Goal: Task Accomplishment & Management: Manage account settings

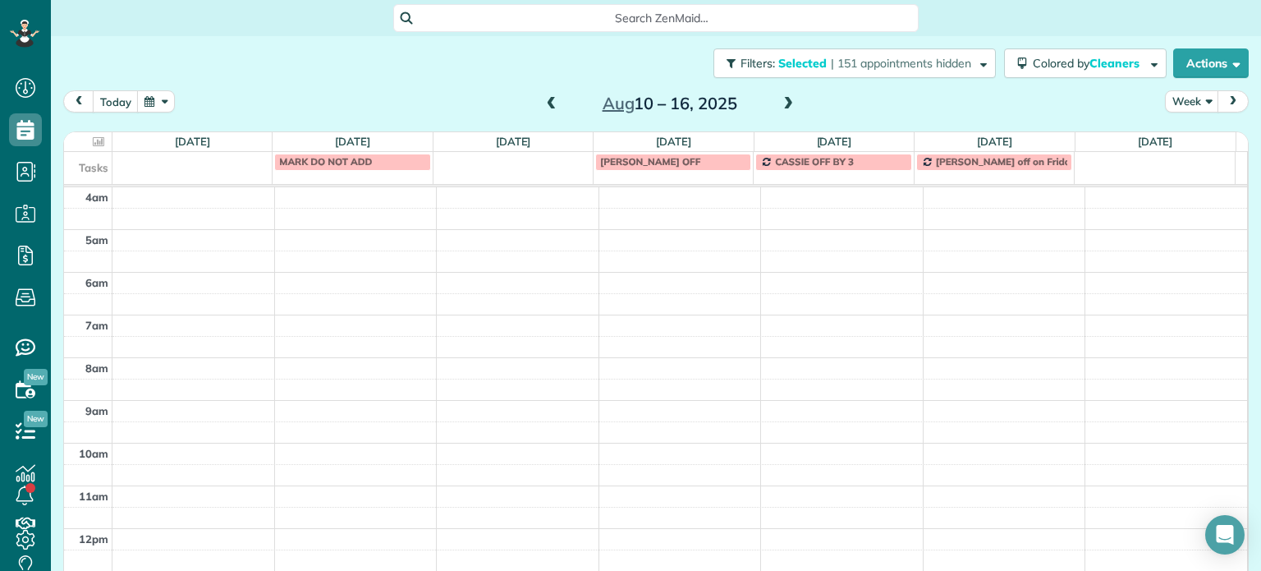
scroll to position [128, 0]
click at [548, 103] on span at bounding box center [552, 104] width 18 height 15
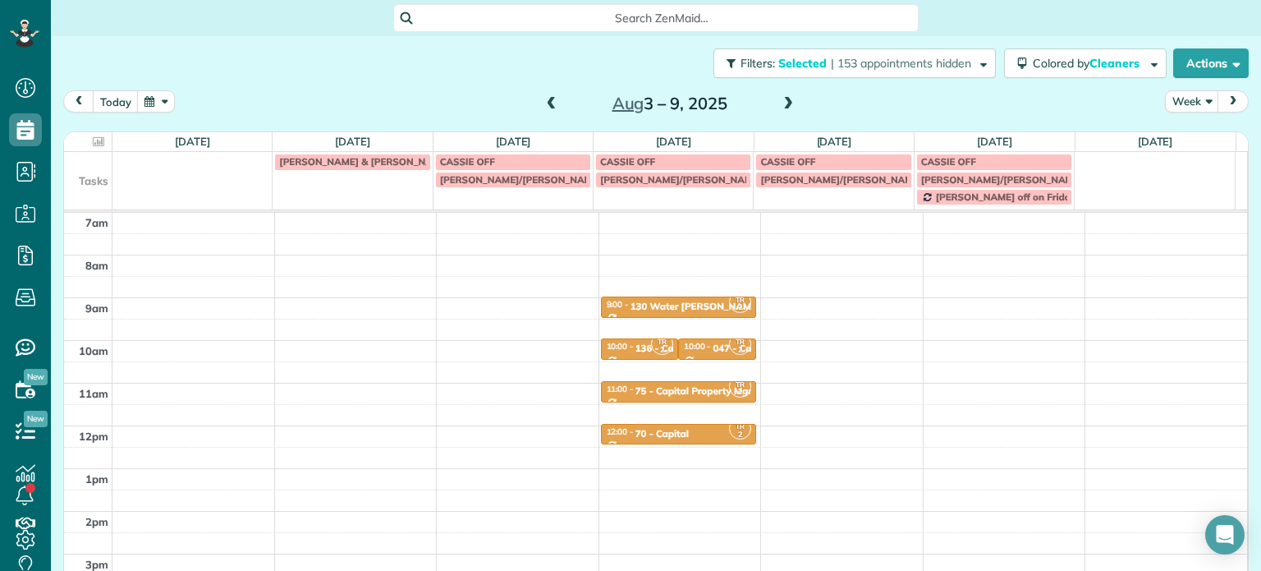
click at [779, 102] on span at bounding box center [788, 104] width 18 height 15
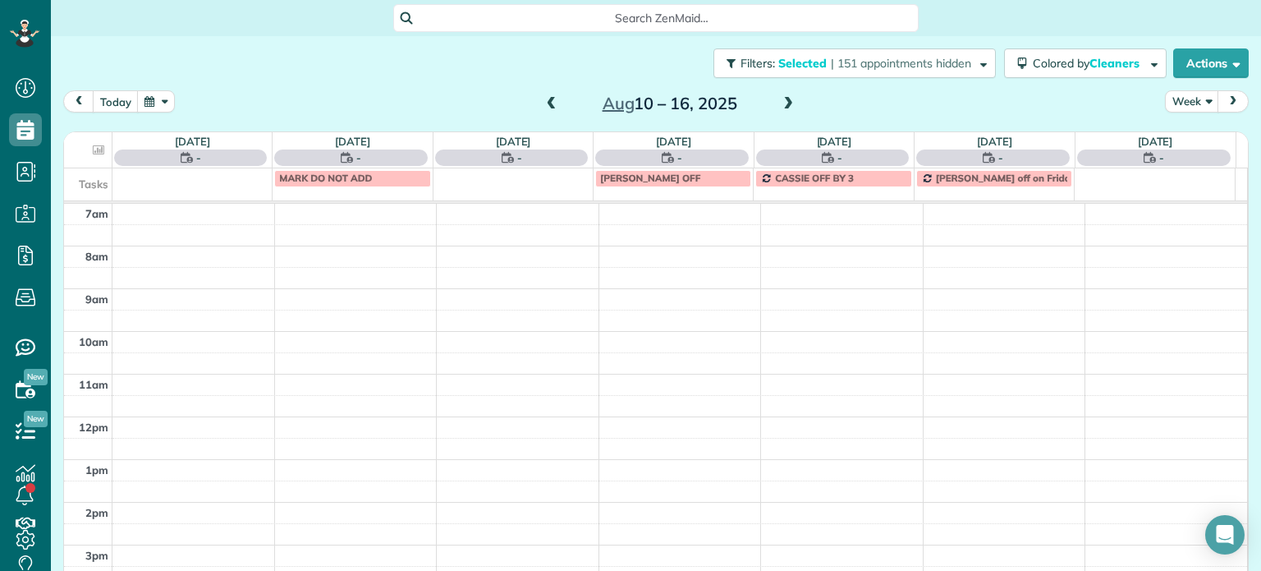
click at [779, 102] on span at bounding box center [788, 104] width 18 height 15
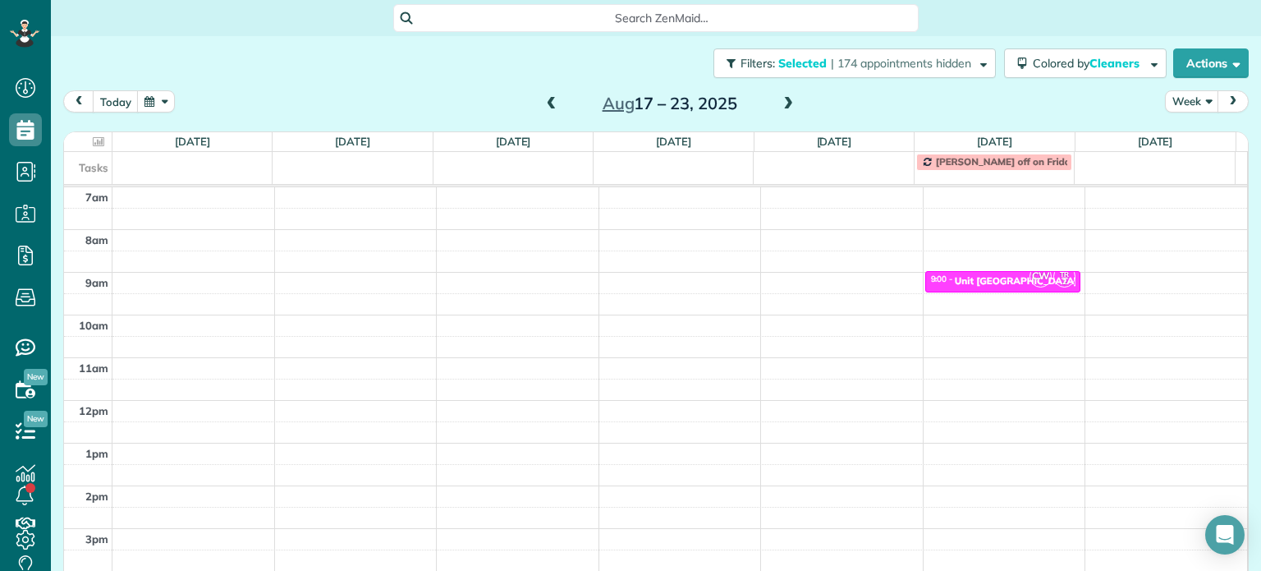
click at [779, 102] on span at bounding box center [788, 104] width 18 height 15
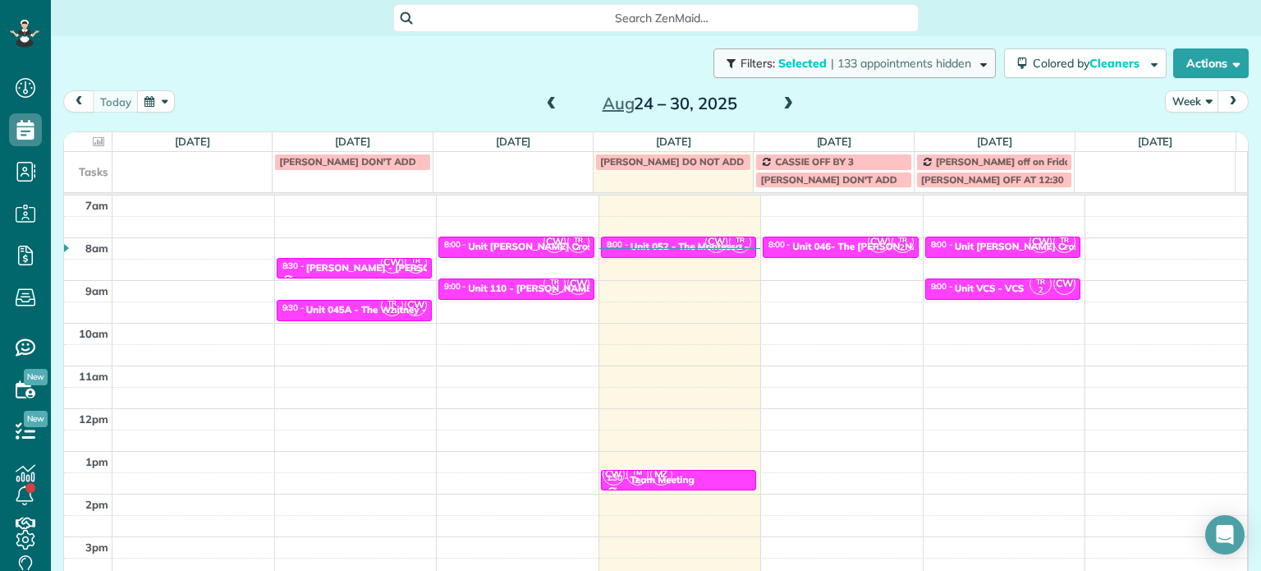
click at [834, 75] on button "Filters: Selected | 133 appointments hidden" at bounding box center [855, 63] width 282 height 30
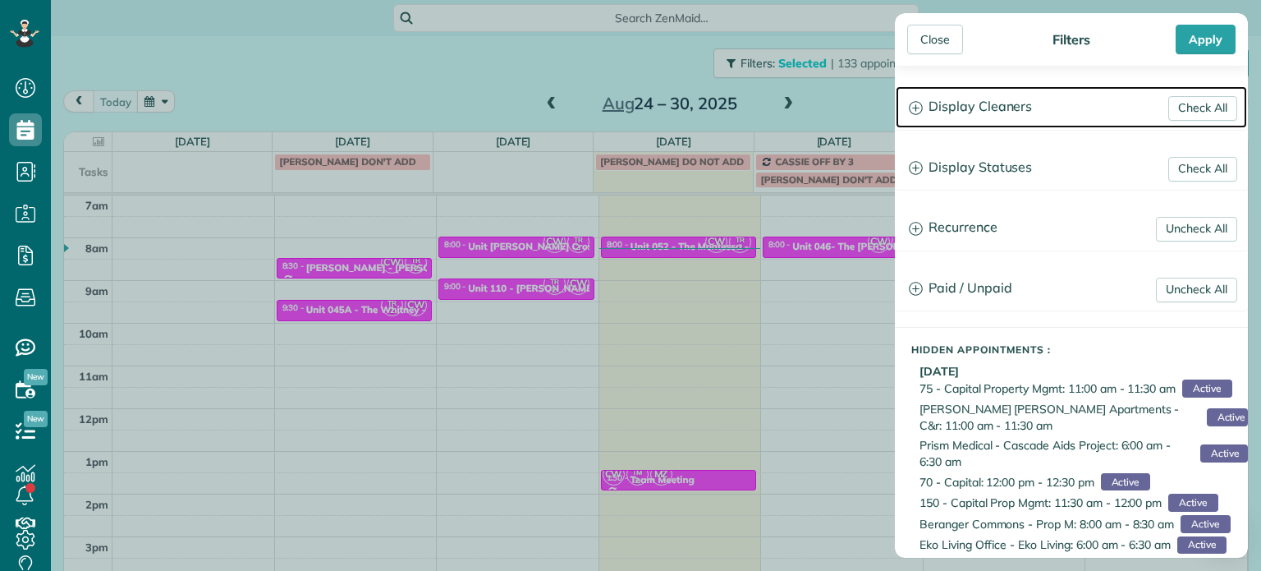
click at [1007, 121] on h3 "Display Cleaners" at bounding box center [1071, 107] width 351 height 42
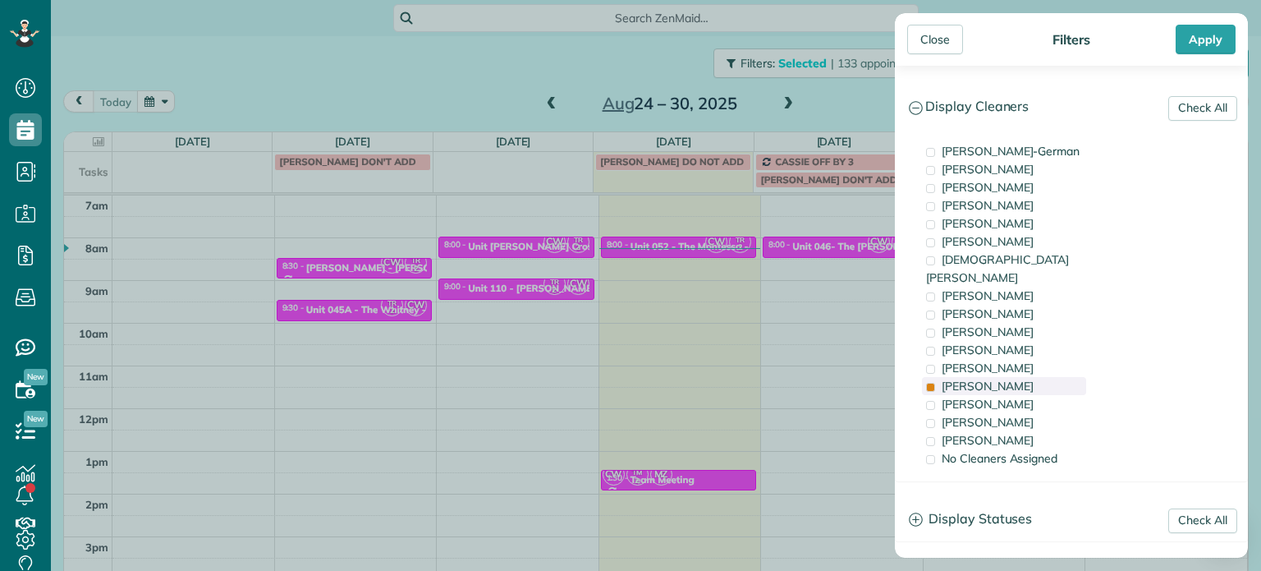
click at [1015, 377] on div "Tammi Rue" at bounding box center [1004, 386] width 164 height 18
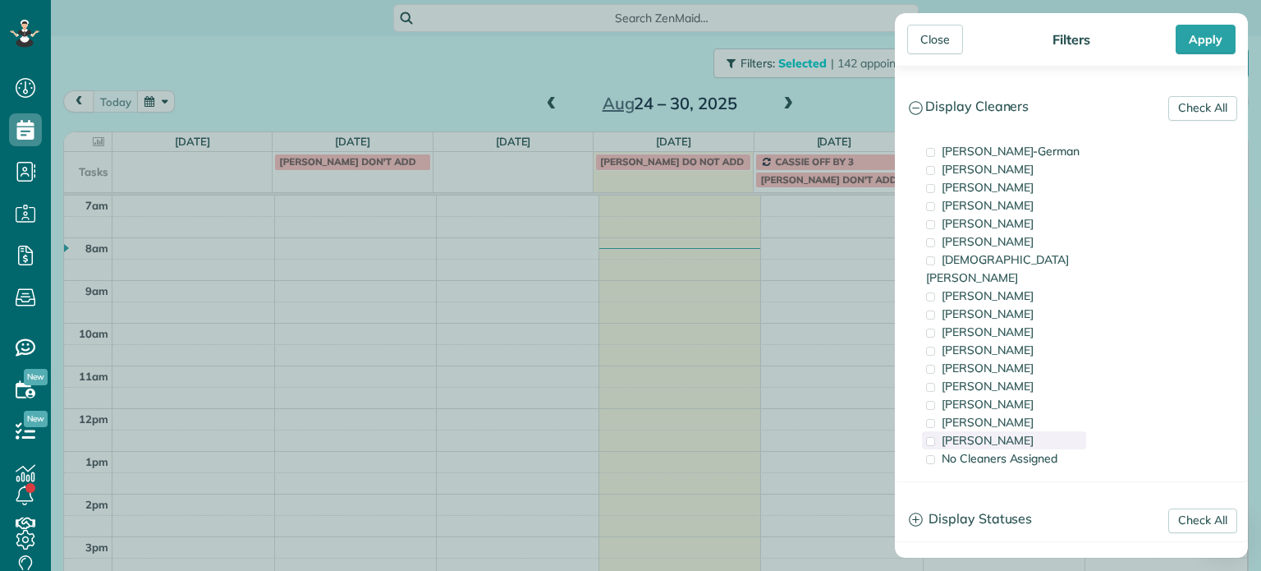
click at [1046, 431] on div "Cristina Sainz" at bounding box center [1004, 440] width 164 height 18
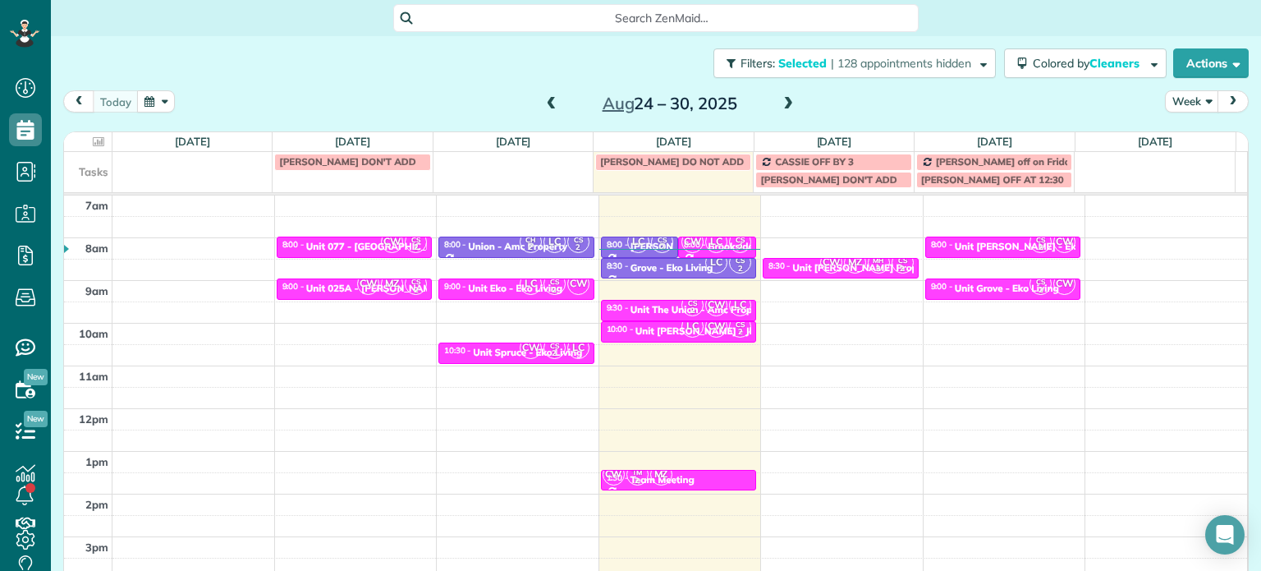
click at [765, 327] on div "Close Filters Apply Check All Display Cleaners Christina Wright-German Cassie F…" at bounding box center [630, 285] width 1261 height 571
click at [647, 307] on div "Unit The Union - Amc Property" at bounding box center [701, 309] width 140 height 11
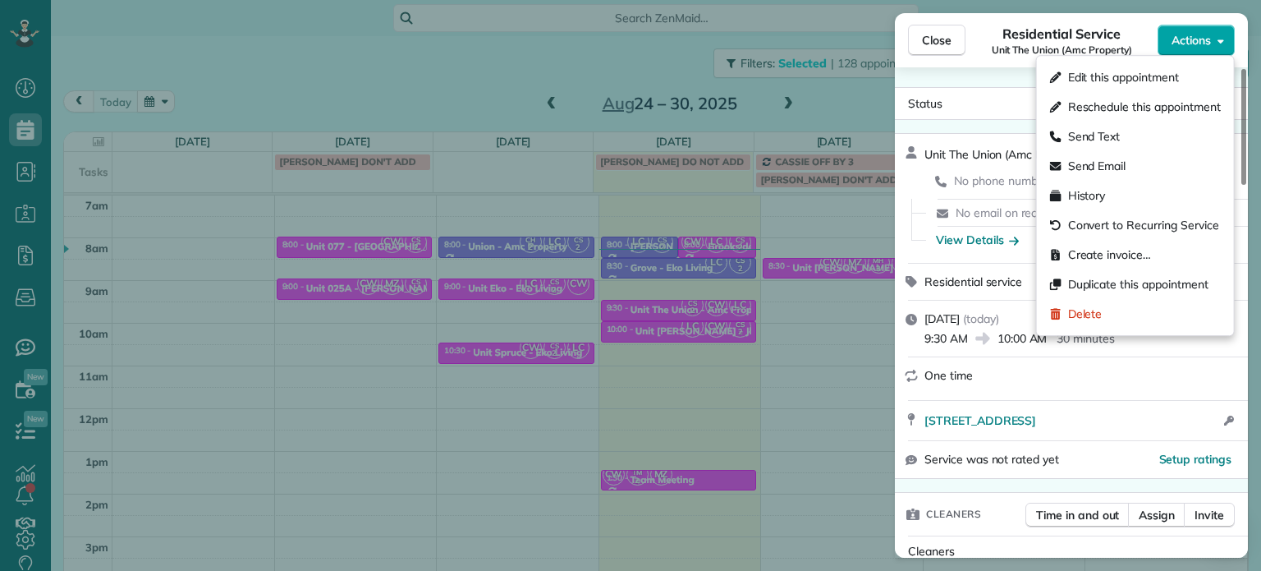
click at [1186, 53] on button "Actions" at bounding box center [1196, 40] width 77 height 31
click at [1182, 76] on div "Edit this appointment" at bounding box center [1136, 77] width 184 height 30
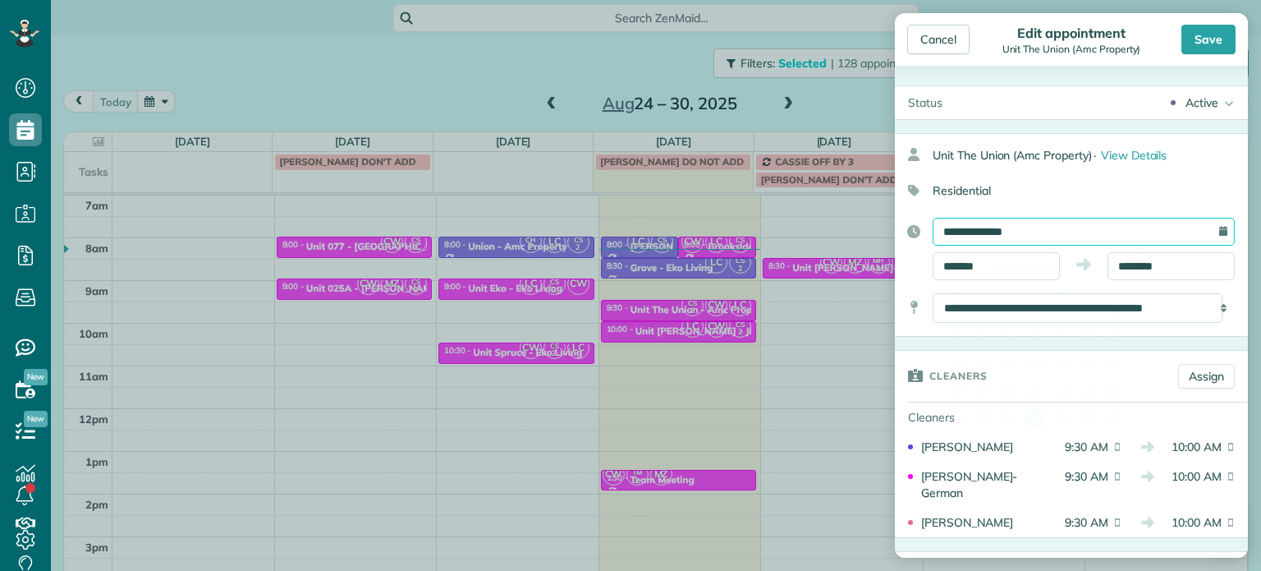
click at [1047, 229] on input "**********" at bounding box center [1084, 232] width 302 height 28
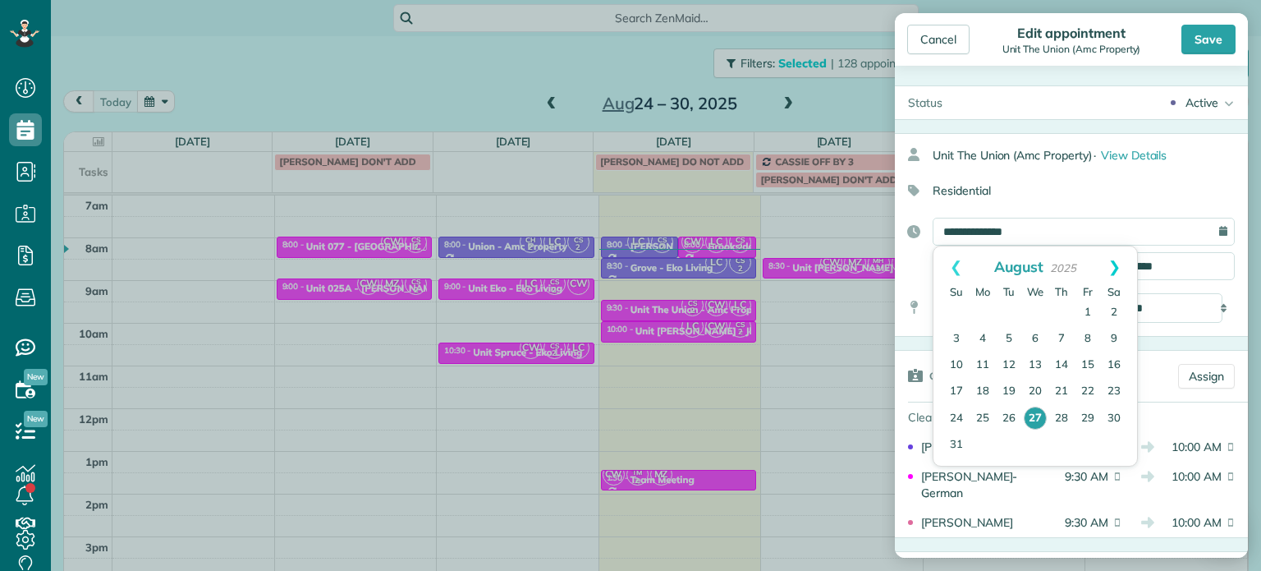
click at [1108, 265] on link "Next" at bounding box center [1114, 266] width 45 height 41
click at [1065, 314] on link "4" at bounding box center [1062, 313] width 26 height 26
type input "**********"
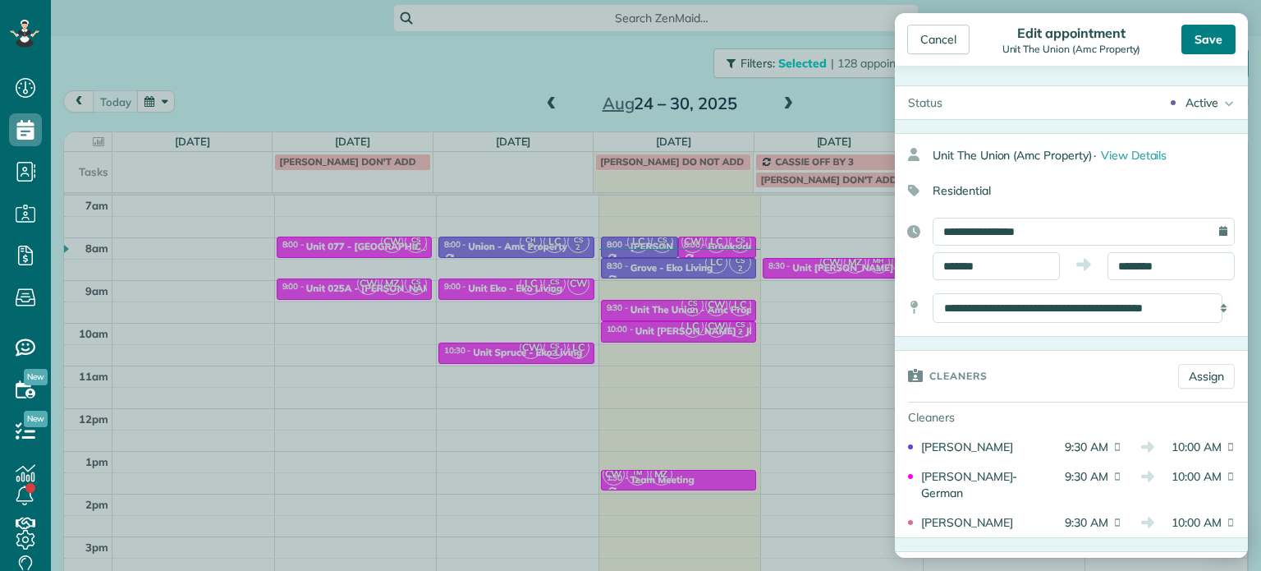
click at [1205, 48] on div "Save" at bounding box center [1209, 40] width 54 height 30
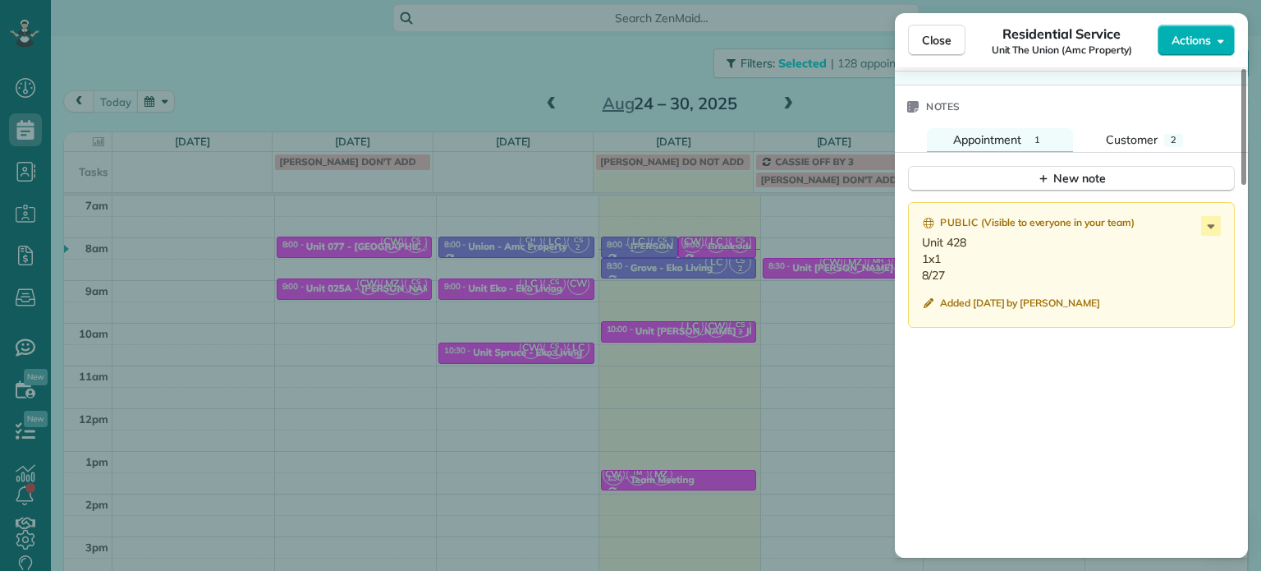
scroll to position [1400, 0]
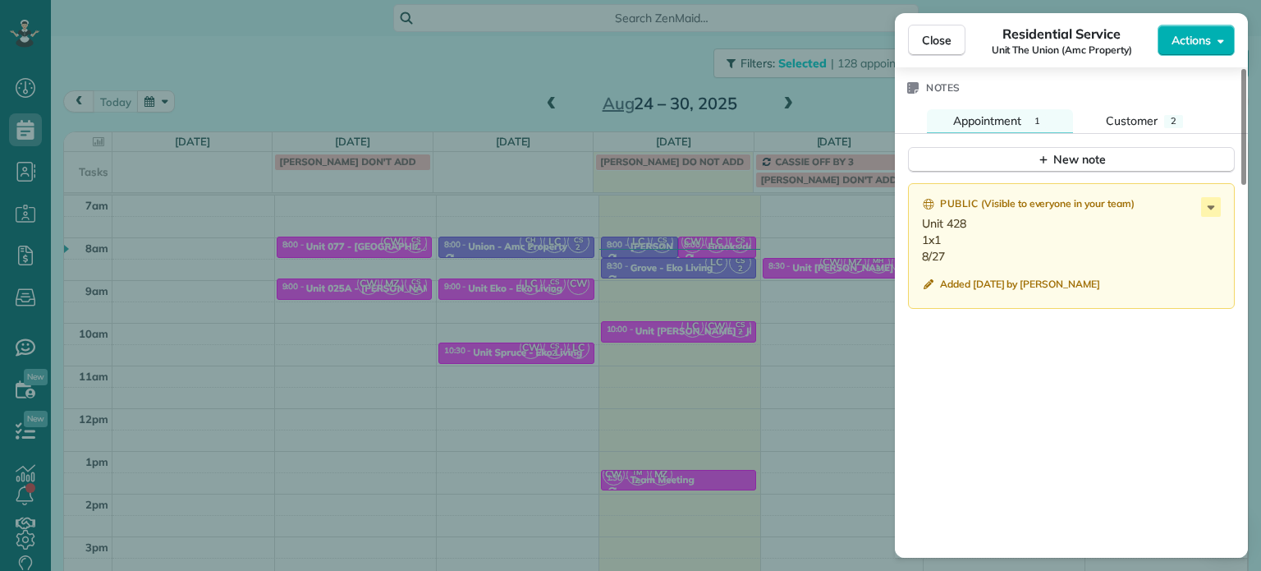
click at [807, 333] on div "Close Residential Service Unit The Union (Amc Property) Actions Status Active U…" at bounding box center [630, 285] width 1261 height 571
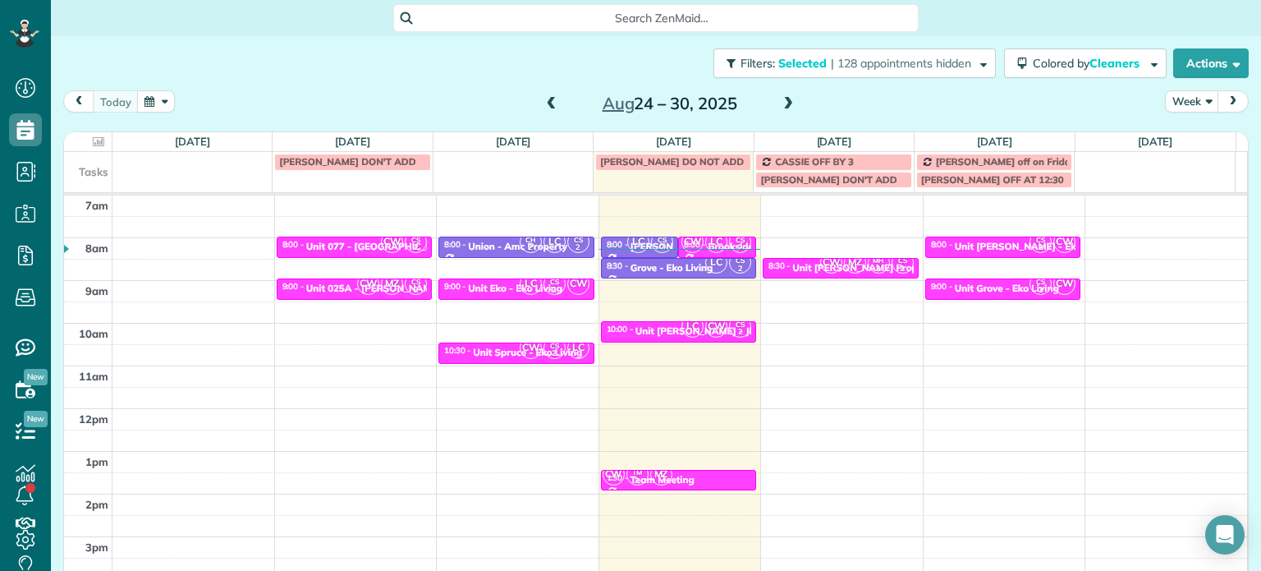
click at [782, 110] on span at bounding box center [788, 104] width 18 height 15
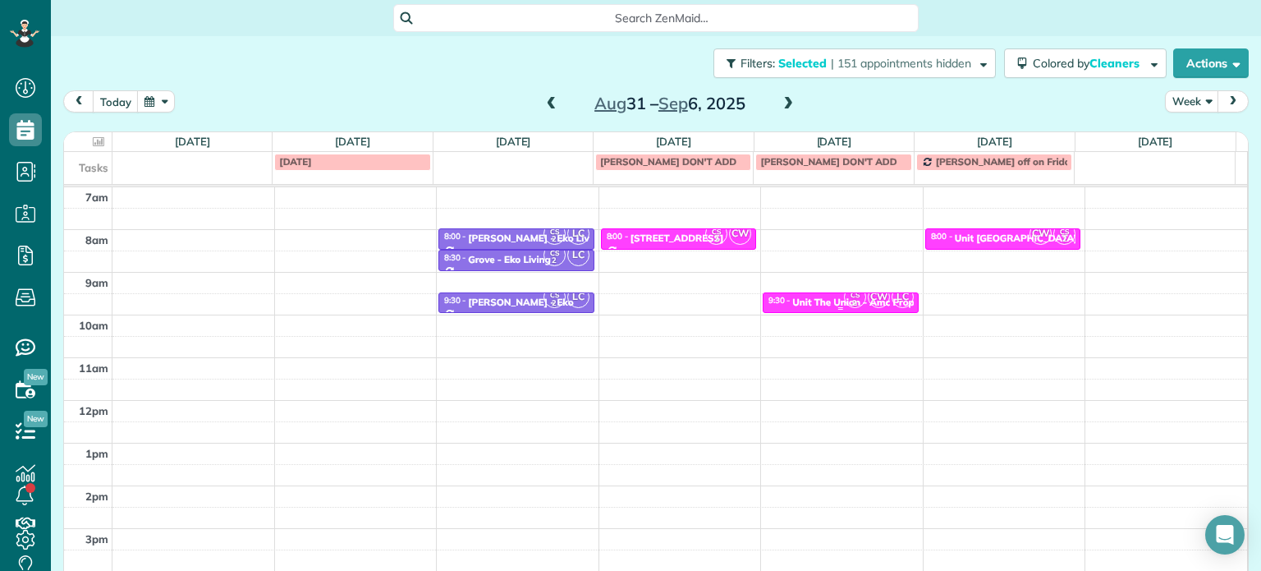
click at [845, 300] on small "2" at bounding box center [855, 304] width 21 height 16
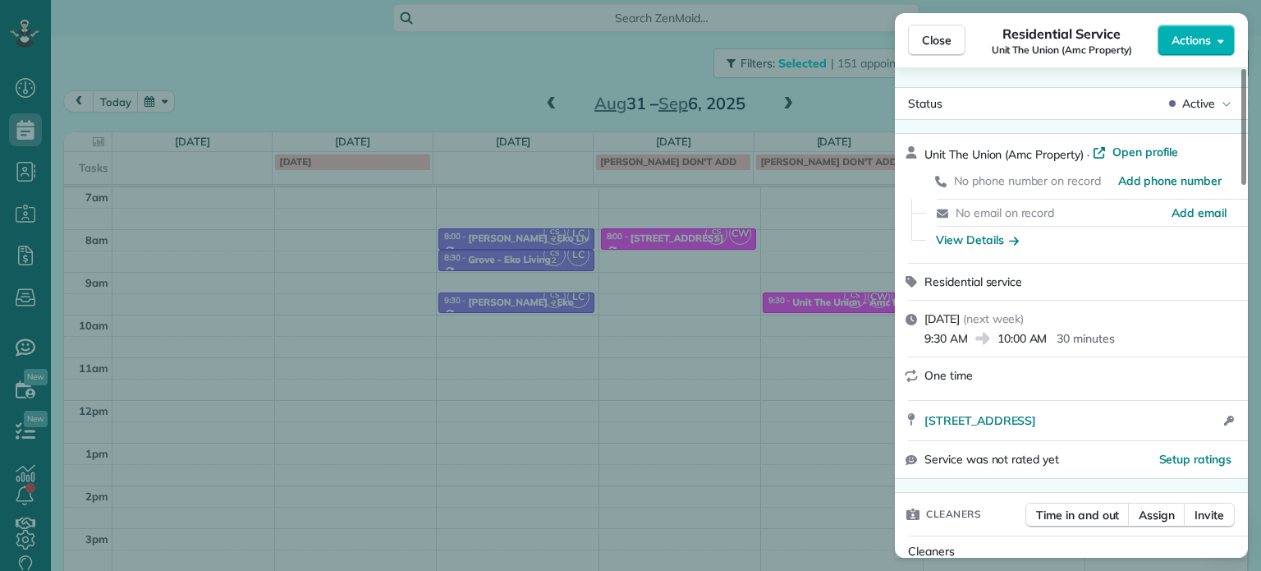
click at [847, 90] on div "Close Residential Service Unit The Union (Amc Property) Actions Status Active U…" at bounding box center [630, 285] width 1261 height 571
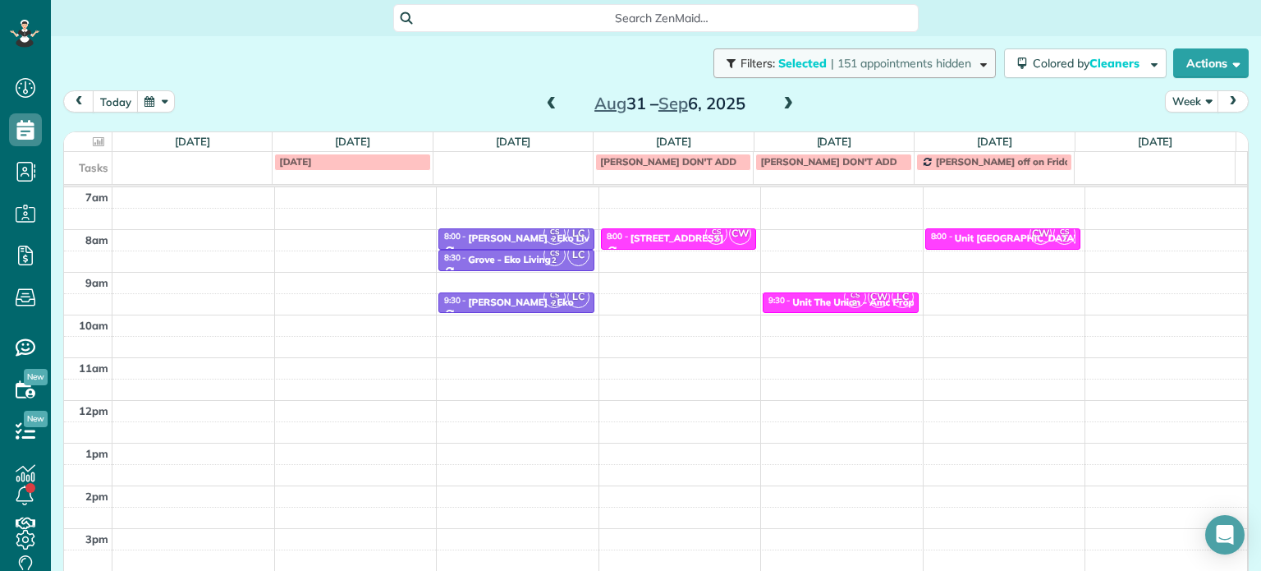
click at [869, 62] on span "| 151 appointments hidden" at bounding box center [901, 63] width 140 height 15
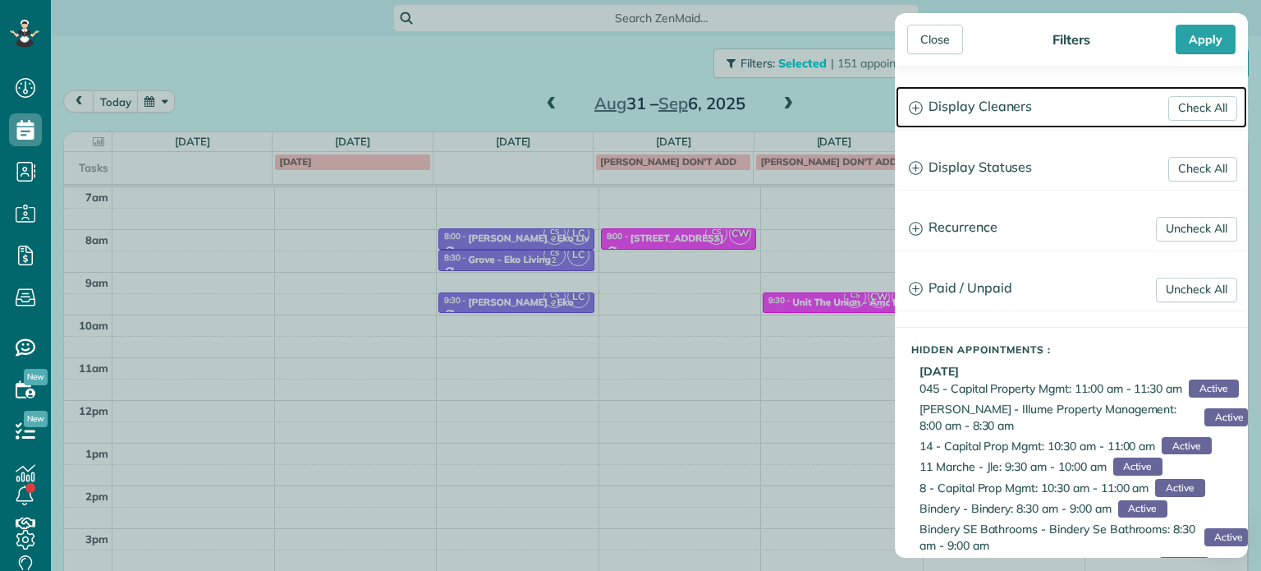
click at [1007, 106] on h3 "Display Cleaners" at bounding box center [1071, 107] width 351 height 42
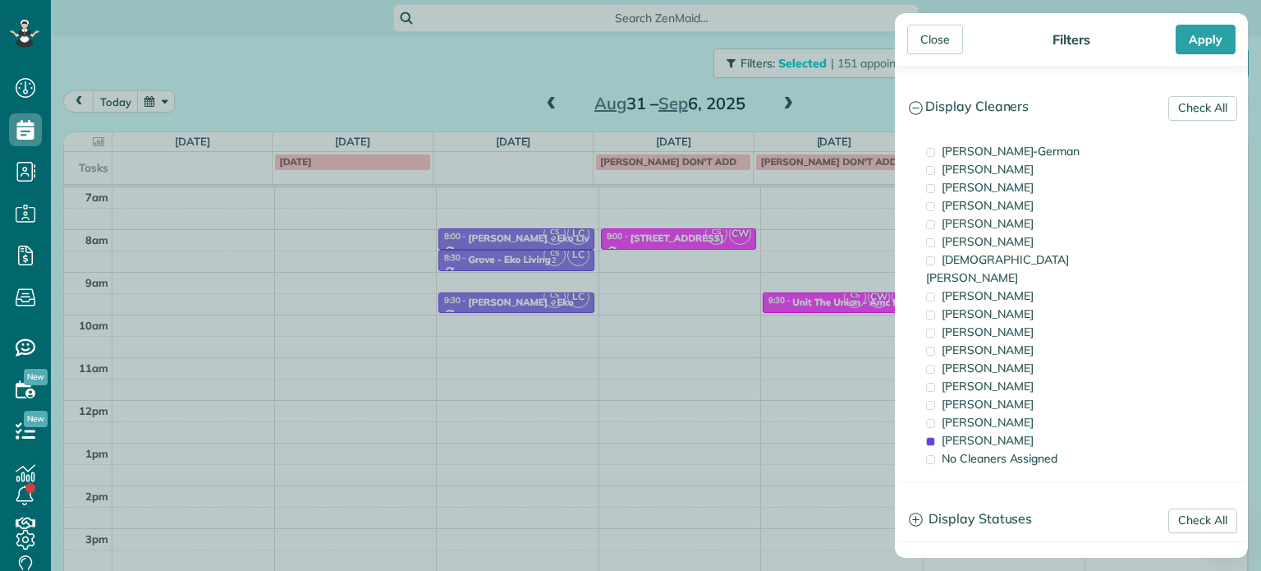
click at [853, 99] on div "Close Filters Apply Check All Display Cleaners Christina Wright-German Cassie F…" at bounding box center [630, 285] width 1261 height 571
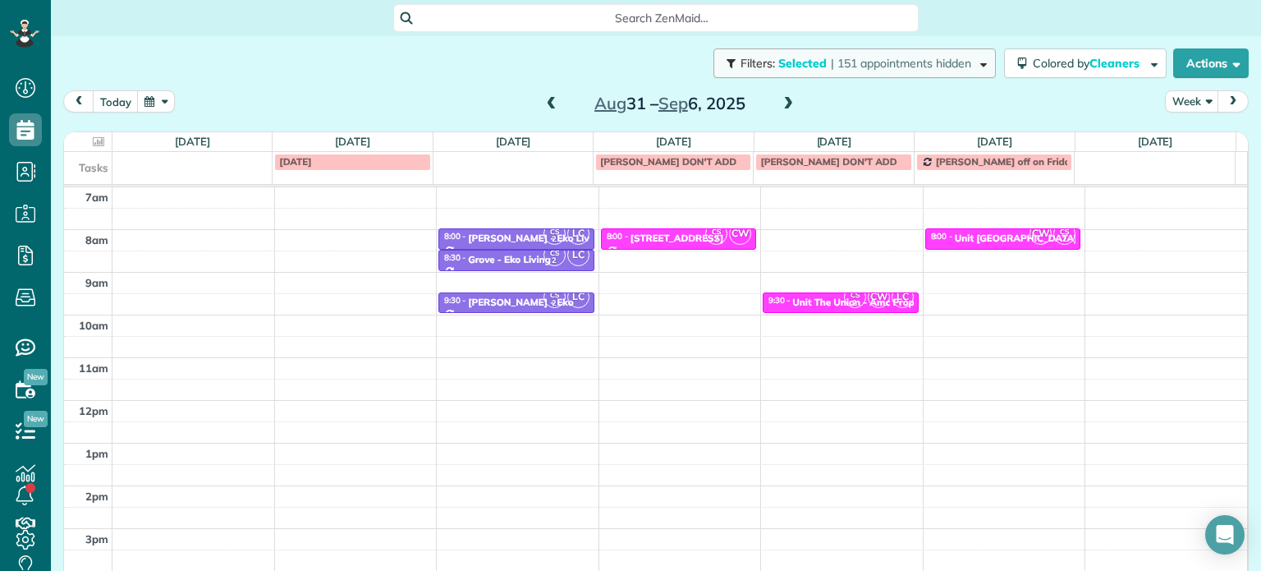
click at [831, 68] on span "| 151 appointments hidden" at bounding box center [901, 63] width 140 height 15
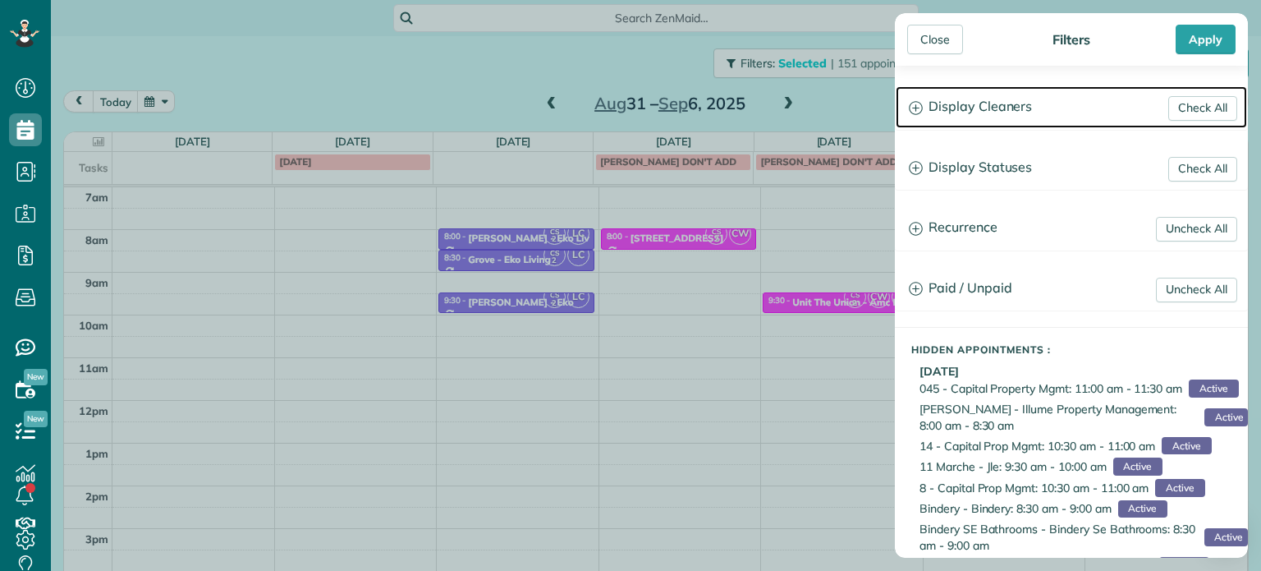
click at [943, 107] on h3 "Display Cleaners" at bounding box center [1071, 107] width 351 height 42
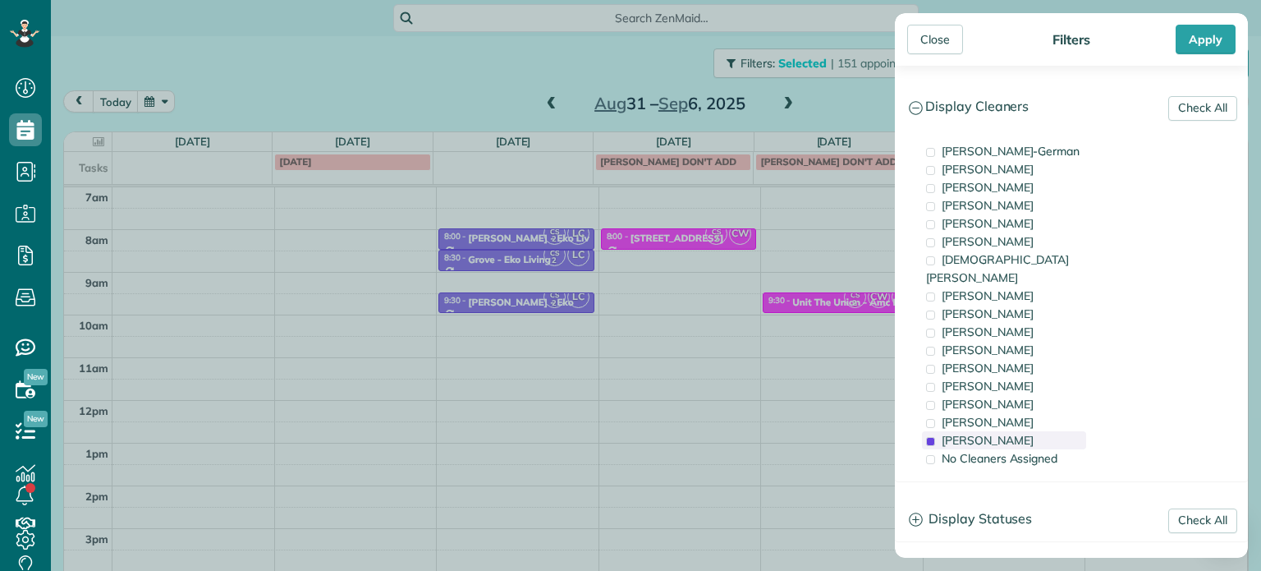
click at [1011, 433] on span "Cristina Sainz" at bounding box center [988, 440] width 92 height 15
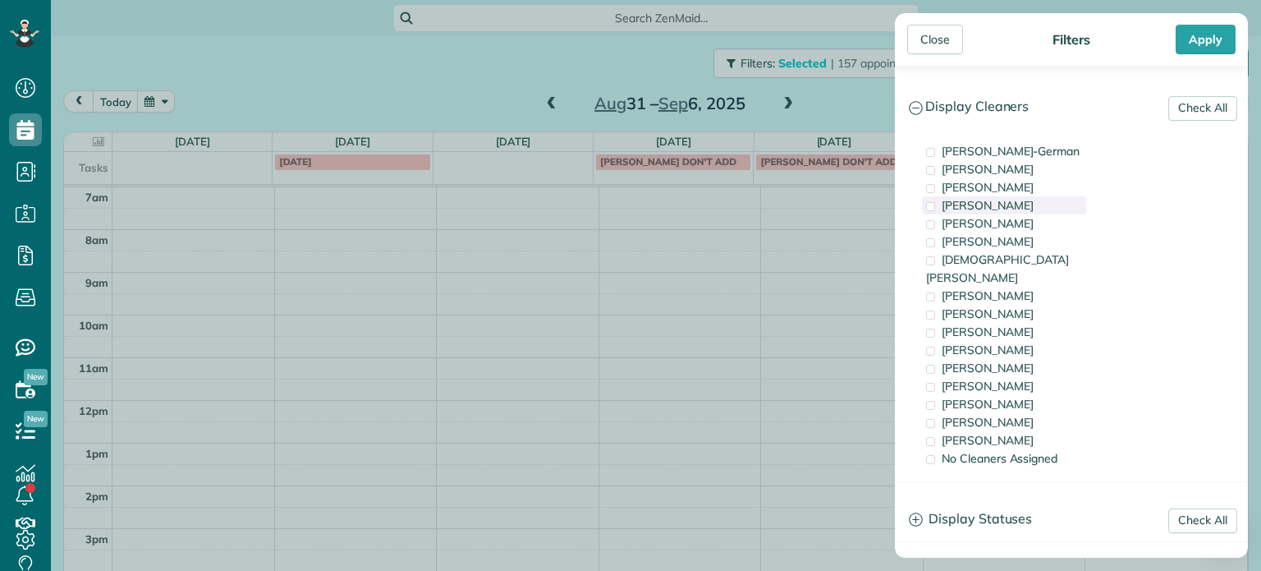
click at [980, 209] on span "Mark Zollo" at bounding box center [988, 205] width 92 height 15
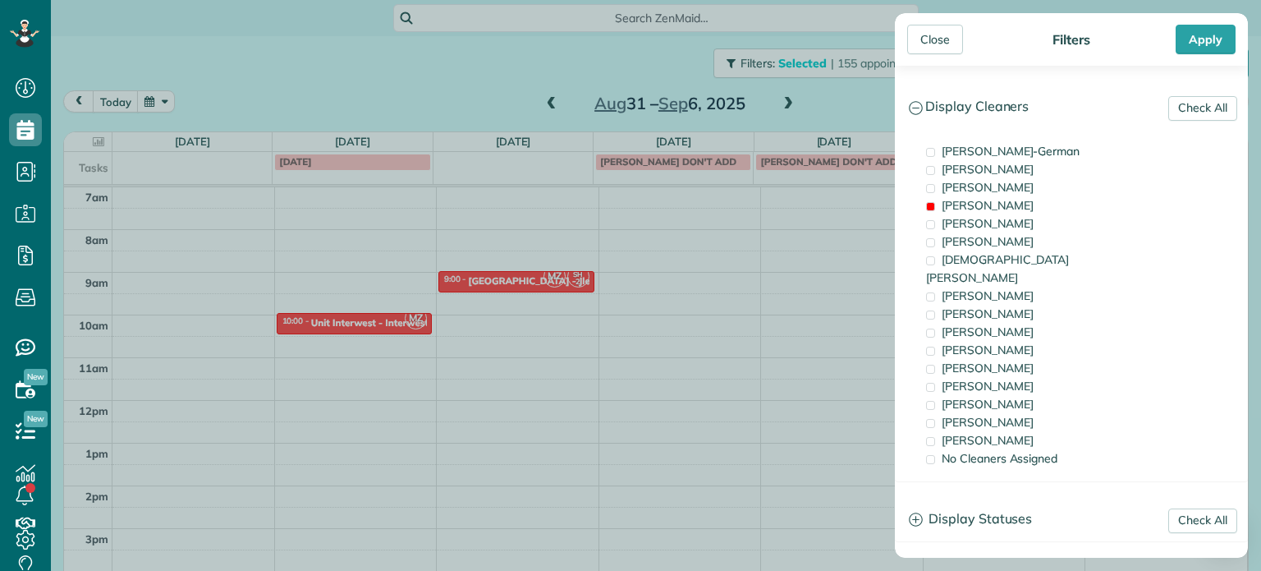
drag, startPoint x: 585, startPoint y: 292, endPoint x: 557, endPoint y: 304, distance: 31.0
click at [581, 295] on div "Close Filters Apply Check All Display Cleaners Christina Wright-German Cassie F…" at bounding box center [630, 285] width 1261 height 571
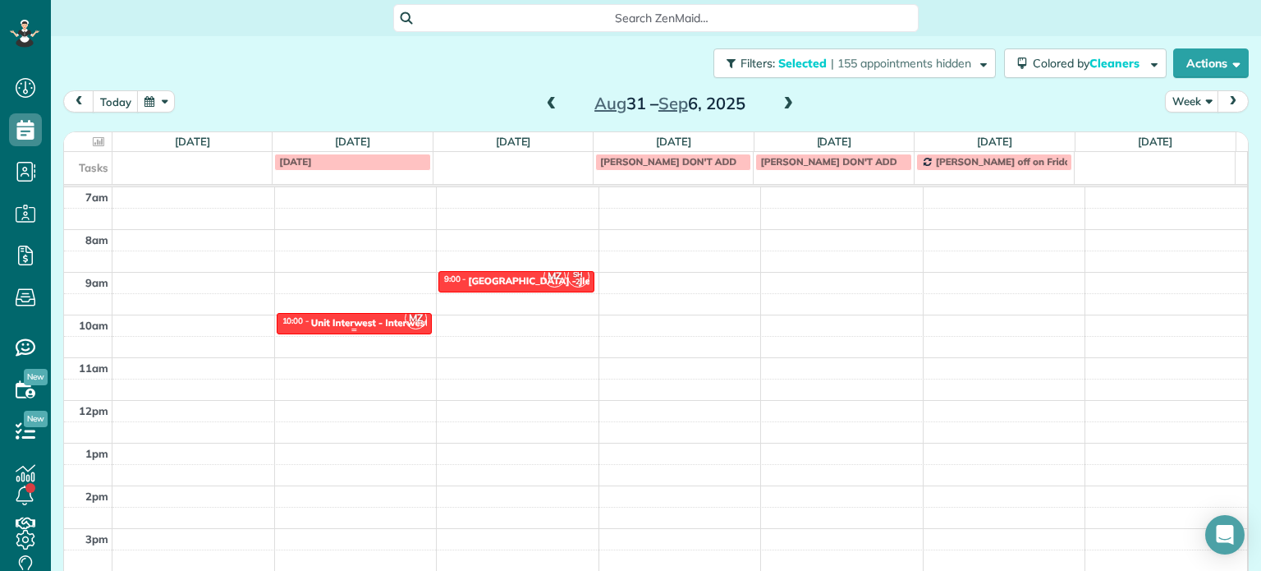
click at [375, 322] on div "Unit Interwest - Interwest Properties" at bounding box center [395, 322] width 168 height 11
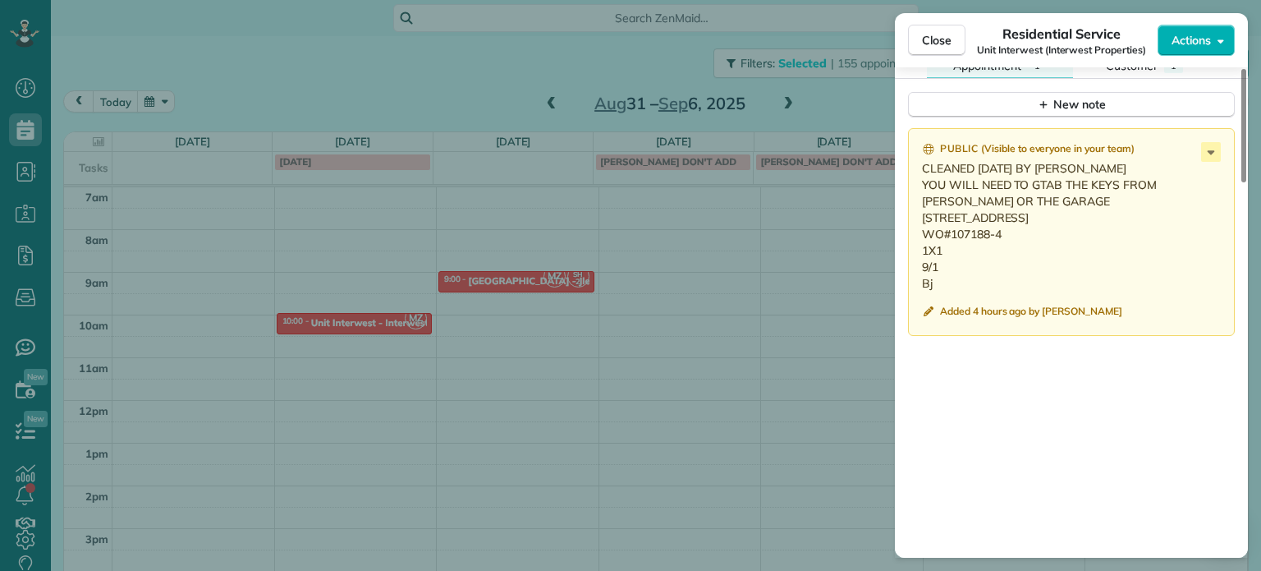
scroll to position [1396, 0]
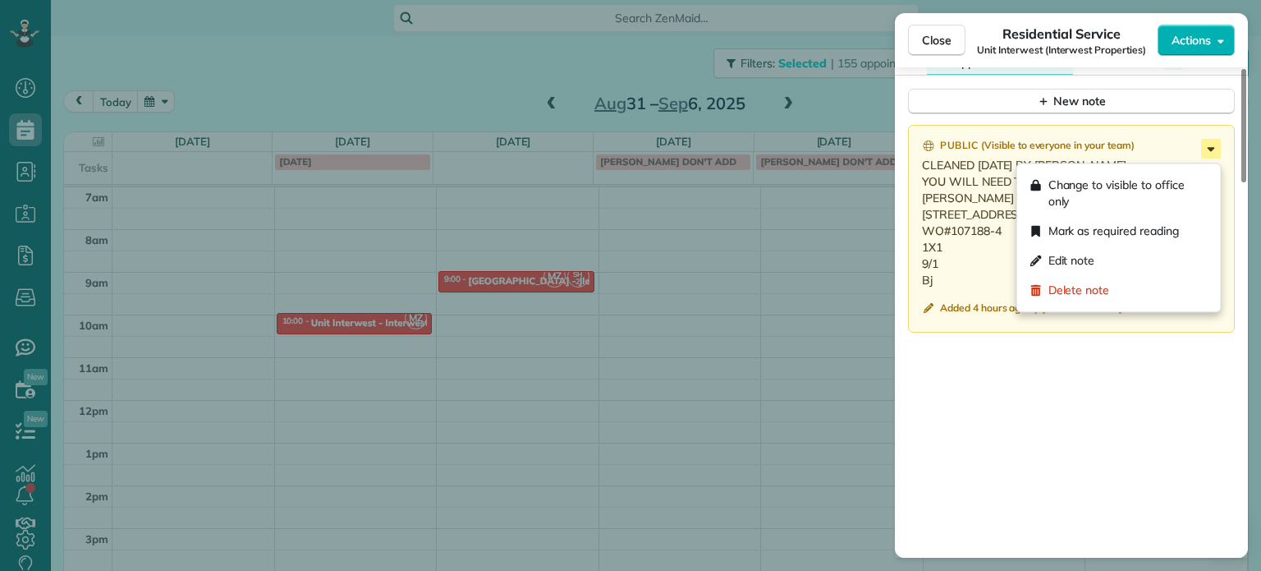
click at [1209, 151] on icon at bounding box center [1211, 149] width 7 height 4
click at [1133, 255] on div "Edit note" at bounding box center [1119, 261] width 190 height 30
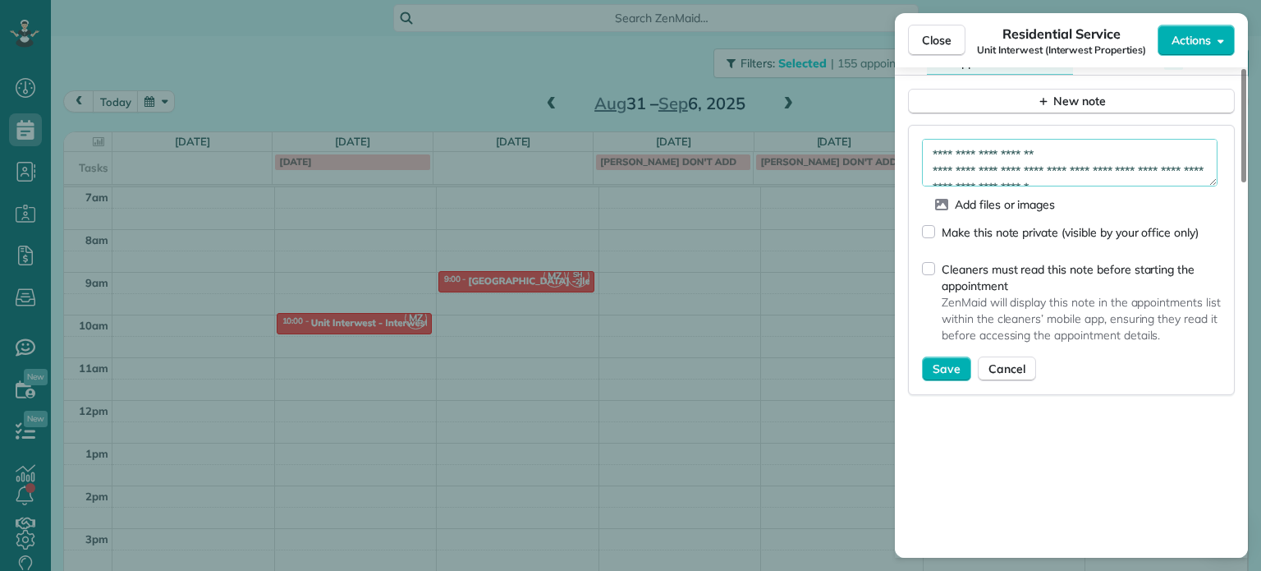
click at [1054, 177] on textarea "**********" at bounding box center [1070, 163] width 296 height 48
click at [972, 183] on textarea "**********" at bounding box center [1070, 163] width 296 height 48
type textarea "**********"
click at [954, 377] on span "Save" at bounding box center [947, 368] width 28 height 16
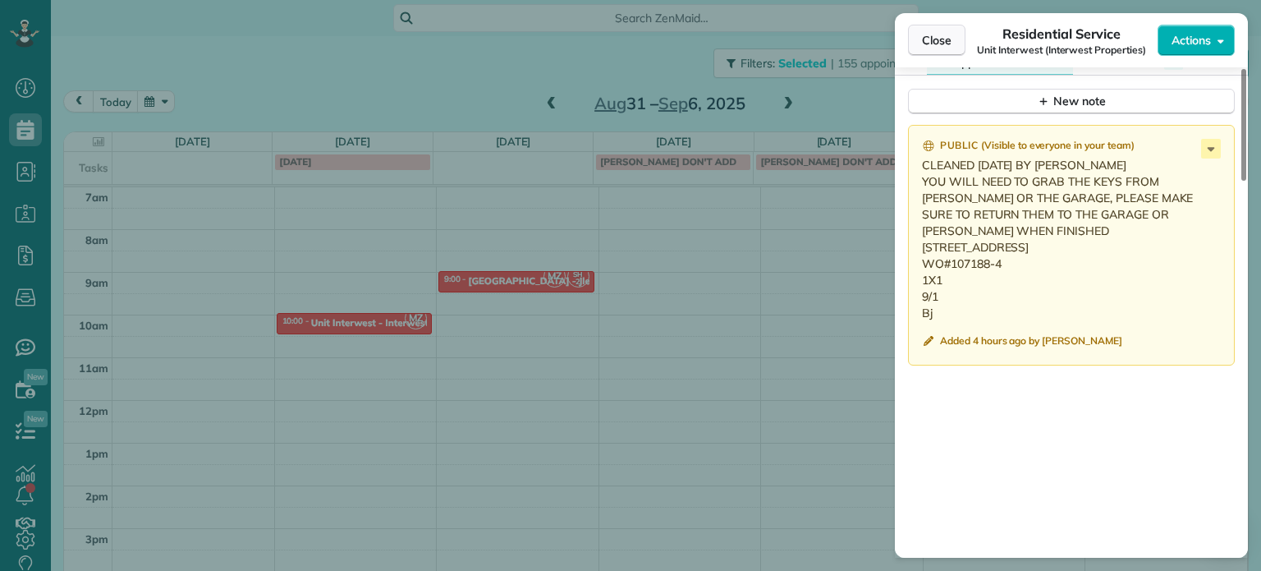
click at [925, 42] on span "Close" at bounding box center [937, 40] width 30 height 16
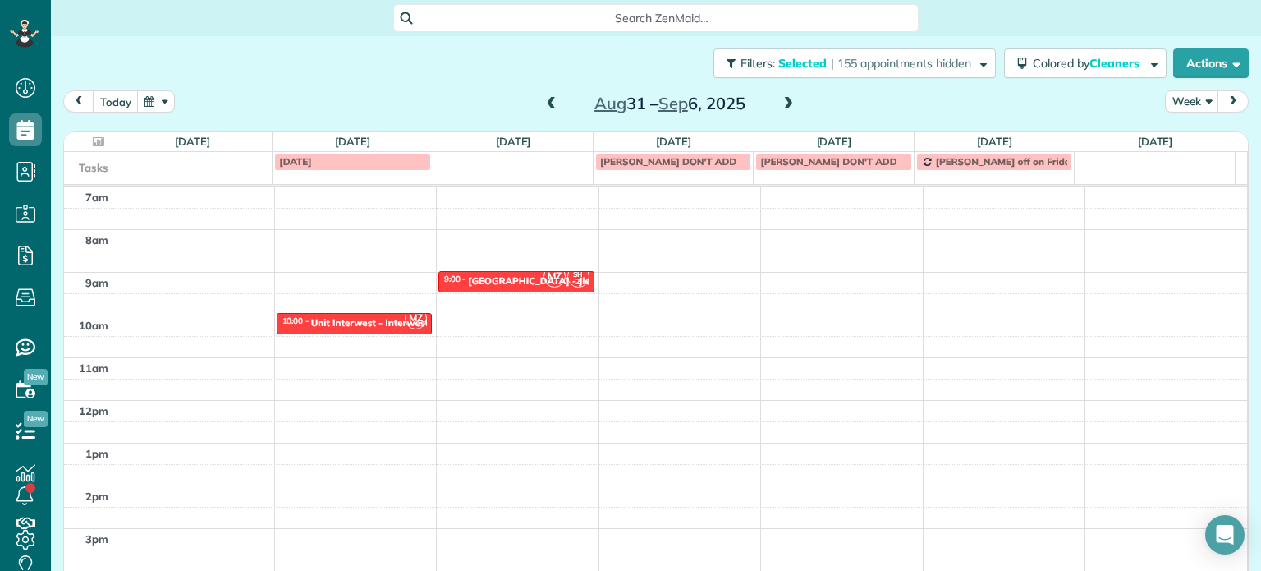
click at [769, 96] on div "Aug 31 – Sep 6, 2025" at bounding box center [670, 103] width 263 height 26
click at [779, 103] on span at bounding box center [788, 104] width 18 height 15
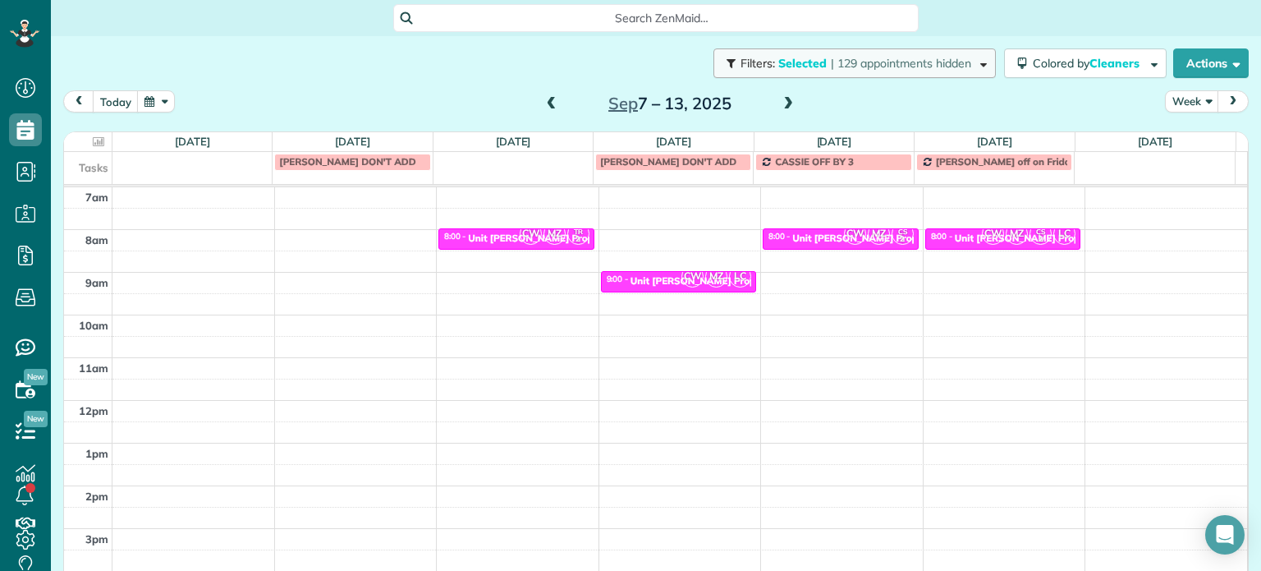
click at [856, 72] on button "Filters: Selected | 129 appointments hidden" at bounding box center [855, 63] width 282 height 30
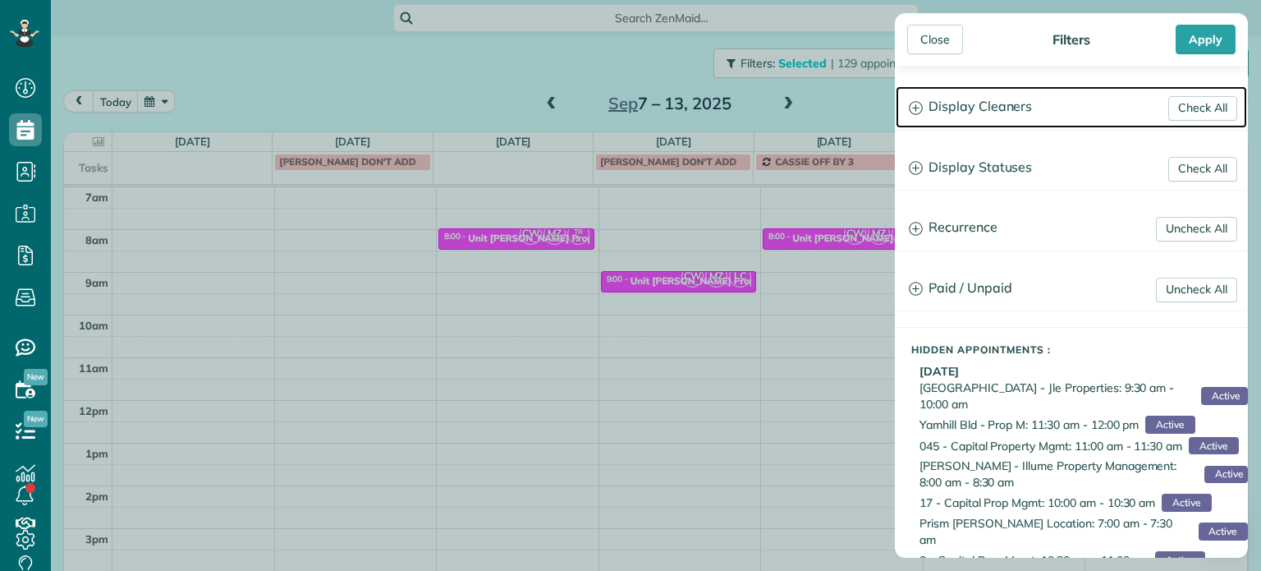
click at [963, 114] on h3 "Display Cleaners" at bounding box center [1071, 107] width 351 height 42
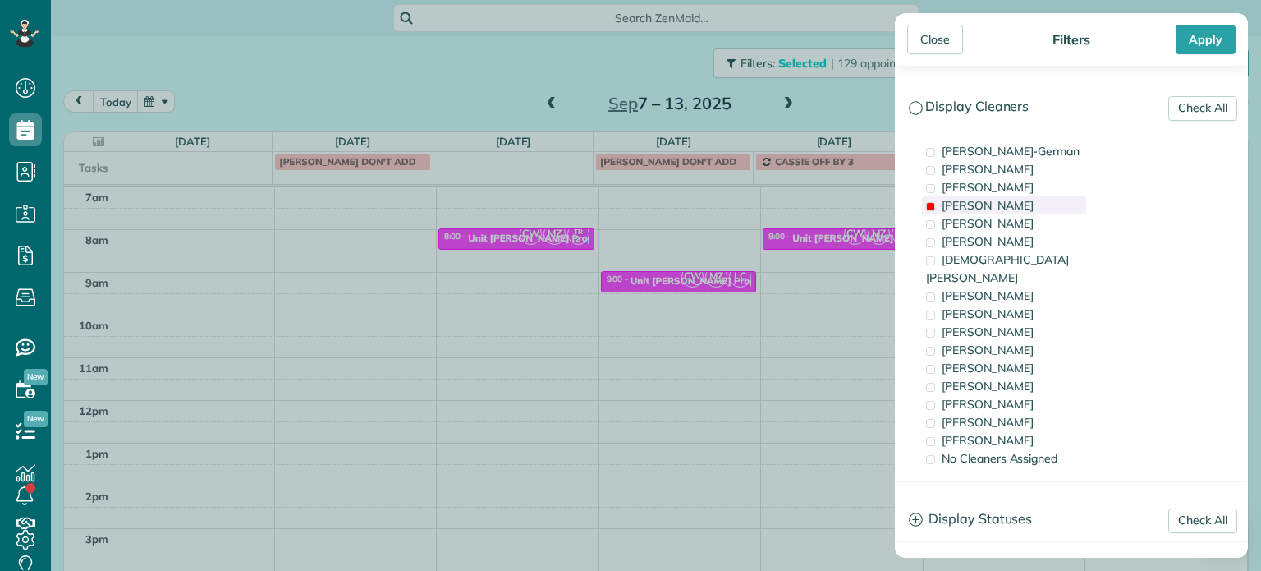
click at [1001, 201] on div "Mark Zollo" at bounding box center [1004, 205] width 164 height 18
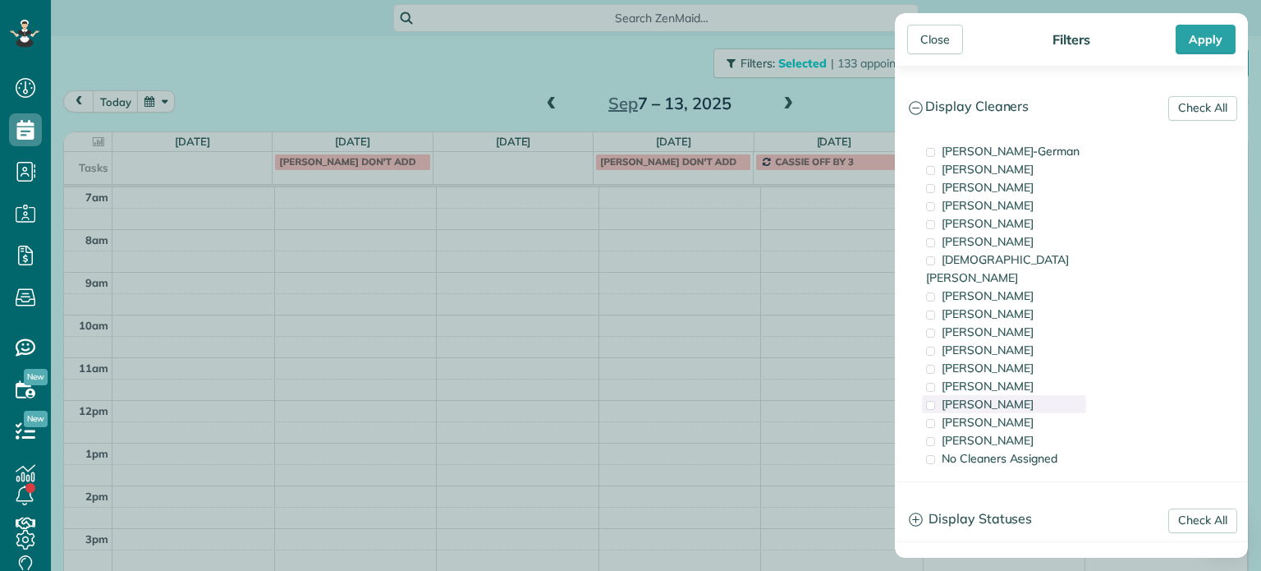
click at [1011, 397] on span "Laura Chavez" at bounding box center [988, 404] width 92 height 15
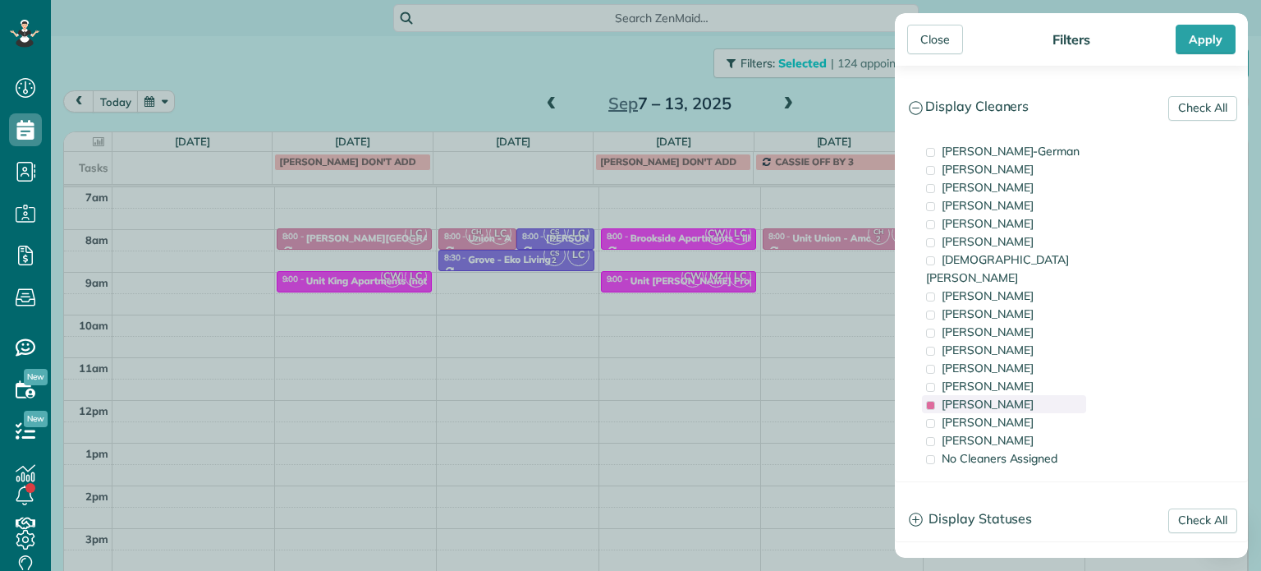
click at [1011, 397] on span "Laura Chavez" at bounding box center [988, 404] width 92 height 15
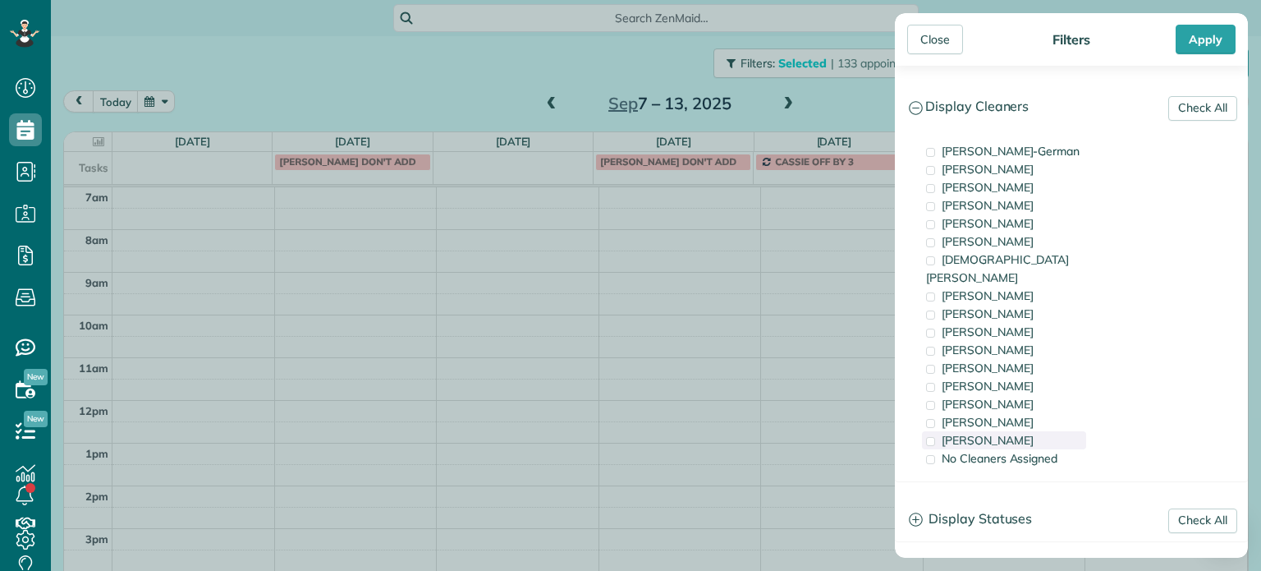
click at [1025, 431] on div "Cristina Sainz" at bounding box center [1004, 440] width 164 height 18
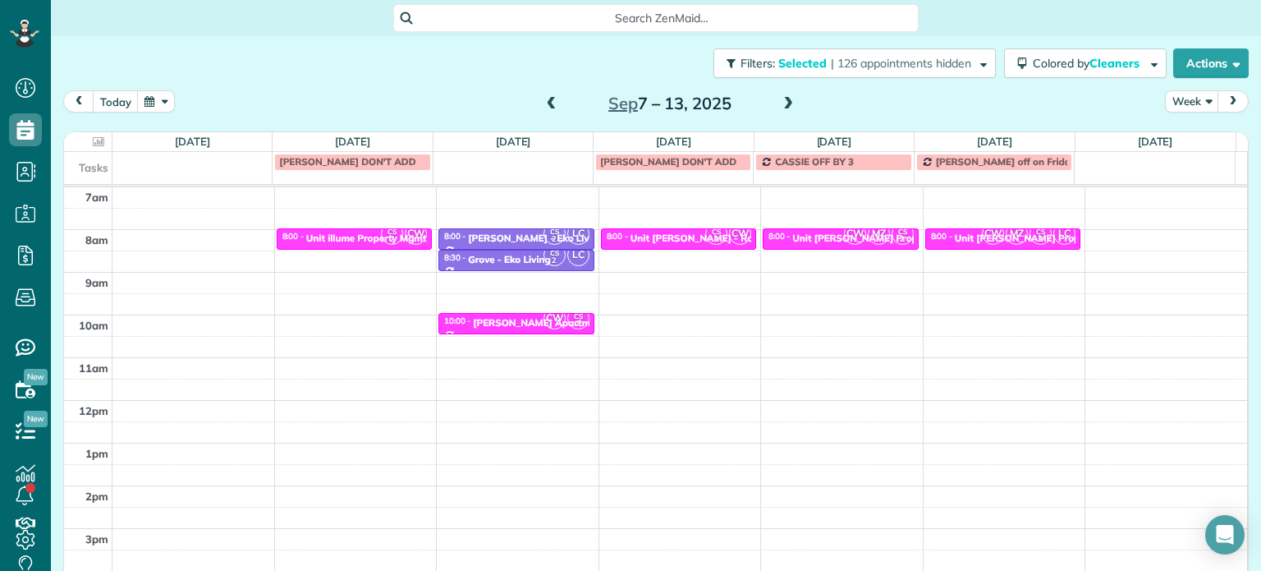
click at [334, 230] on div "Close Filters Apply Check All Display Cleaners Christina Wright-German Cassie F…" at bounding box center [630, 285] width 1261 height 571
click at [348, 233] on div "Unit illume Property Mgmt" at bounding box center [366, 237] width 121 height 11
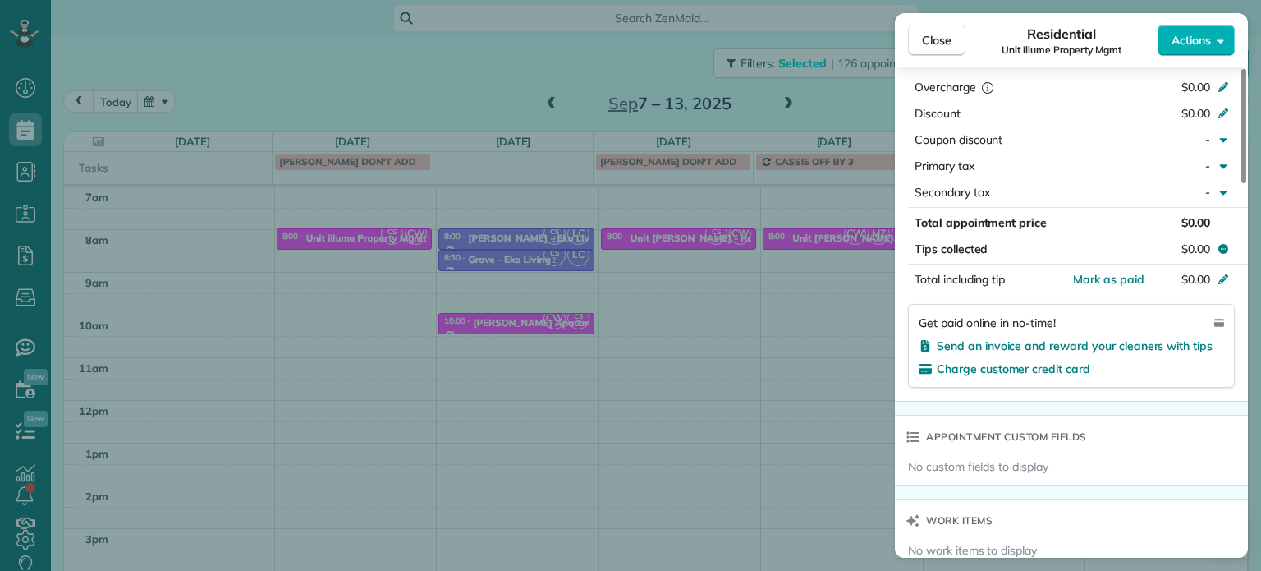
scroll to position [1234, 0]
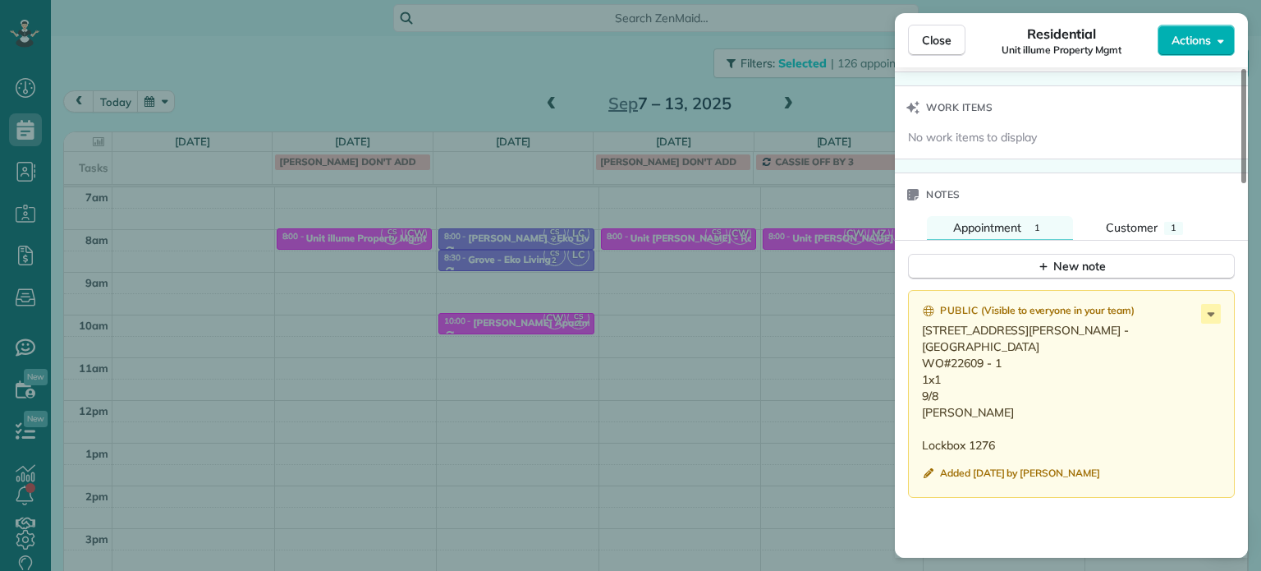
click at [629, 300] on div "Close Residential Unit illume Property Mgmt Actions Status Active Unit illume P…" at bounding box center [630, 285] width 1261 height 571
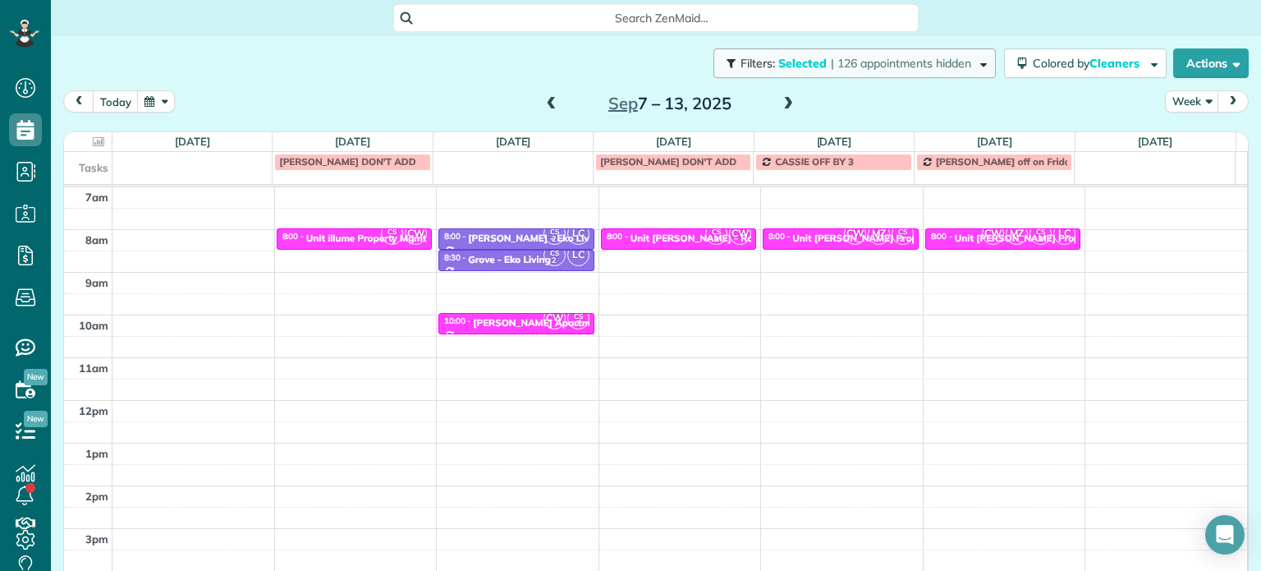
click at [845, 69] on span "| 126 appointments hidden" at bounding box center [901, 63] width 140 height 15
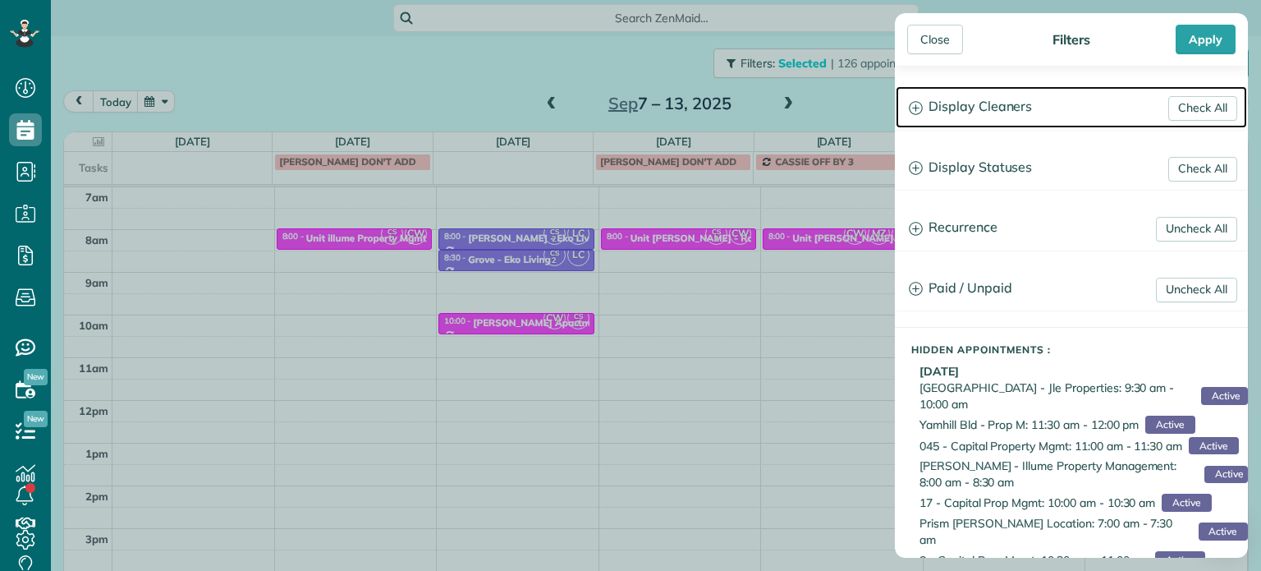
click at [1003, 105] on h3 "Display Cleaners" at bounding box center [1071, 107] width 351 height 42
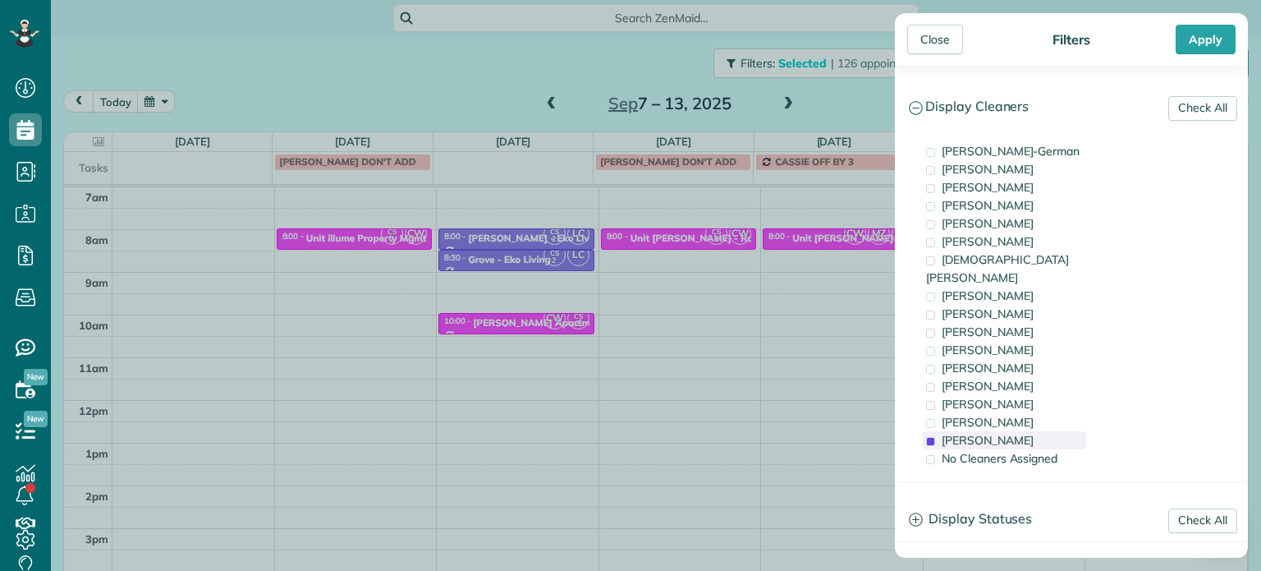
click at [1008, 433] on span "Cristina Sainz" at bounding box center [988, 440] width 92 height 15
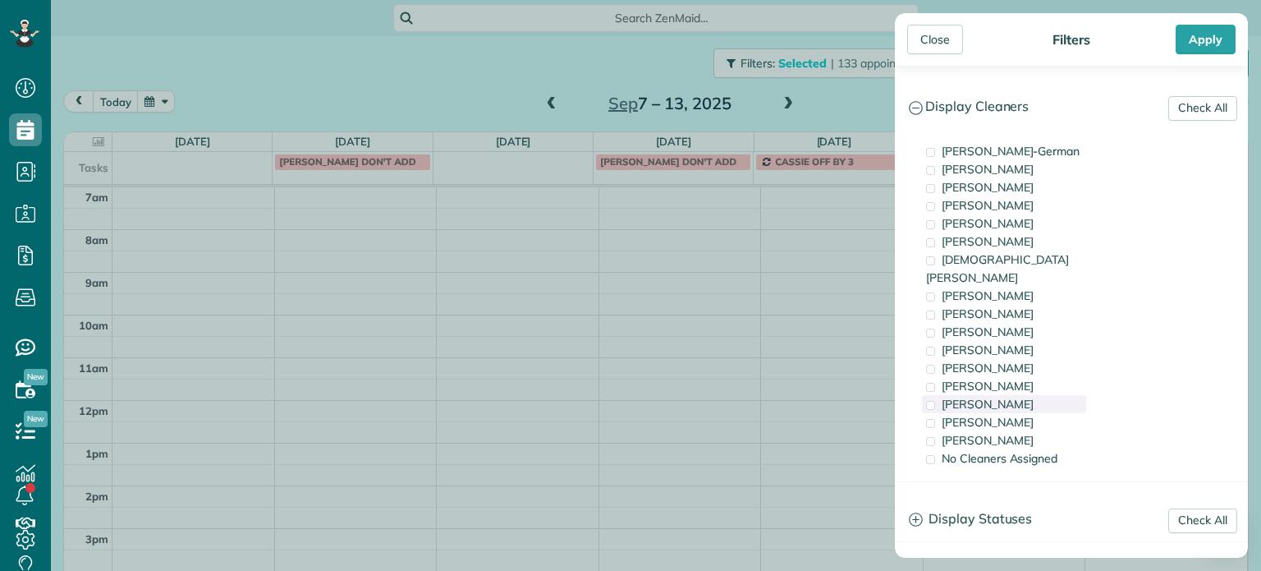
click at [1004, 397] on span "Laura Chavez" at bounding box center [988, 404] width 92 height 15
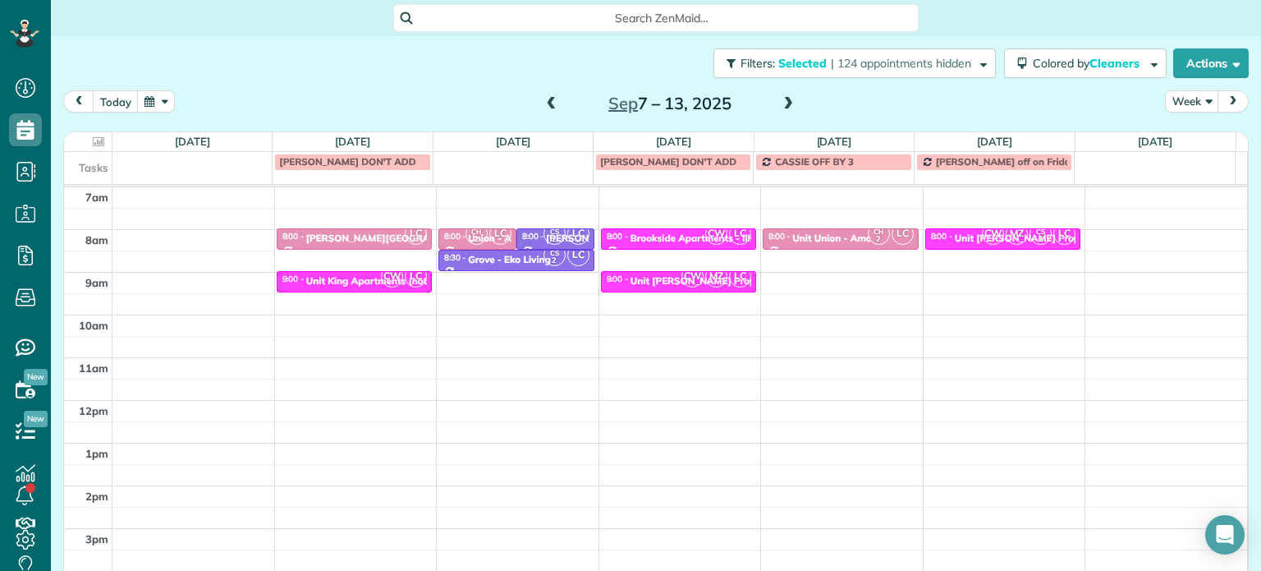
click at [489, 287] on div "Close Filters Apply Check All Display Cleaners Christina Wright-German Cassie F…" at bounding box center [630, 285] width 1261 height 571
click at [383, 282] on span "CW" at bounding box center [392, 276] width 22 height 22
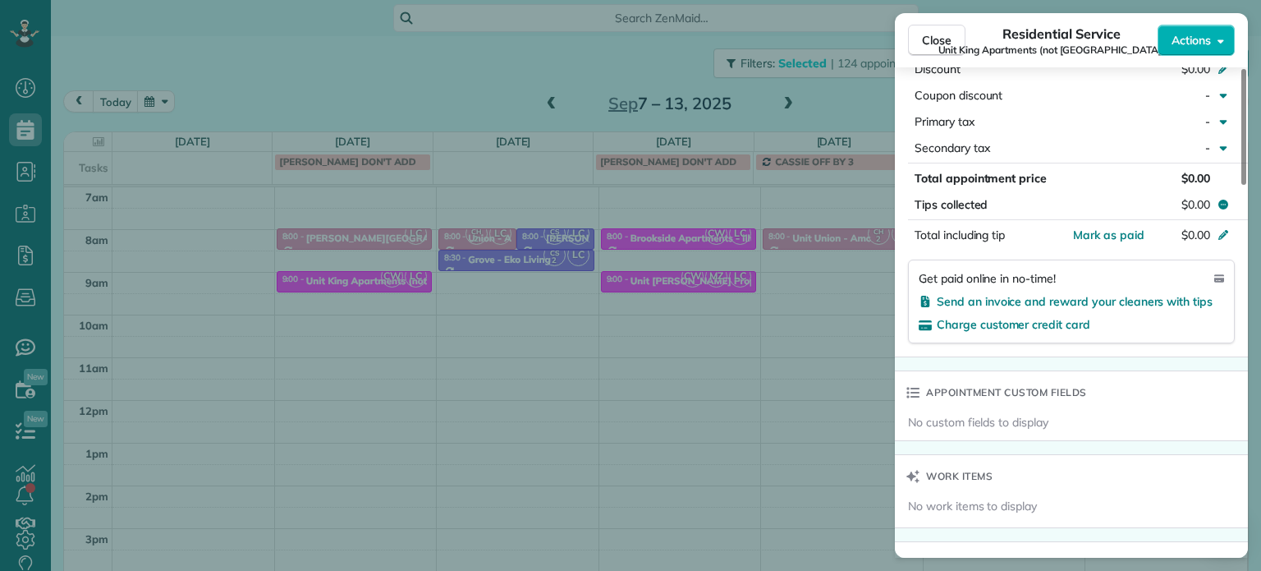
scroll to position [1241, 0]
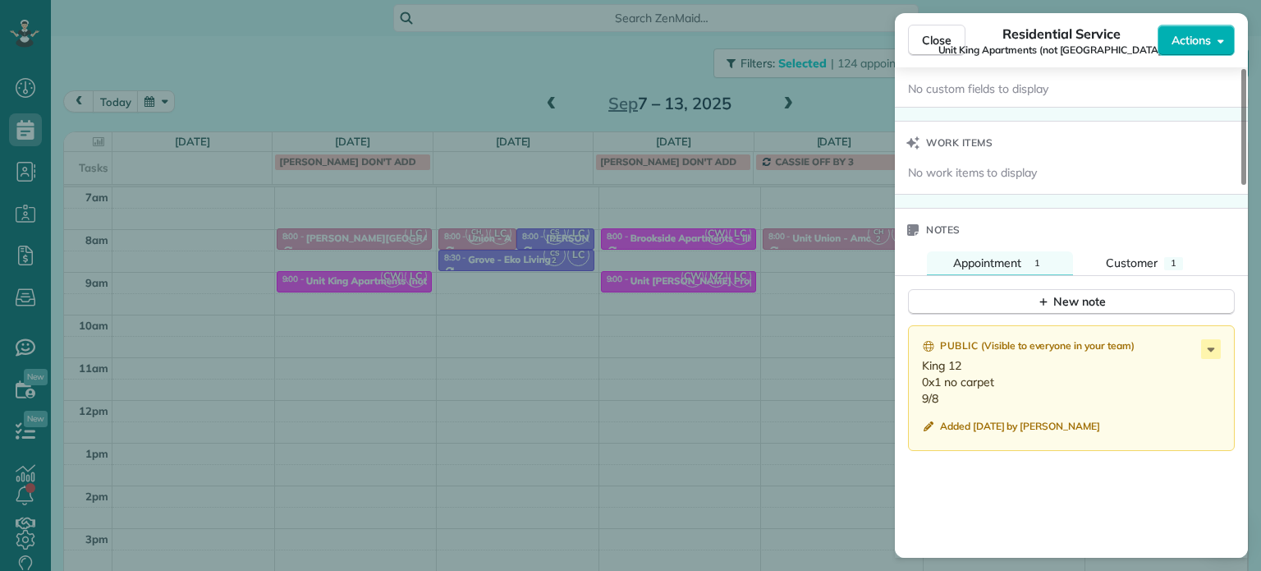
click at [786, 319] on div "Close Residential Service Unit King Apartments (not King Lofts) (Jle) Actions S…" at bounding box center [630, 285] width 1261 height 571
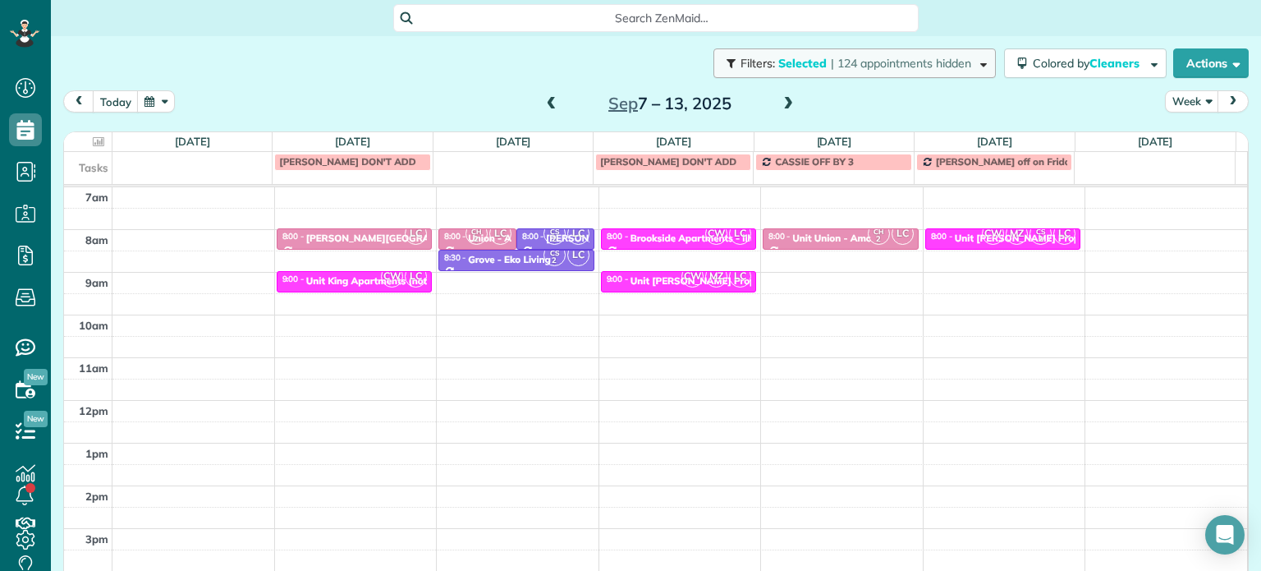
click at [936, 70] on span "| 124 appointments hidden" at bounding box center [901, 63] width 140 height 15
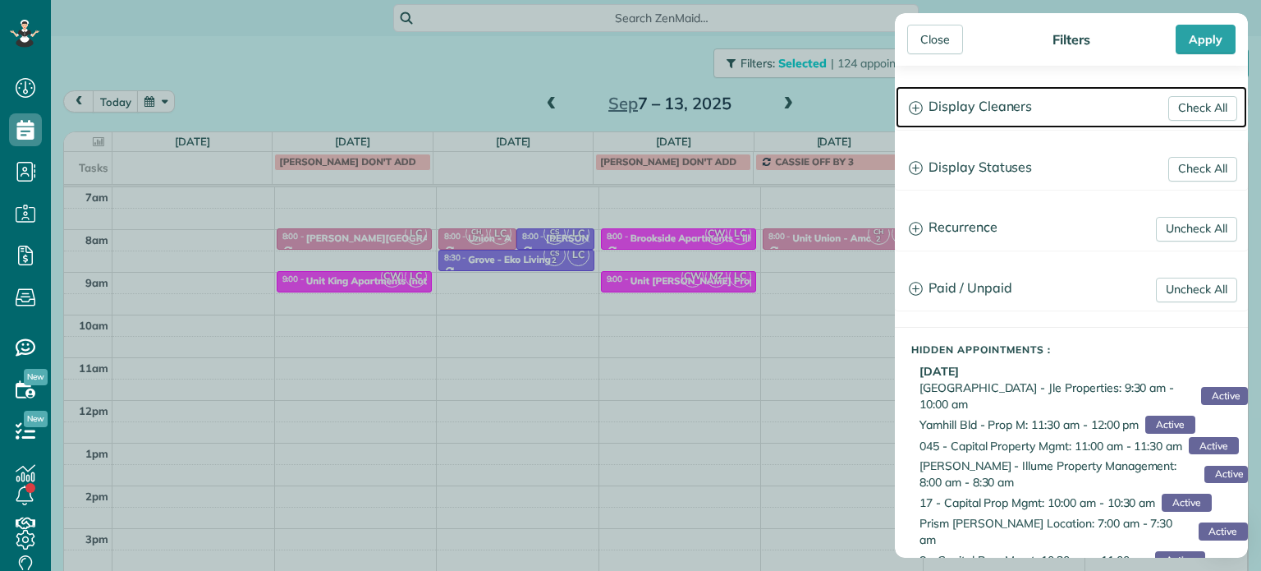
click at [975, 112] on h3 "Display Cleaners" at bounding box center [1071, 107] width 351 height 42
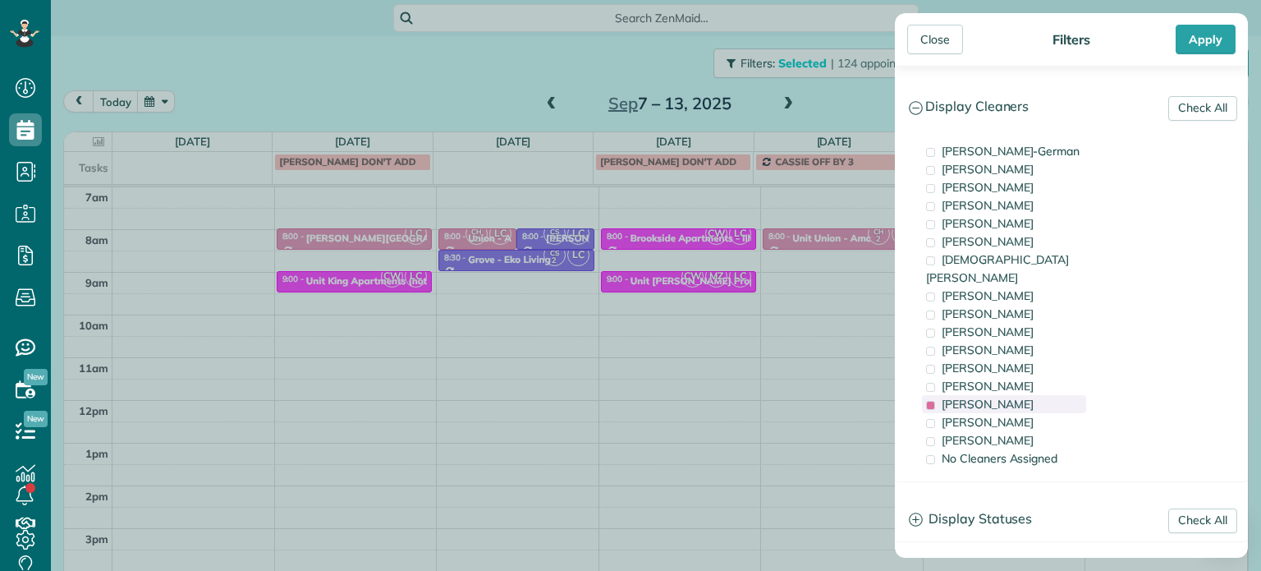
click at [984, 397] on span "Laura Chavez" at bounding box center [988, 404] width 92 height 15
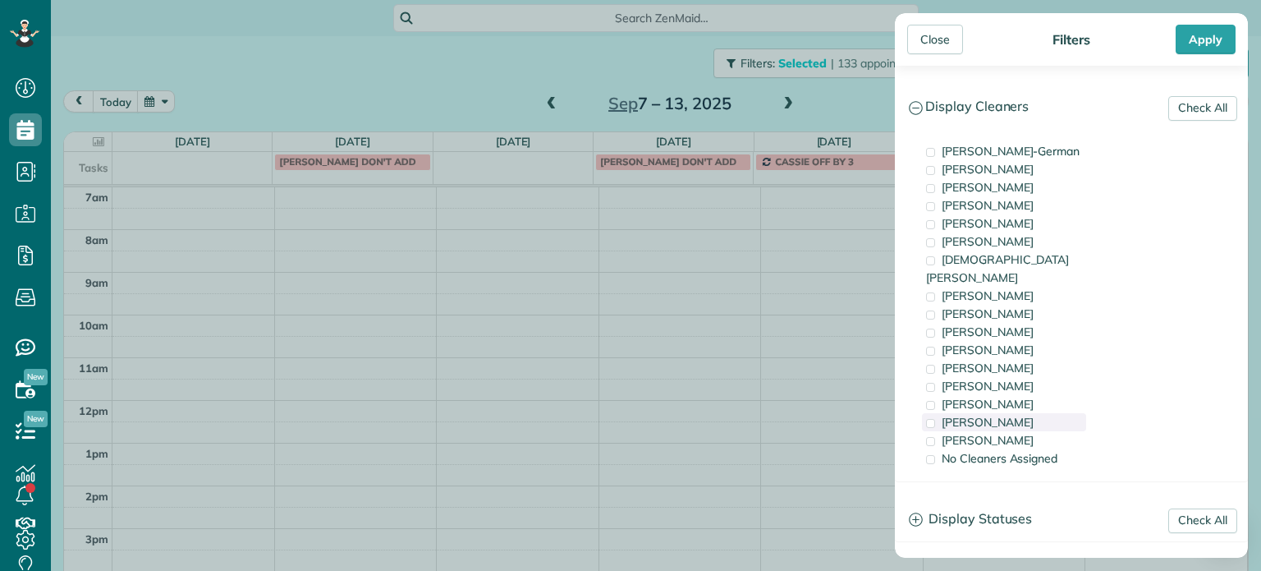
click at [989, 415] on span "Meralda Harris" at bounding box center [988, 422] width 92 height 15
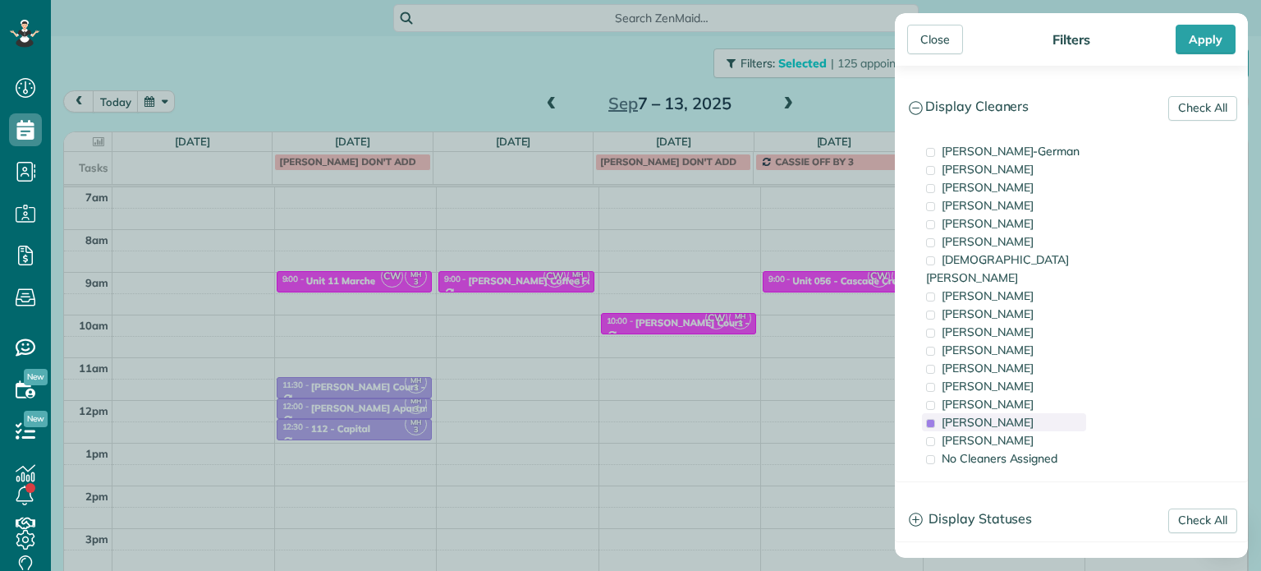
click at [989, 415] on span "Meralda Harris" at bounding box center [988, 422] width 92 height 15
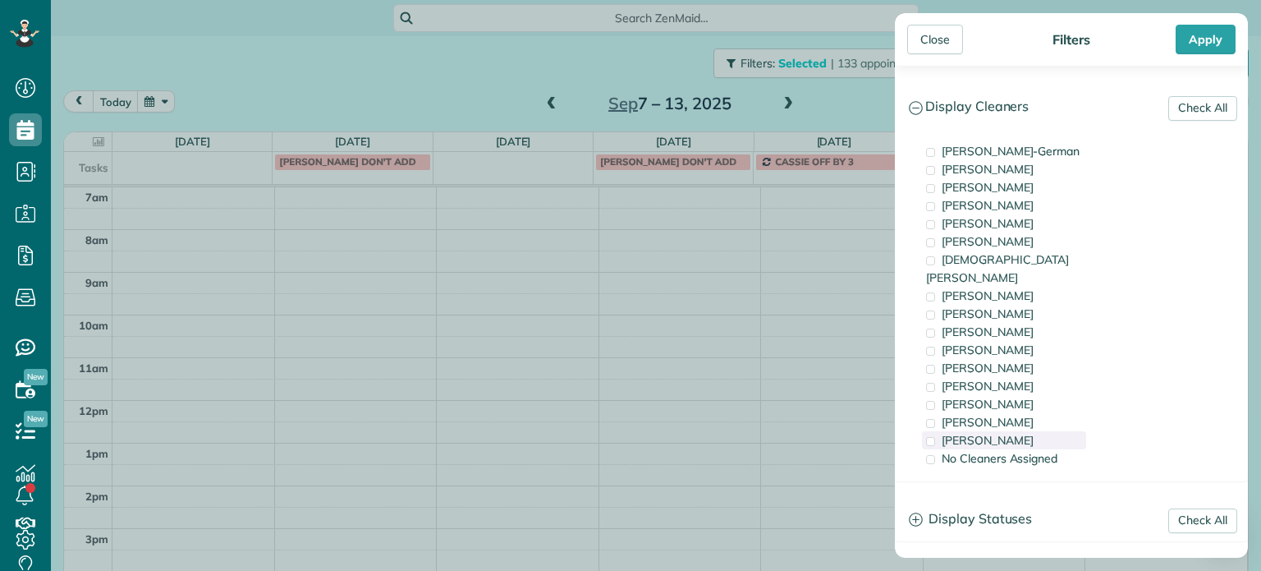
click at [1006, 433] on span "Cristina Sainz" at bounding box center [988, 440] width 92 height 15
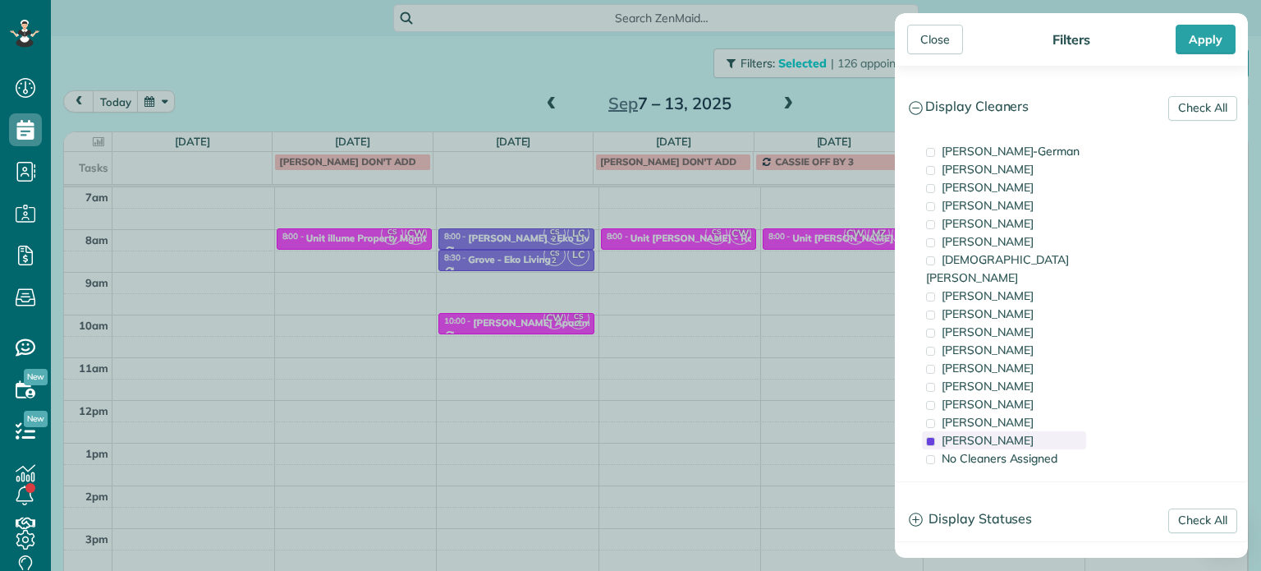
click at [1021, 431] on div "Cristina Sainz" at bounding box center [1004, 440] width 164 height 18
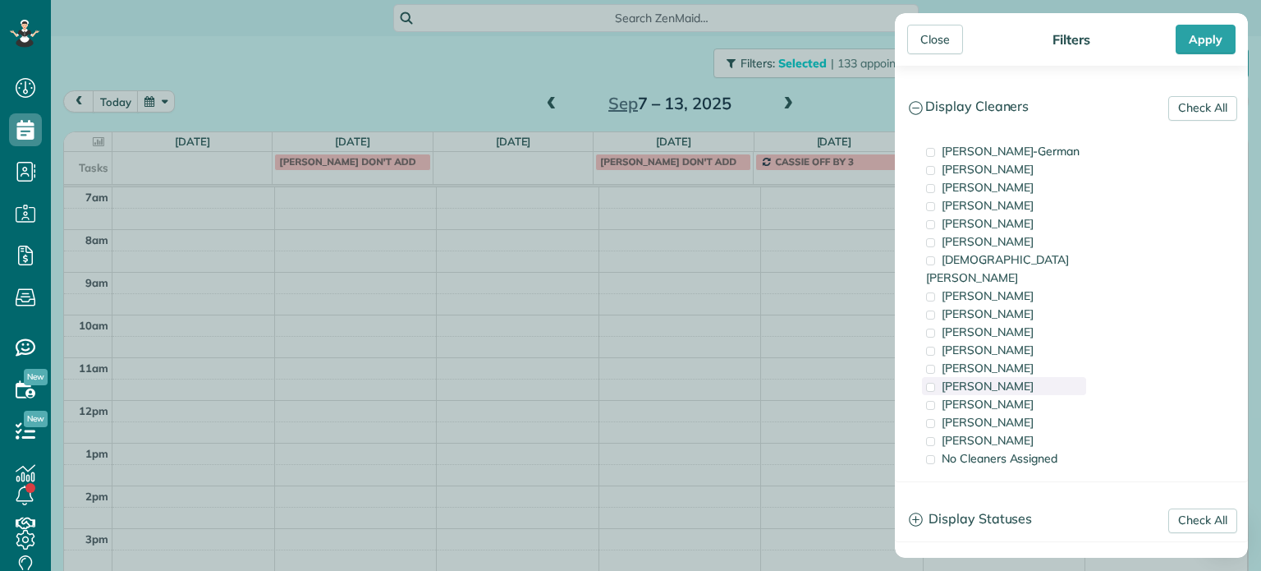
click at [1007, 377] on div "Tammi Rue" at bounding box center [1004, 386] width 164 height 18
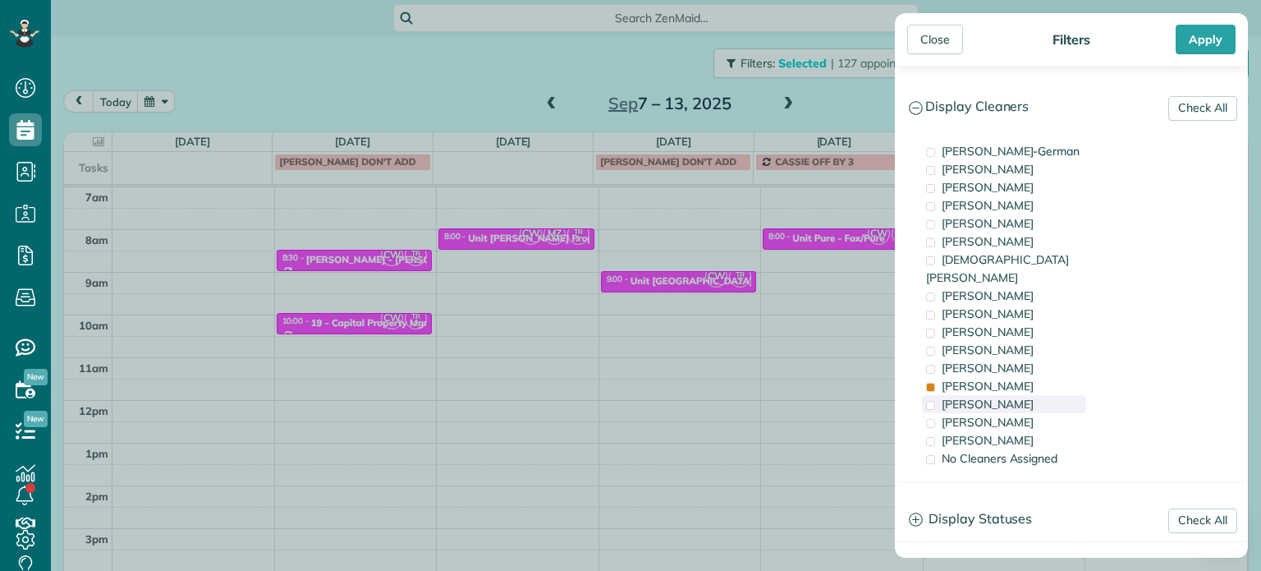
click at [1007, 397] on span "Laura Chavez" at bounding box center [988, 404] width 92 height 15
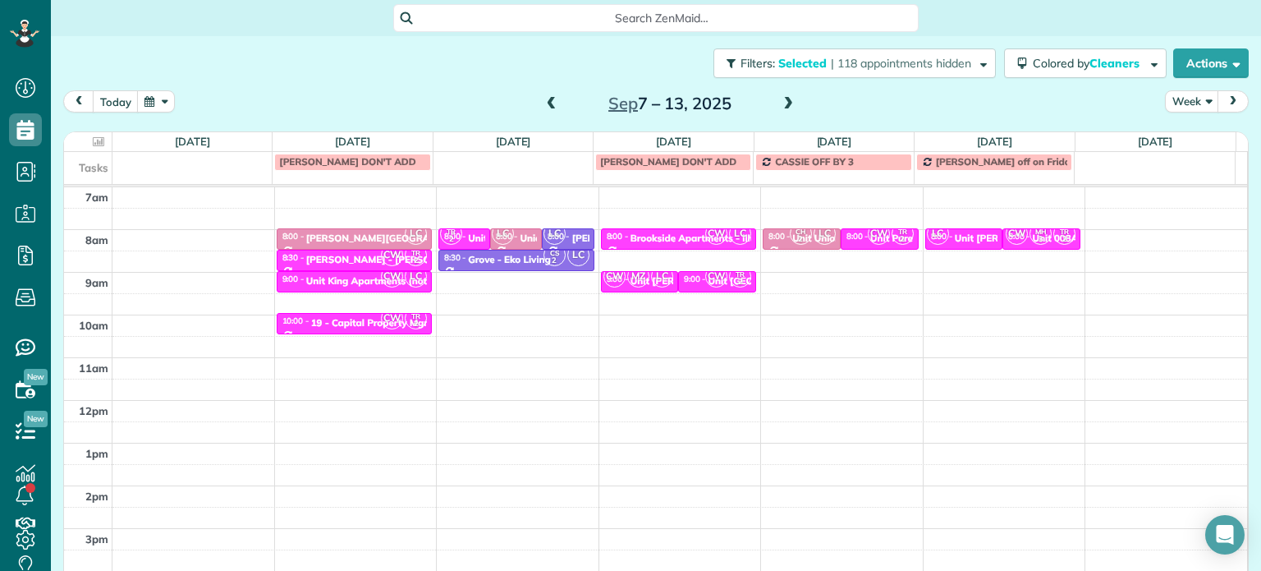
click at [351, 291] on div "Close Filters Apply Check All Display Cleaners Christina Wright-German Cassie F…" at bounding box center [630, 285] width 1261 height 571
click at [956, 67] on span "Filters: Selected | 118 appointments hidden" at bounding box center [857, 63] width 236 height 15
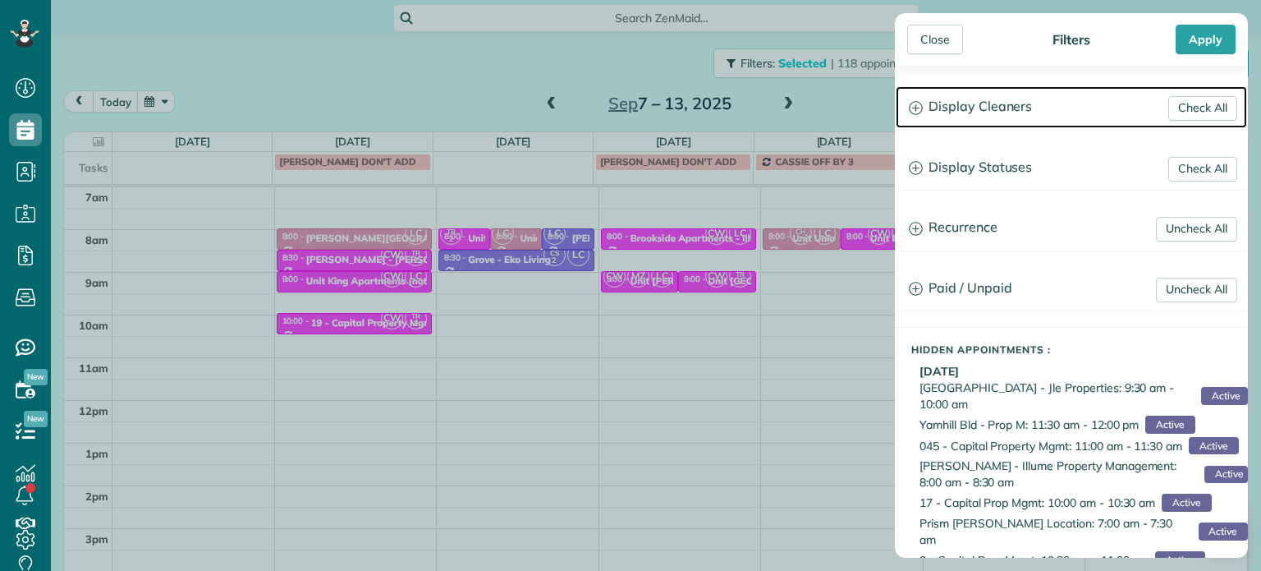
click at [979, 98] on h3 "Display Cleaners" at bounding box center [1071, 107] width 351 height 42
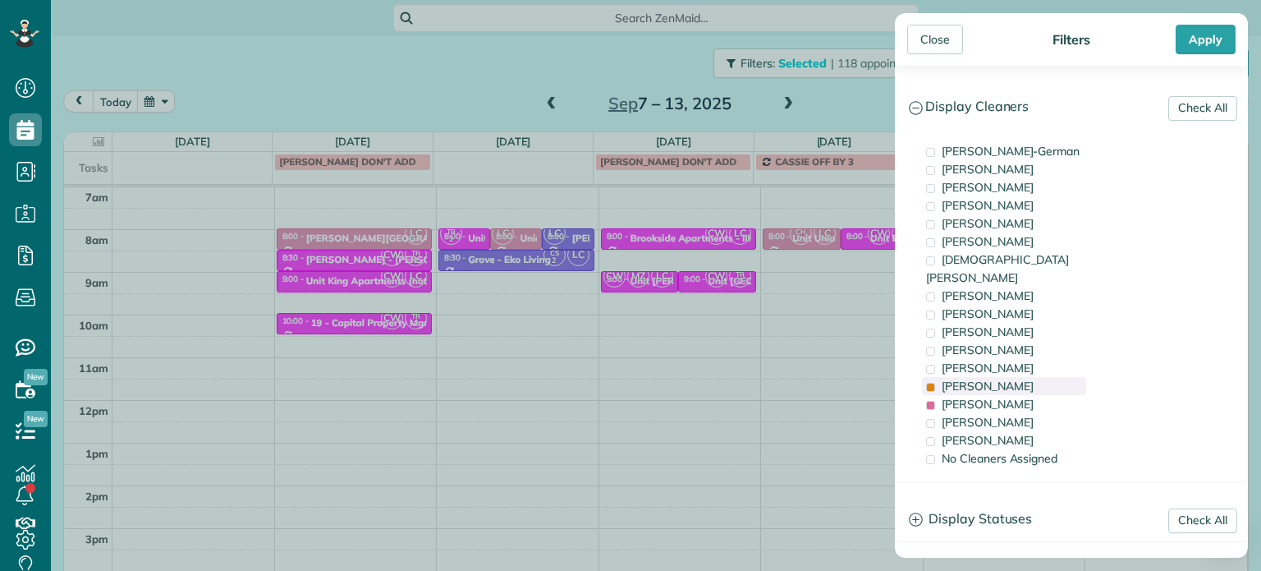
click at [984, 379] on span "Tammi Rue" at bounding box center [988, 386] width 92 height 15
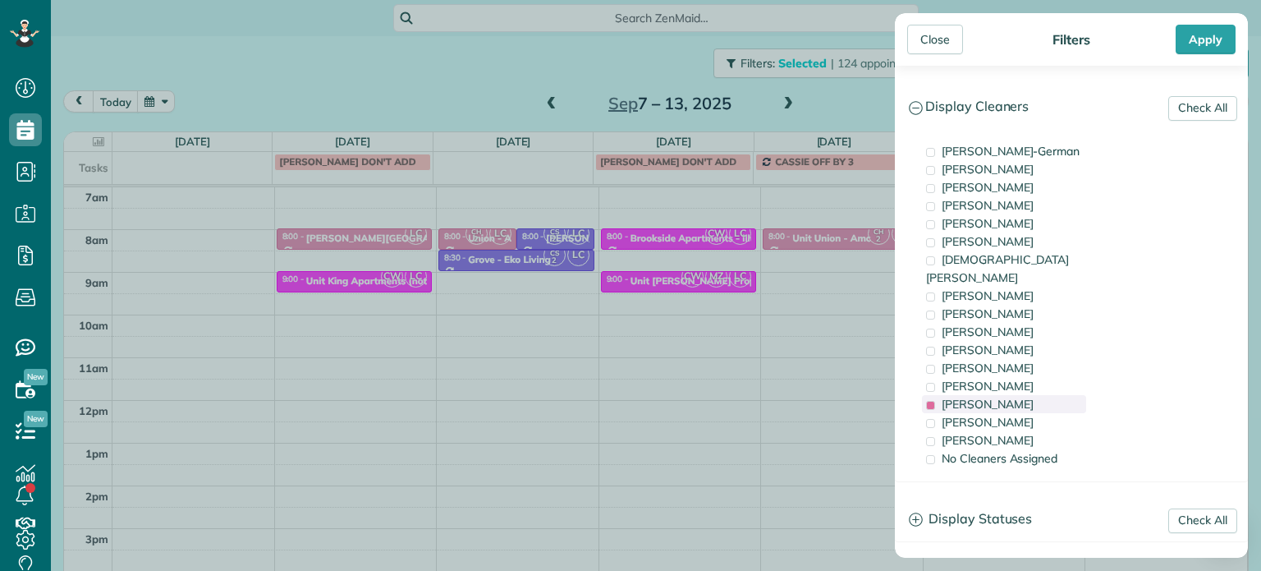
click at [992, 397] on span "Laura Chavez" at bounding box center [988, 404] width 92 height 15
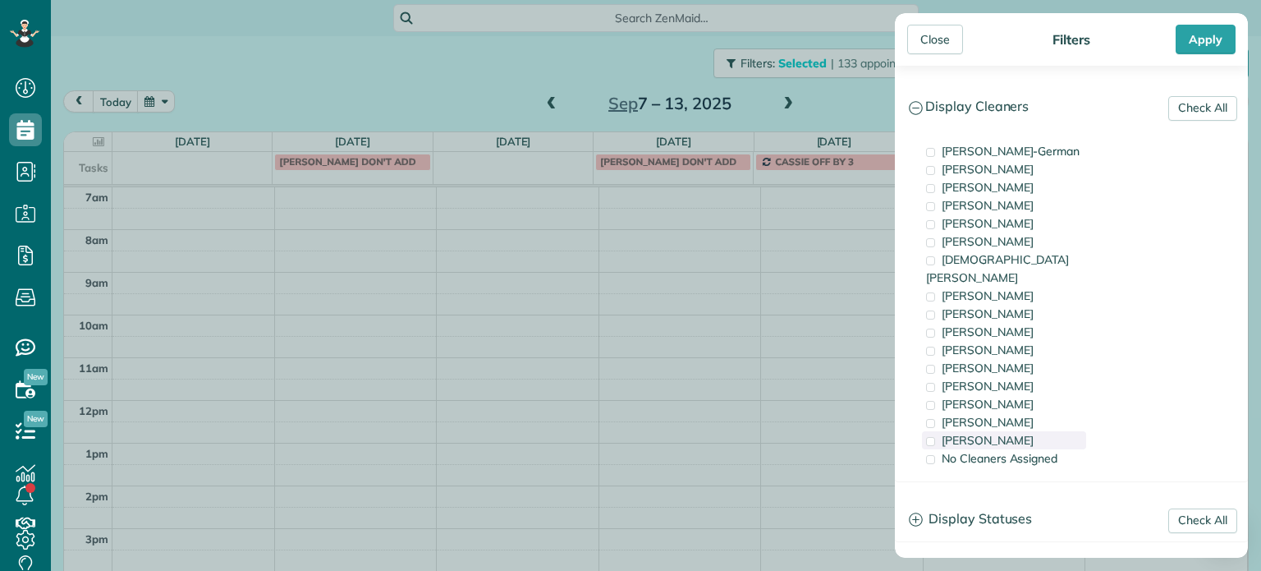
click at [1005, 433] on span "Cristina Sainz" at bounding box center [988, 440] width 92 height 15
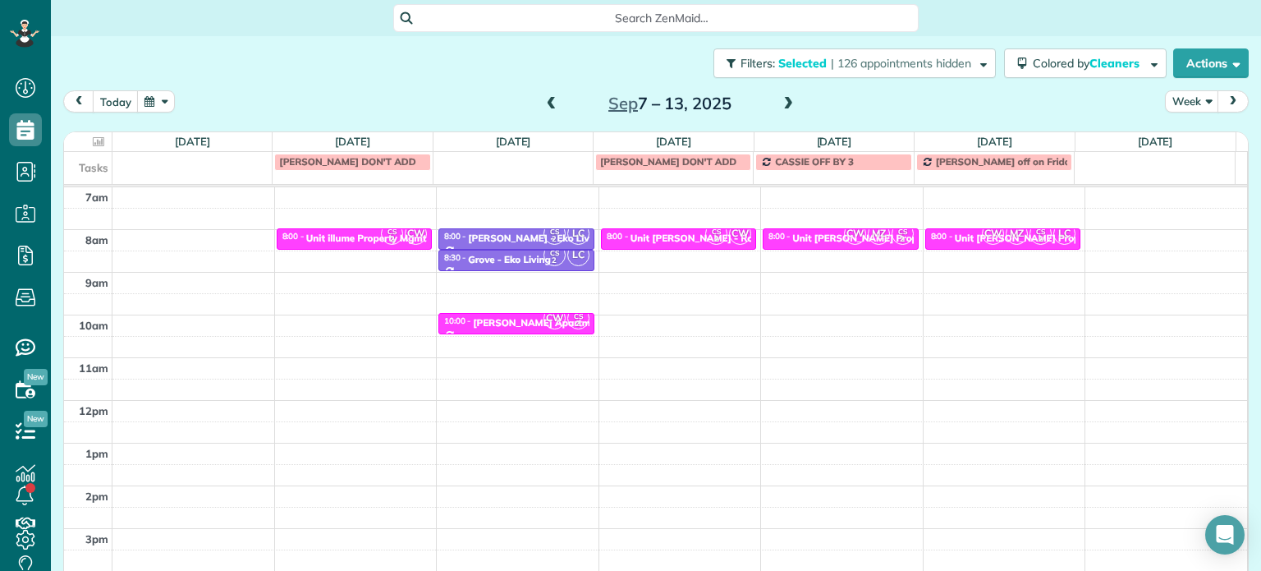
click at [483, 265] on div "Close Filters Apply Check All Display Cleaners Christina Wright-German Cassie F…" at bounding box center [630, 285] width 1261 height 571
click at [361, 236] on div "Unit illume Property Mgmt" at bounding box center [366, 237] width 121 height 11
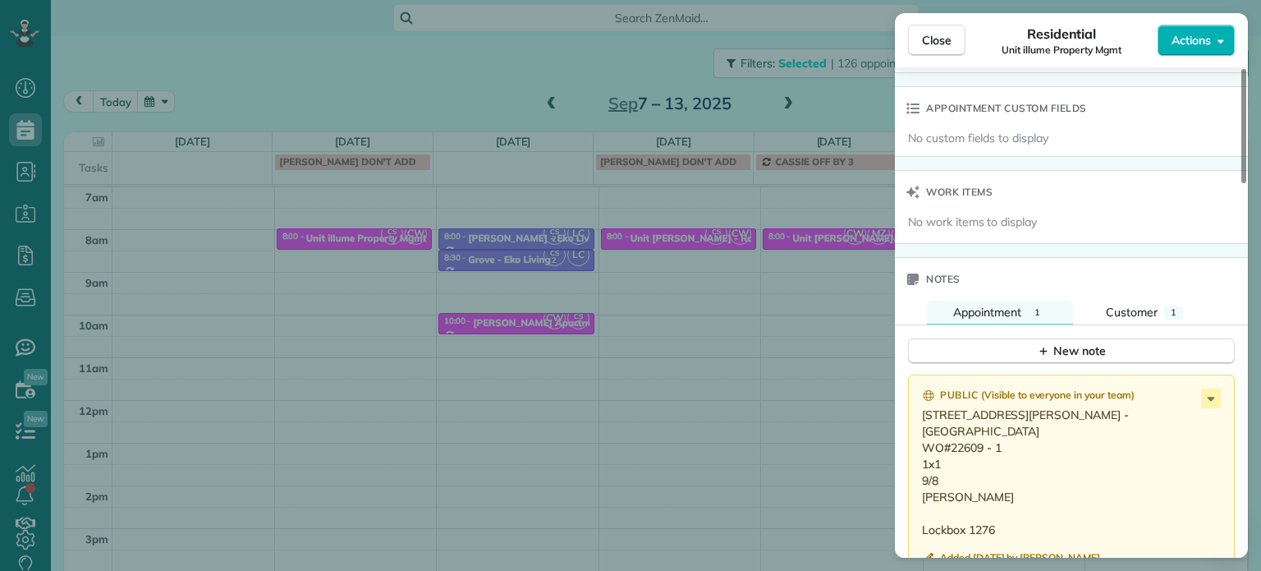
scroll to position [1482, 0]
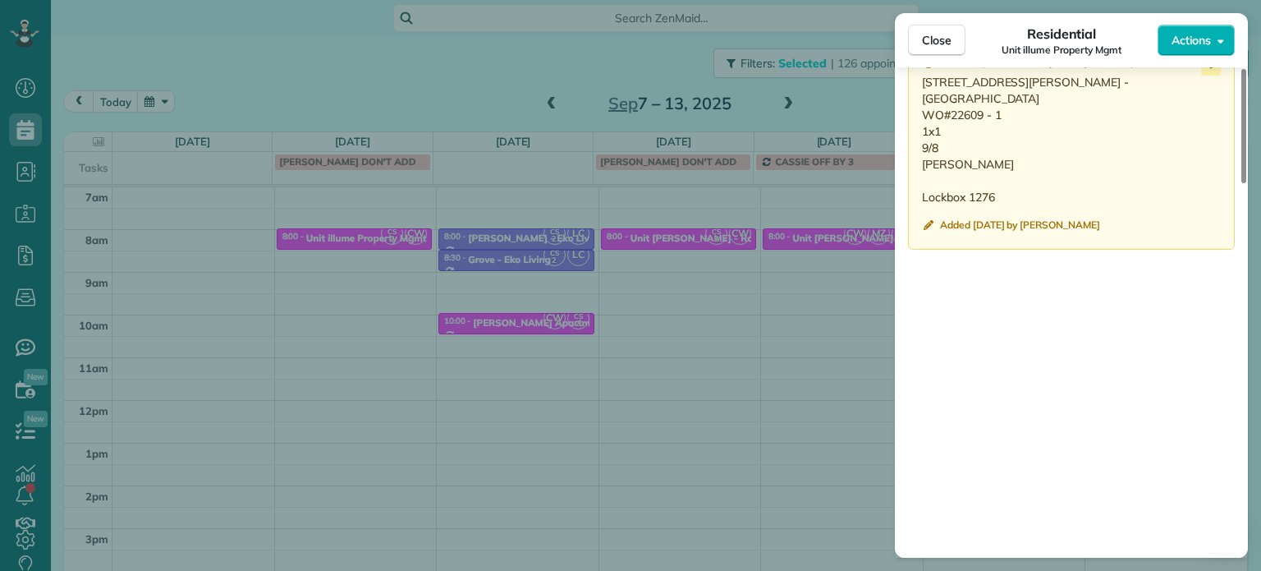
click at [355, 300] on div "Close Residential Unit illume Property Mgmt Actions Status Active Unit illume P…" at bounding box center [630, 285] width 1261 height 571
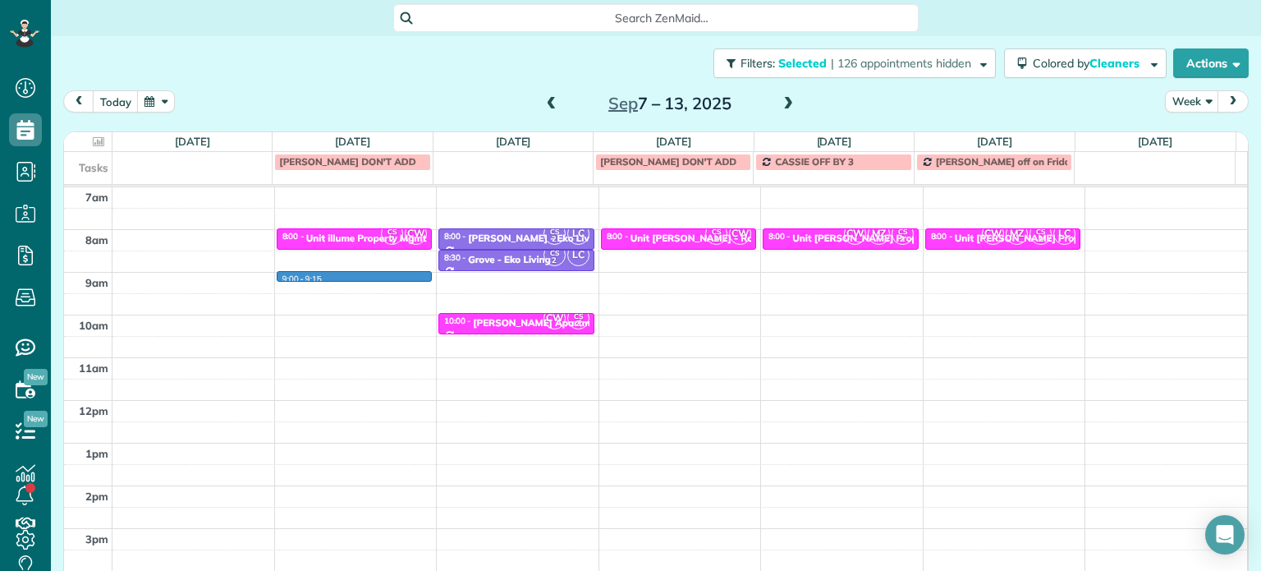
click at [355, 279] on div "4am 5am 6am 7am 8am 9am 10am 11am 12pm 1pm 2pm 3pm 4pm 5pm 9:00 - 9:15 CS 2 CW …" at bounding box center [655, 357] width 1183 height 597
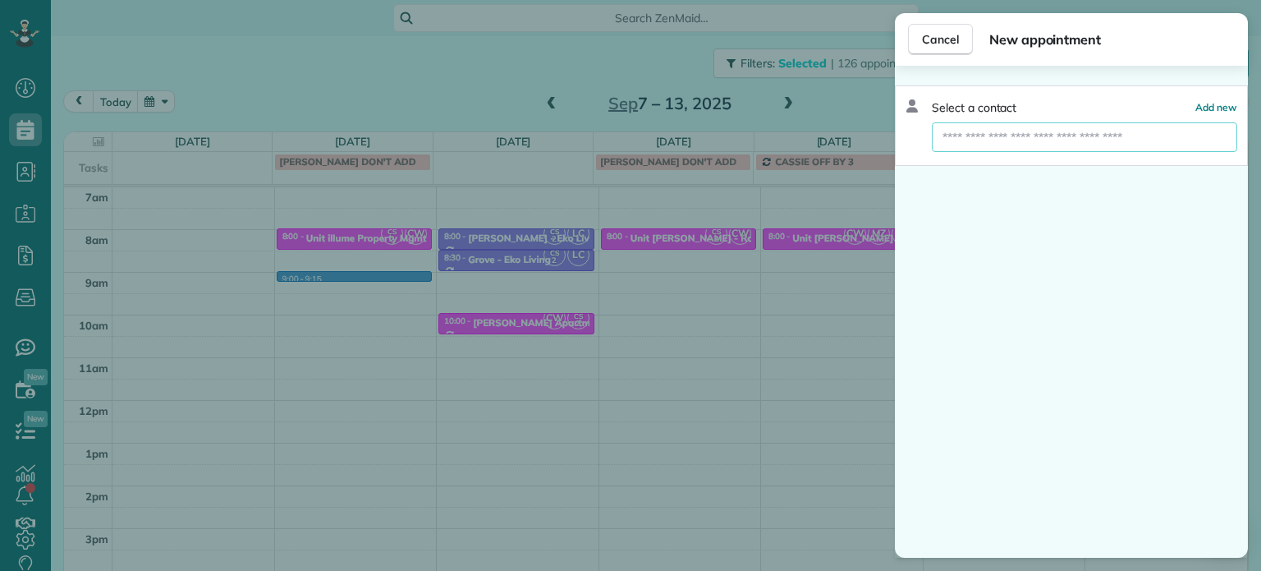
click at [955, 141] on input "text" at bounding box center [1084, 137] width 305 height 30
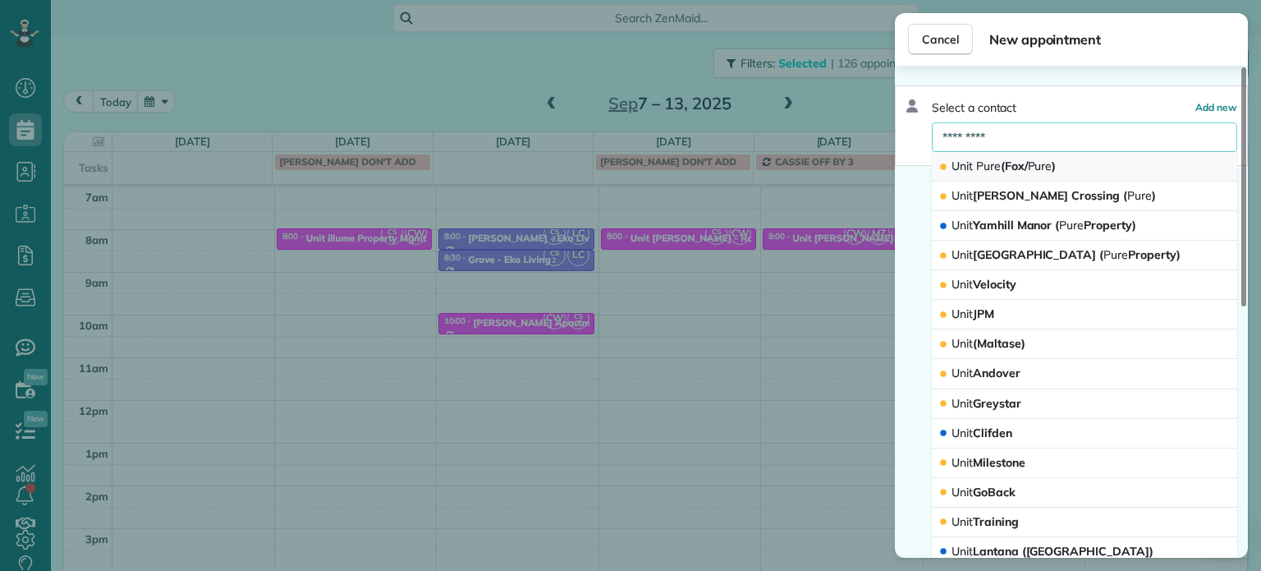
type input "*********"
click at [1006, 168] on span "Unit Pure (Fox/ Pure )" at bounding box center [1004, 165] width 104 height 15
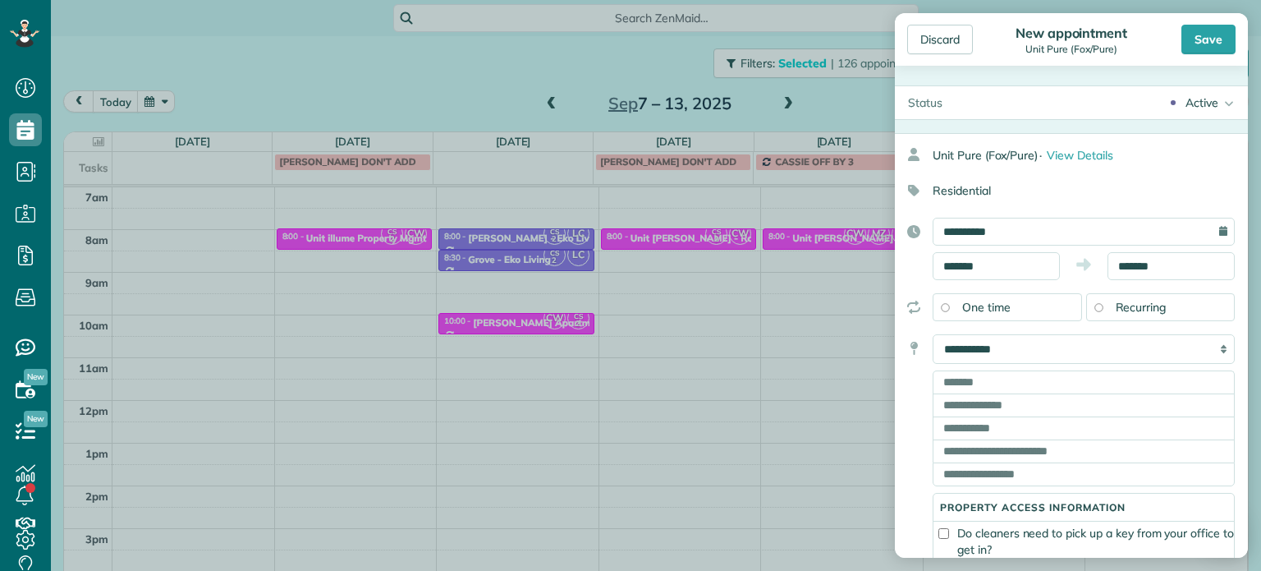
type input "**********"
click at [1127, 259] on input "*******" at bounding box center [1171, 266] width 127 height 28
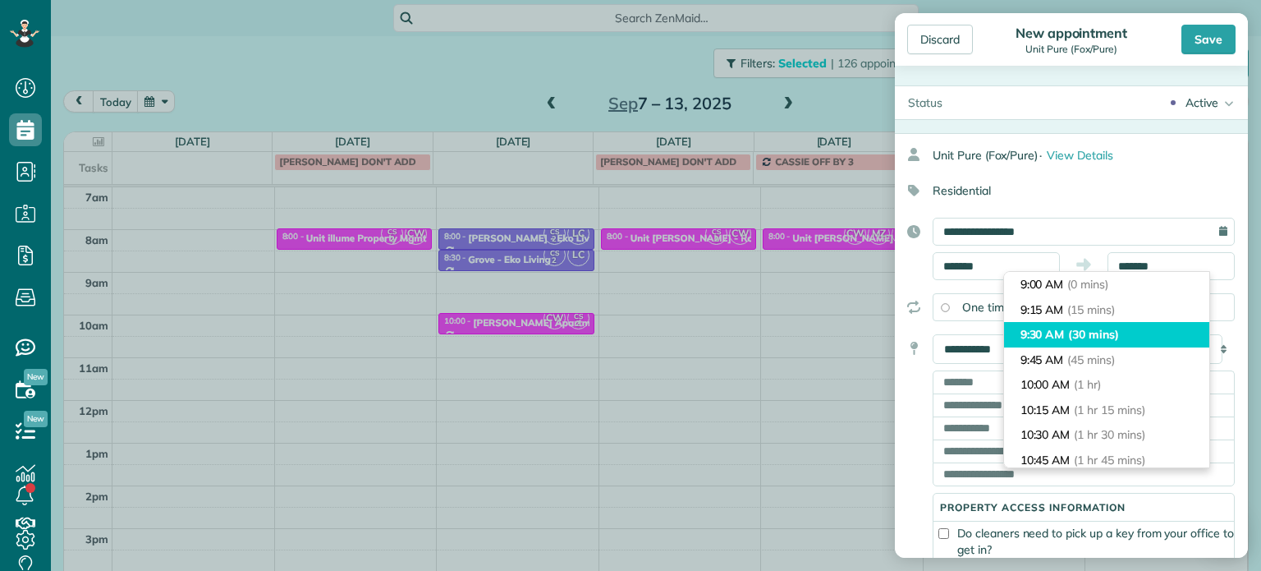
type input "*******"
click at [1112, 337] on span "(30 mins)" at bounding box center [1093, 334] width 51 height 15
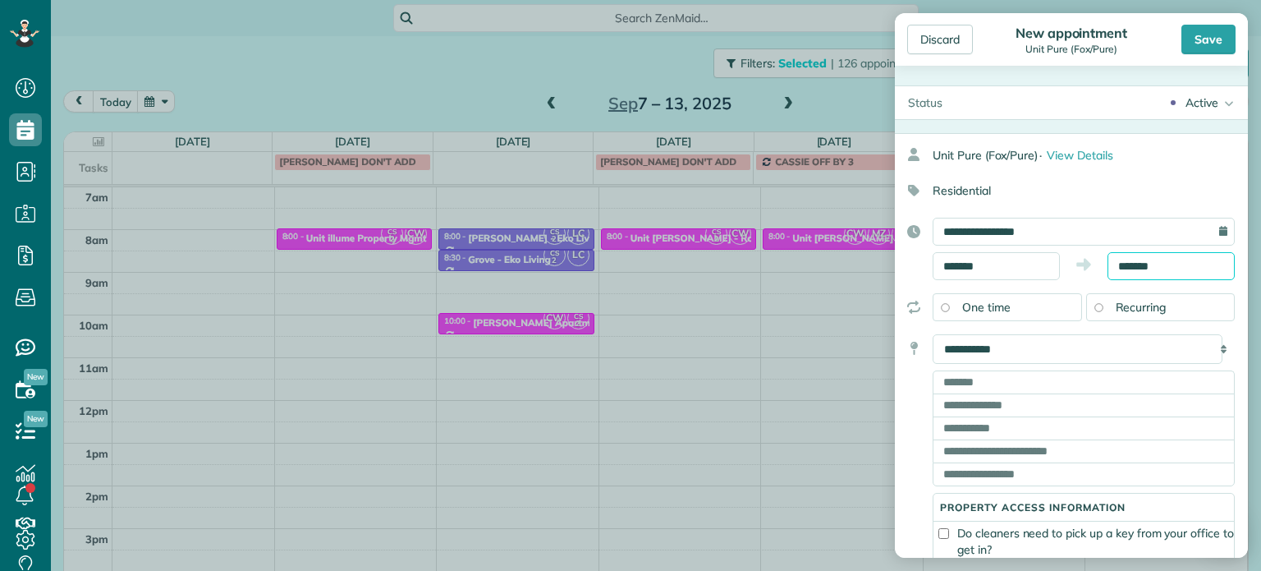
scroll to position [25, 0]
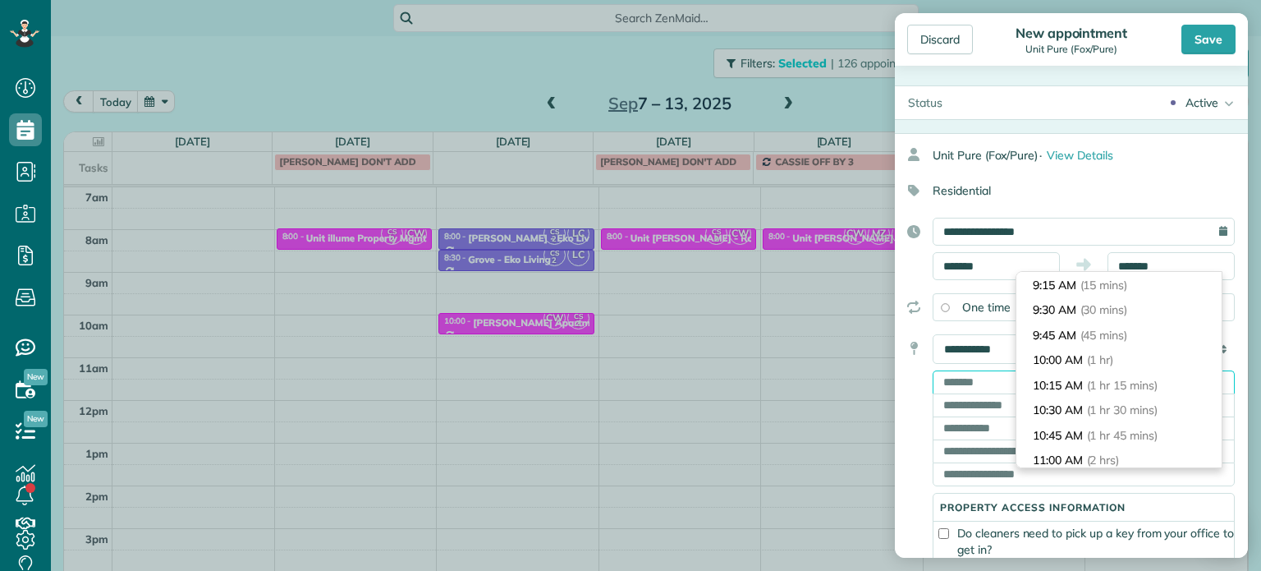
click at [972, 379] on input "text" at bounding box center [1084, 381] width 302 height 23
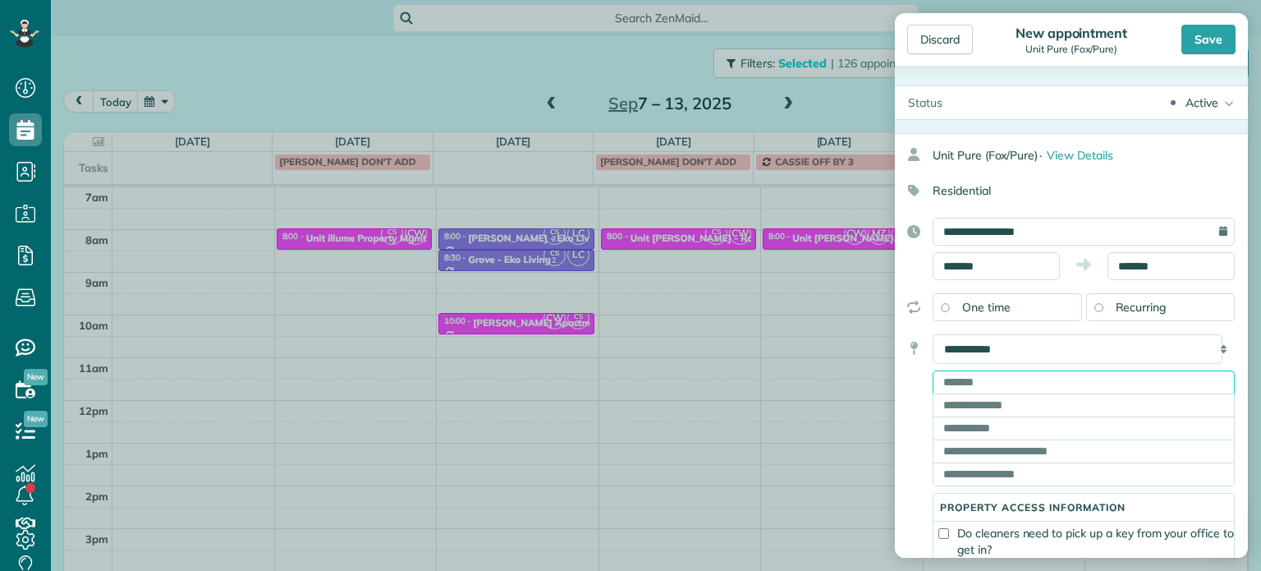
paste input "**********"
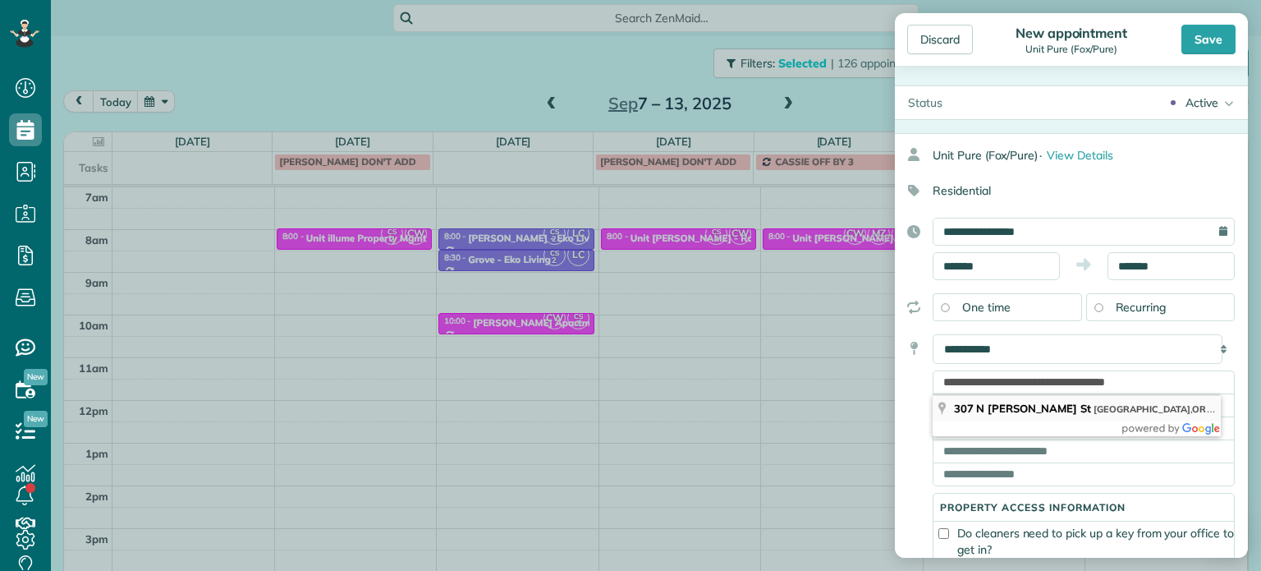
type input "**********"
type input "********"
type input "**"
type input "*****"
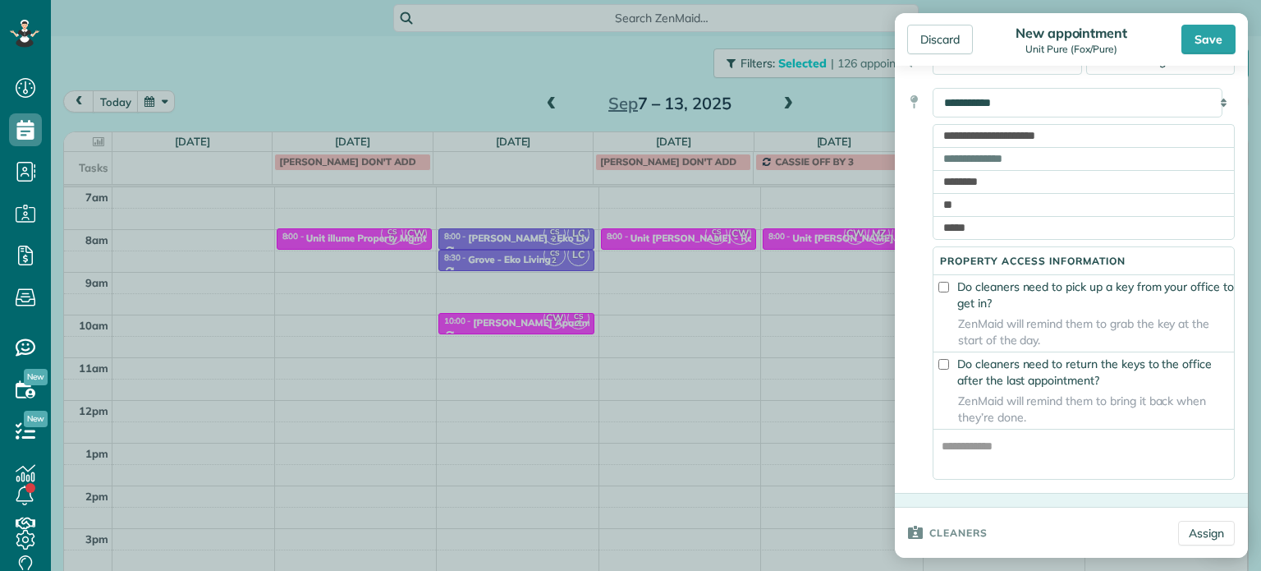
scroll to position [328, 0]
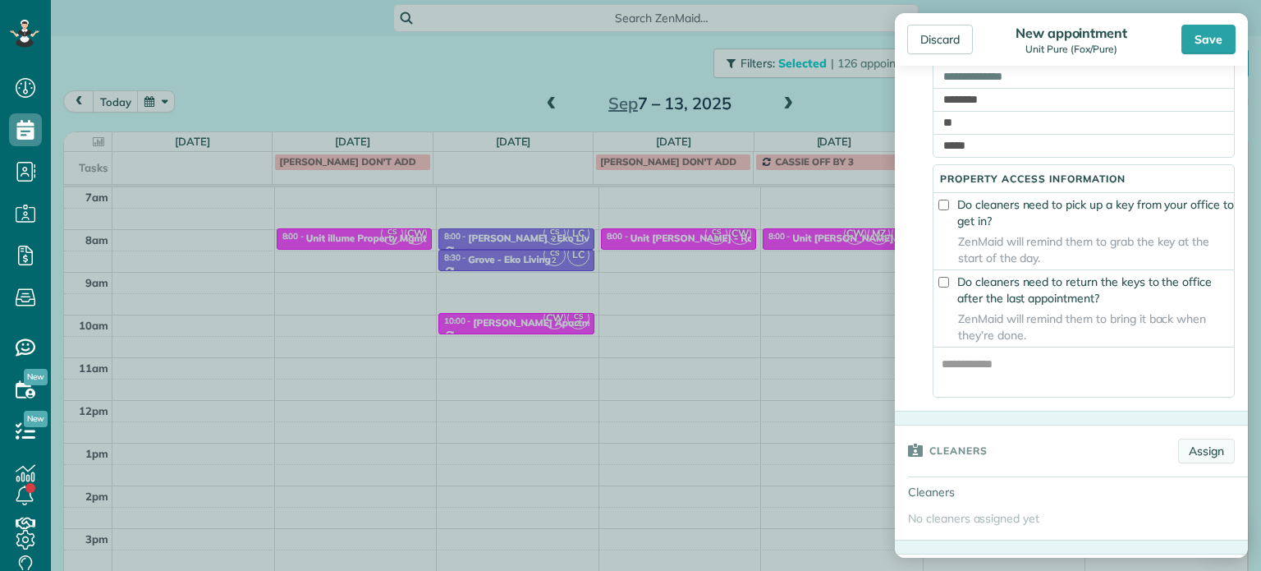
click at [1186, 462] on link "Assign" at bounding box center [1206, 450] width 57 height 25
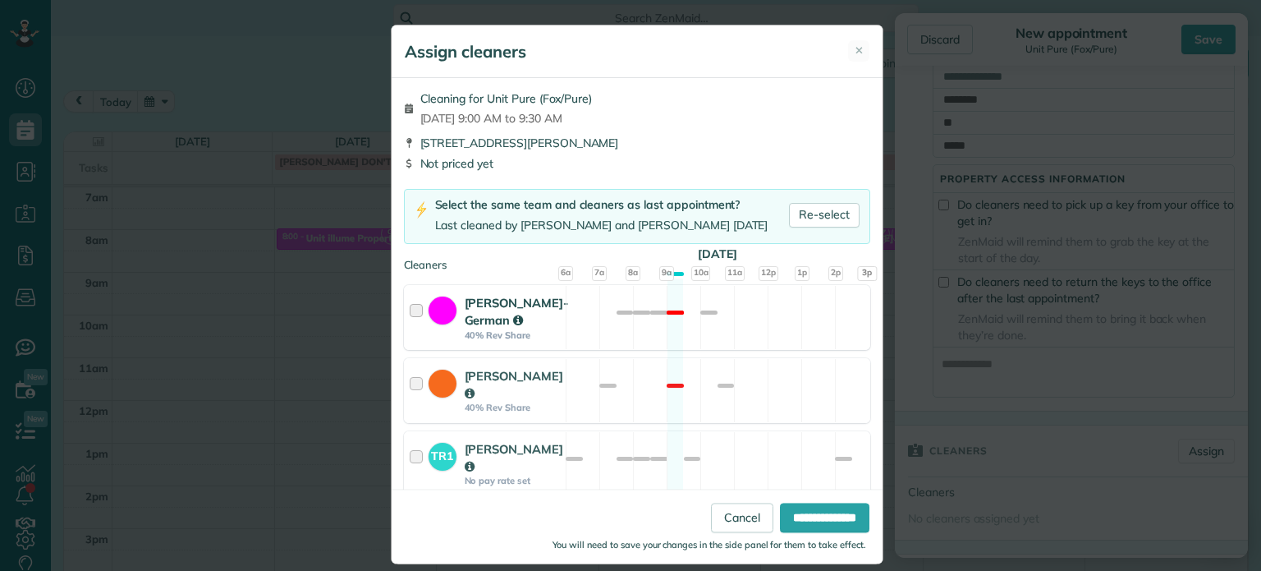
click at [663, 316] on div "Christina Wright-German 40% Rev Share Not available" at bounding box center [637, 317] width 466 height 65
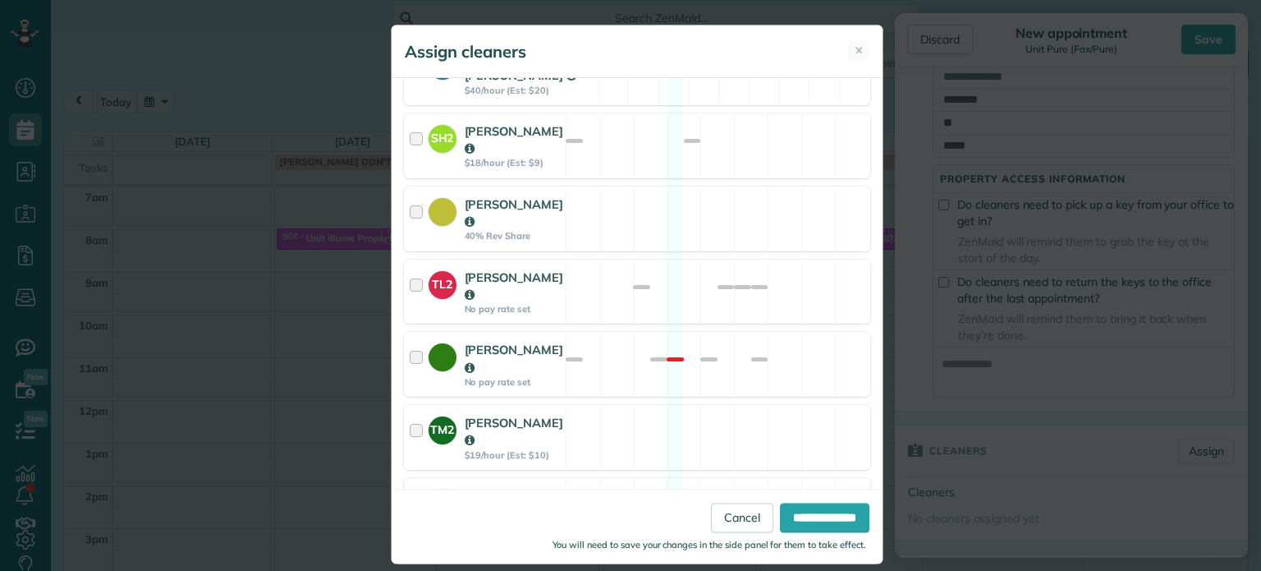
scroll to position [872, 0]
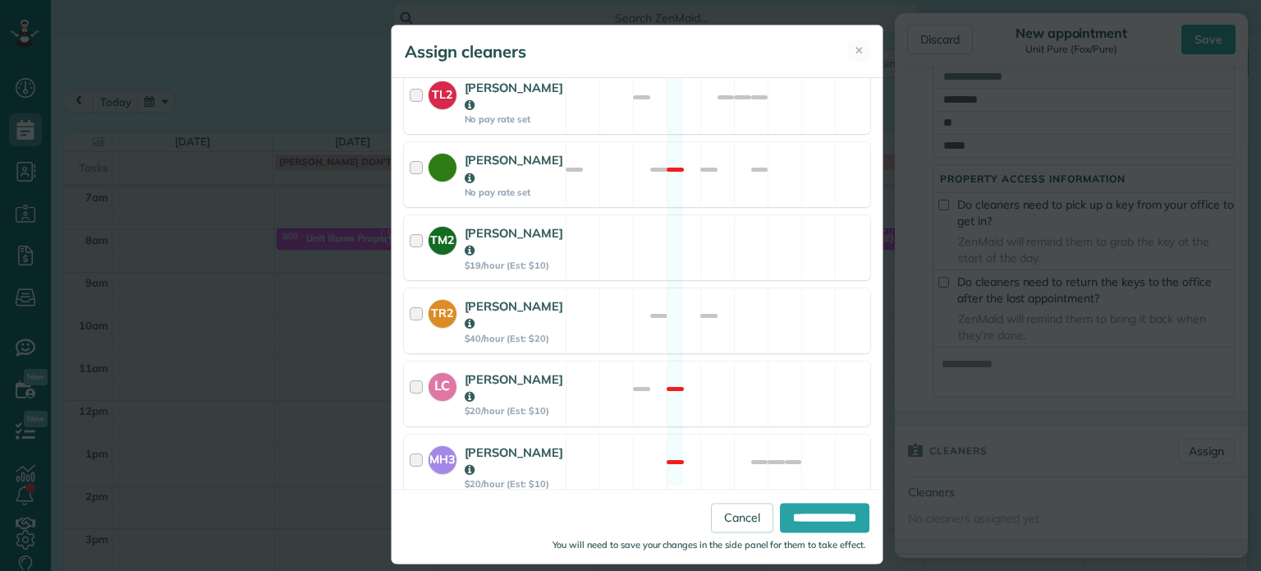
click at [685, 507] on div "CS2 Cristina Sainz $20/hour (Est: $10) Available" at bounding box center [637, 539] width 466 height 65
click at [787, 511] on input "**********" at bounding box center [824, 518] width 89 height 30
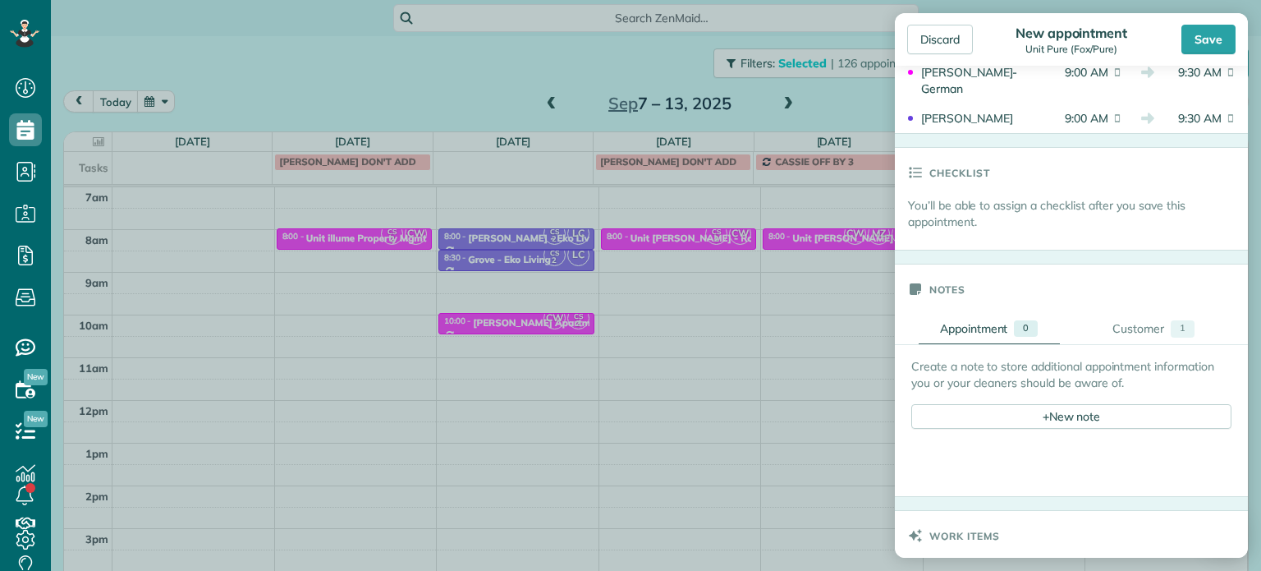
scroll to position [821, 0]
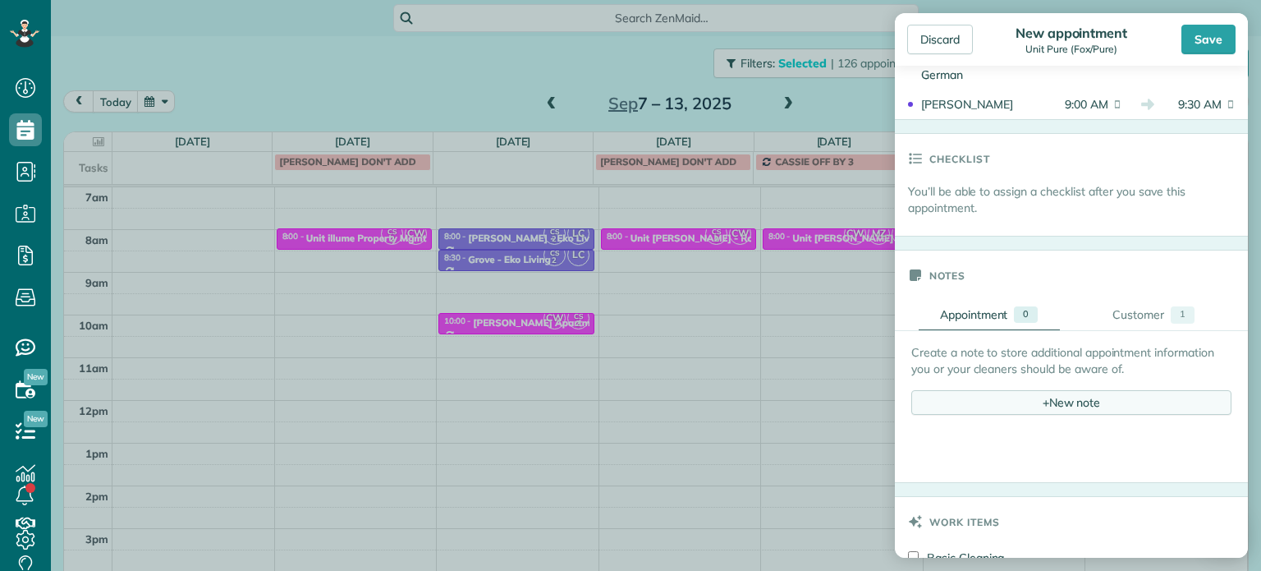
click at [1060, 405] on div "+ New note" at bounding box center [1071, 402] width 320 height 25
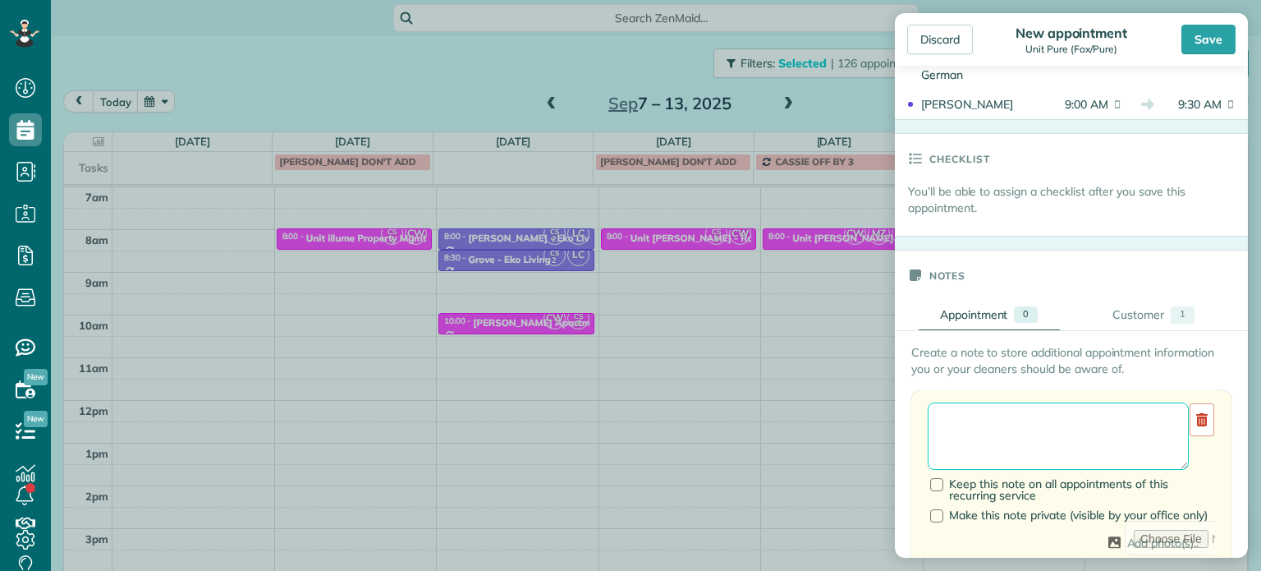
click at [1062, 421] on textarea at bounding box center [1058, 435] width 261 height 67
paste textarea "**********"
type textarea "**********"
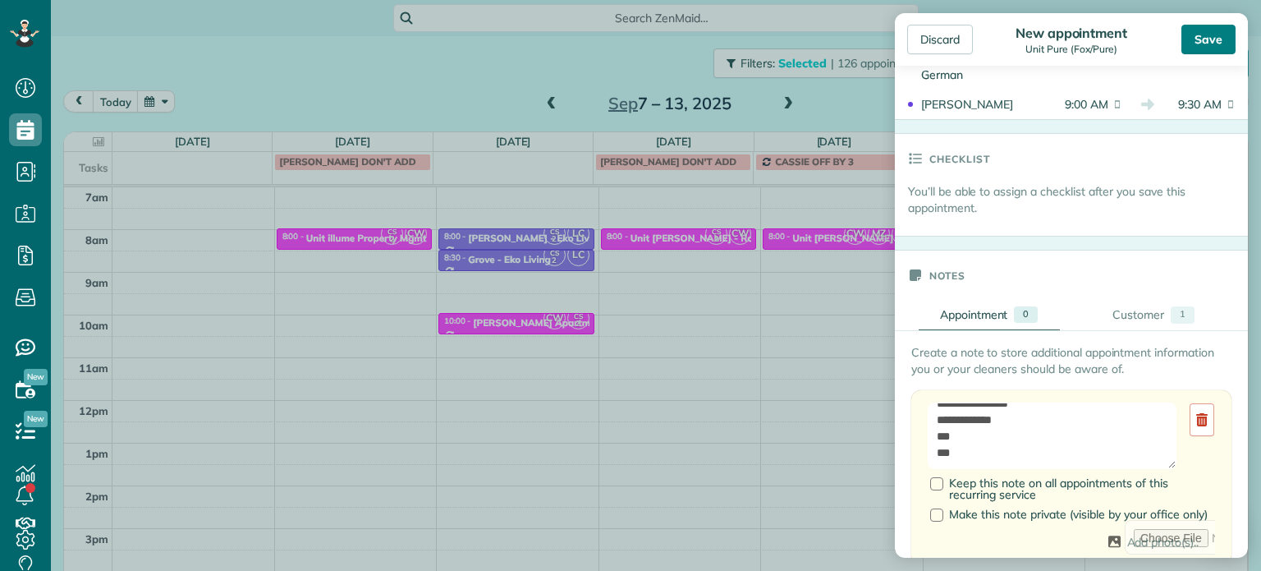
click at [1214, 34] on div "Save" at bounding box center [1209, 40] width 54 height 30
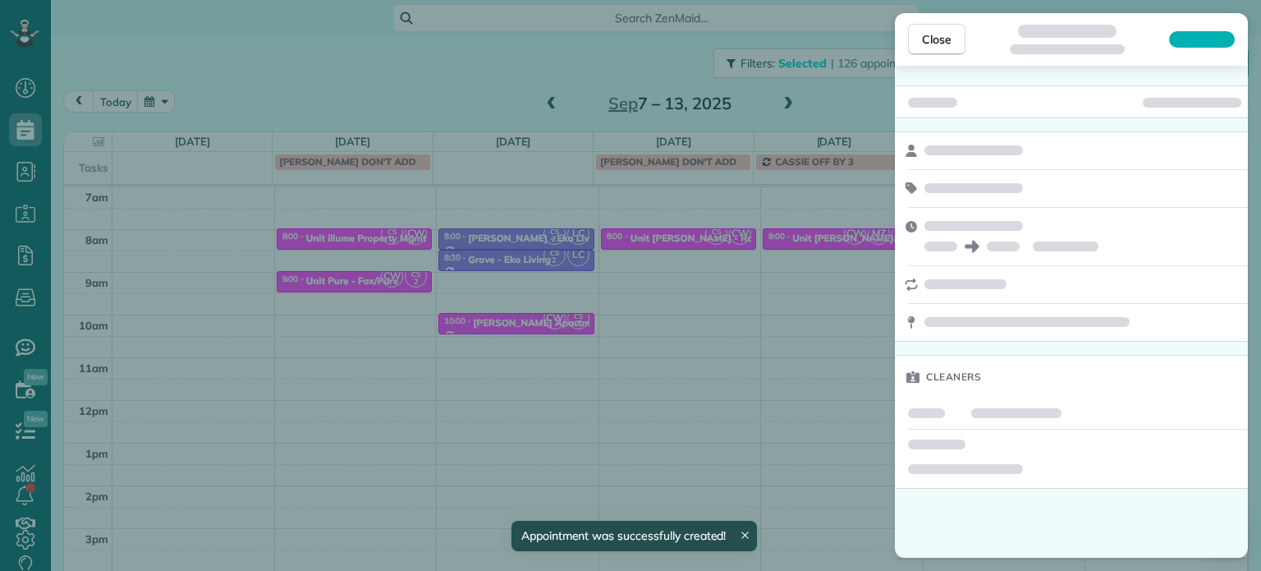
click at [400, 71] on div "Close Cleaners" at bounding box center [630, 285] width 1261 height 571
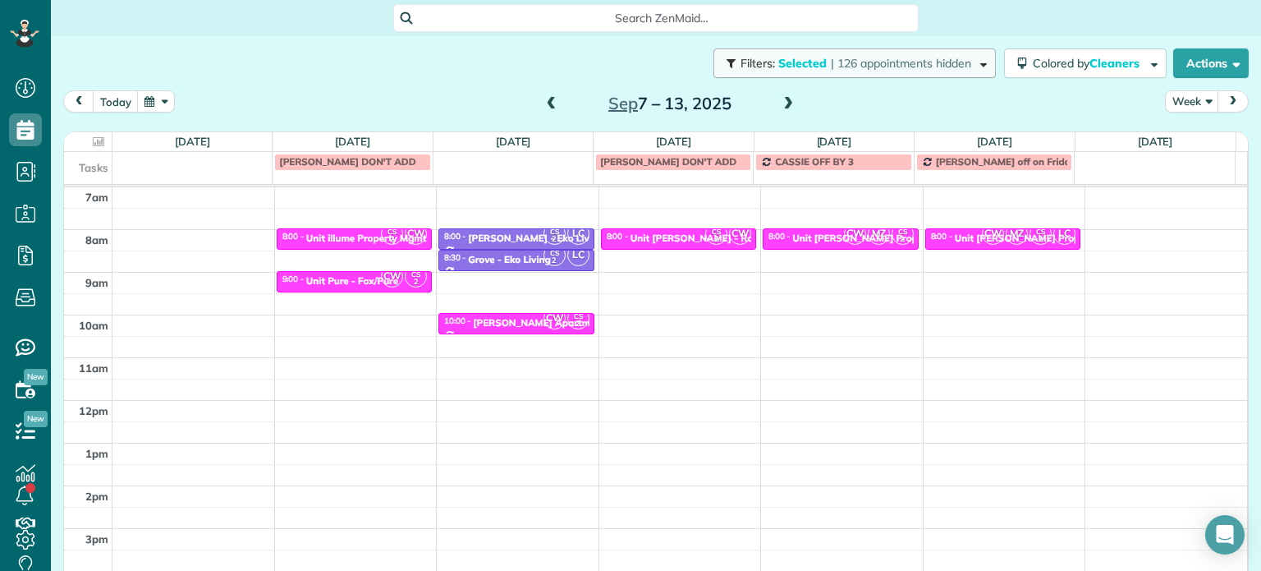
click at [896, 58] on span "| 126 appointments hidden" at bounding box center [901, 63] width 140 height 15
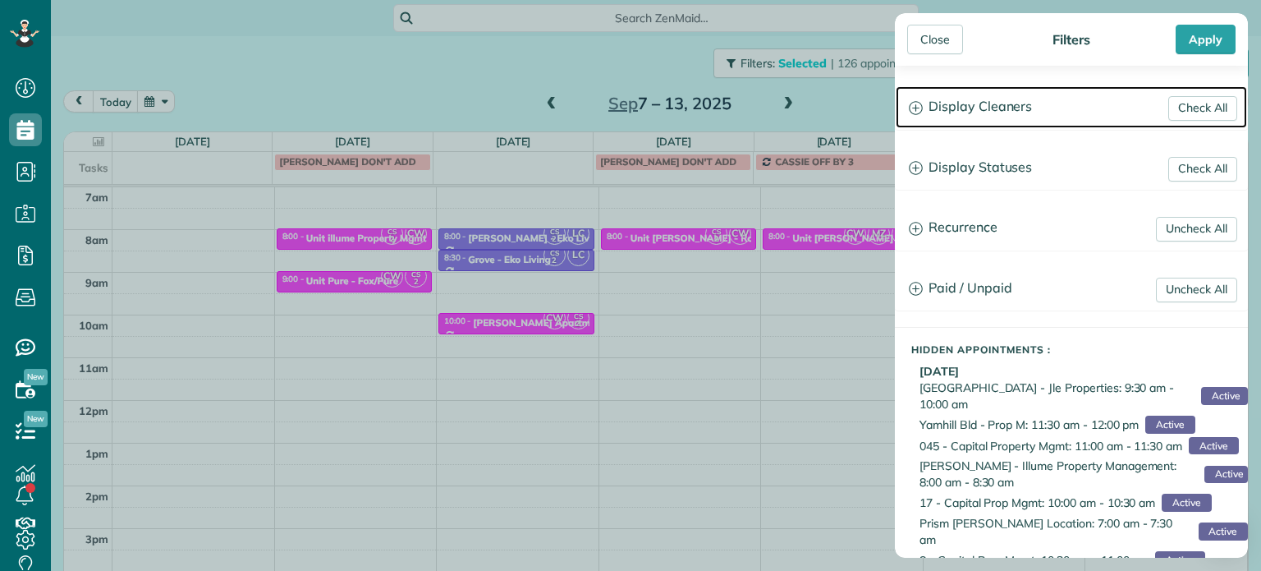
click at [925, 96] on h3 "Display Cleaners" at bounding box center [1071, 107] width 351 height 42
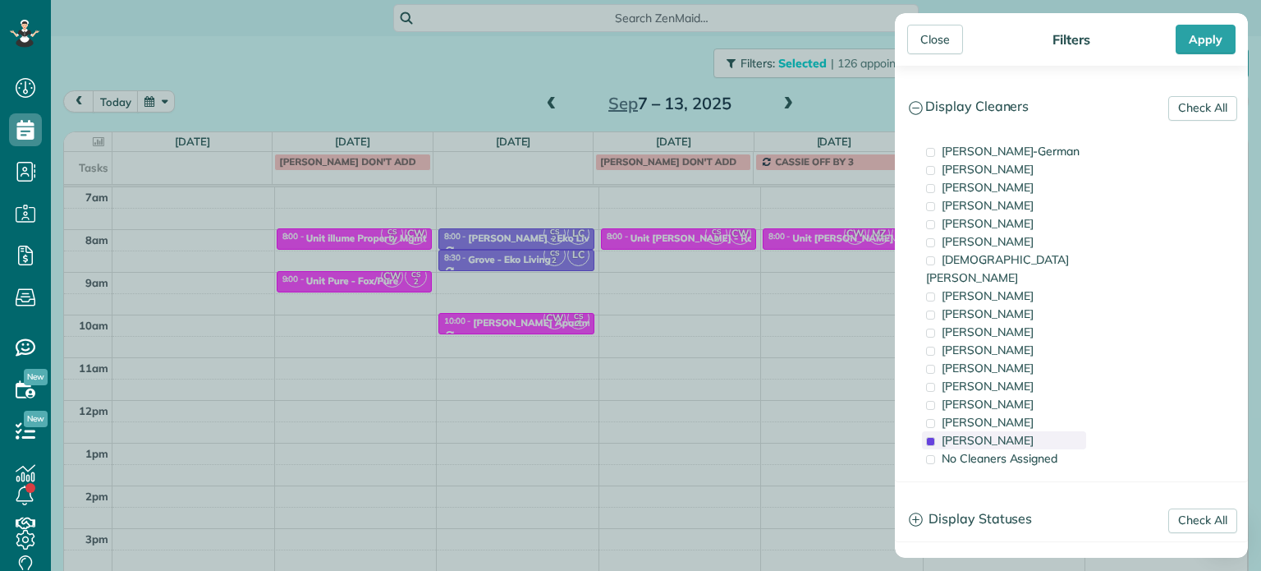
click at [1053, 431] on div "Cristina Sainz" at bounding box center [1004, 440] width 164 height 18
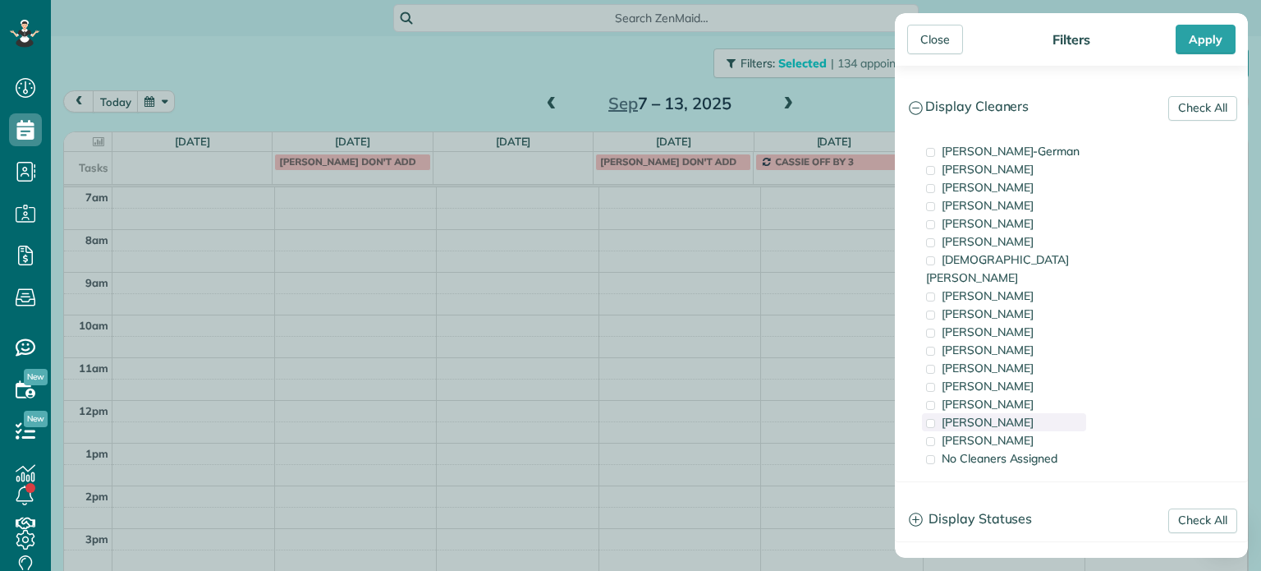
click at [1046, 413] on div "Meralda Harris" at bounding box center [1004, 422] width 164 height 18
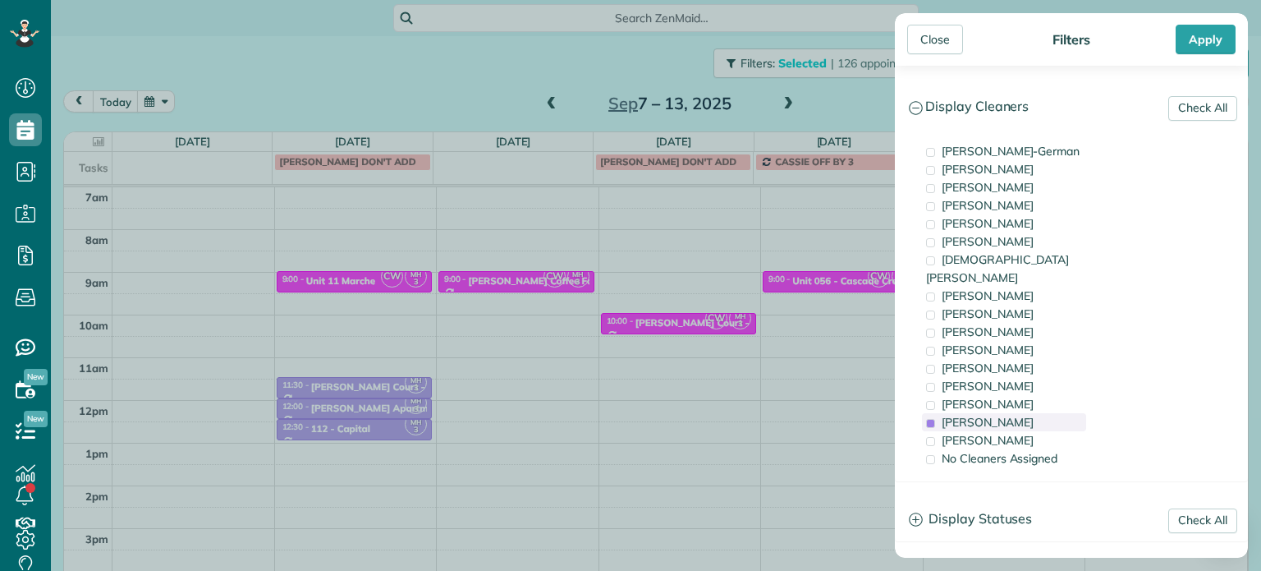
click at [1046, 413] on div "Meralda Harris" at bounding box center [1004, 422] width 164 height 18
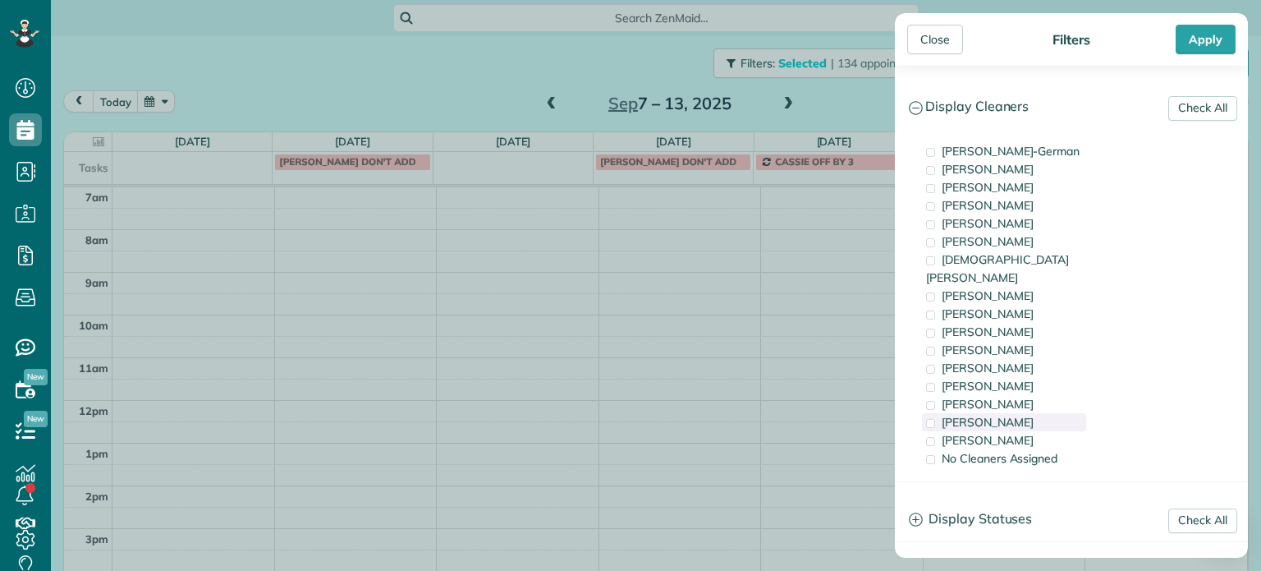
click at [1046, 413] on div "Meralda Harris" at bounding box center [1004, 422] width 164 height 18
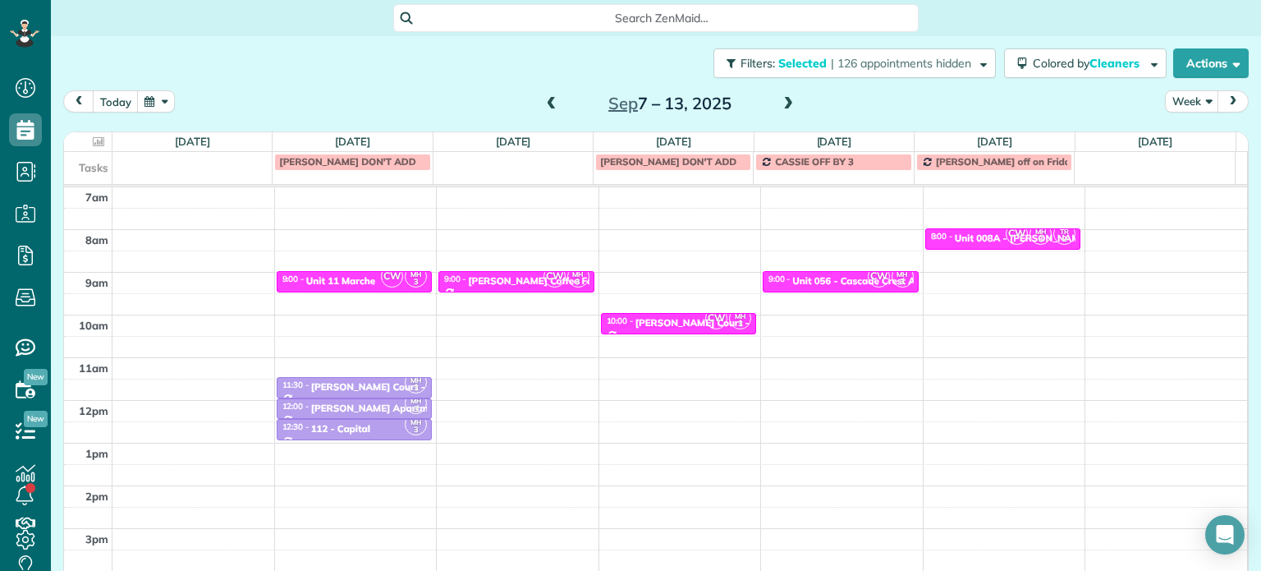
click at [392, 325] on div "Close Filters Apply Check All Display Cleaners Christina Wright-German Cassie F…" at bounding box center [630, 285] width 1261 height 571
click at [380, 282] on div "CW MH 3" at bounding box center [404, 276] width 48 height 24
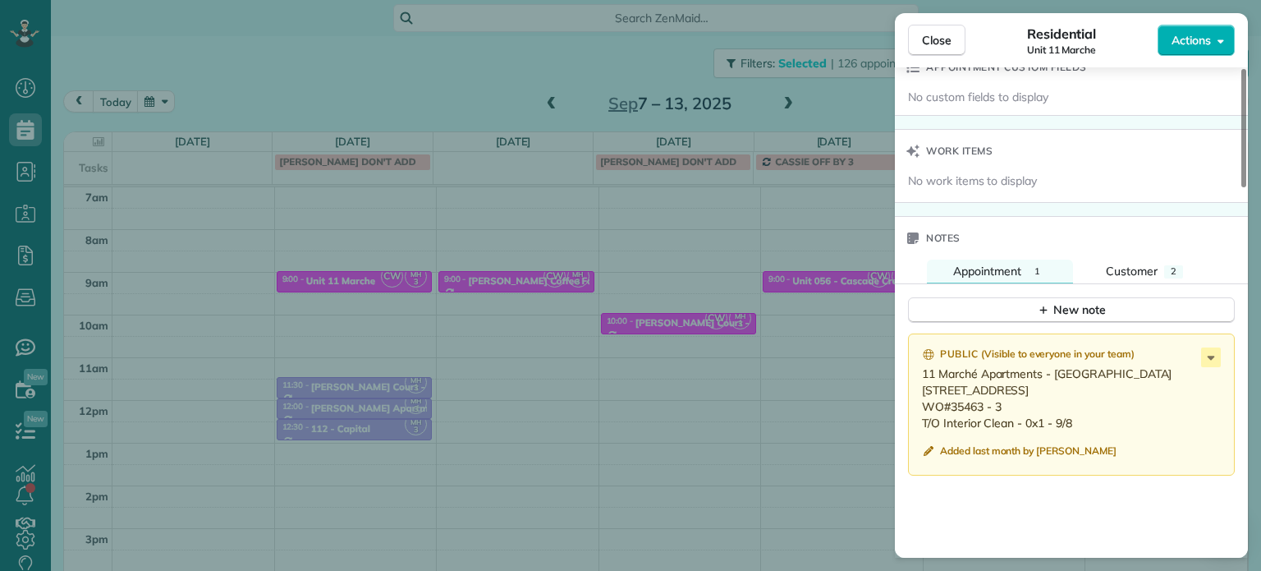
scroll to position [1242, 0]
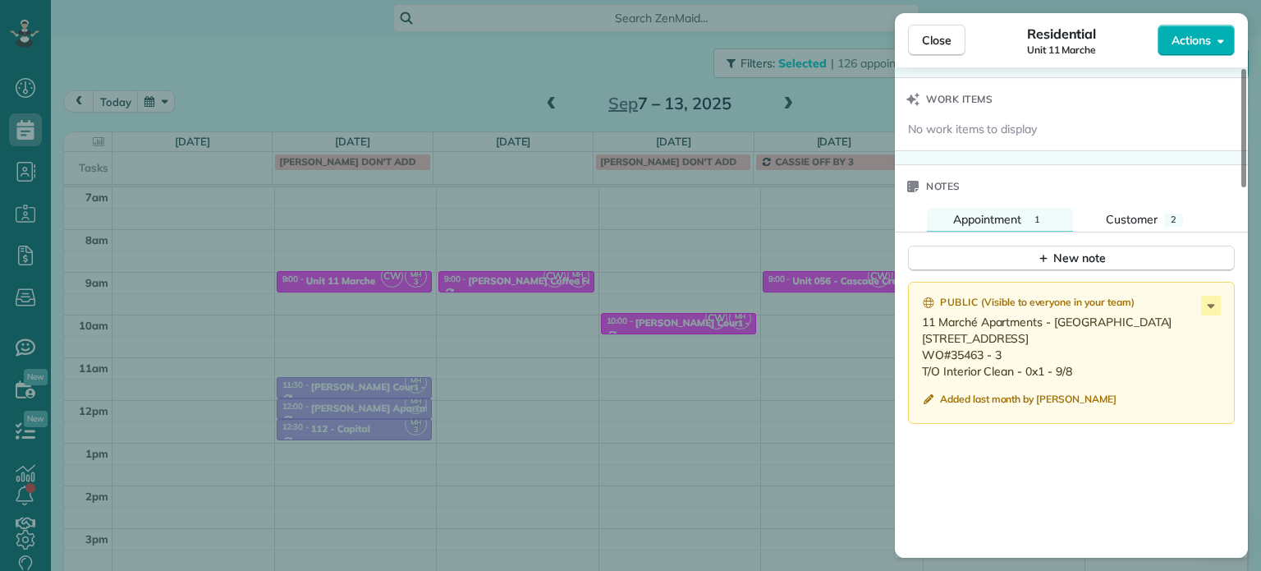
click at [865, 103] on div "Close Residential Unit 11 Marche Actions Status Active Unit 11 Marche · Open pr…" at bounding box center [630, 285] width 1261 height 571
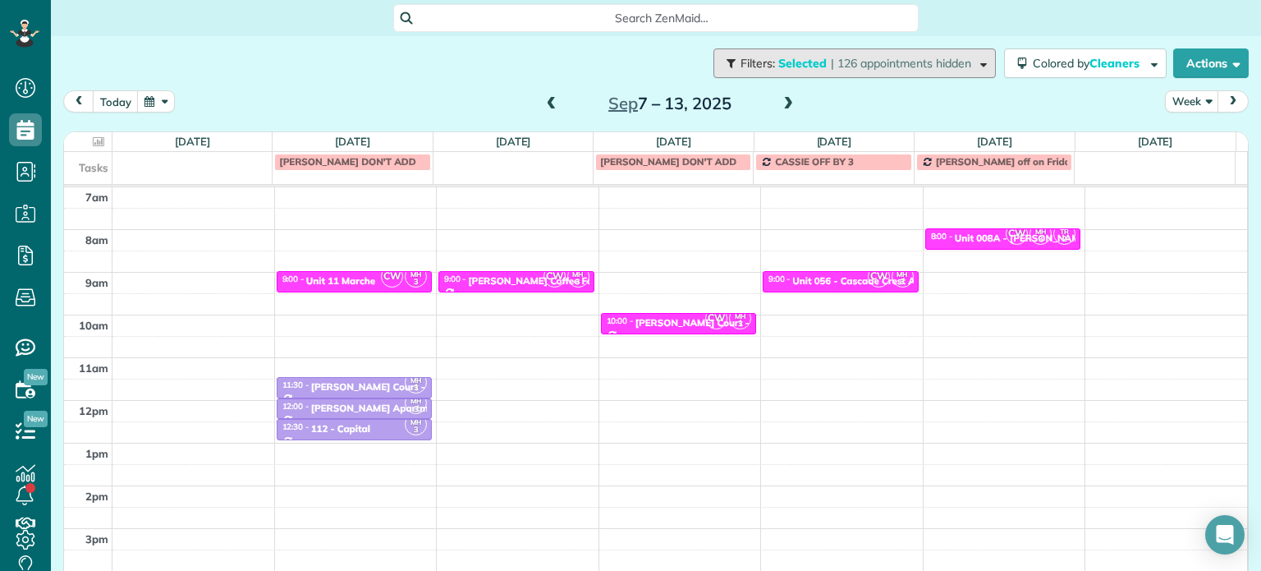
click at [890, 62] on span "| 126 appointments hidden" at bounding box center [901, 63] width 140 height 15
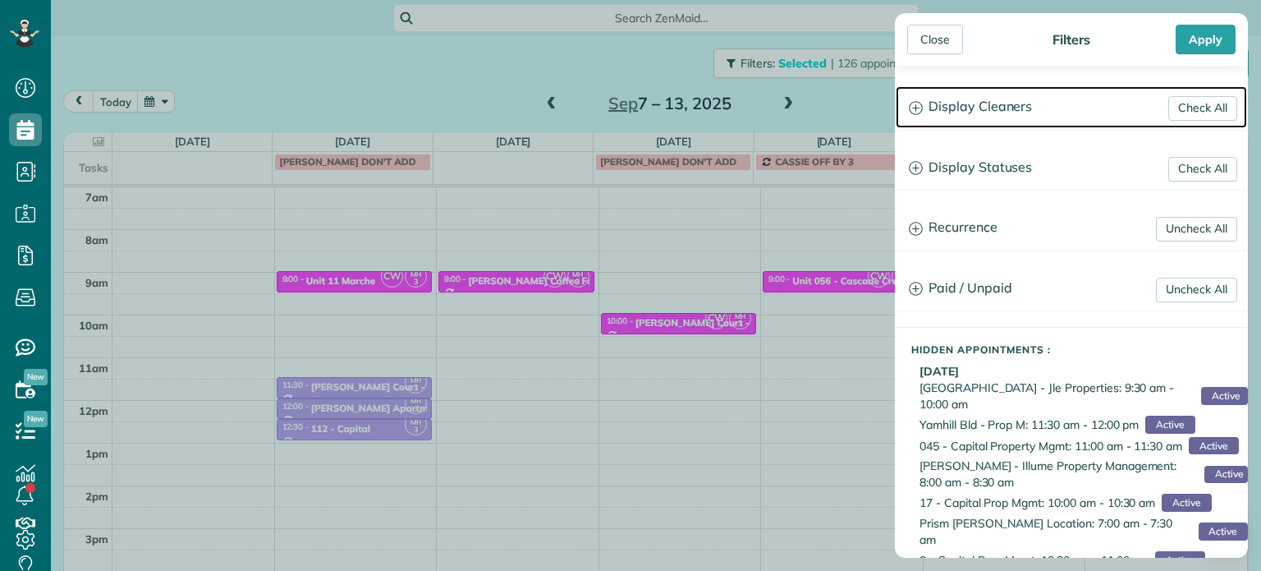
click at [989, 117] on h3 "Display Cleaners" at bounding box center [1071, 107] width 351 height 42
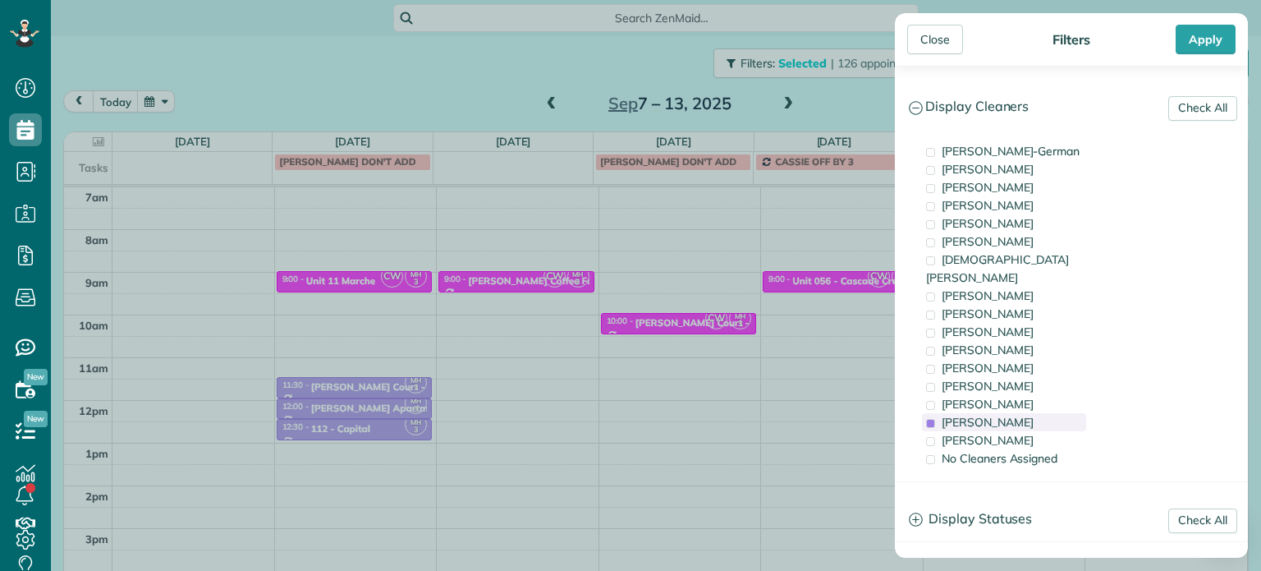
click at [1033, 413] on div "Meralda Harris" at bounding box center [1004, 422] width 164 height 18
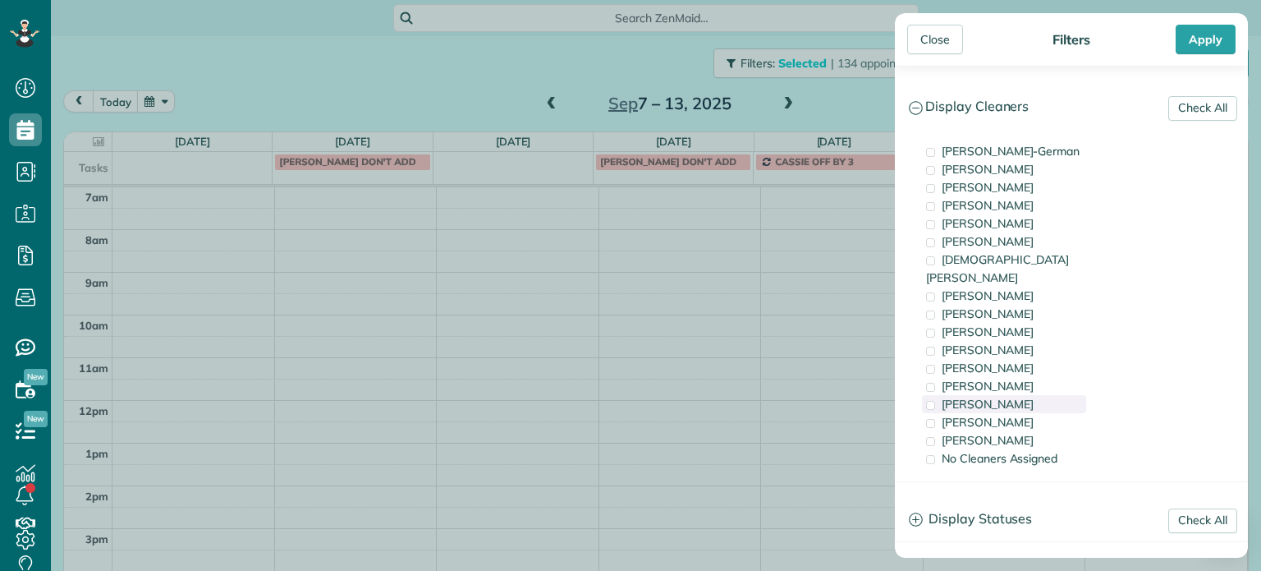
click at [1030, 395] on div "Laura Chavez" at bounding box center [1004, 404] width 164 height 18
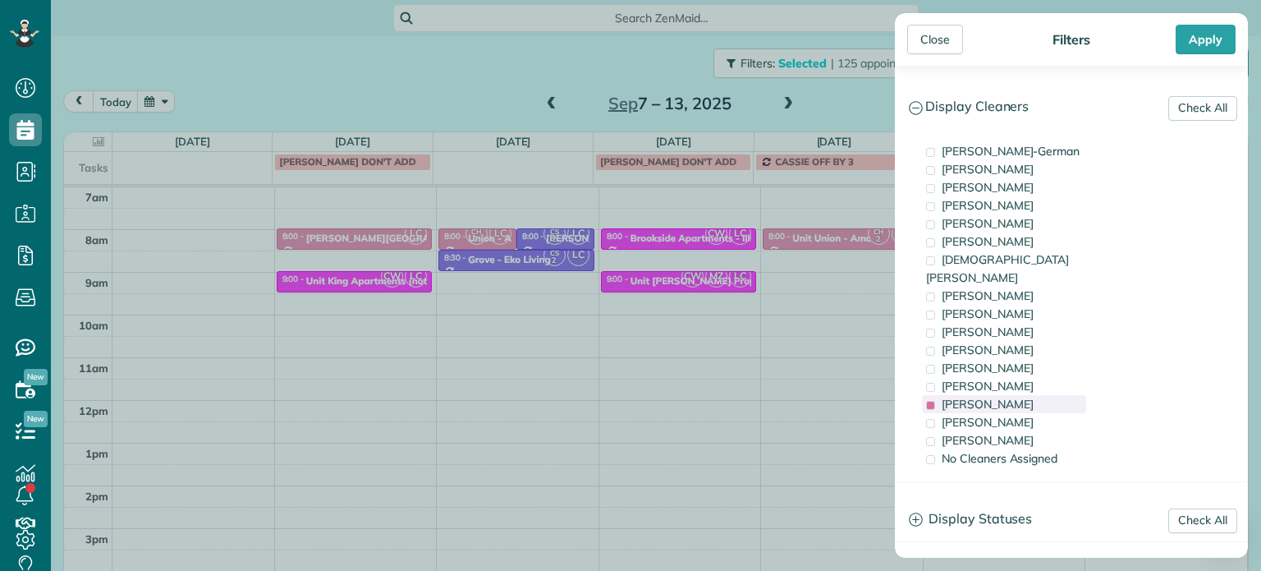
click at [1030, 395] on div "Laura Chavez" at bounding box center [1004, 404] width 164 height 18
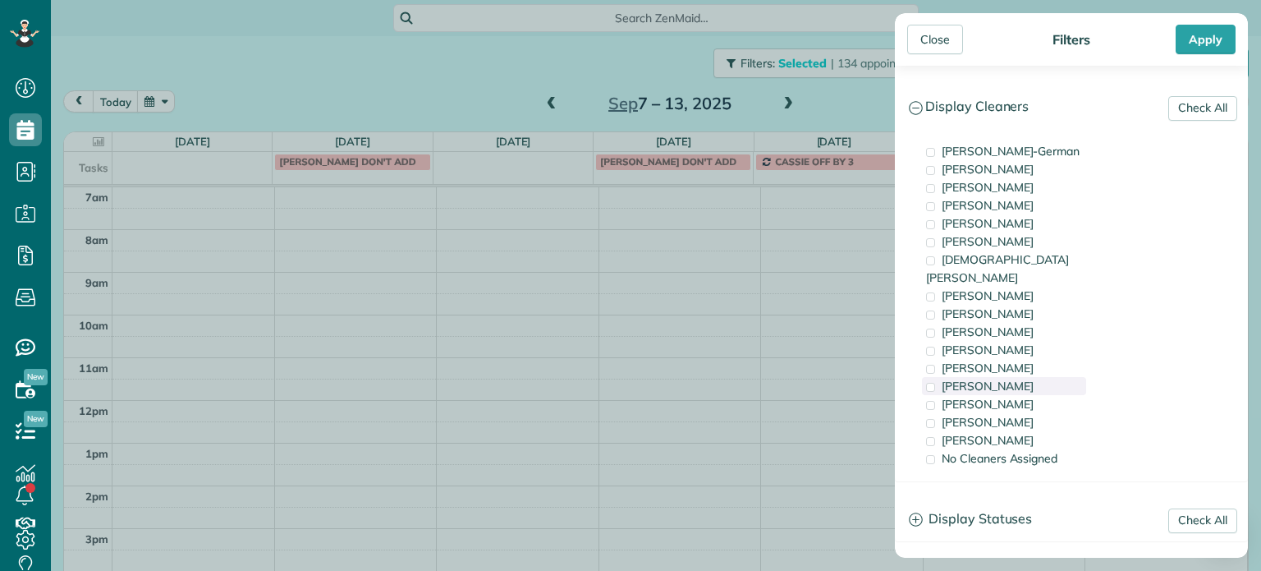
click at [1029, 377] on div "Tammi Rue" at bounding box center [1004, 386] width 164 height 18
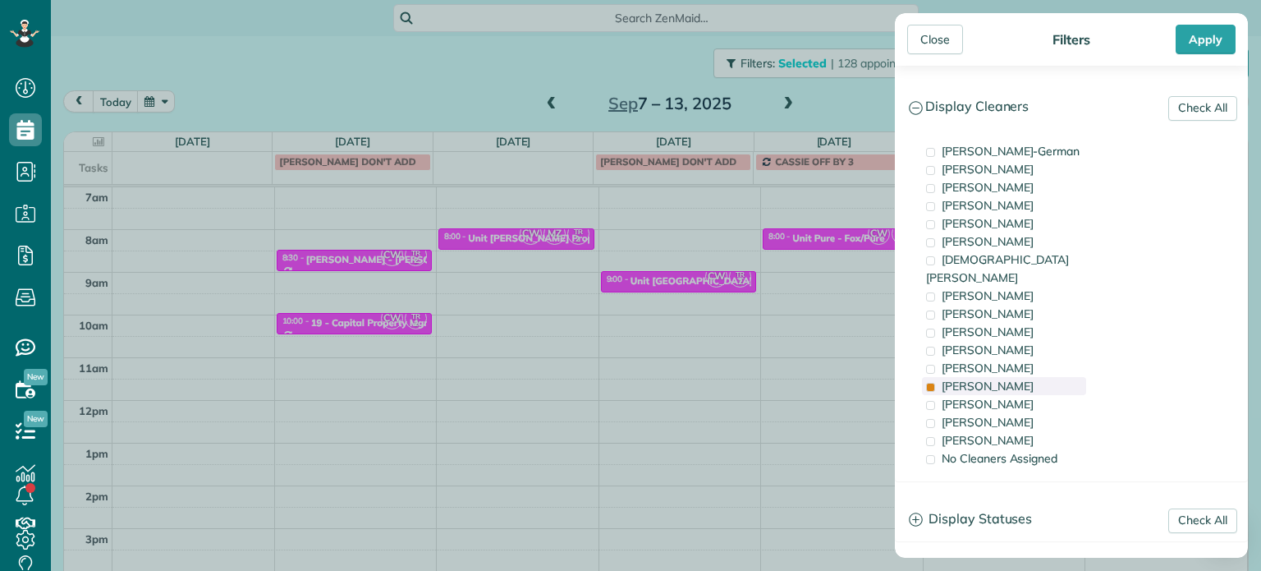
click at [1029, 377] on div "Tammi Rue" at bounding box center [1004, 386] width 164 height 18
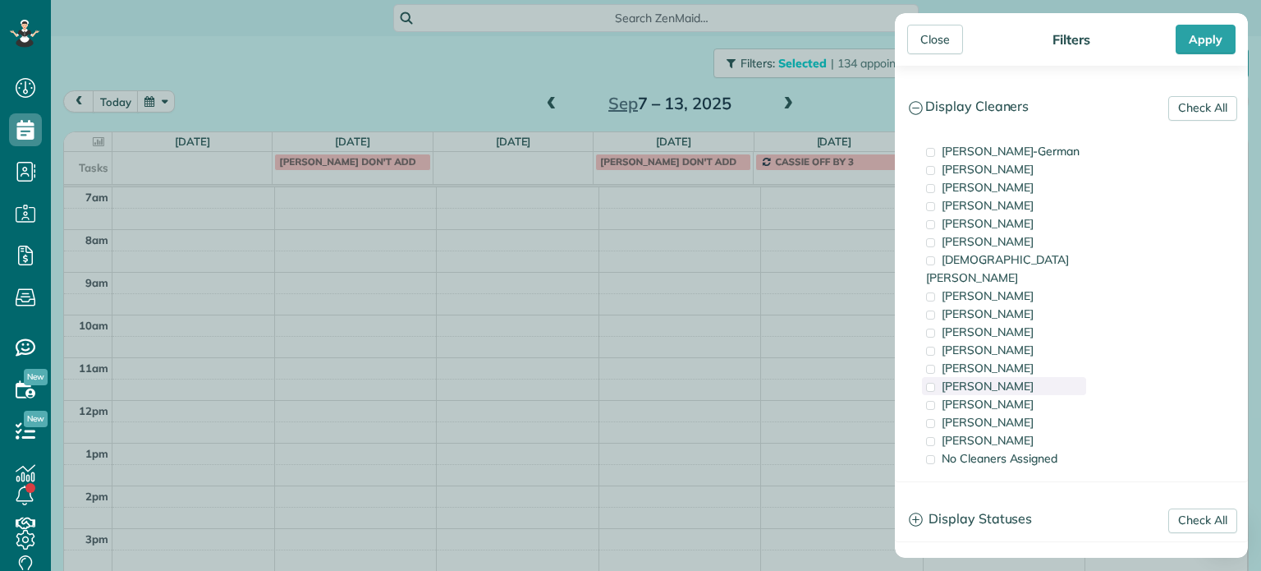
click at [1029, 377] on div "Tammi Rue" at bounding box center [1004, 386] width 164 height 18
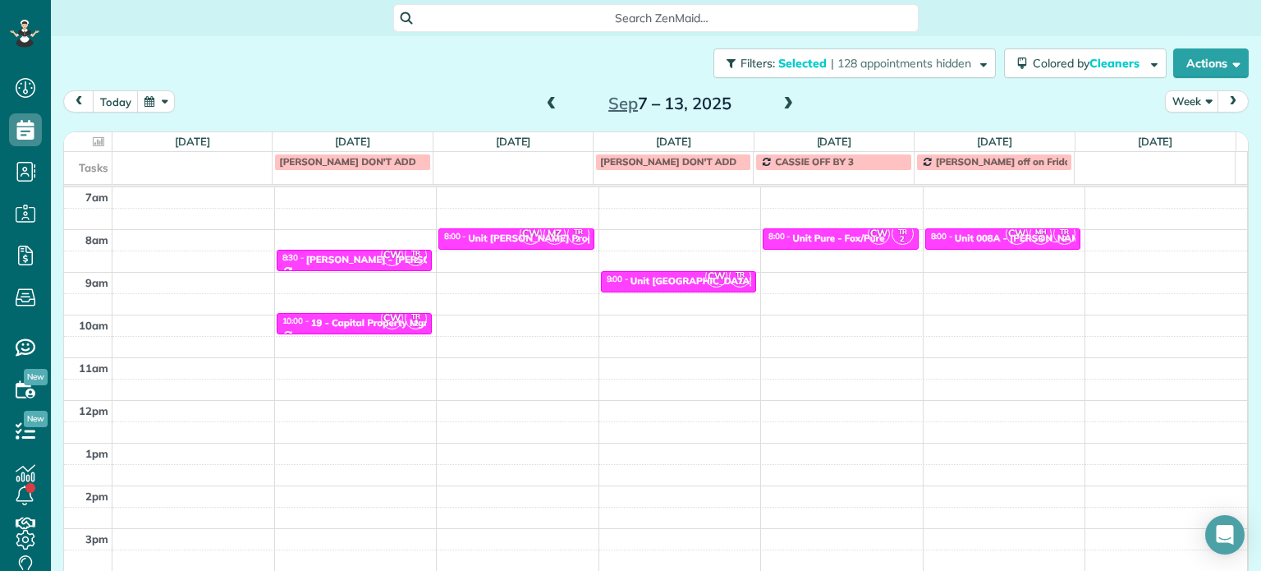
click at [631, 271] on div "Close Filters Apply Check All Display Cleaners Christina Wright-German Cassie F…" at bounding box center [630, 285] width 1261 height 571
click at [520, 245] on span "CW" at bounding box center [531, 234] width 22 height 22
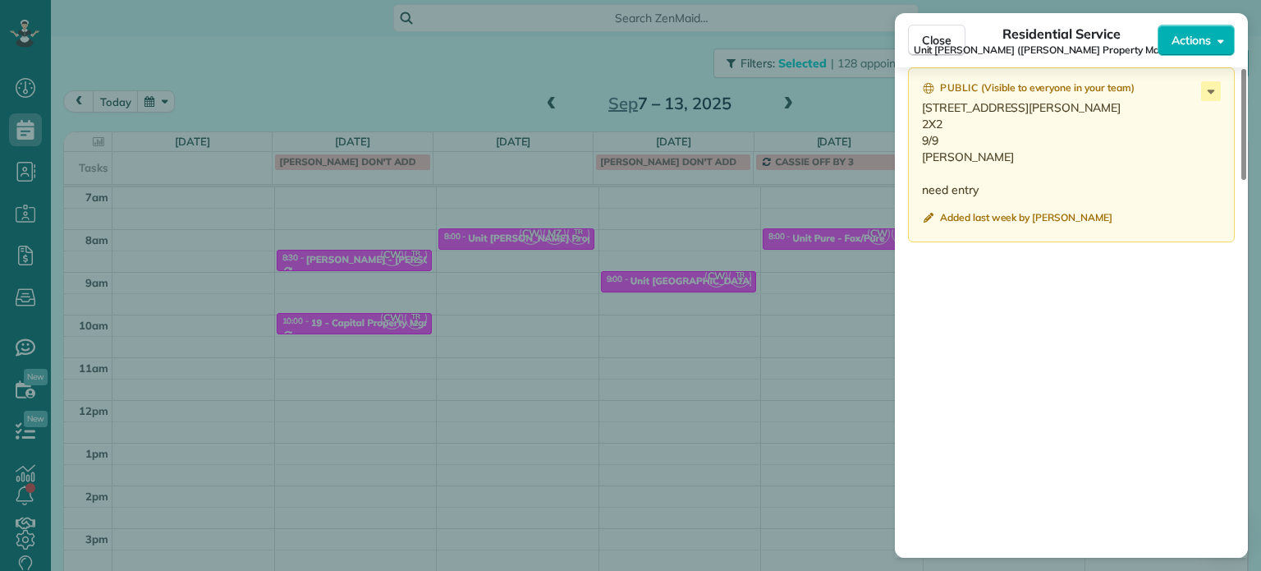
scroll to position [1564, 0]
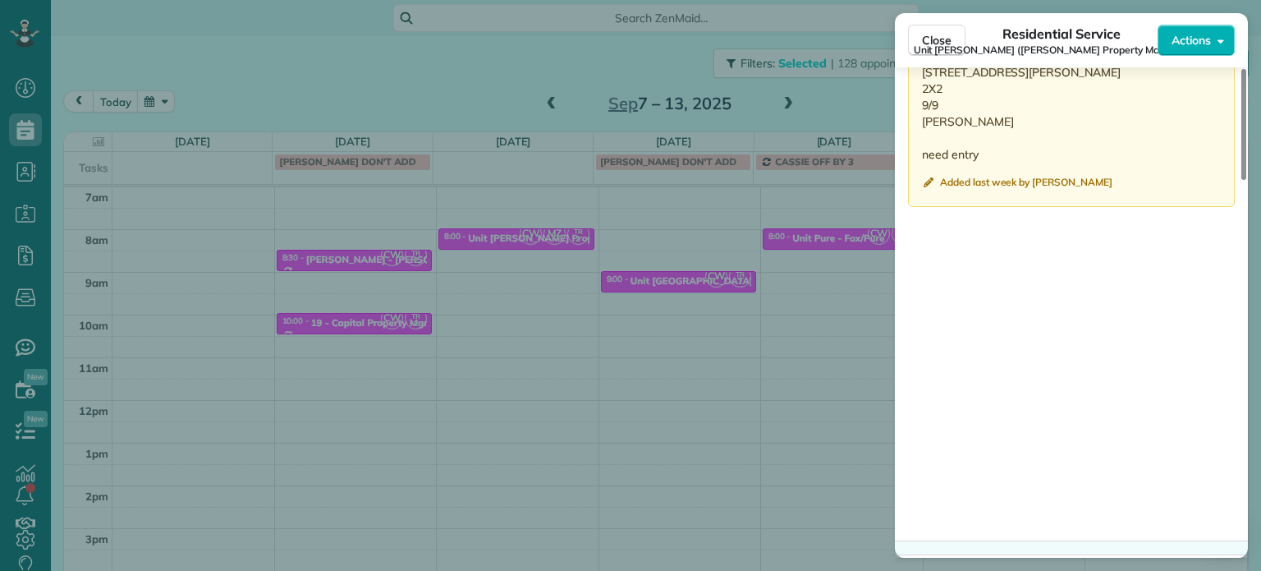
click at [836, 103] on div "Close Residential Service Unit LongStreet (Longstreet Property Management) Acti…" at bounding box center [630, 285] width 1261 height 571
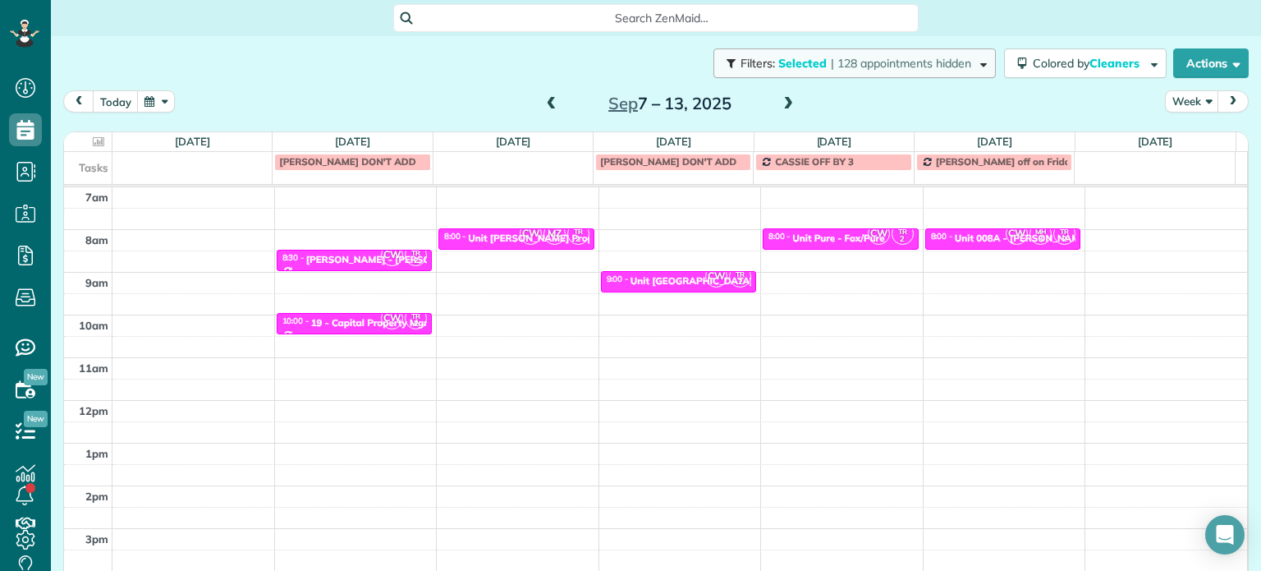
click at [831, 64] on span "| 128 appointments hidden" at bounding box center [901, 63] width 140 height 15
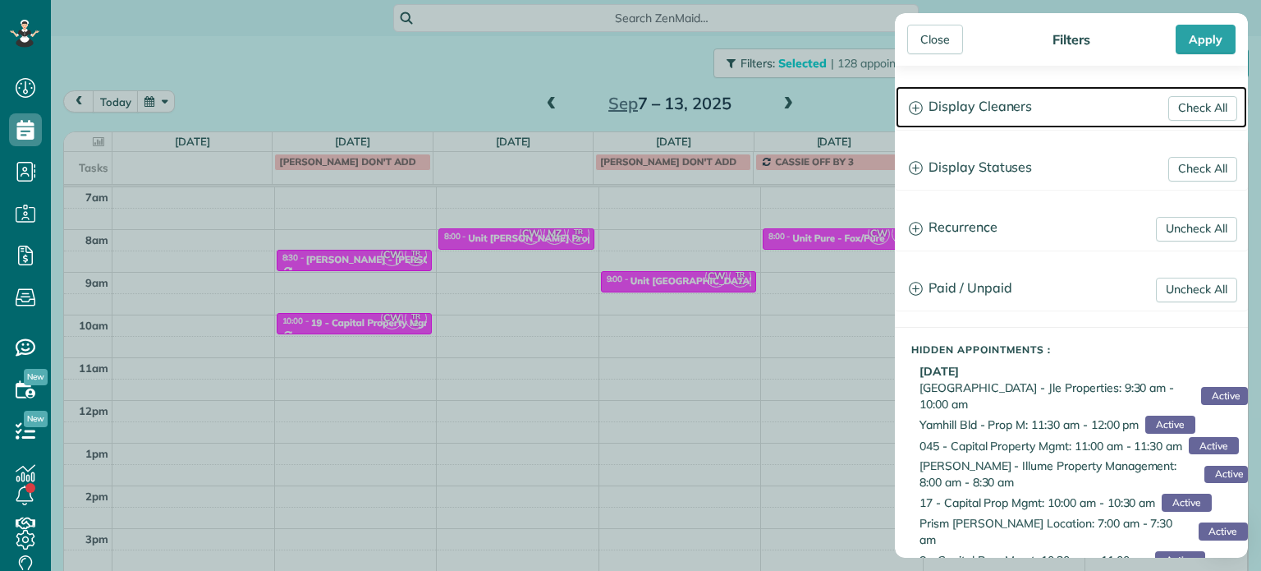
click at [1016, 105] on h3 "Display Cleaners" at bounding box center [1071, 107] width 351 height 42
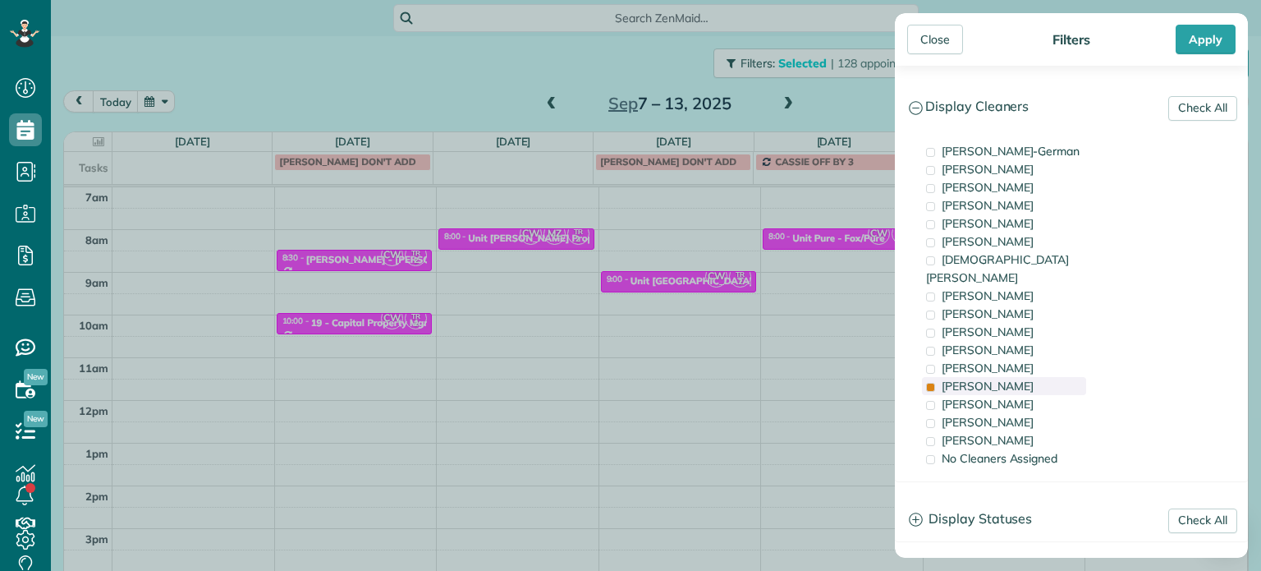
click at [1038, 377] on div "Tammi Rue" at bounding box center [1004, 386] width 164 height 18
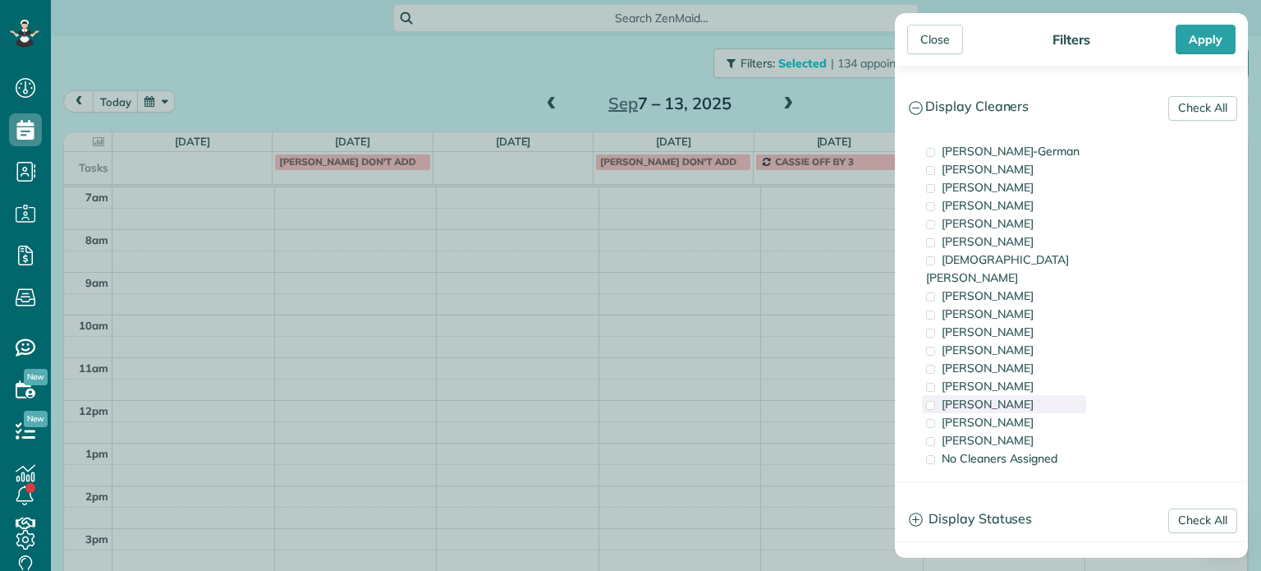
click at [1044, 395] on div "Laura Chavez" at bounding box center [1004, 404] width 164 height 18
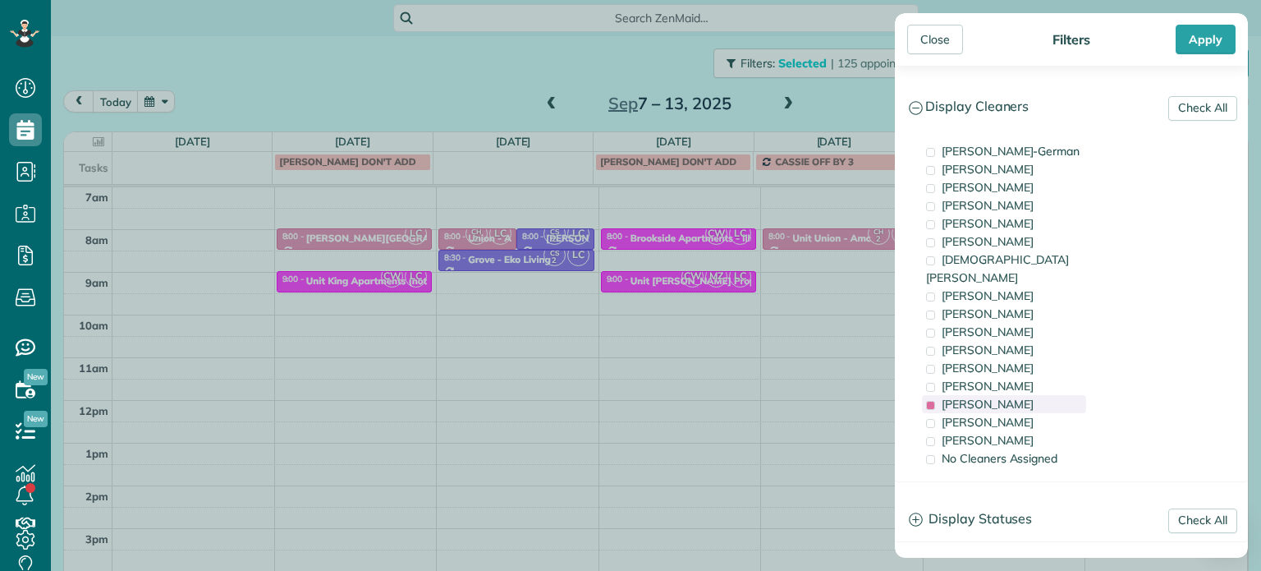
click at [1044, 395] on div "Laura Chavez" at bounding box center [1004, 404] width 164 height 18
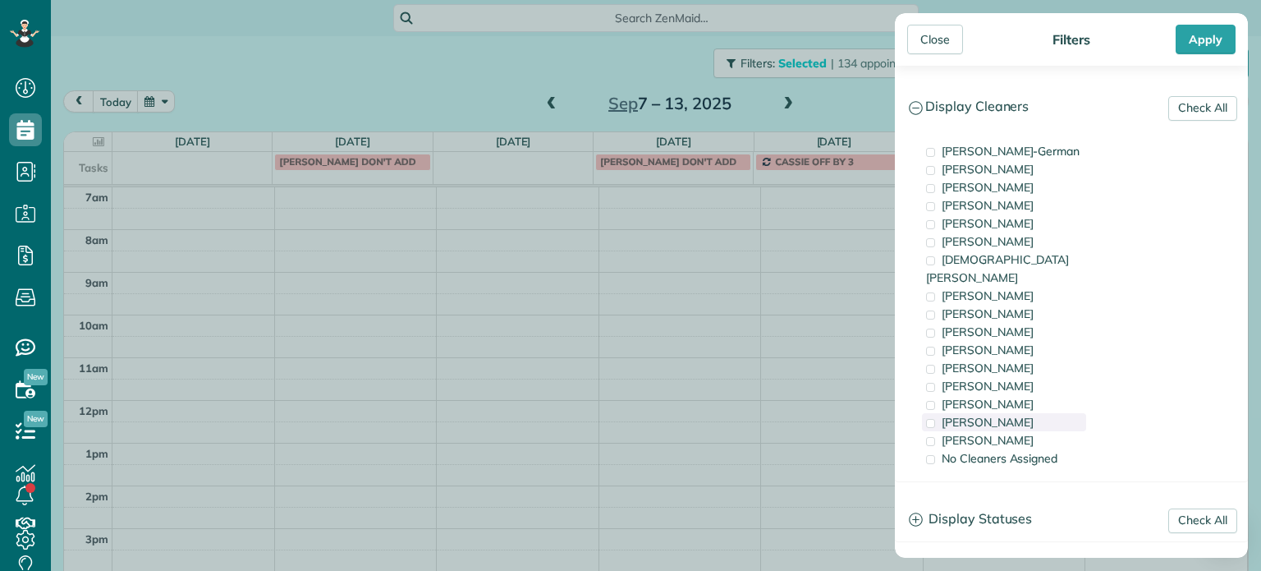
click at [1054, 413] on div "Meralda Harris" at bounding box center [1004, 422] width 164 height 18
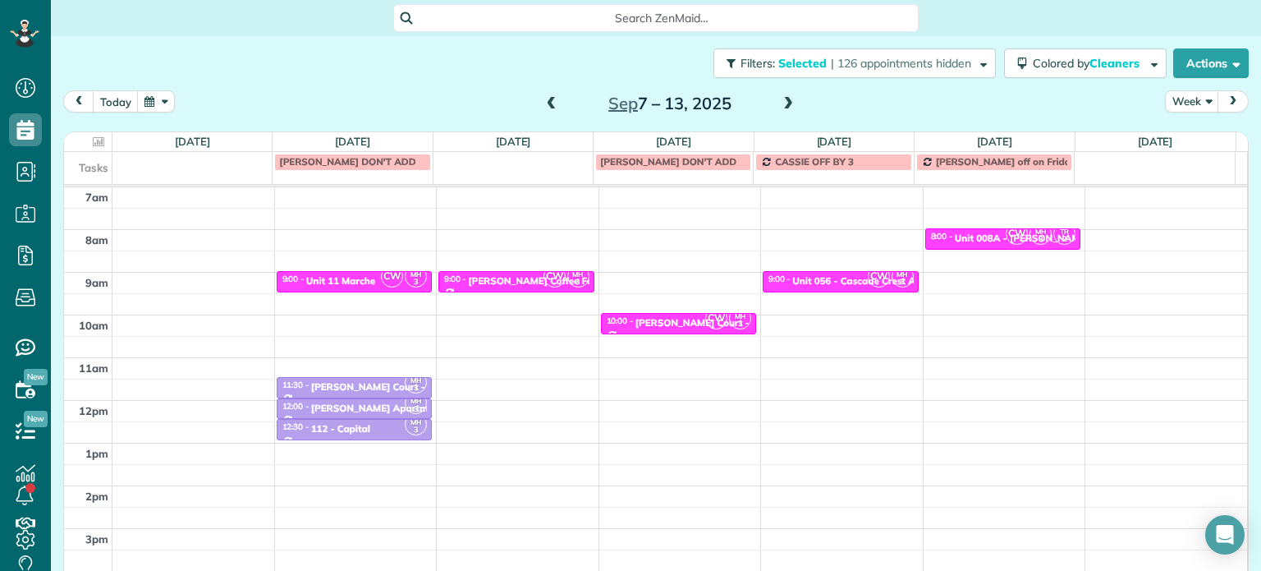
click at [407, 336] on div "Close Filters Apply Check All Display Cleaners Christina Wright-German Cassie F…" at bounding box center [630, 285] width 1261 height 571
click at [365, 278] on div "Unit 11 Marche" at bounding box center [340, 280] width 69 height 11
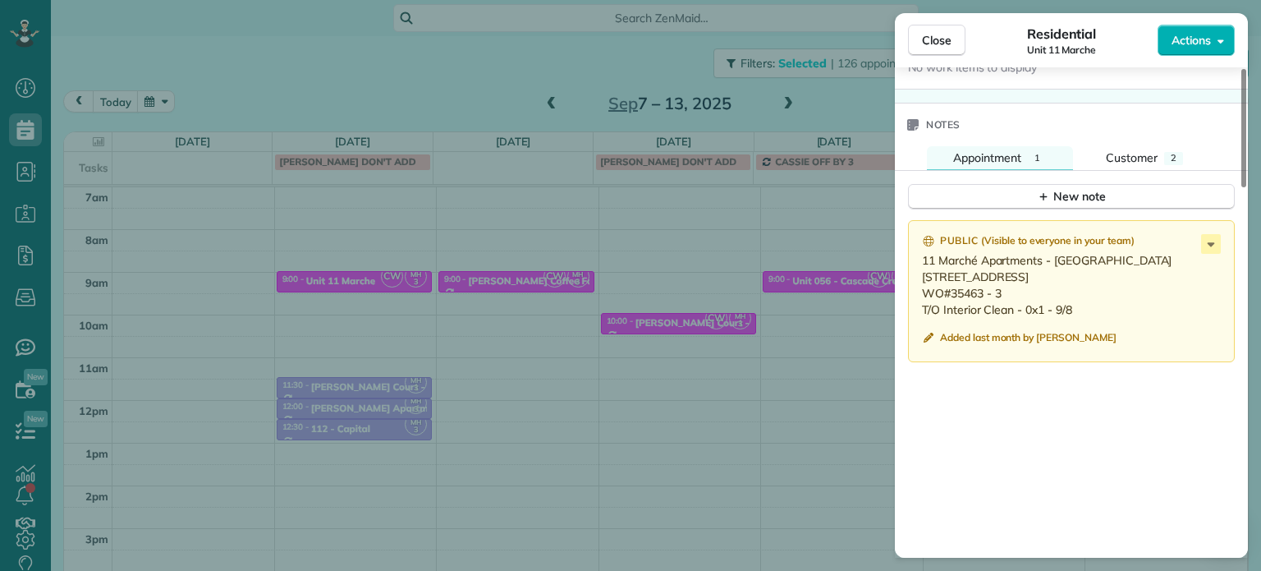
scroll to position [1319, 0]
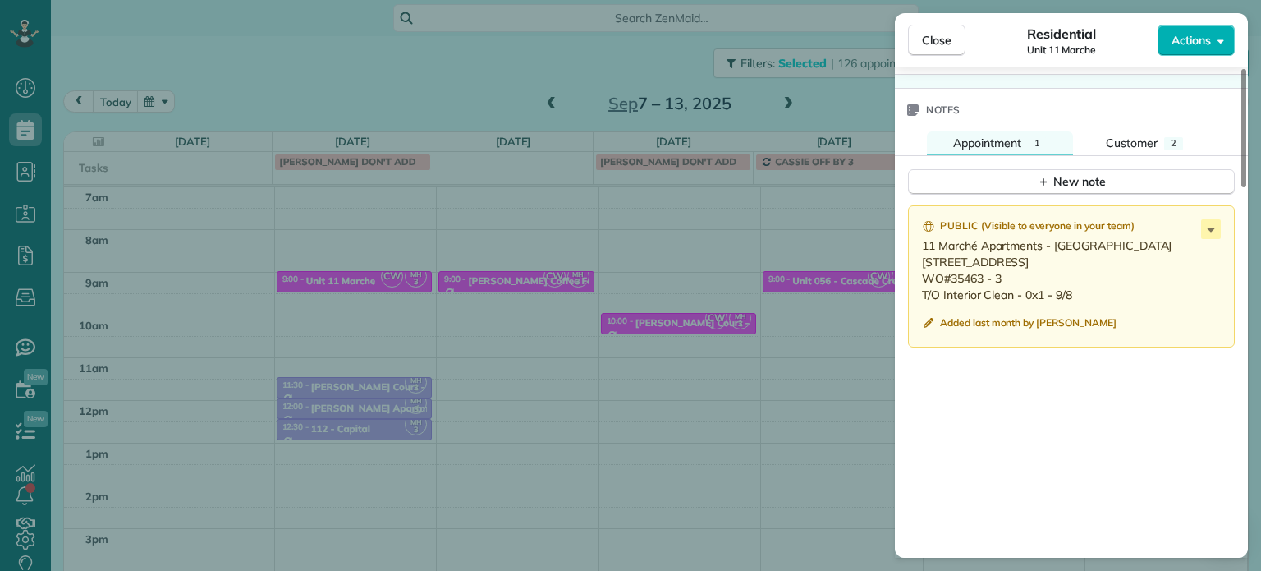
click at [532, 303] on div "Close Residential Unit 11 Marche Actions Status Active Unit 11 Marche · Open pr…" at bounding box center [630, 285] width 1261 height 571
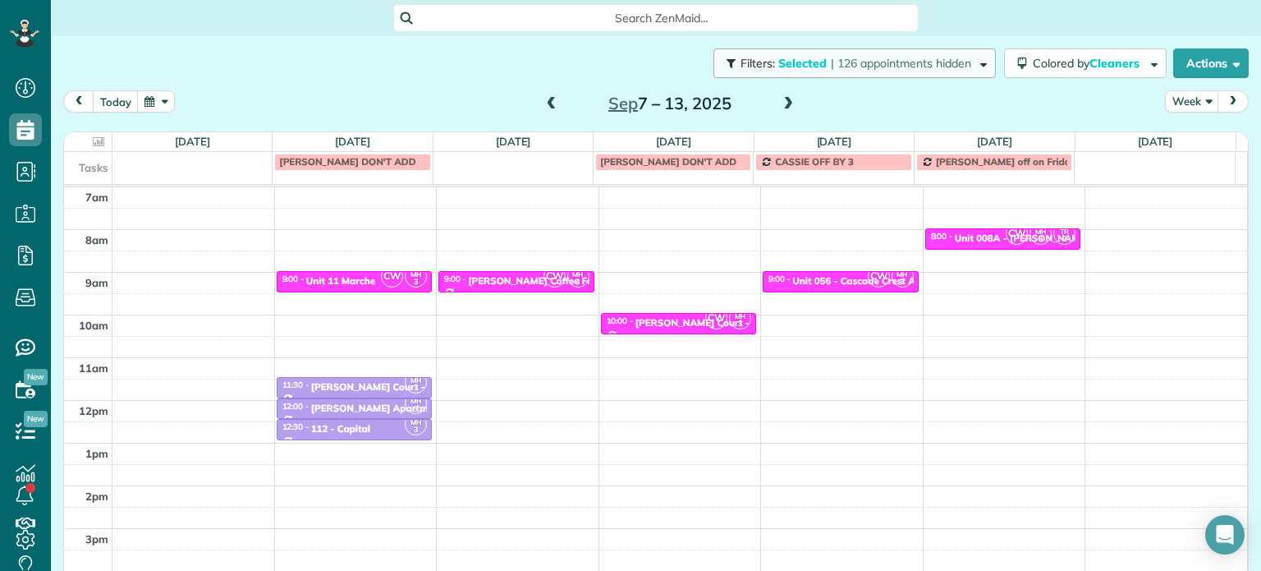
click at [948, 67] on span "| 126 appointments hidden" at bounding box center [901, 63] width 140 height 15
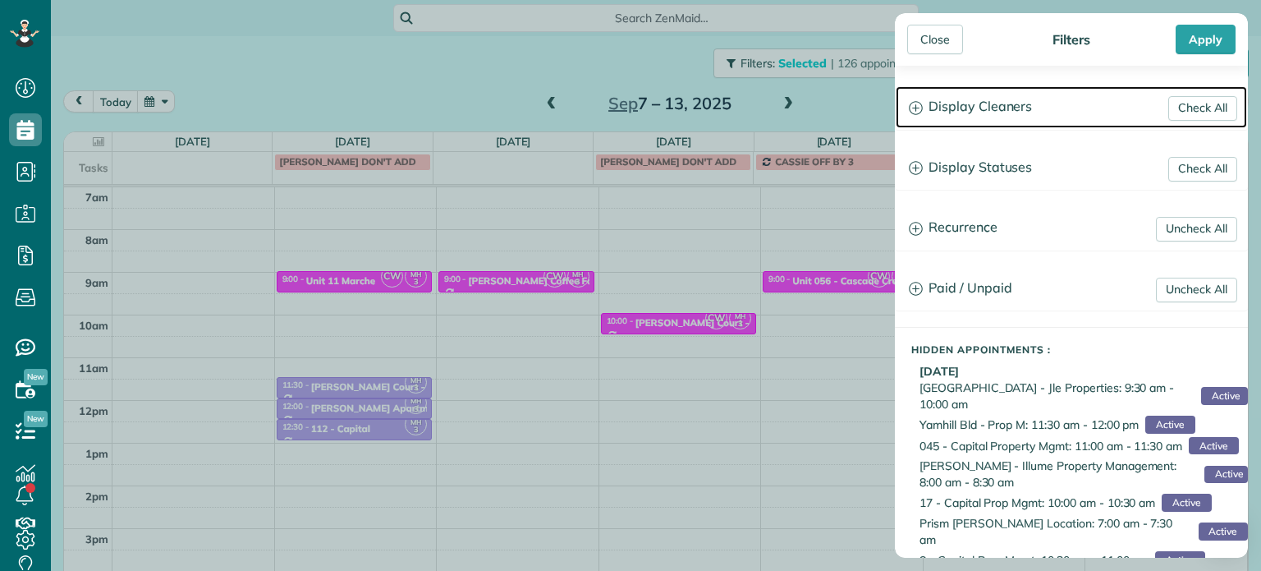
click at [980, 106] on h3 "Display Cleaners" at bounding box center [1071, 107] width 351 height 42
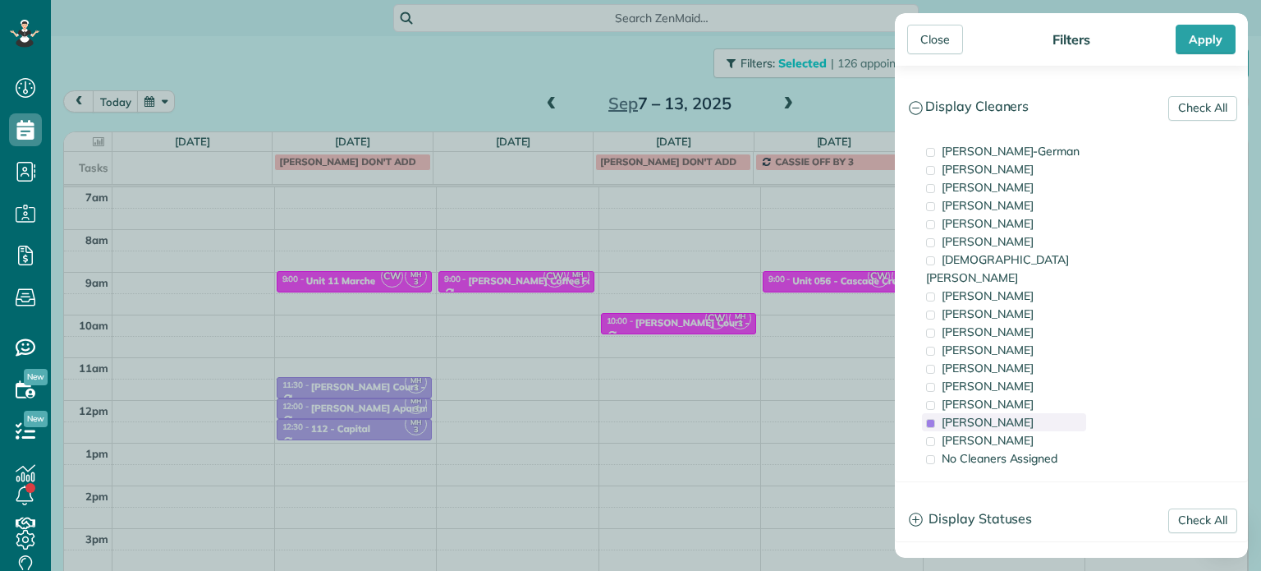
click at [995, 415] on span "Meralda Harris" at bounding box center [988, 422] width 92 height 15
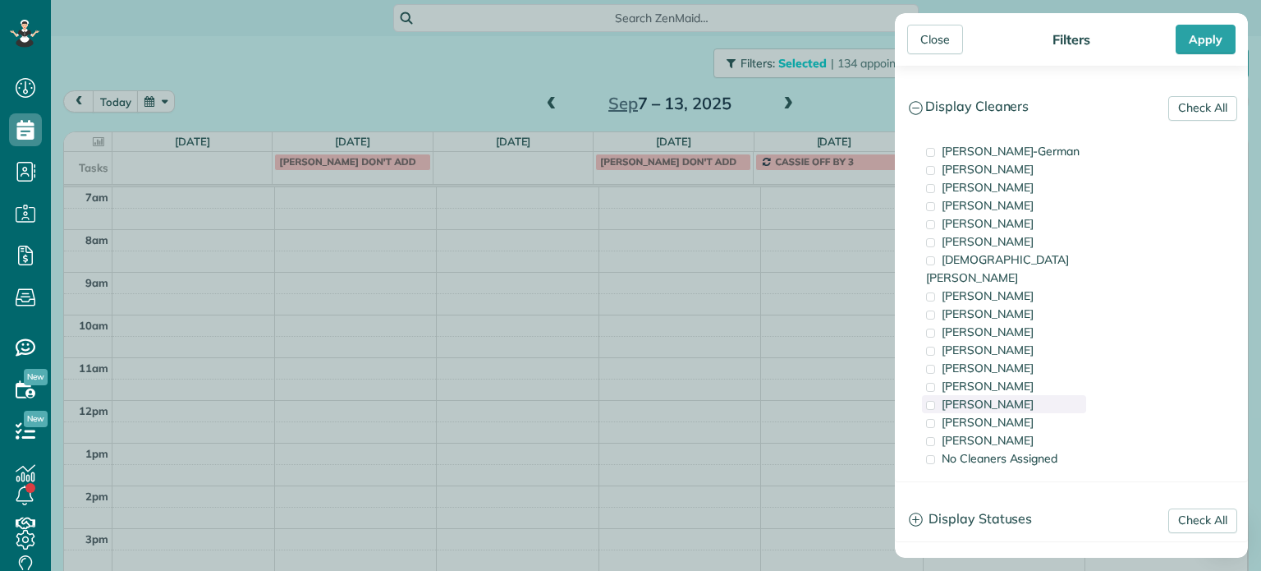
click at [996, 397] on span "Laura Chavez" at bounding box center [988, 404] width 92 height 15
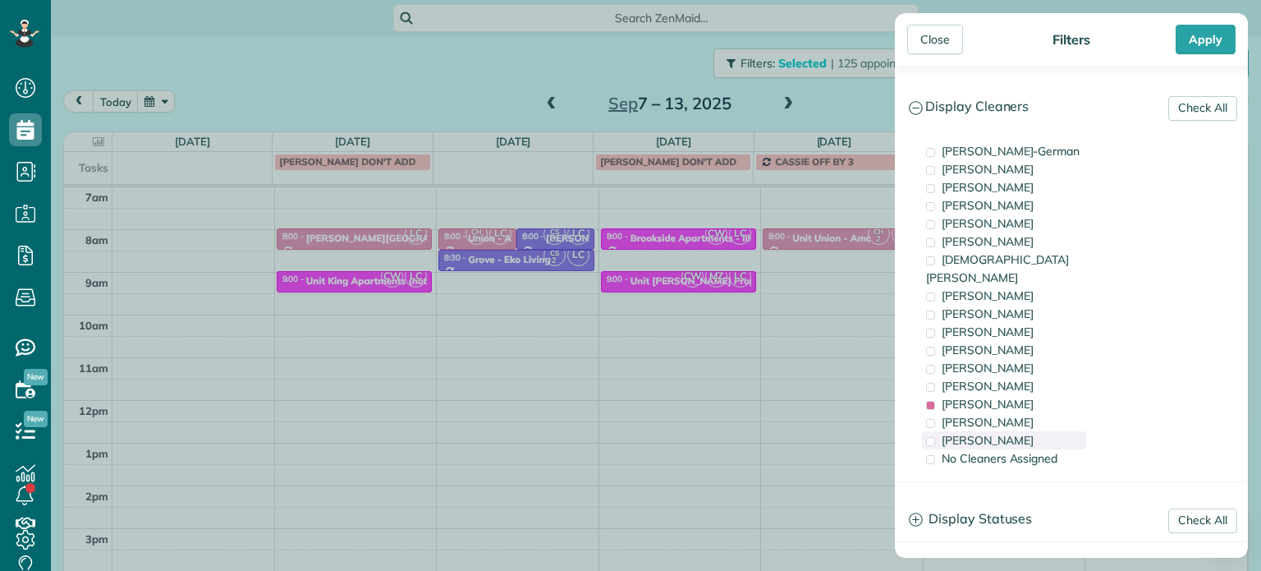
click at [1001, 433] on span "Cristina Sainz" at bounding box center [988, 440] width 92 height 15
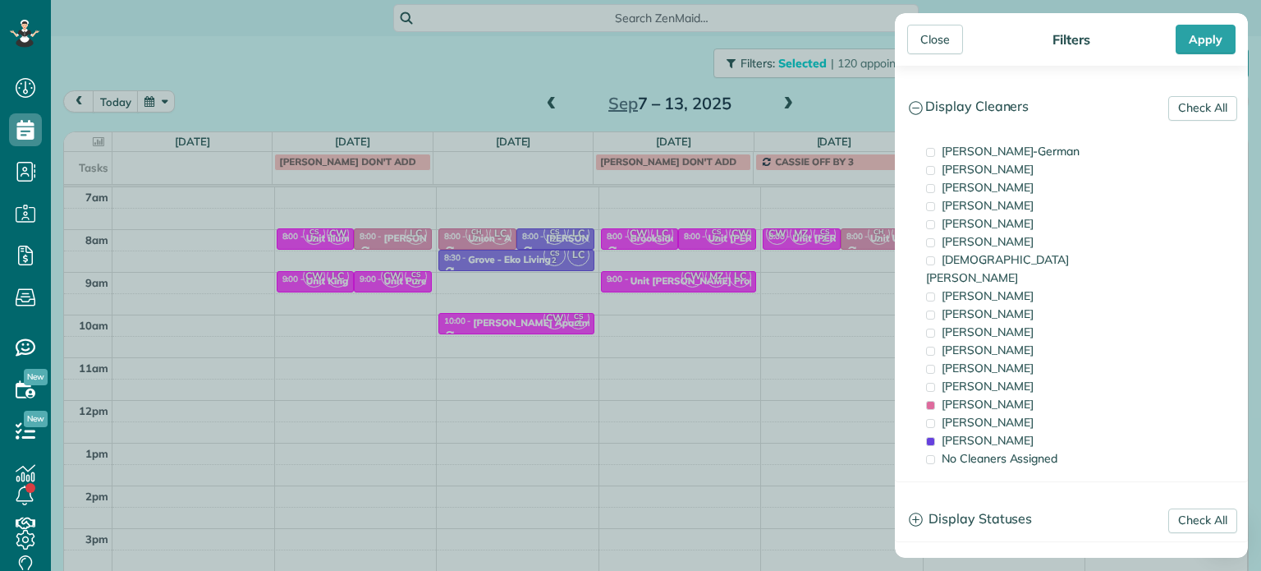
click at [550, 313] on div "Close Filters Apply Check All Display Cleaners Christina Wright-German Cassie F…" at bounding box center [630, 285] width 1261 height 571
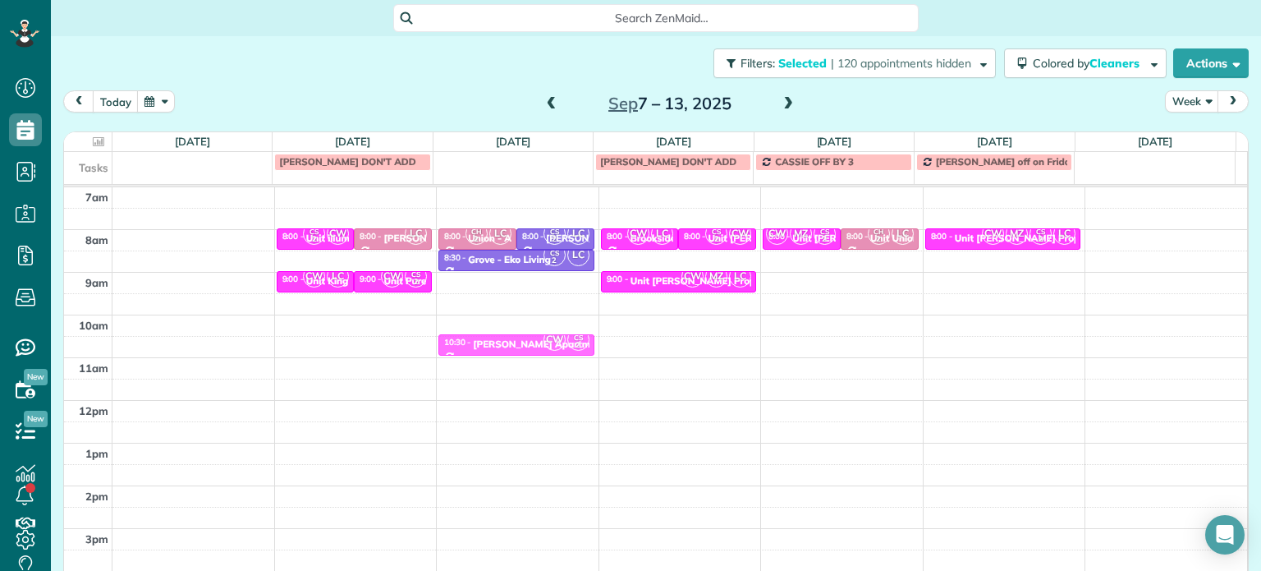
drag, startPoint x: 527, startPoint y: 323, endPoint x: 529, endPoint y: 340, distance: 17.3
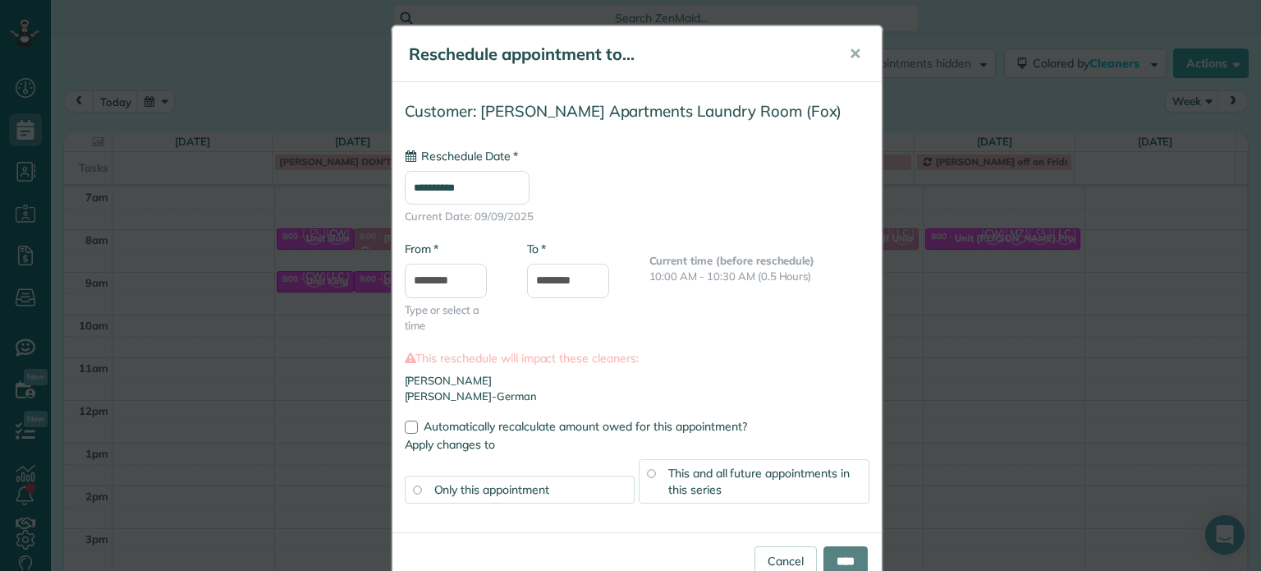
type input "**********"
click at [833, 554] on input "****" at bounding box center [846, 561] width 44 height 30
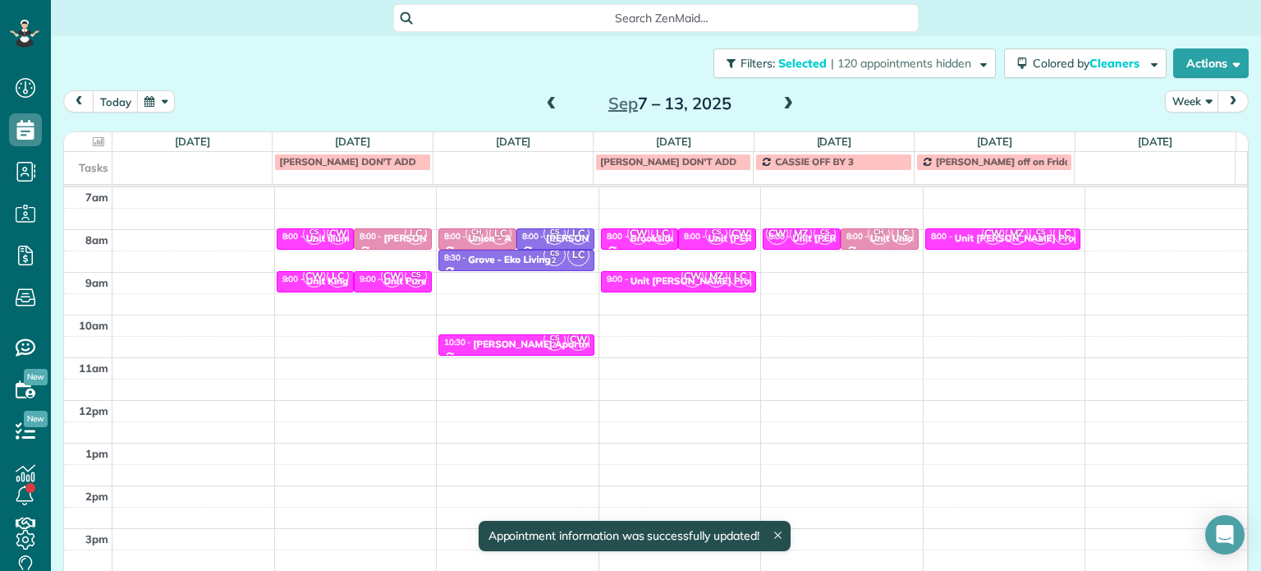
click at [518, 297] on div "4am 5am 6am 7am 8am 9am 10am 11am 12pm 1pm 2pm 3pm 4pm 5pm CS 2 CW 8:00 - 8:30 …" at bounding box center [655, 357] width 1183 height 597
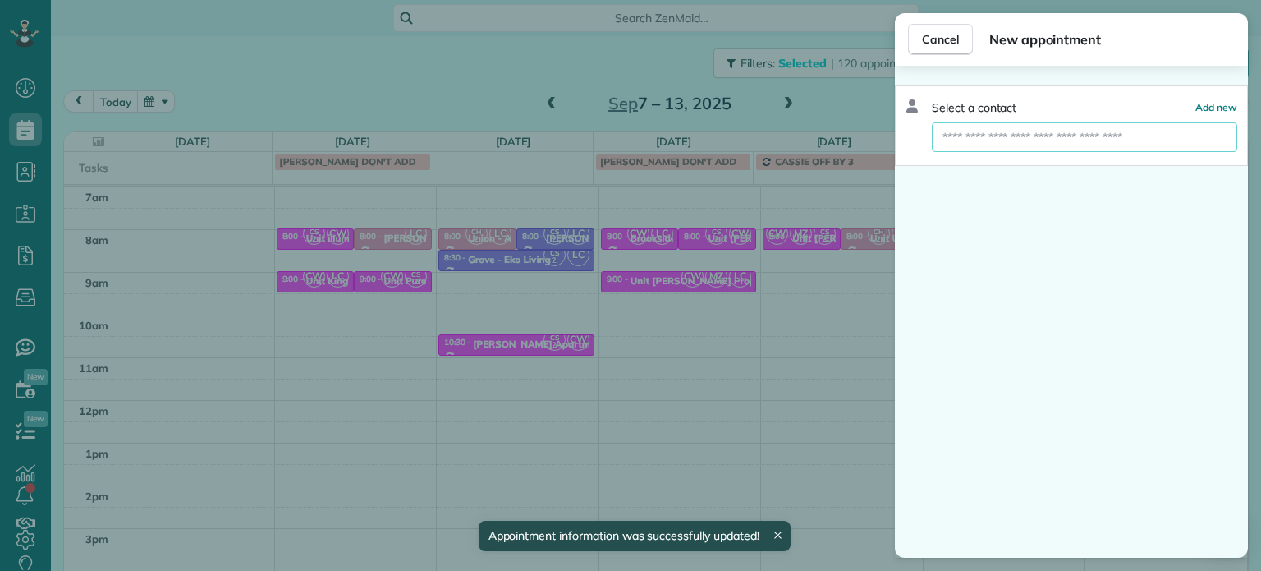
click at [1015, 142] on input "text" at bounding box center [1084, 137] width 305 height 30
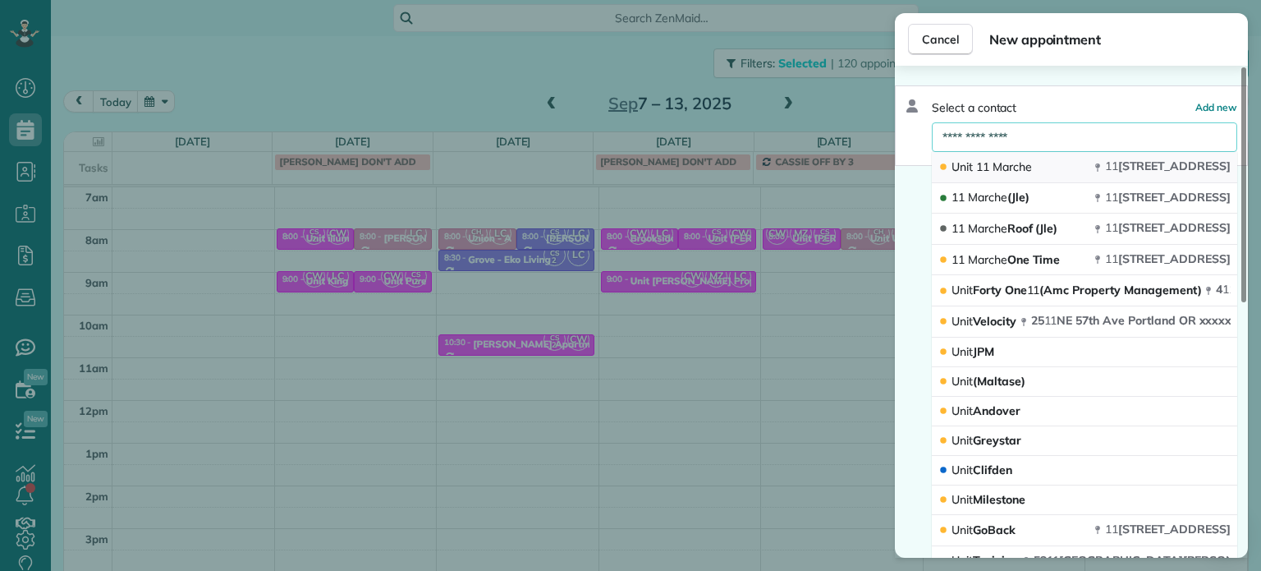
type input "**********"
click at [1002, 167] on span "Marche" at bounding box center [1012, 166] width 39 height 15
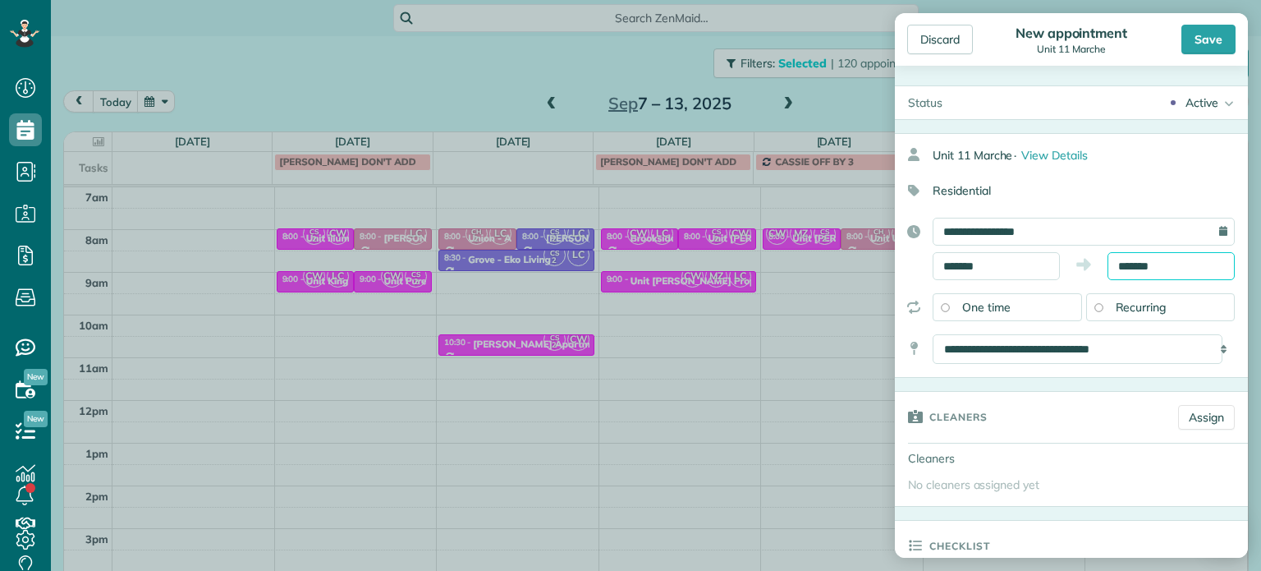
click at [1129, 262] on input "*******" at bounding box center [1171, 266] width 127 height 28
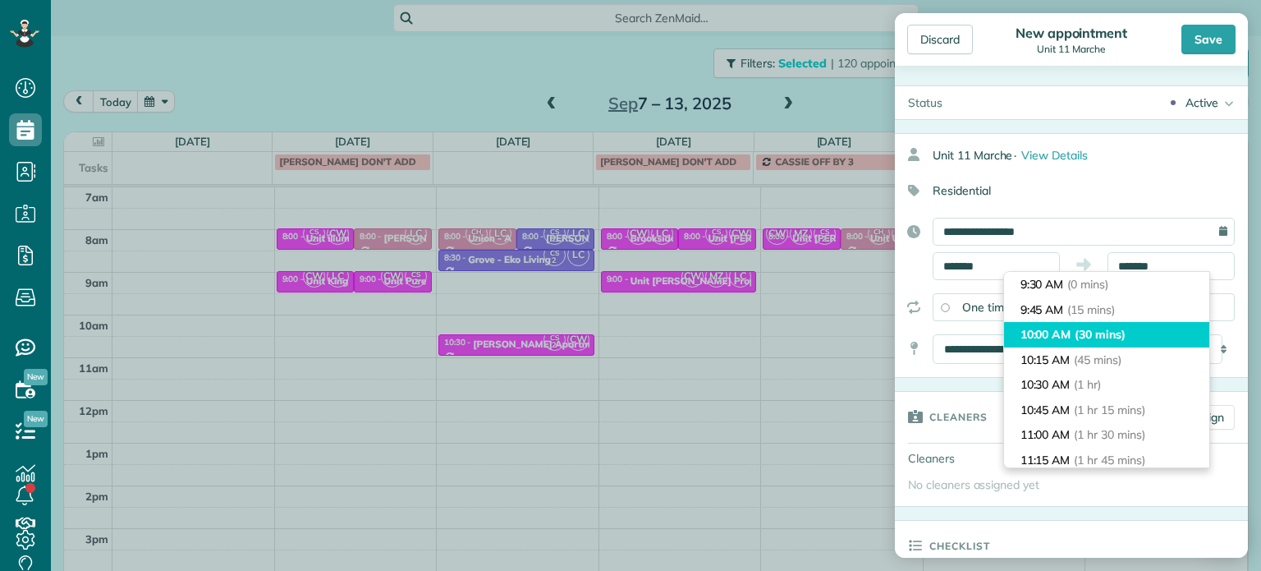
type input "********"
click at [1120, 337] on span "(30 mins)" at bounding box center [1100, 334] width 51 height 15
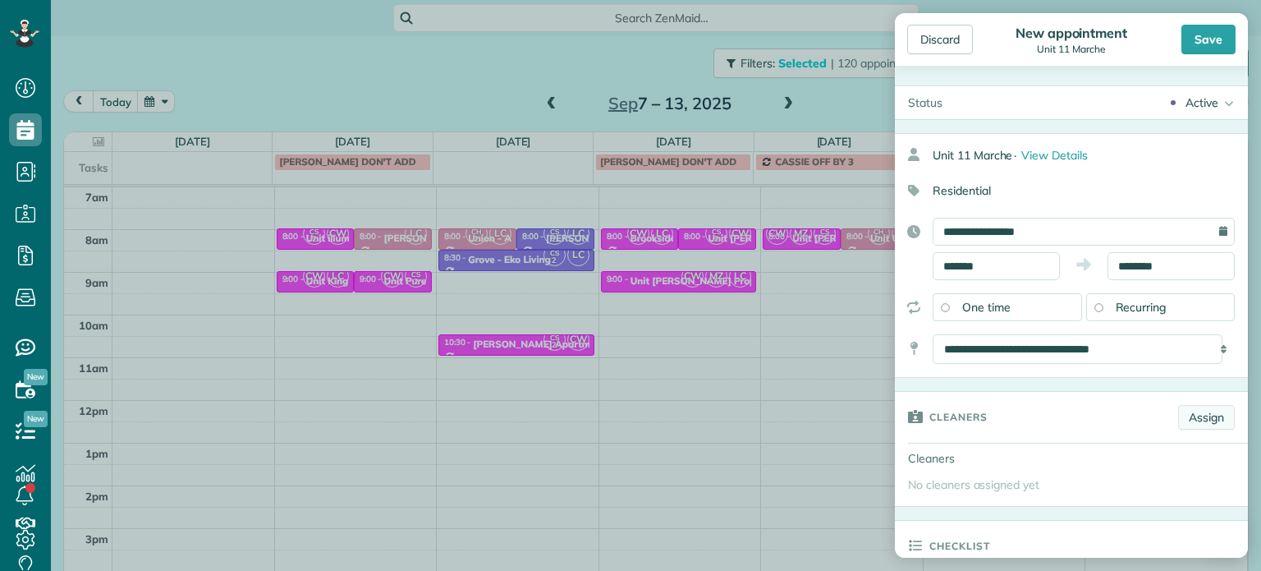
click at [1190, 412] on link "Assign" at bounding box center [1206, 417] width 57 height 25
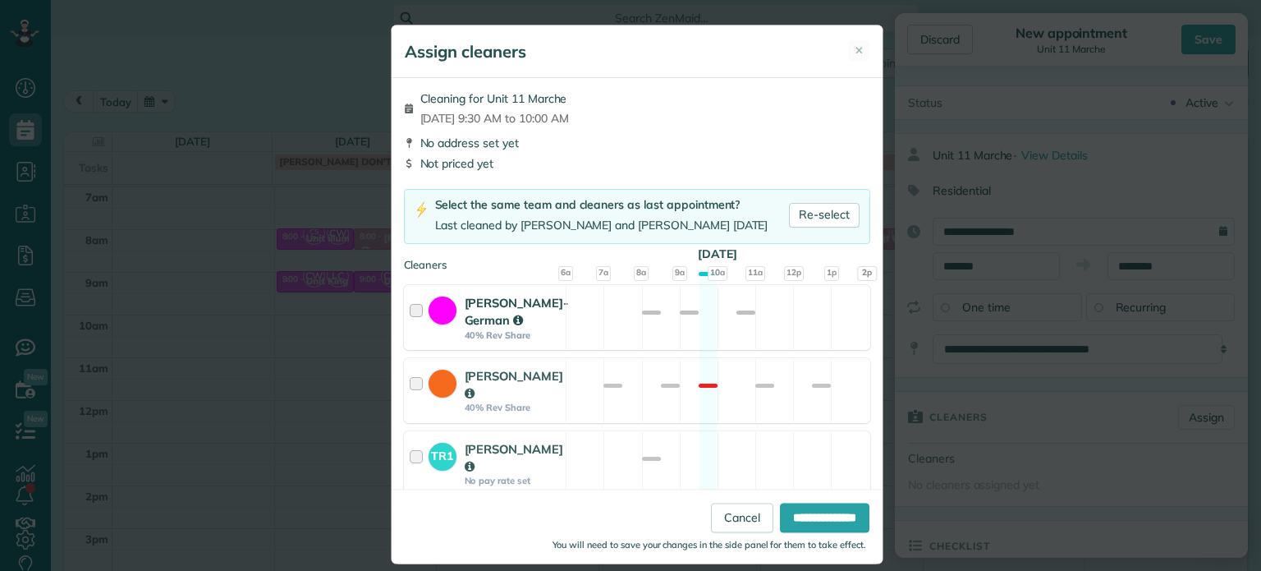
click at [718, 335] on div "Christina Wright-German 40% Rev Share Available" at bounding box center [637, 317] width 466 height 65
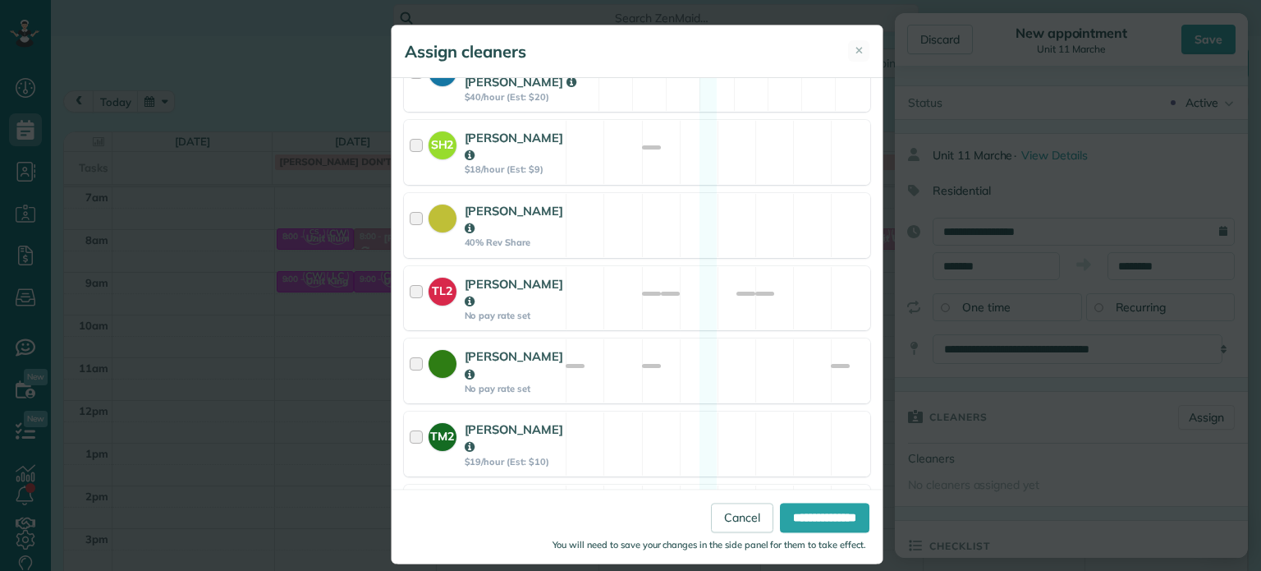
scroll to position [872, 0]
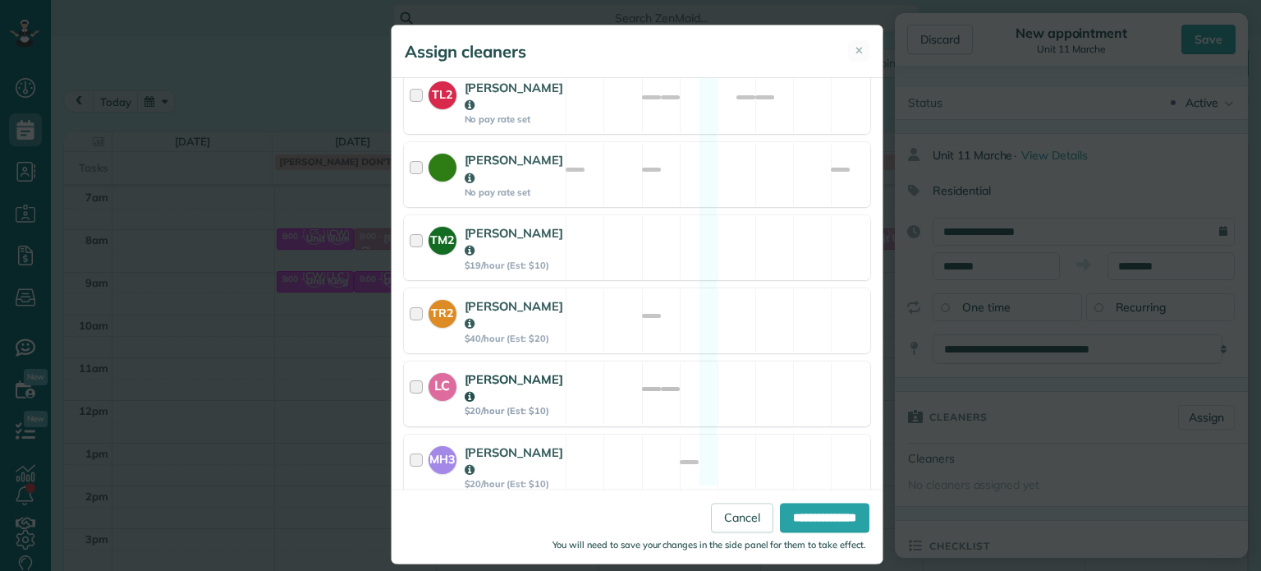
click at [729, 361] on div "LC Laura Chavez $20/hour (Est: $10) Available" at bounding box center [637, 393] width 466 height 65
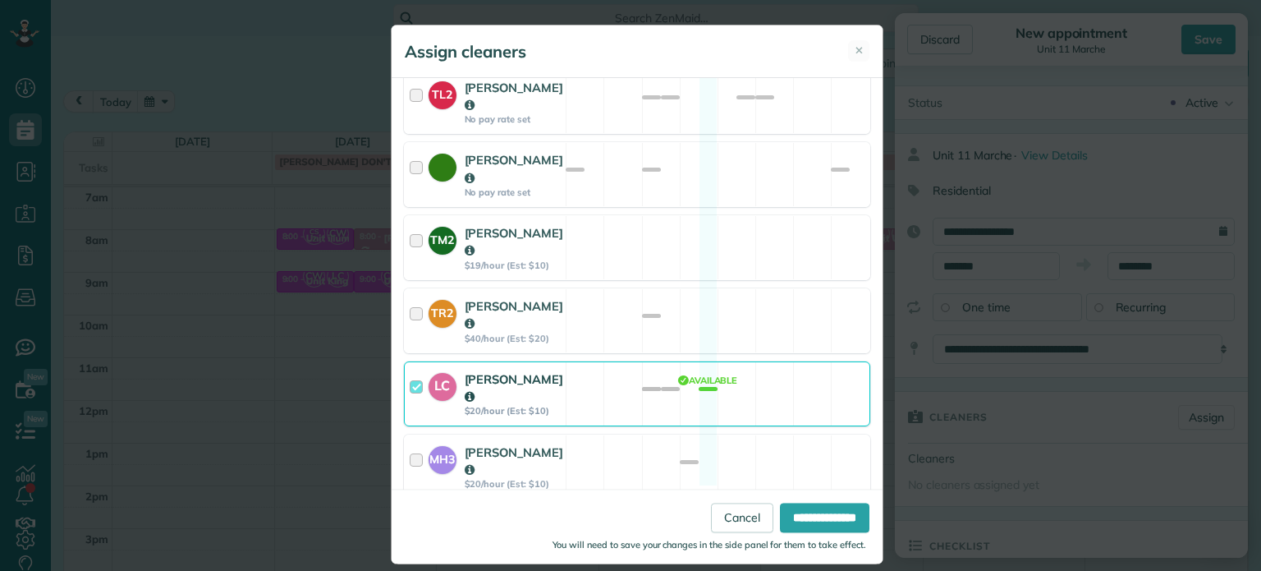
click at [798, 507] on div "CS2 Cristina Sainz $20/hour (Est: $10) Available" at bounding box center [637, 539] width 466 height 65
click at [824, 515] on input "**********" at bounding box center [824, 518] width 89 height 30
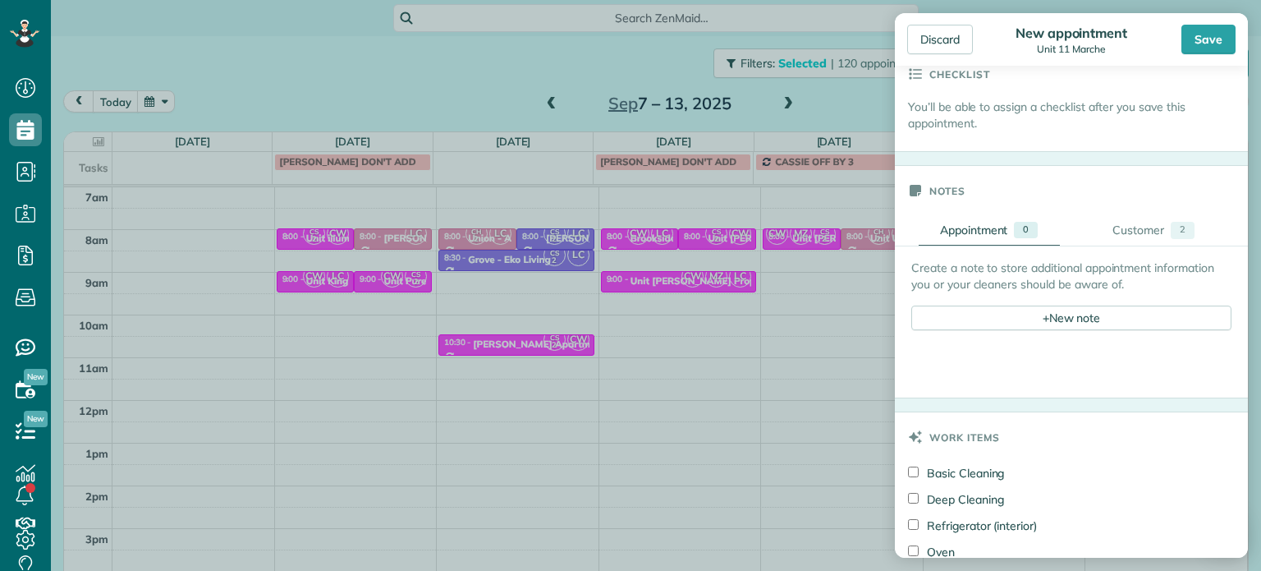
scroll to position [575, 0]
click at [1069, 314] on div "+ New note" at bounding box center [1071, 316] width 320 height 25
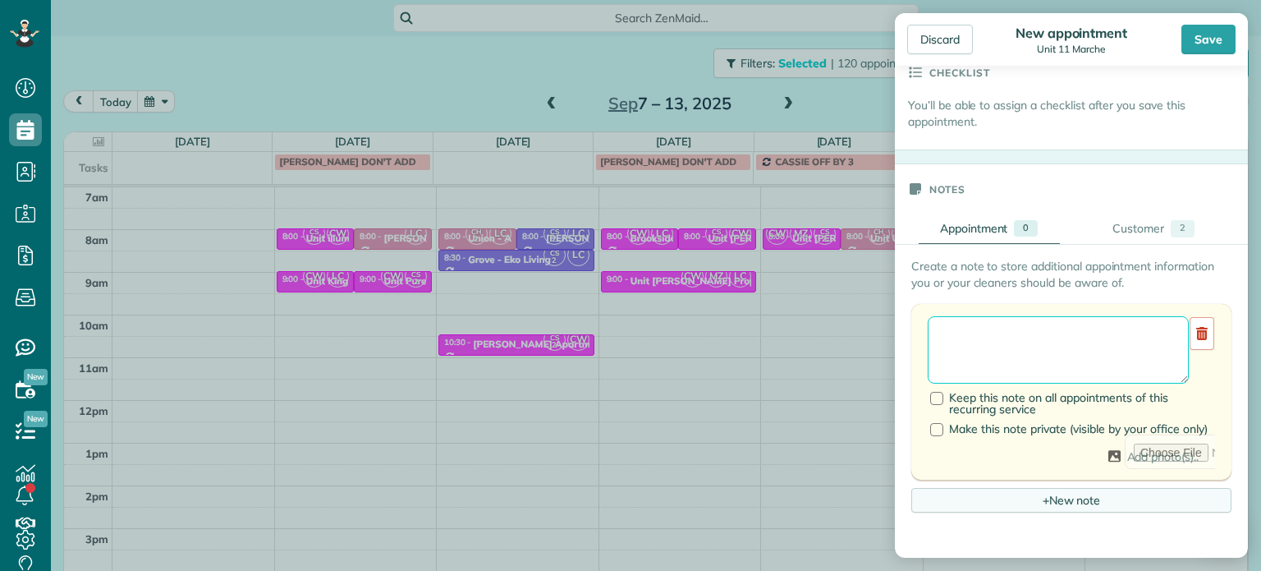
click at [1072, 340] on textarea at bounding box center [1058, 349] width 261 height 67
paste textarea "**********"
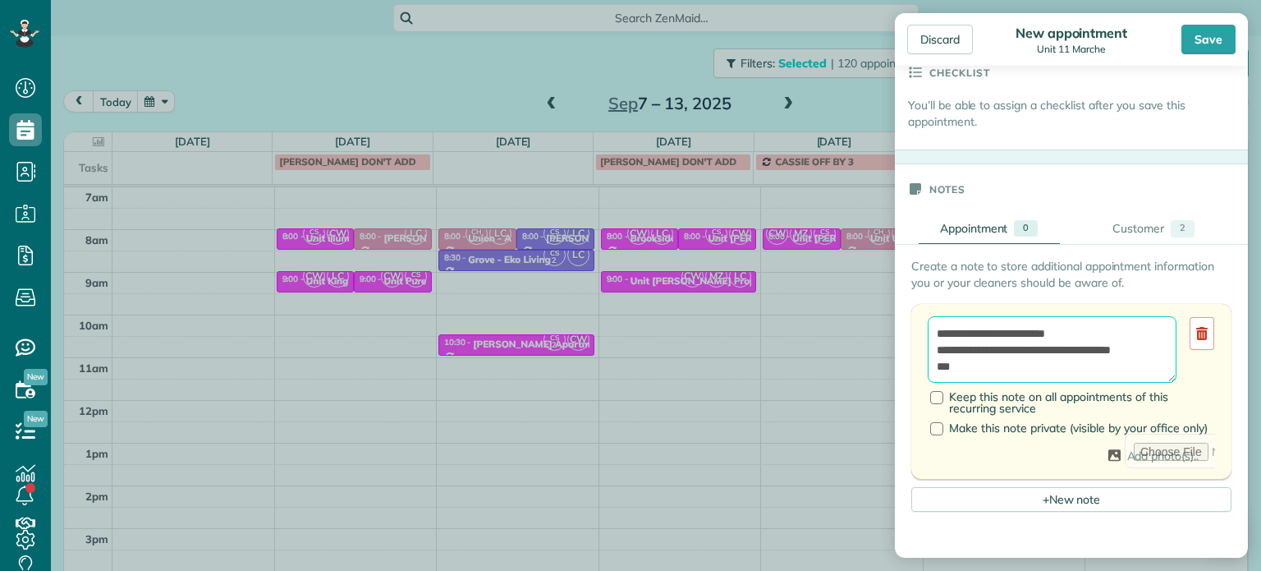
paste textarea "*********"
type textarea "**********"
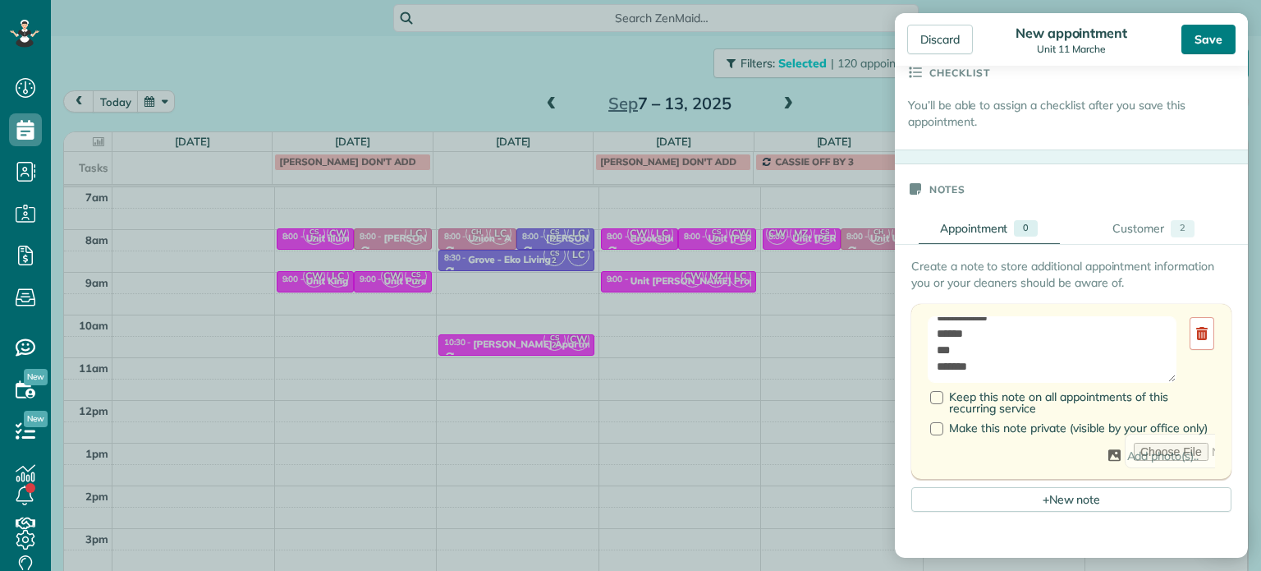
click at [1213, 33] on div "Save" at bounding box center [1209, 40] width 54 height 30
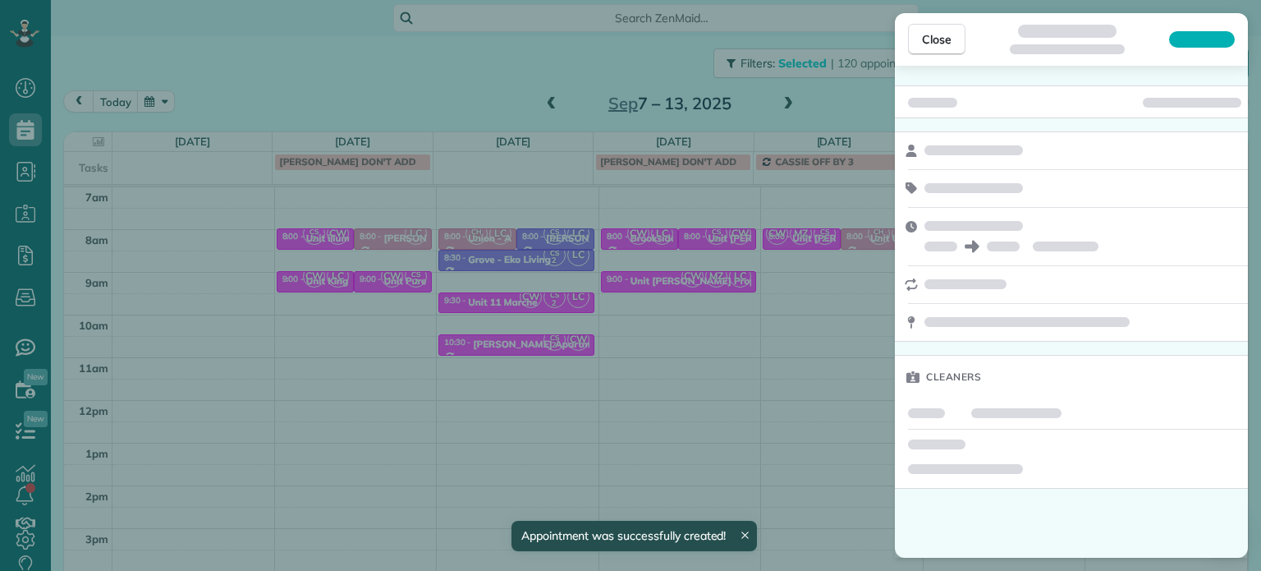
click at [706, 380] on div "Close Cleaners" at bounding box center [630, 285] width 1261 height 571
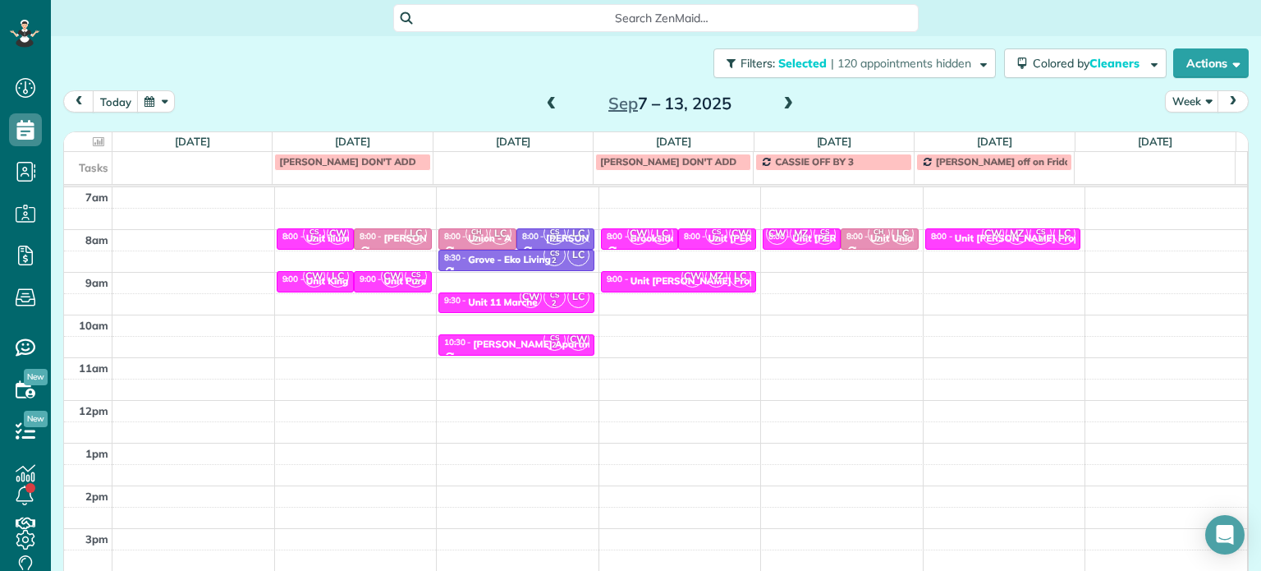
click at [545, 104] on span at bounding box center [552, 104] width 18 height 15
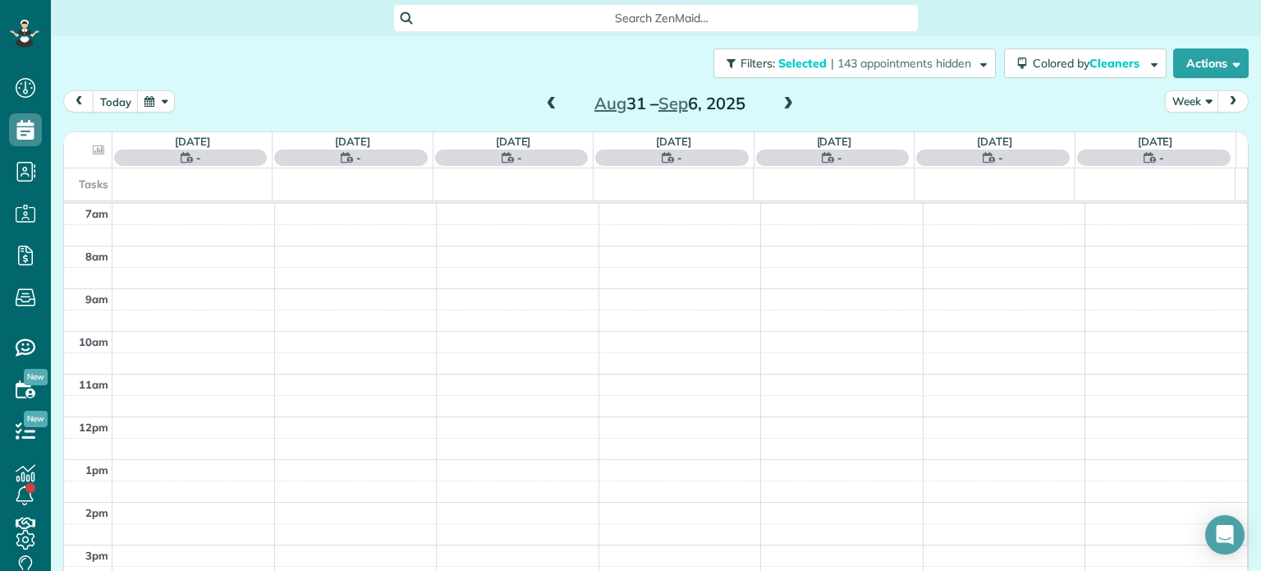
click at [547, 106] on span at bounding box center [552, 104] width 18 height 15
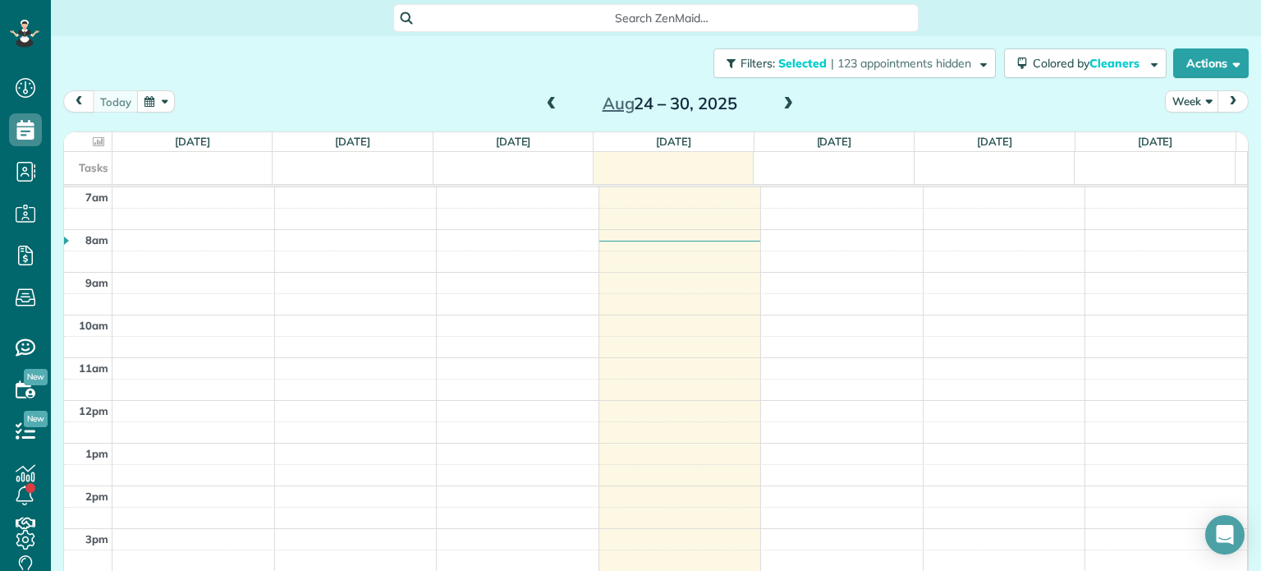
click at [552, 108] on div "Aug 24 – 30, 2025" at bounding box center [670, 103] width 263 height 26
click at [551, 108] on span at bounding box center [552, 104] width 18 height 15
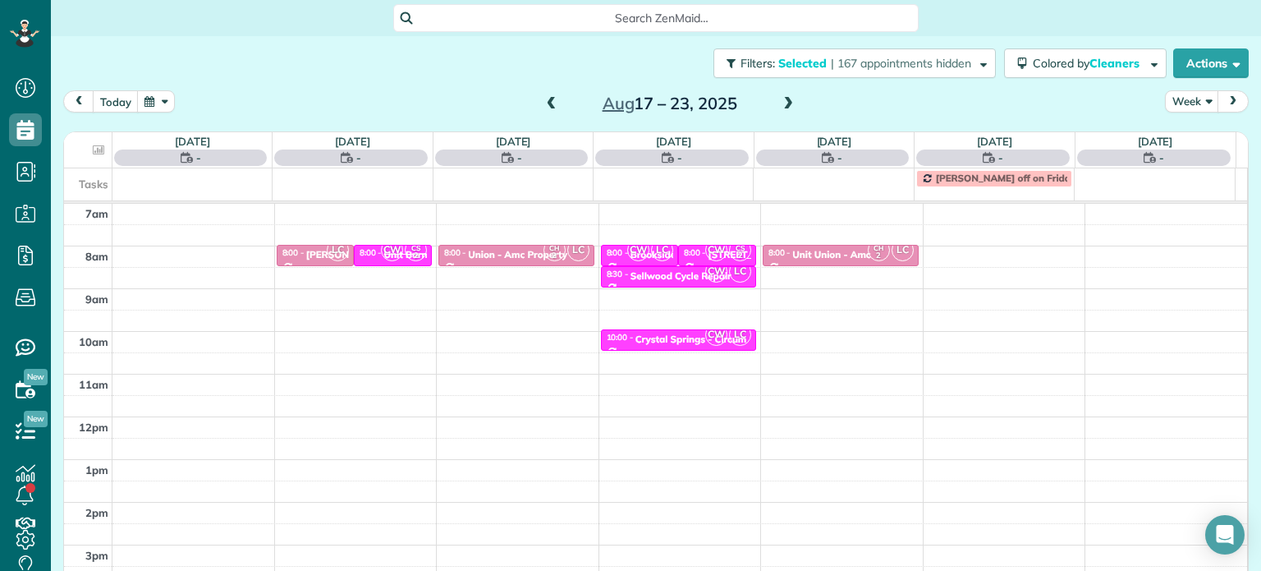
click at [782, 106] on span at bounding box center [788, 104] width 18 height 15
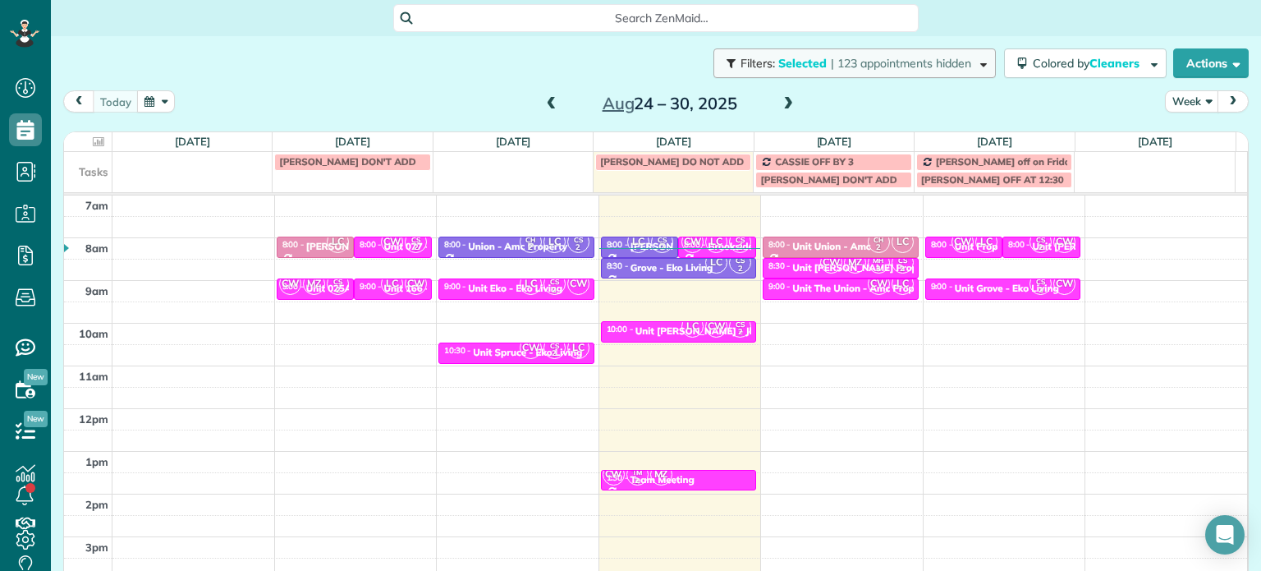
click at [876, 69] on span "| 123 appointments hidden" at bounding box center [901, 63] width 140 height 15
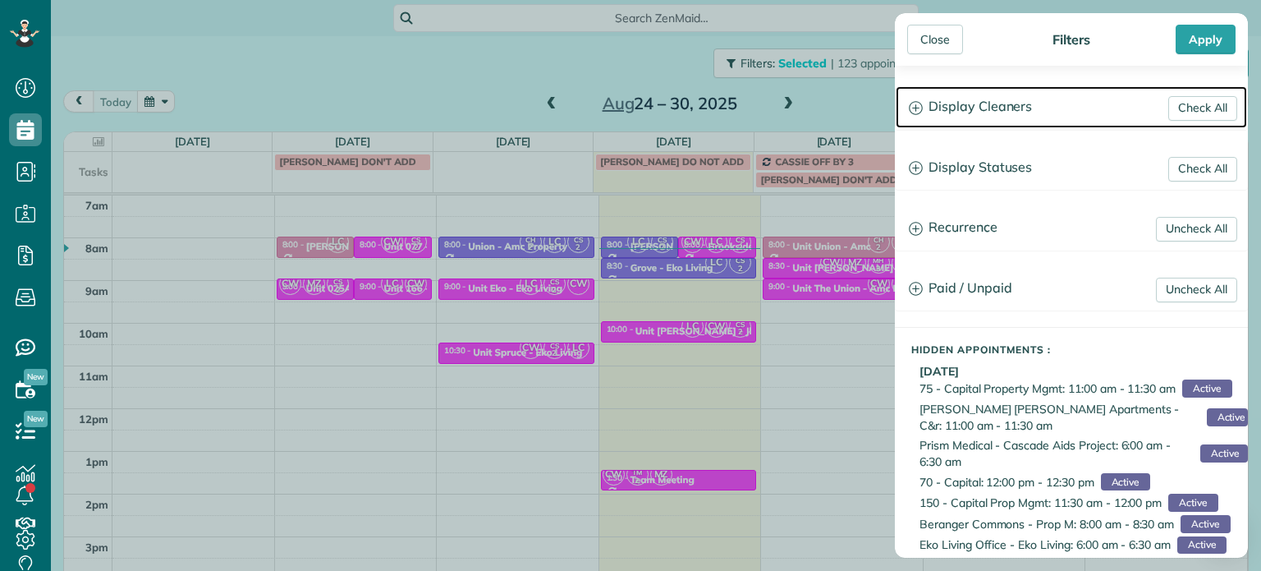
click at [953, 101] on h3 "Display Cleaners" at bounding box center [1071, 107] width 351 height 42
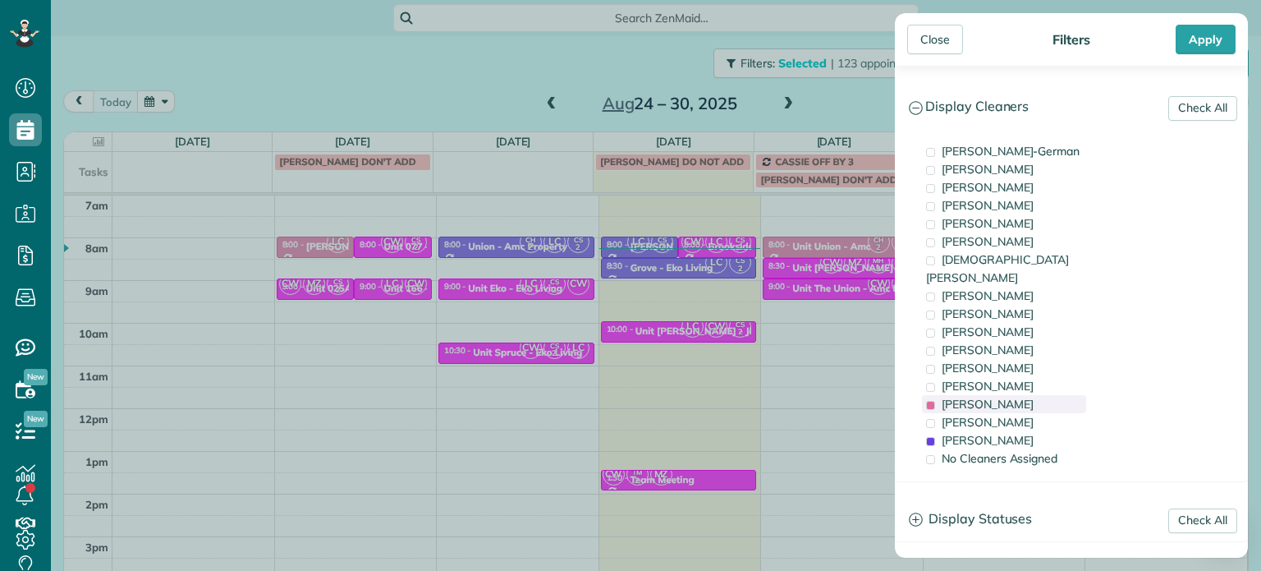
click at [1012, 397] on span "Laura Chavez" at bounding box center [988, 404] width 92 height 15
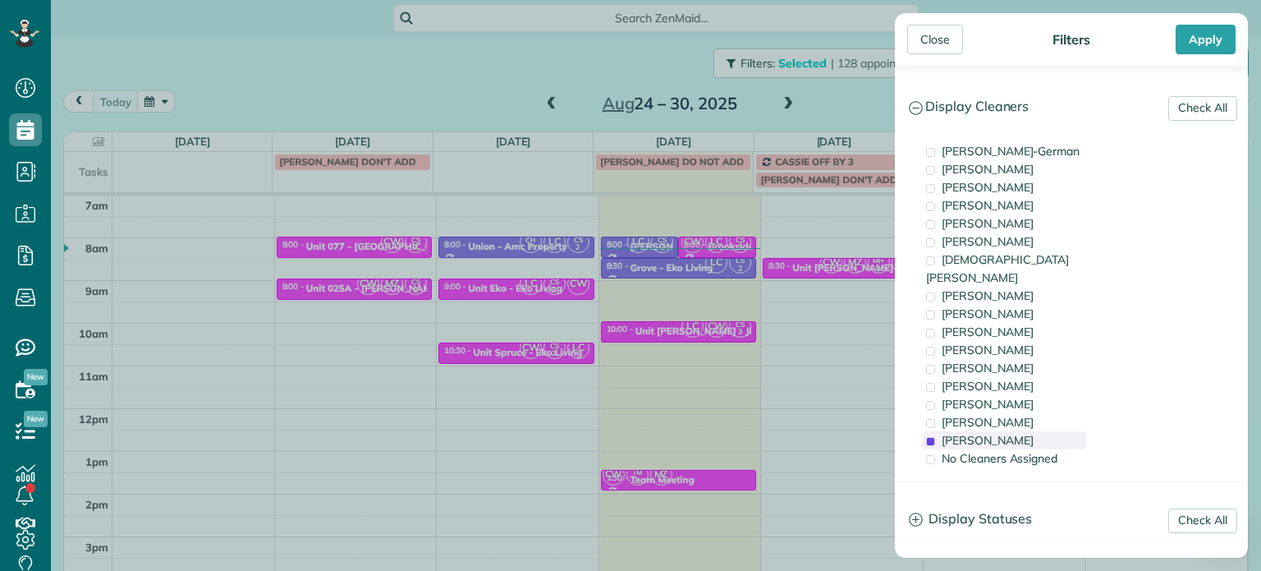
click at [1034, 431] on div "Cristina Sainz" at bounding box center [1004, 440] width 164 height 18
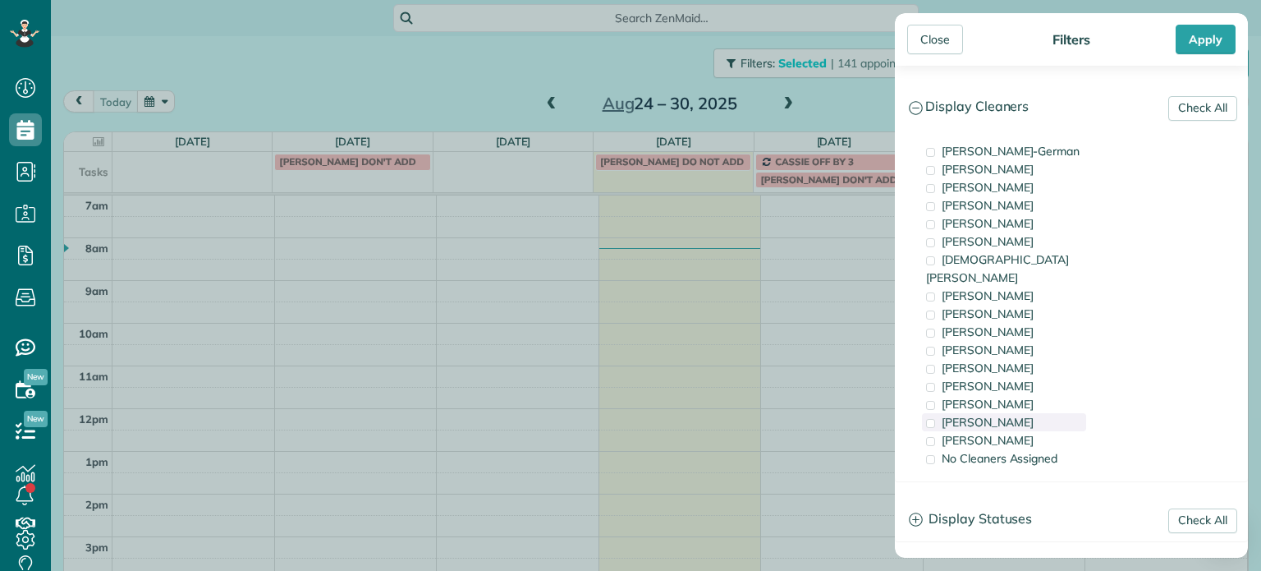
click at [1035, 413] on div "Meralda Harris" at bounding box center [1004, 422] width 164 height 18
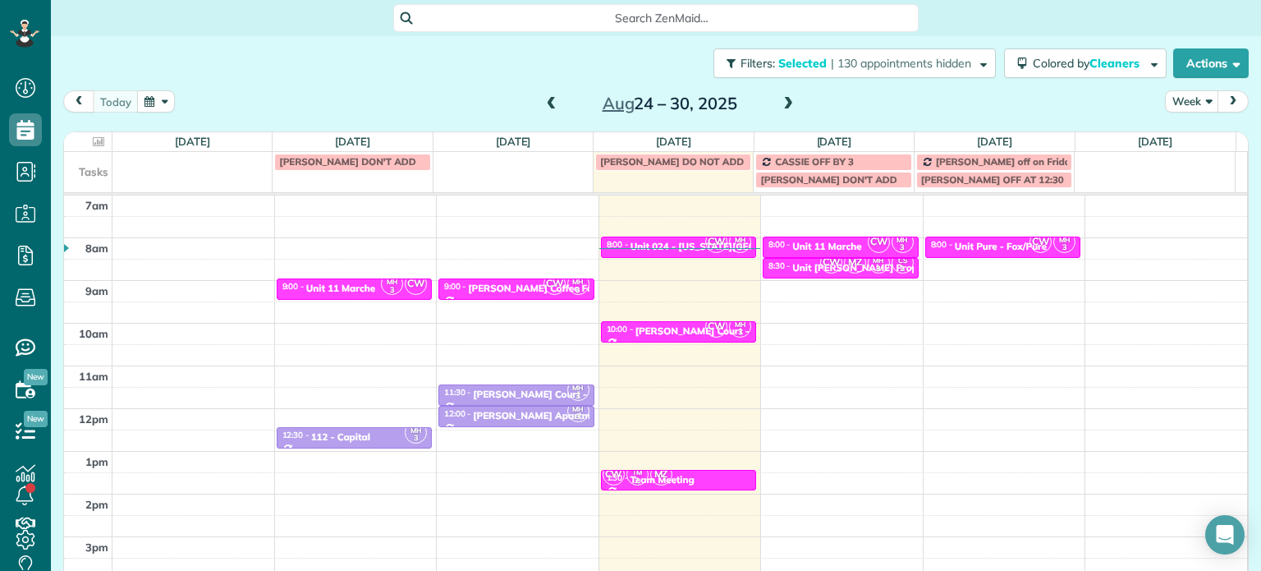
click at [699, 324] on div "Close Filters Apply Check All Display Cleaners Christina Wright-German Cassie F…" at bounding box center [630, 285] width 1261 height 571
click at [661, 239] on div "8:00 - 8:30 Unit 024 - Washington Towers - Capital" at bounding box center [679, 245] width 146 height 13
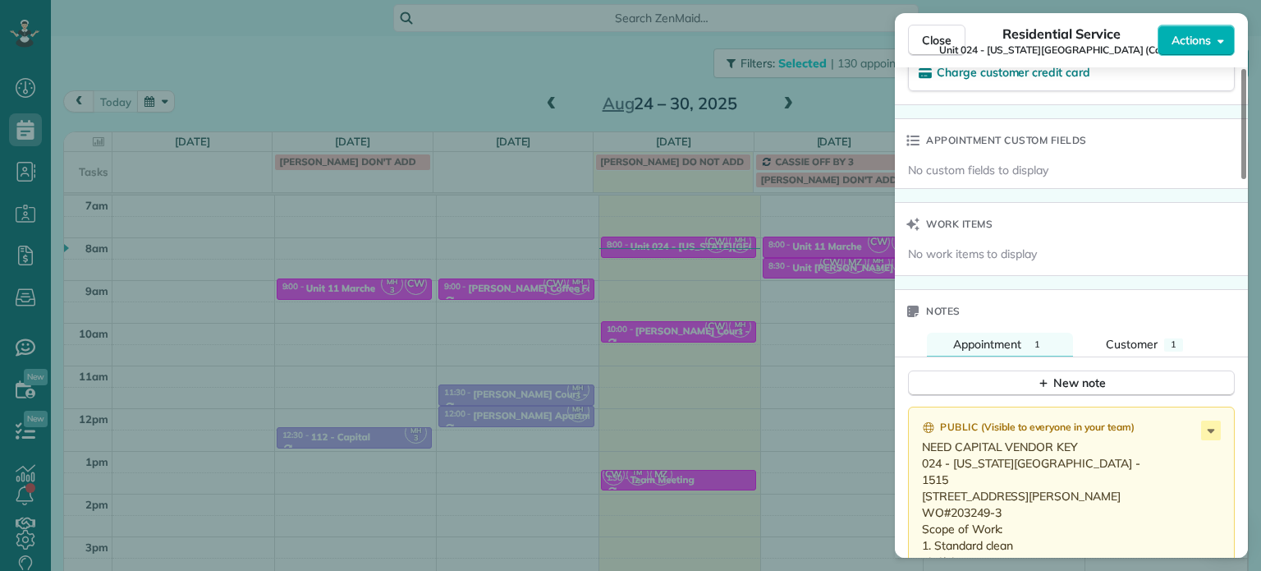
scroll to position [1327, 0]
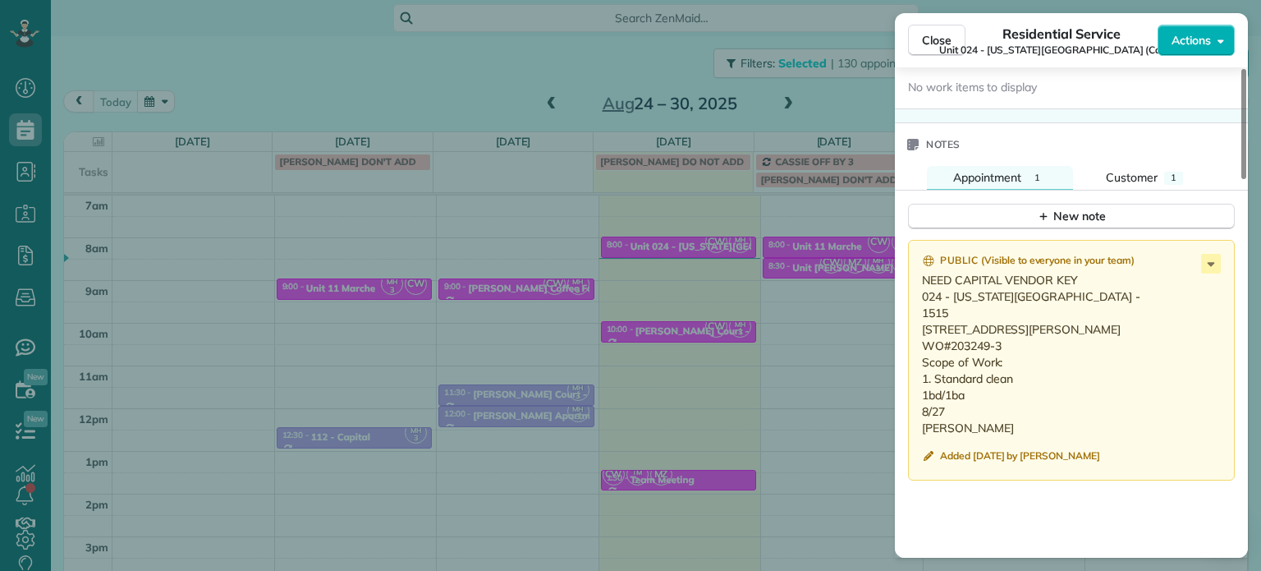
click at [872, 83] on div "Close Residential Service Unit 024 - Washington Towers (Capital) Actions Status…" at bounding box center [630, 285] width 1261 height 571
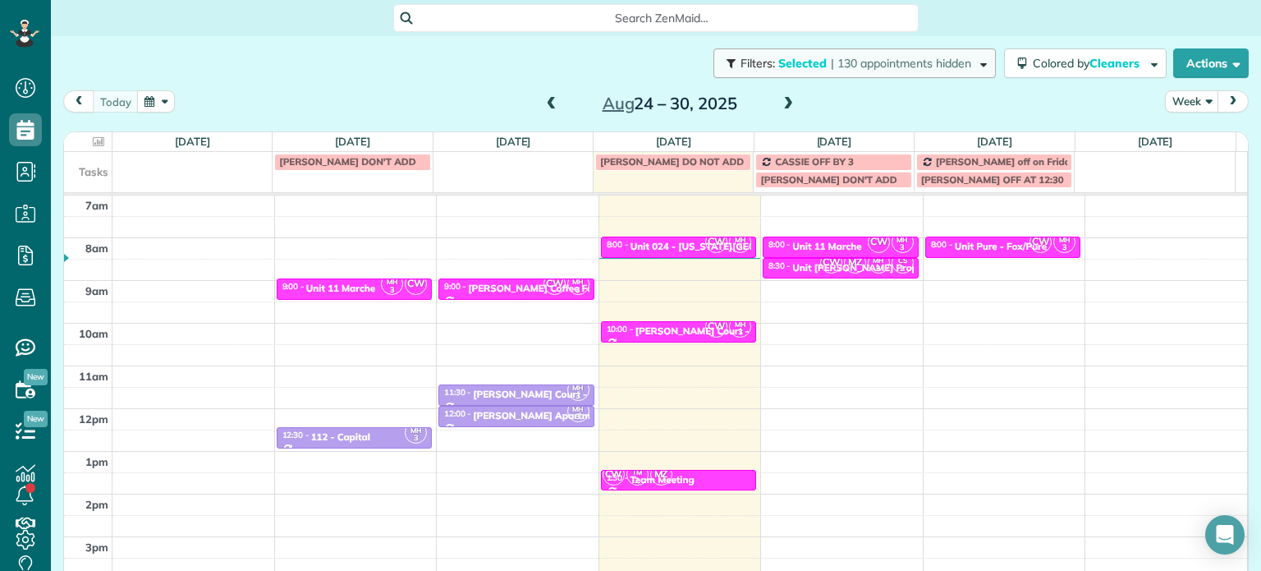
click at [868, 66] on span "| 130 appointments hidden" at bounding box center [901, 63] width 140 height 15
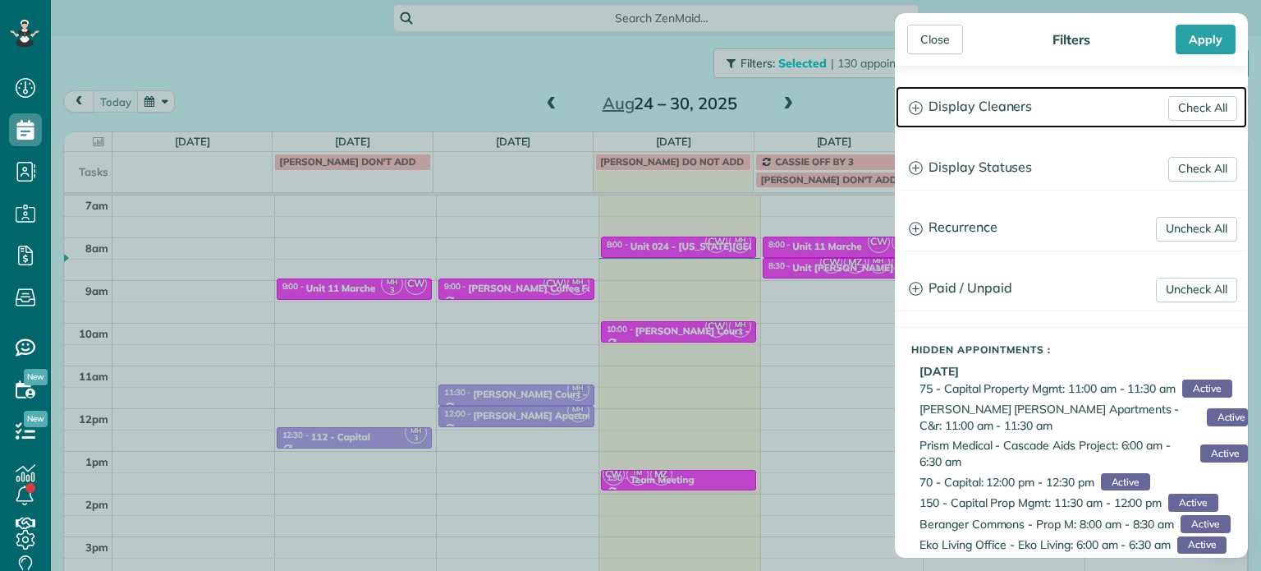
click at [973, 117] on h3 "Display Cleaners" at bounding box center [1071, 107] width 351 height 42
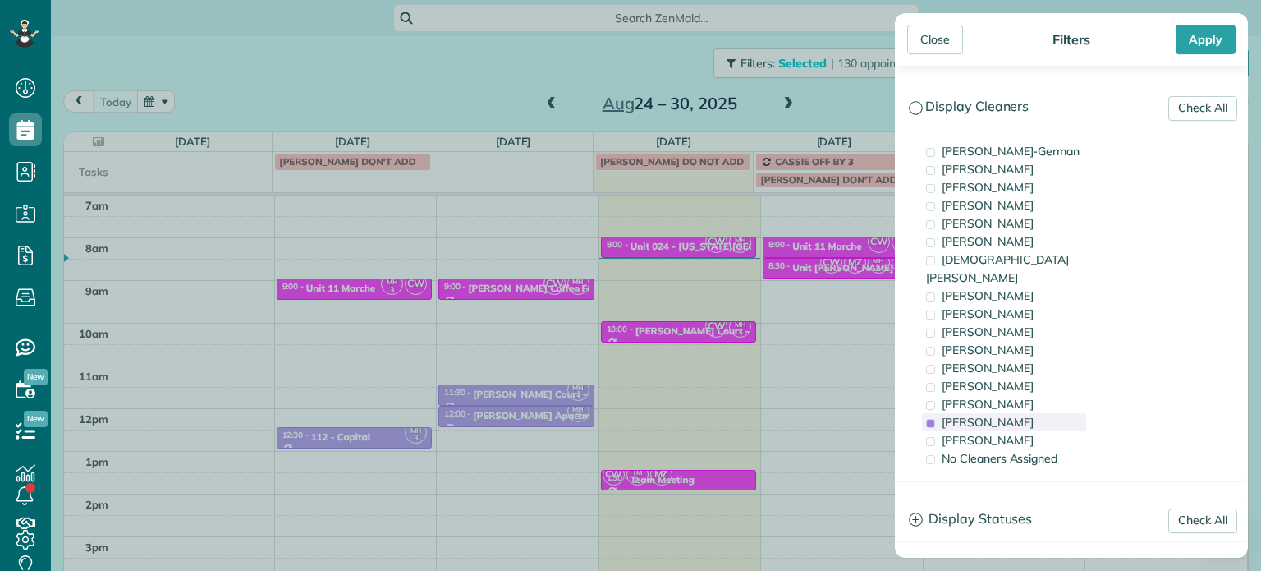
click at [1037, 413] on div "Meralda Harris" at bounding box center [1004, 422] width 164 height 18
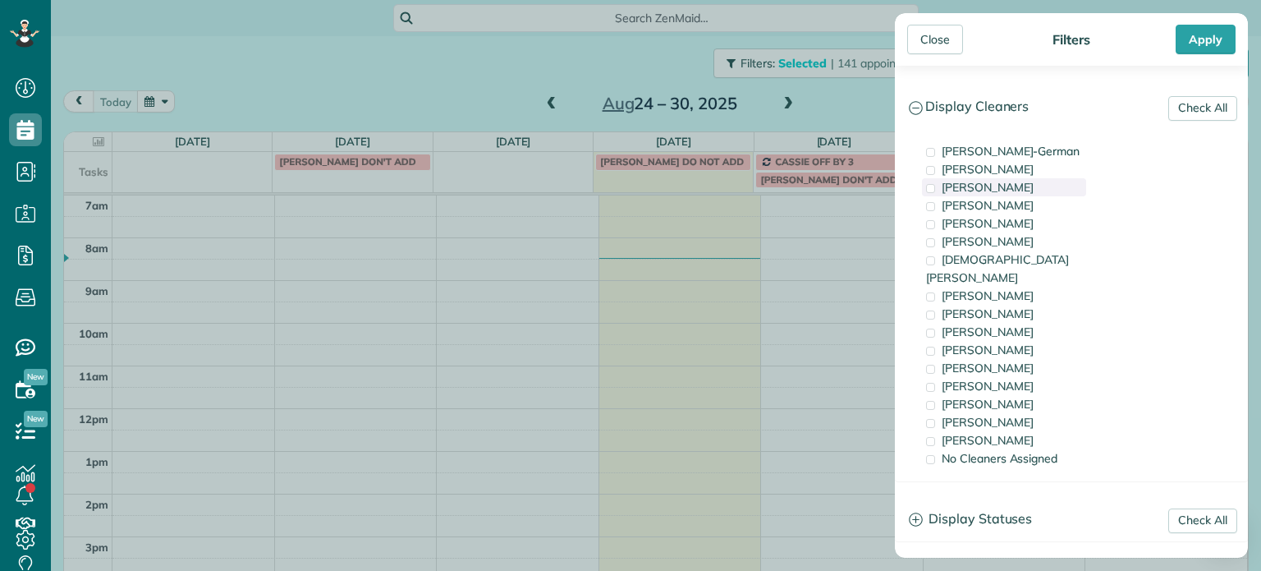
click at [1041, 192] on div "Tawnya Reynolds" at bounding box center [1004, 187] width 164 height 18
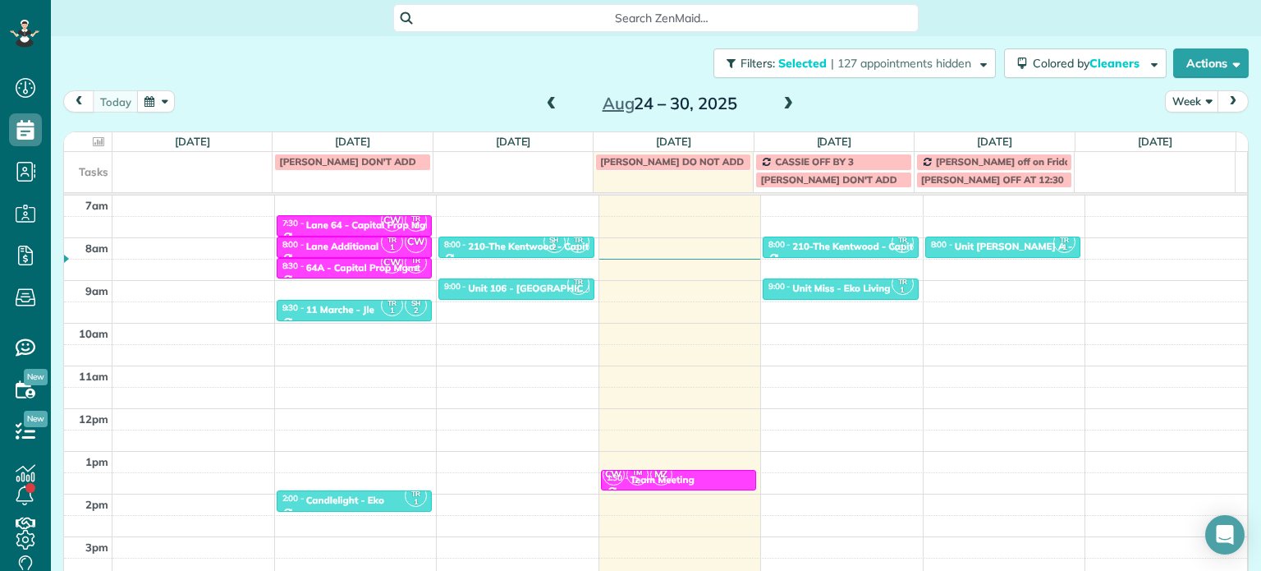
click at [824, 96] on div "Close Filters Apply Check All Display Cleaners Christina Wright-German Cassie F…" at bounding box center [630, 285] width 1261 height 571
click at [985, 245] on div "Unit Rosa A - Eko Living" at bounding box center [1038, 246] width 167 height 11
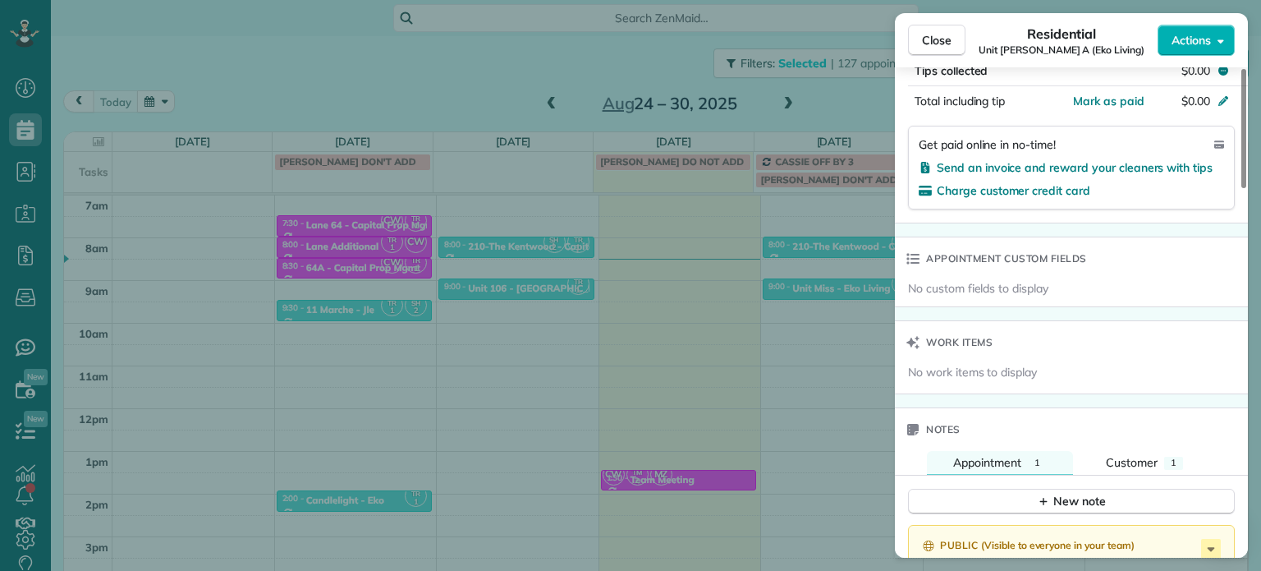
scroll to position [1244, 0]
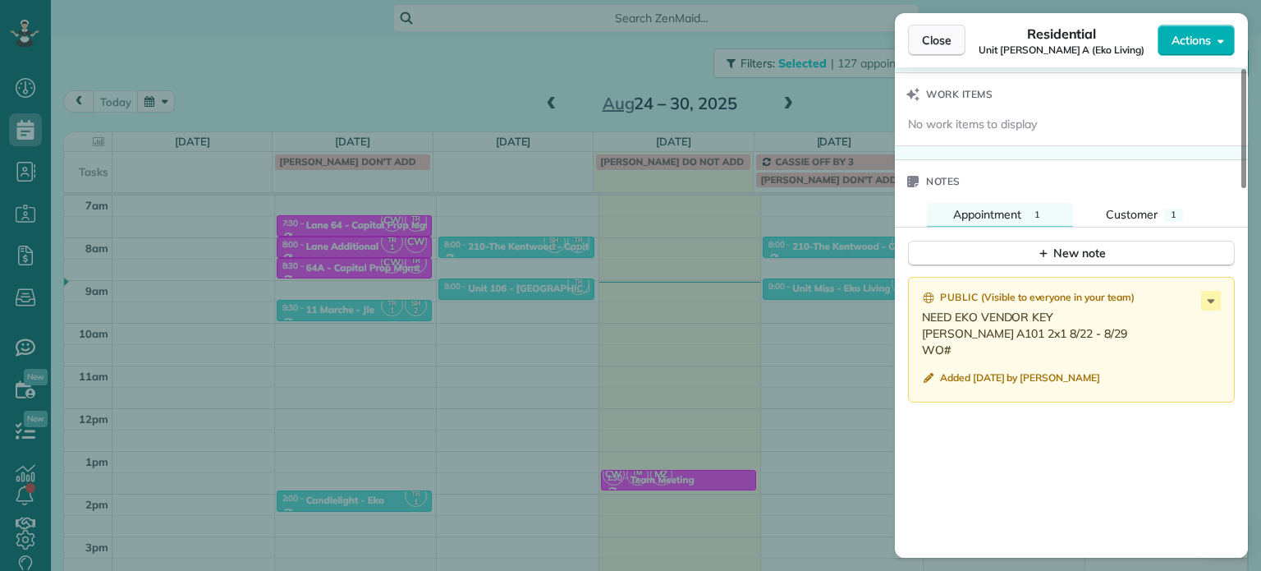
click at [946, 46] on span "Close" at bounding box center [937, 40] width 30 height 16
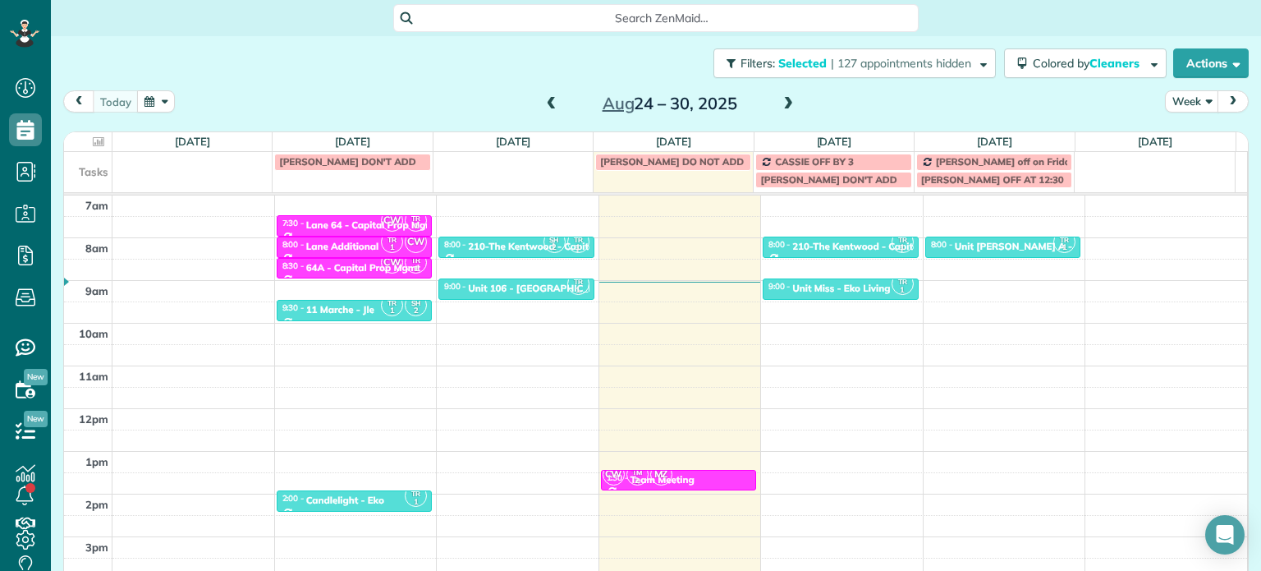
click at [779, 101] on span at bounding box center [788, 104] width 18 height 15
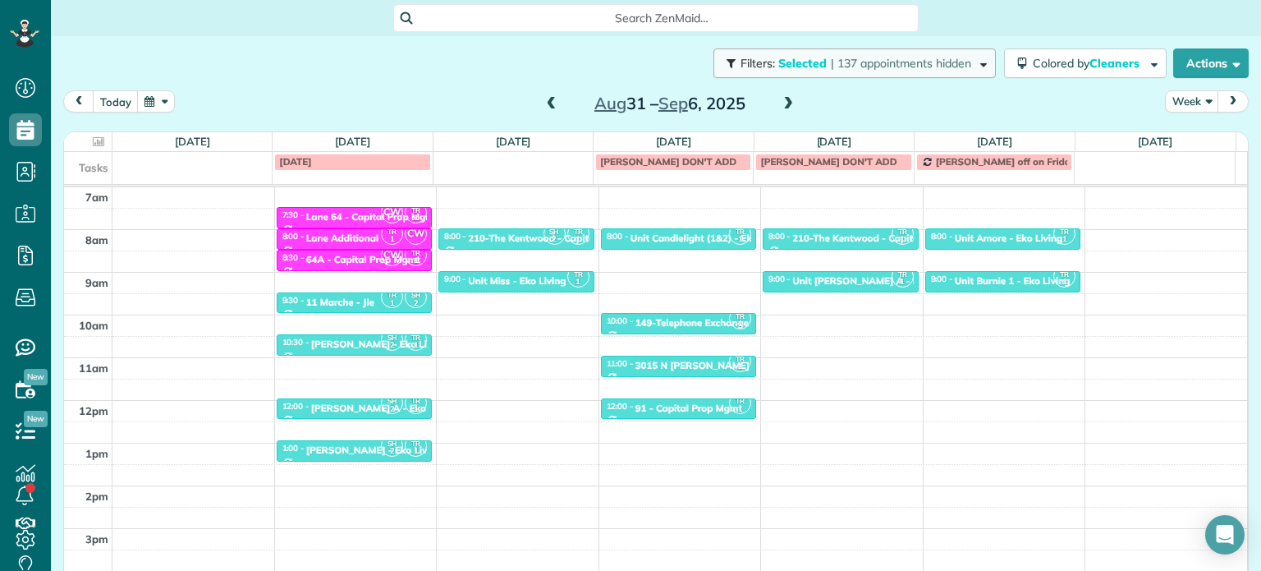
click at [888, 65] on span "| 137 appointments hidden" at bounding box center [901, 63] width 140 height 15
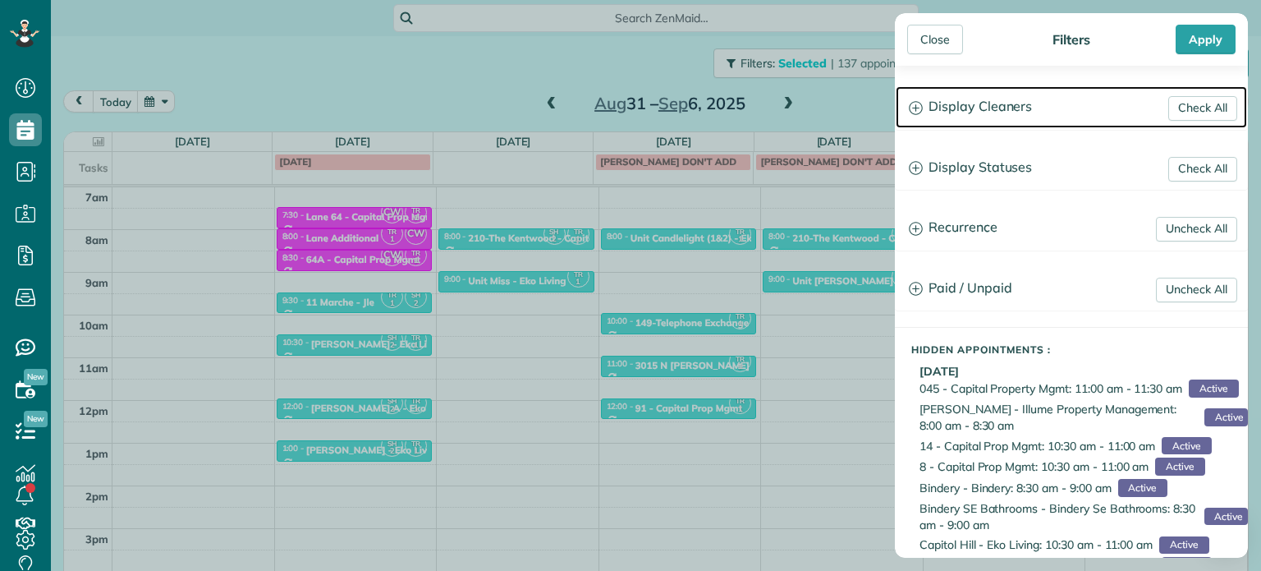
click at [957, 116] on h3 "Display Cleaners" at bounding box center [1071, 107] width 351 height 42
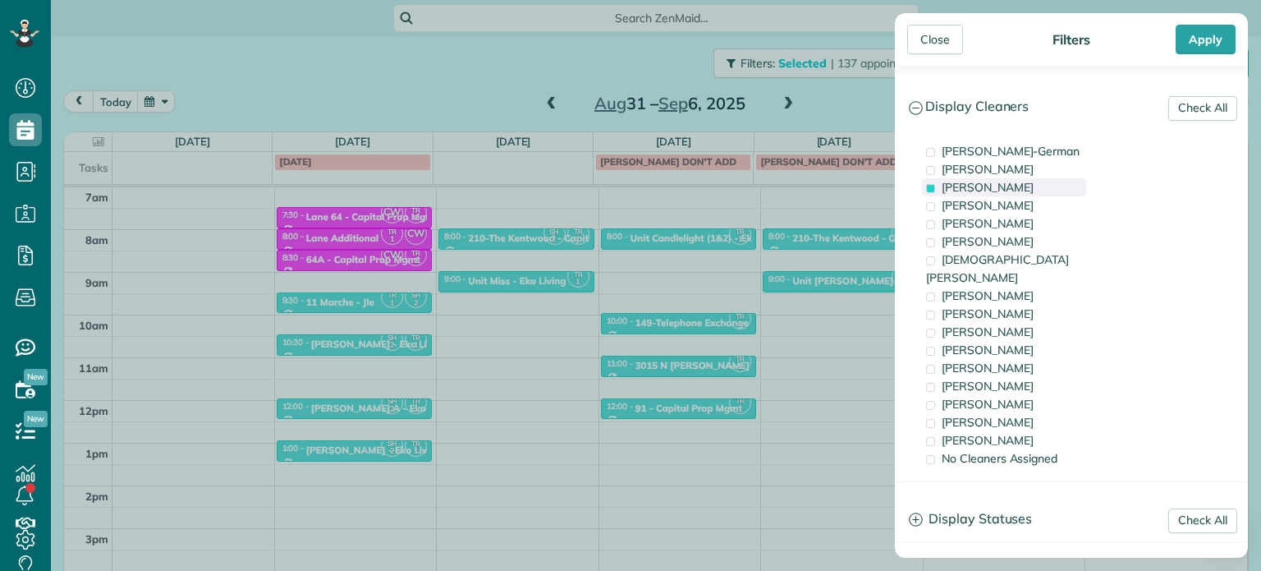
click at [995, 185] on span "Tawnya Reynolds" at bounding box center [988, 187] width 92 height 15
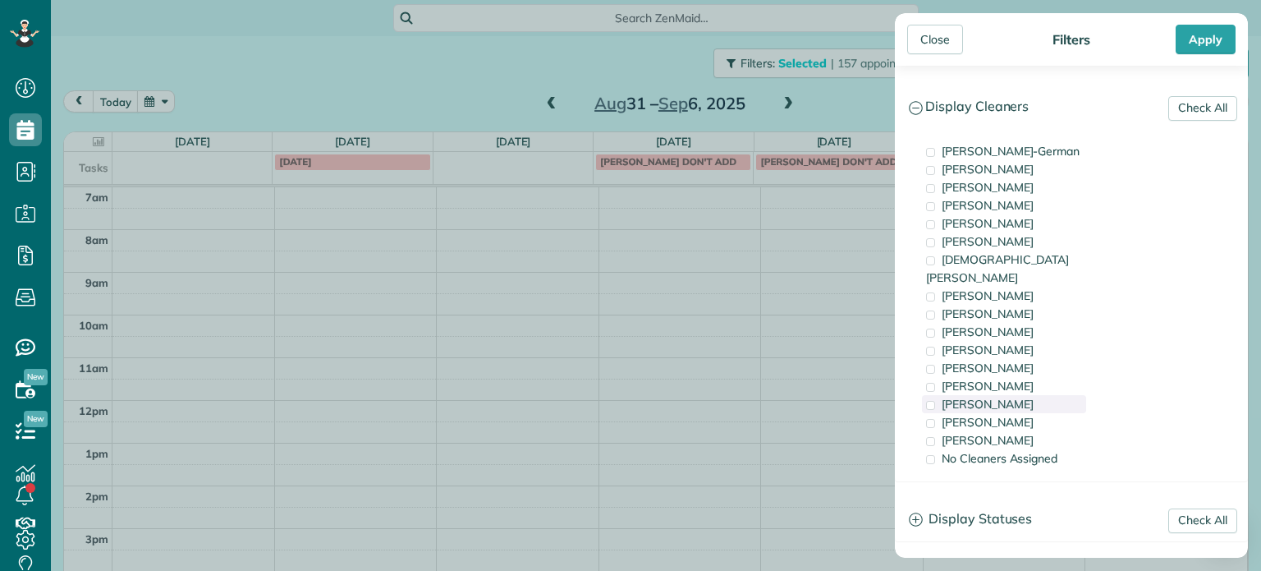
click at [1018, 395] on div "Laura Chavez" at bounding box center [1004, 404] width 164 height 18
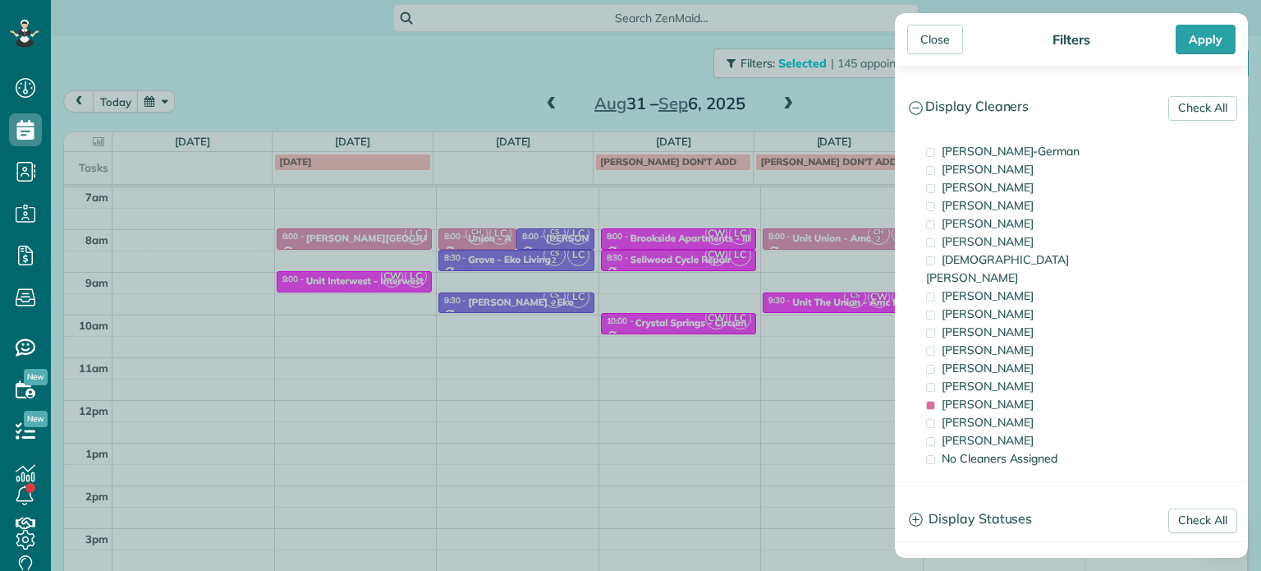
click at [810, 282] on div "Close Filters Apply Check All Display Cleaners Christina Wright-German Cassie F…" at bounding box center [630, 285] width 1261 height 571
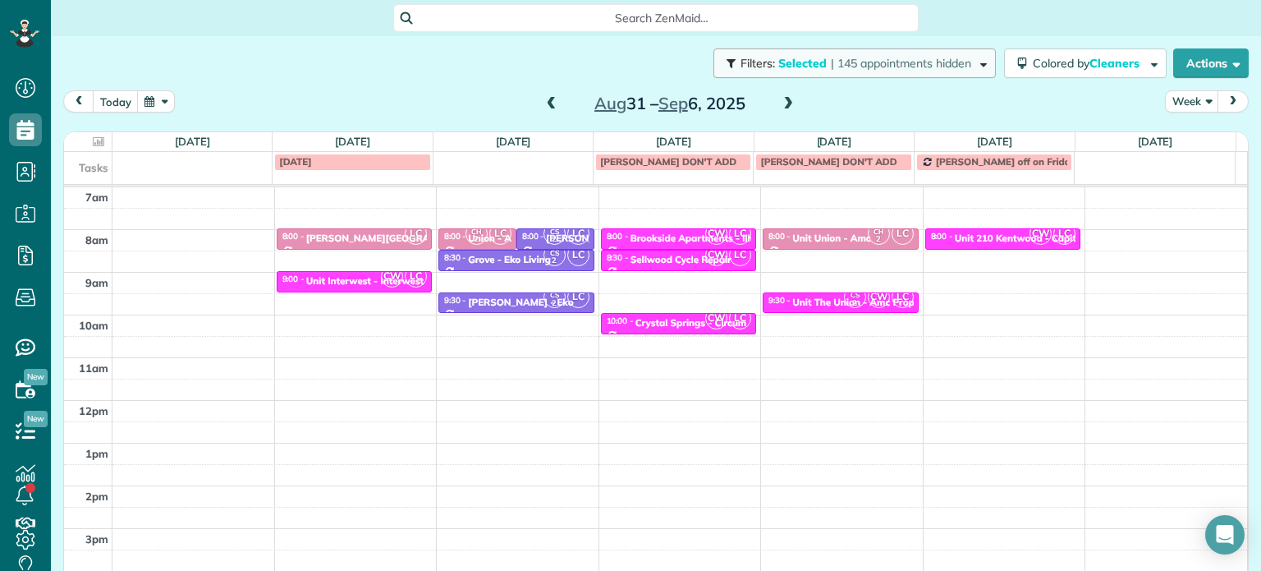
click at [938, 62] on span "| 145 appointments hidden" at bounding box center [901, 63] width 140 height 15
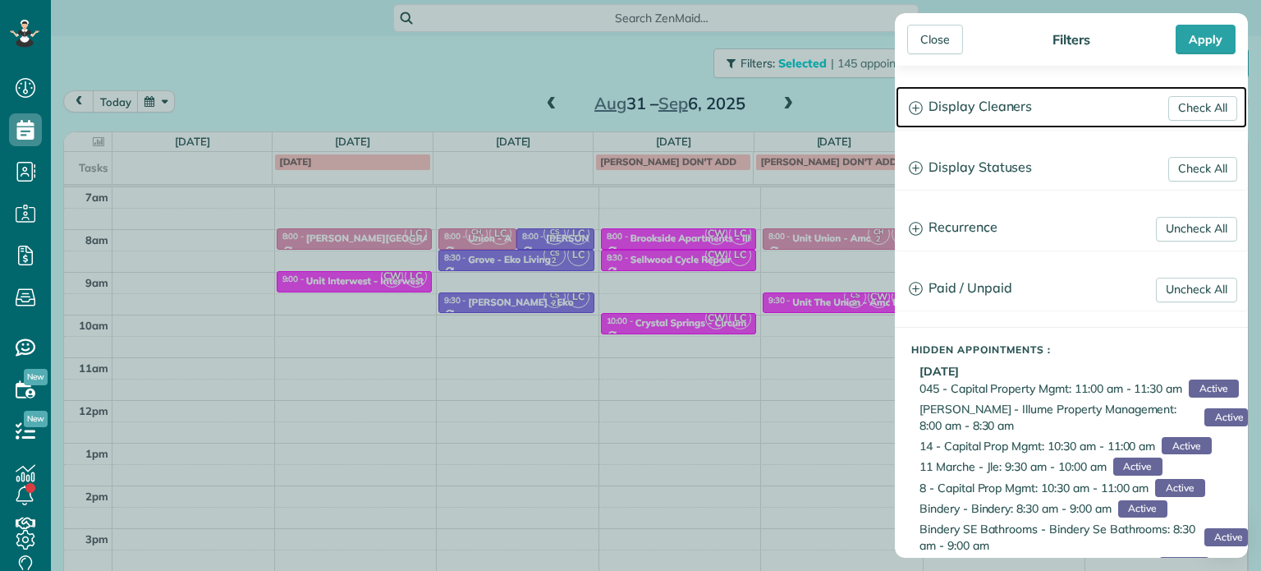
click at [961, 112] on h3 "Display Cleaners" at bounding box center [1071, 107] width 351 height 42
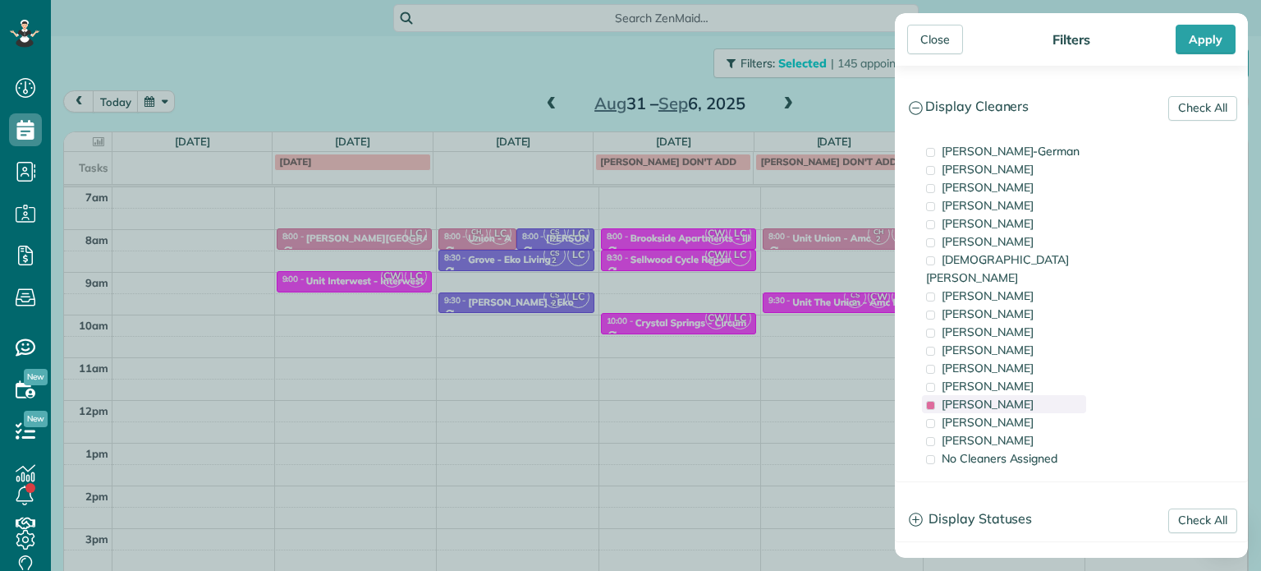
click at [1002, 397] on span "Laura Chavez" at bounding box center [988, 404] width 92 height 15
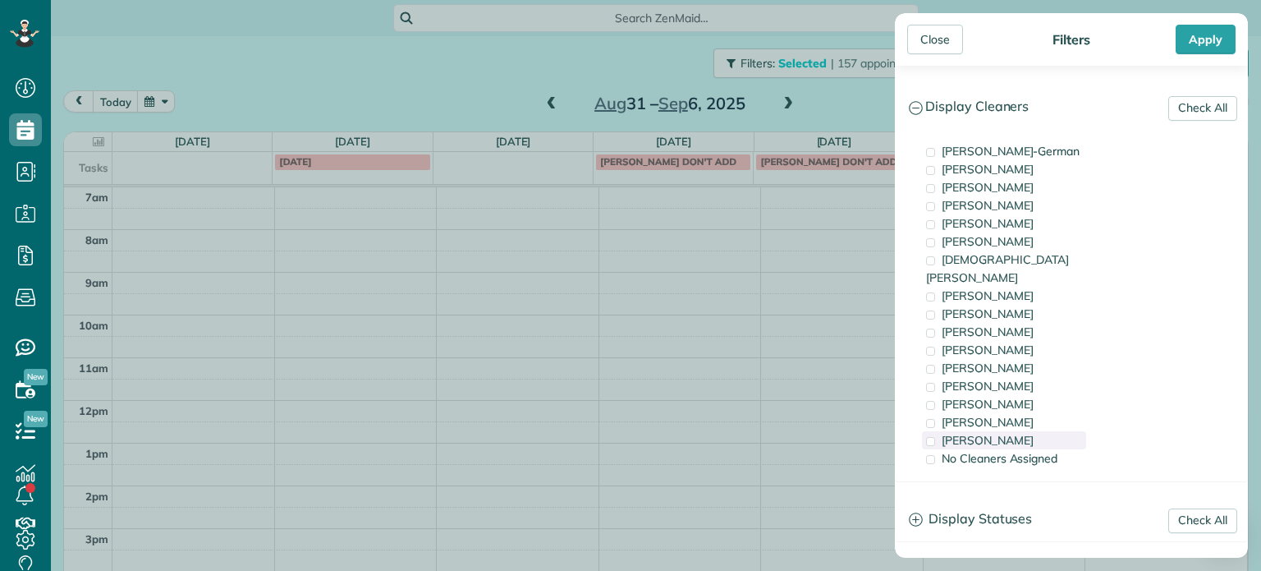
click at [1008, 433] on span "Cristina Sainz" at bounding box center [988, 440] width 92 height 15
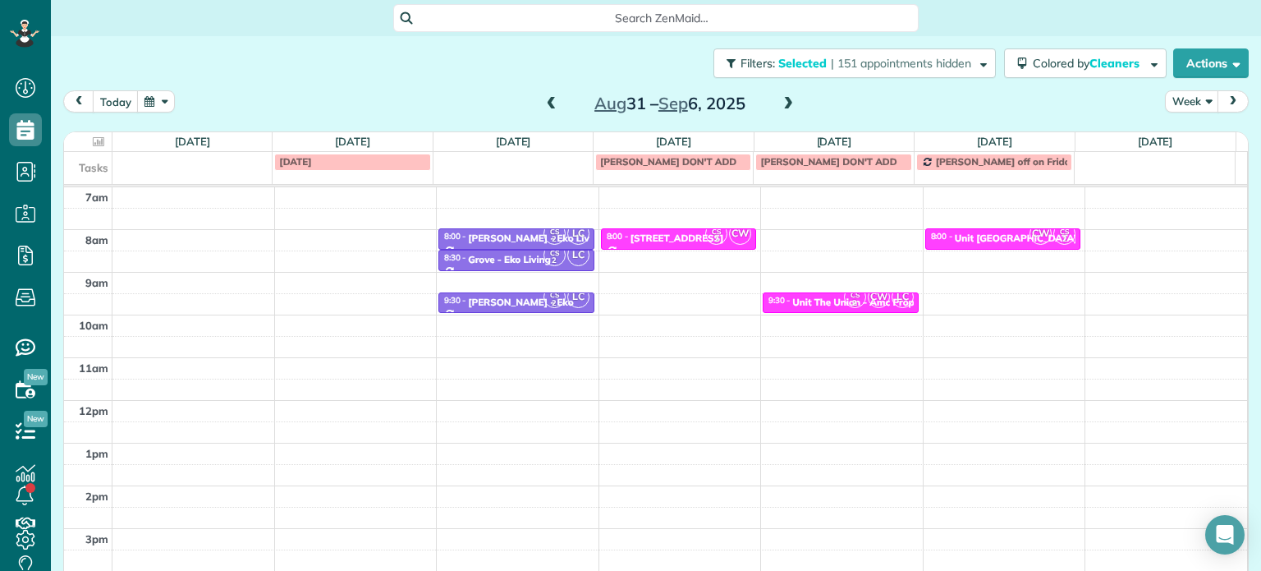
click at [851, 342] on div "Close Filters Apply Check All Display Cleaners Christina Wright-German Cassie F…" at bounding box center [630, 285] width 1261 height 571
click at [928, 62] on span "| 151 appointments hidden" at bounding box center [901, 63] width 140 height 15
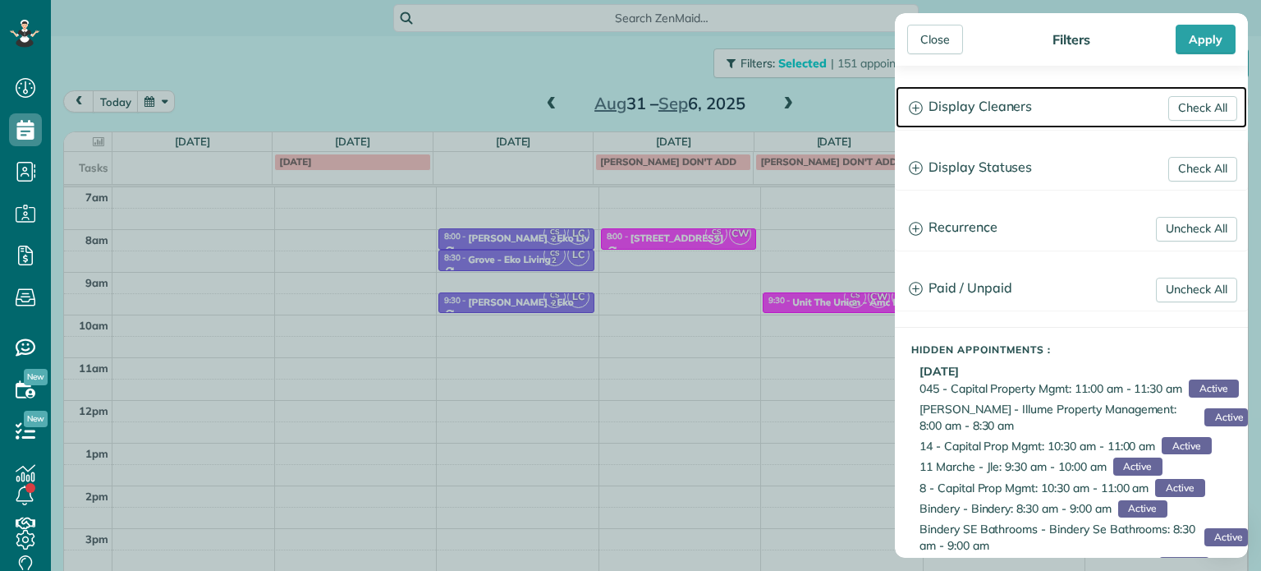
click at [981, 115] on h3 "Display Cleaners" at bounding box center [1071, 107] width 351 height 42
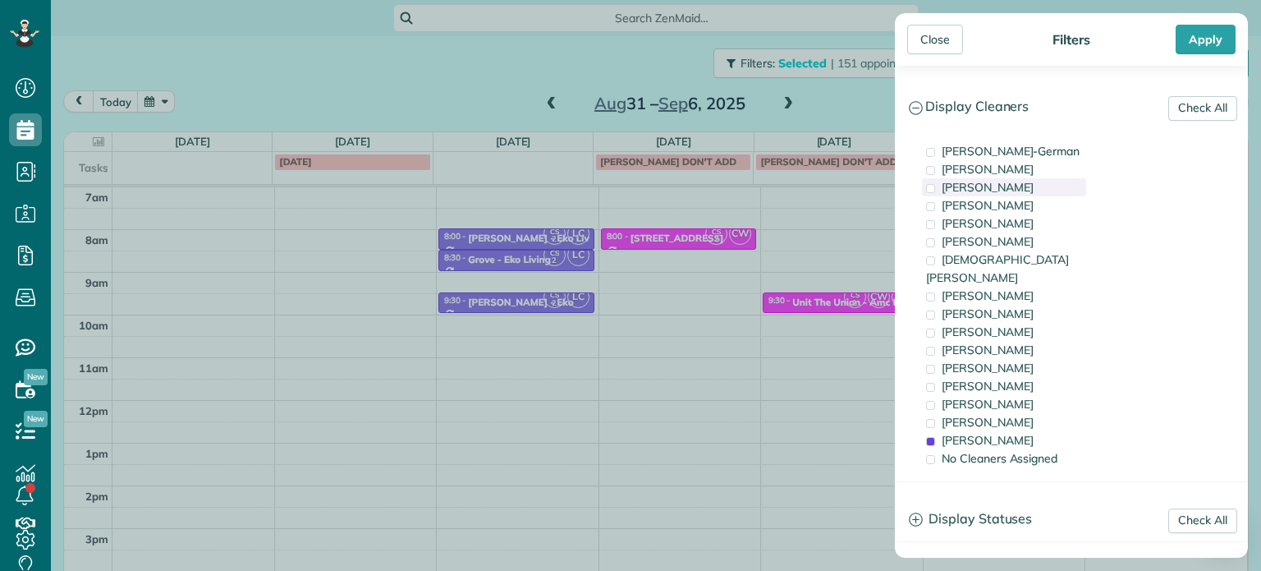
click at [1026, 190] on span "Tawnya Reynolds" at bounding box center [988, 187] width 92 height 15
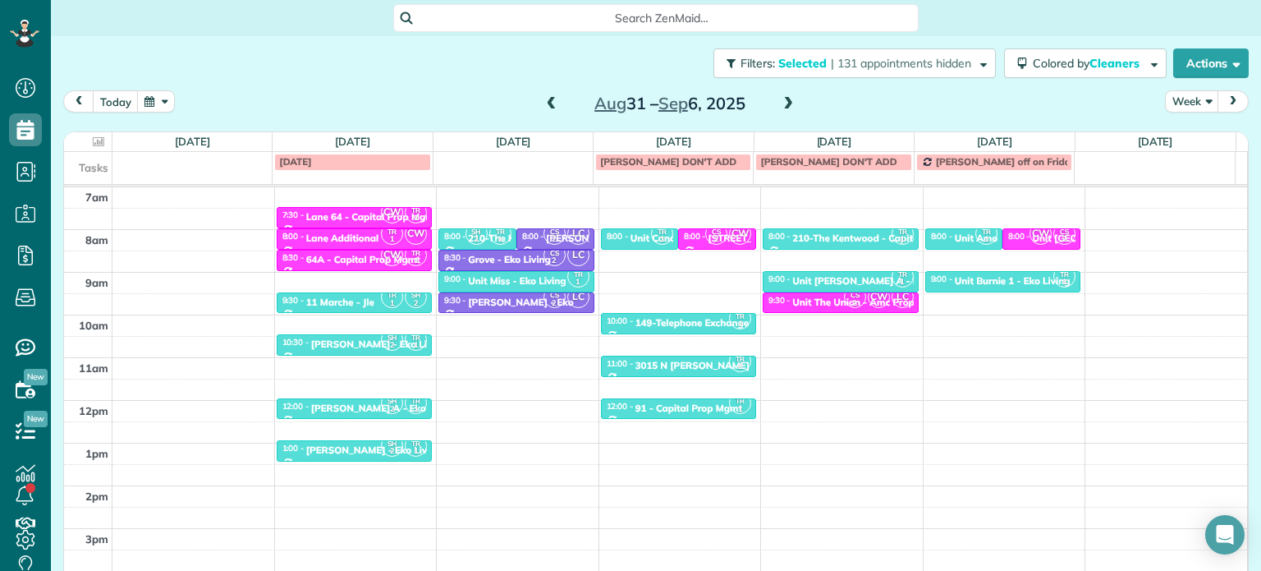
click at [741, 266] on div "Close Filters Apply Check All Display Cleaners Christina Wright-German Cassie F…" at bounding box center [630, 285] width 1261 height 571
click at [996, 277] on div "Unit Burnie 1 - Eko Living" at bounding box center [1013, 280] width 116 height 11
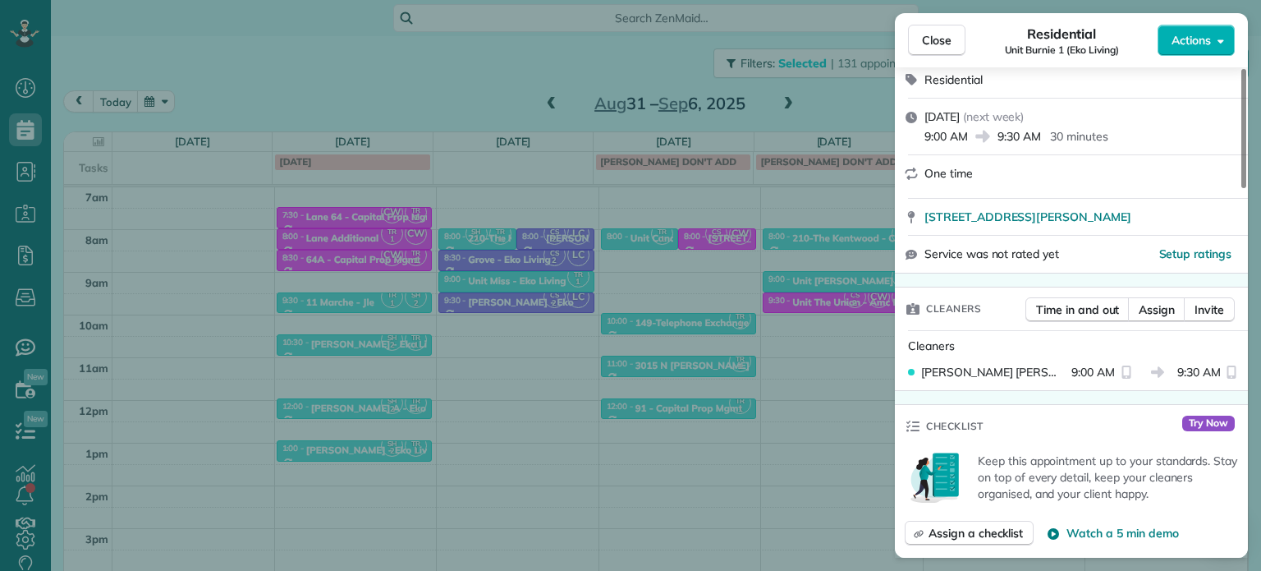
scroll to position [175, 0]
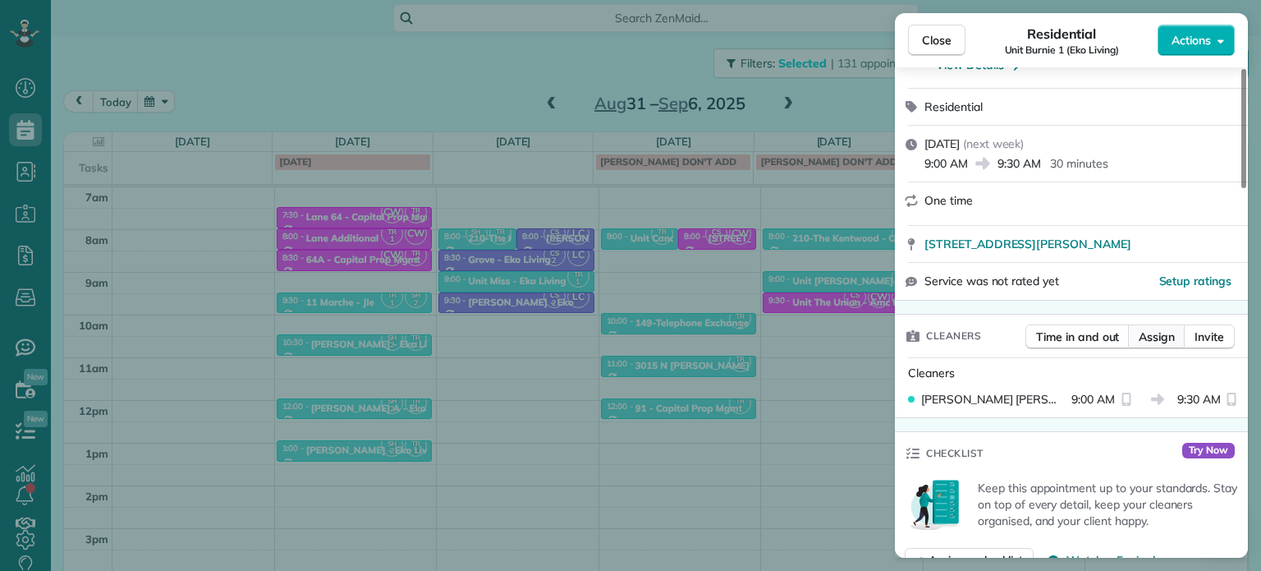
click at [1153, 342] on span "Assign" at bounding box center [1157, 336] width 36 height 16
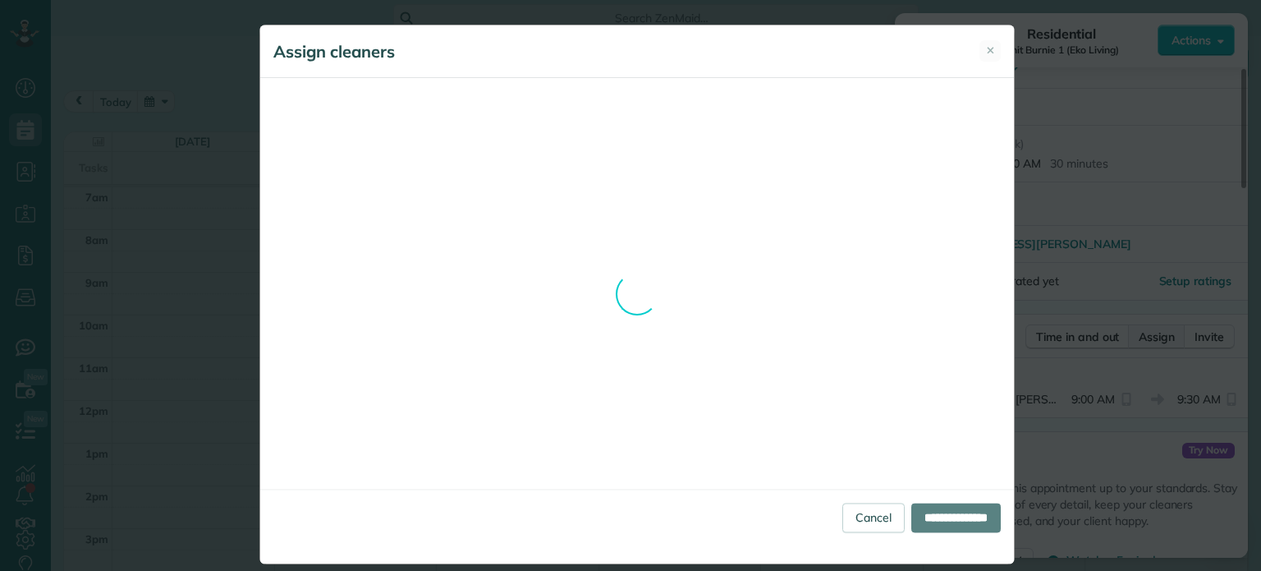
scroll to position [850, 0]
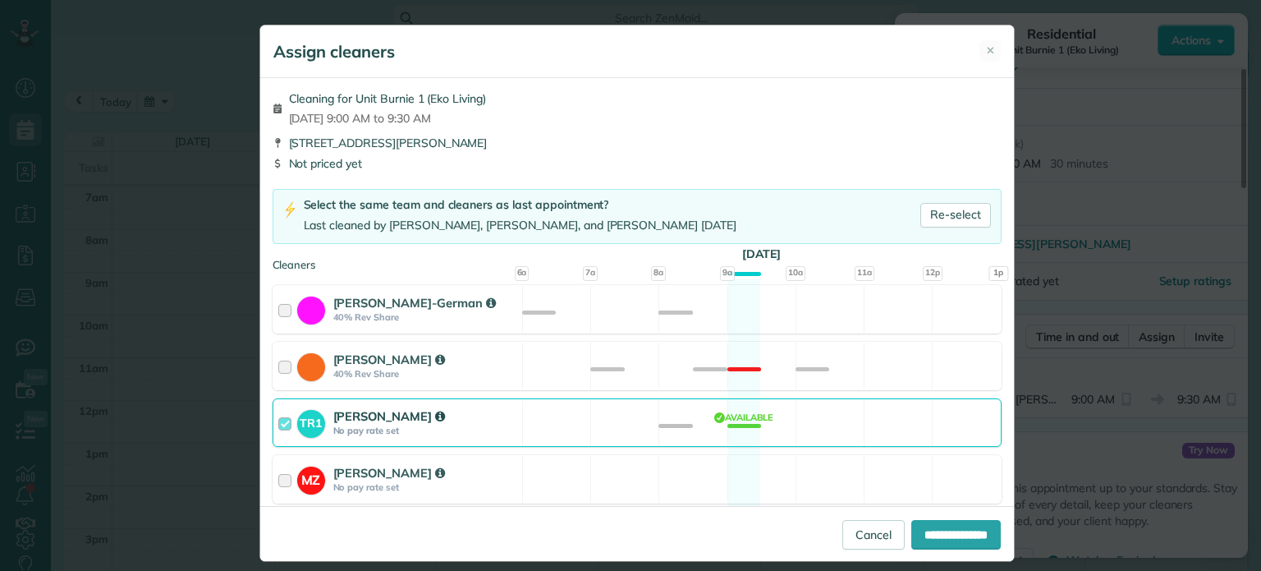
click at [864, 420] on div "TR1 Tawnya Reynolds No pay rate set Available" at bounding box center [637, 422] width 729 height 48
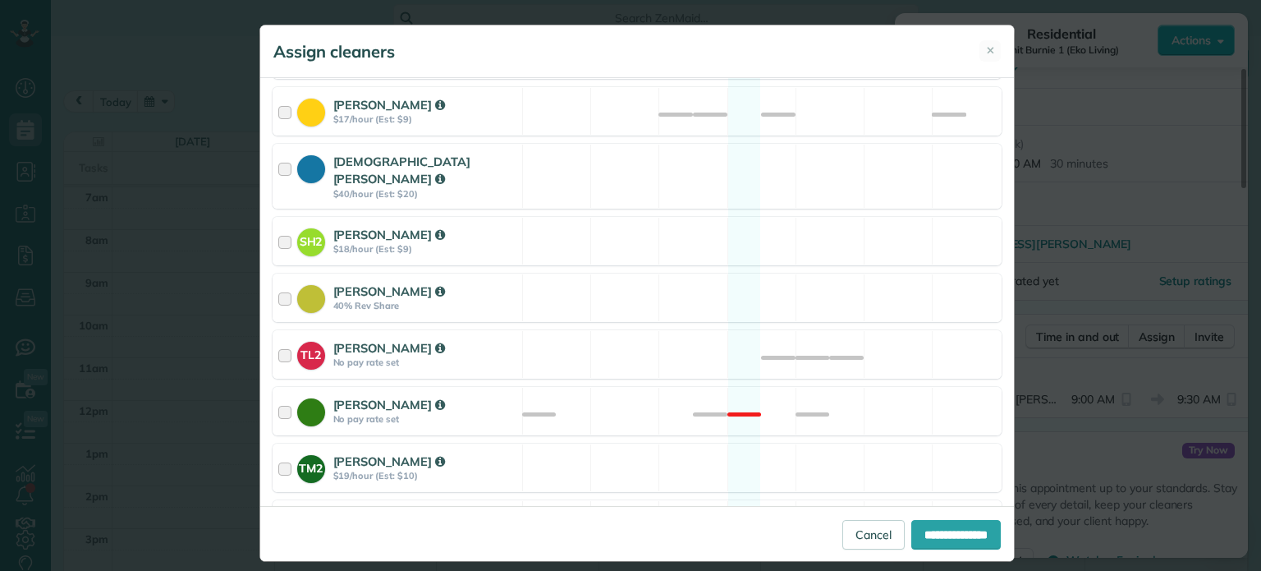
scroll to position [711, 0]
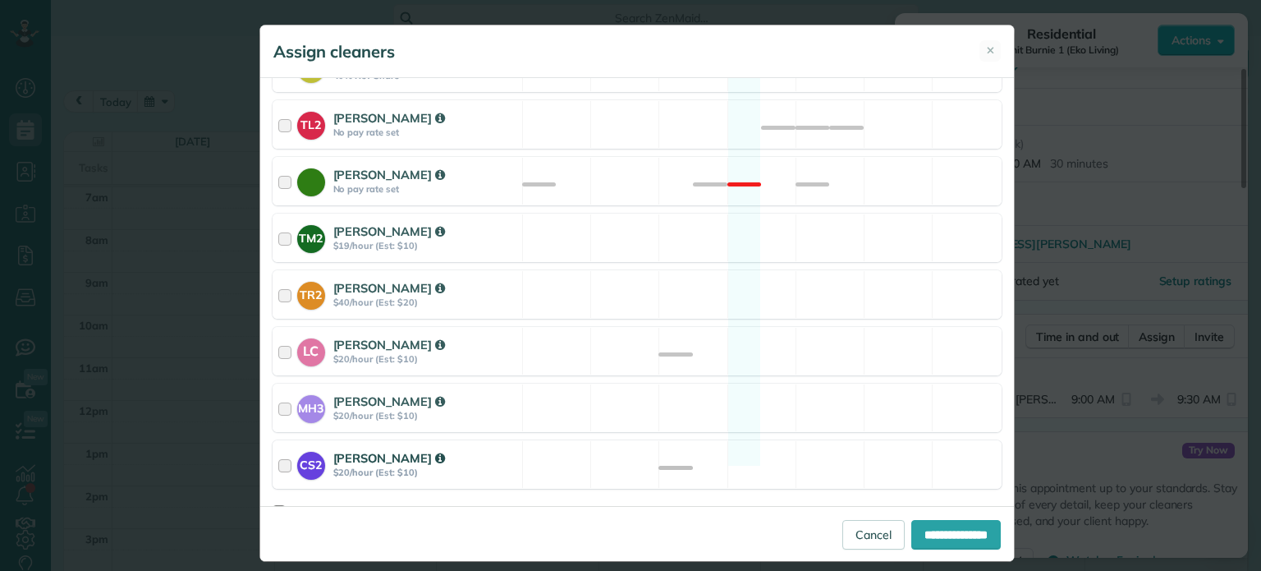
click at [873, 440] on div "CS2 Cristina Sainz $20/hour (Est: $10) Available" at bounding box center [637, 464] width 729 height 48
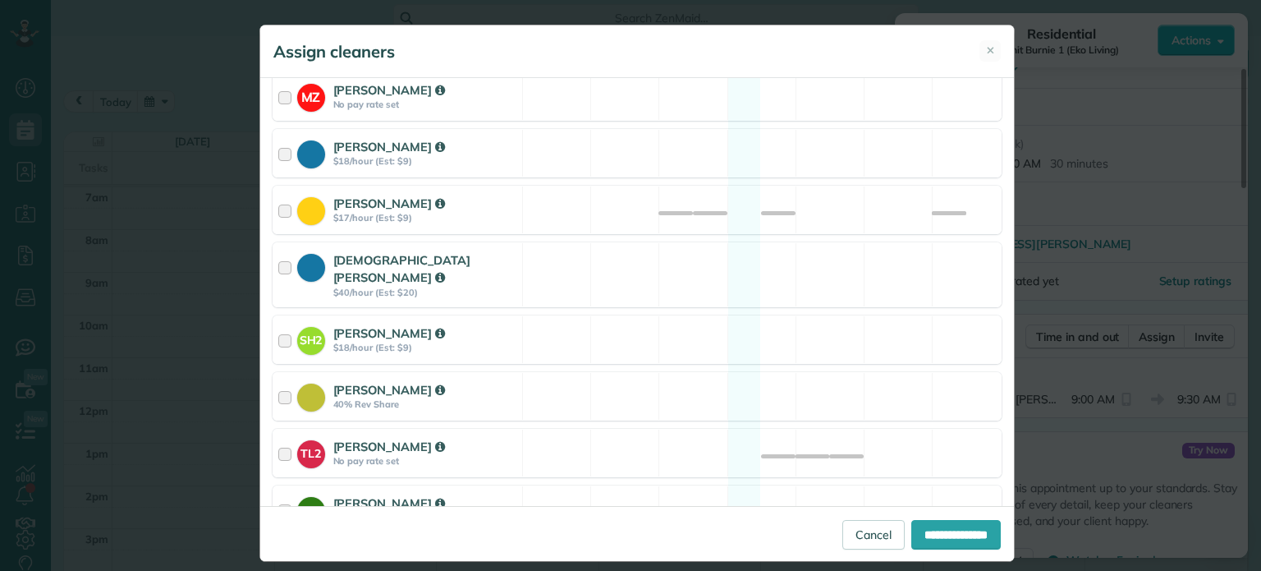
scroll to position [0, 0]
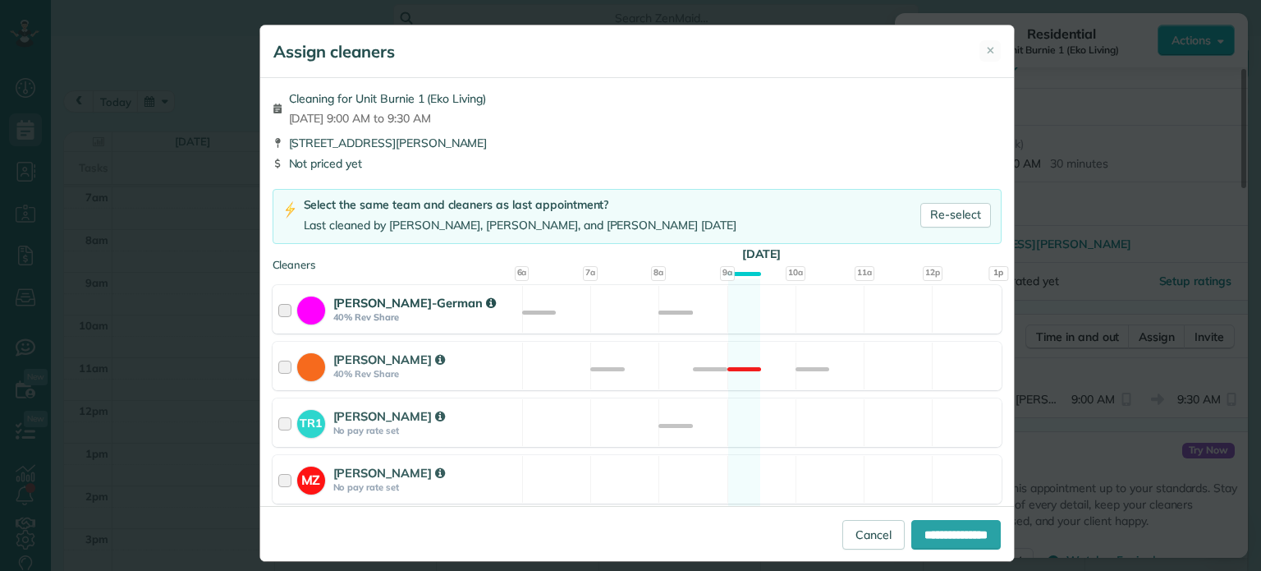
click at [856, 318] on div "Christina Wright-German 40% Rev Share Available" at bounding box center [637, 309] width 729 height 48
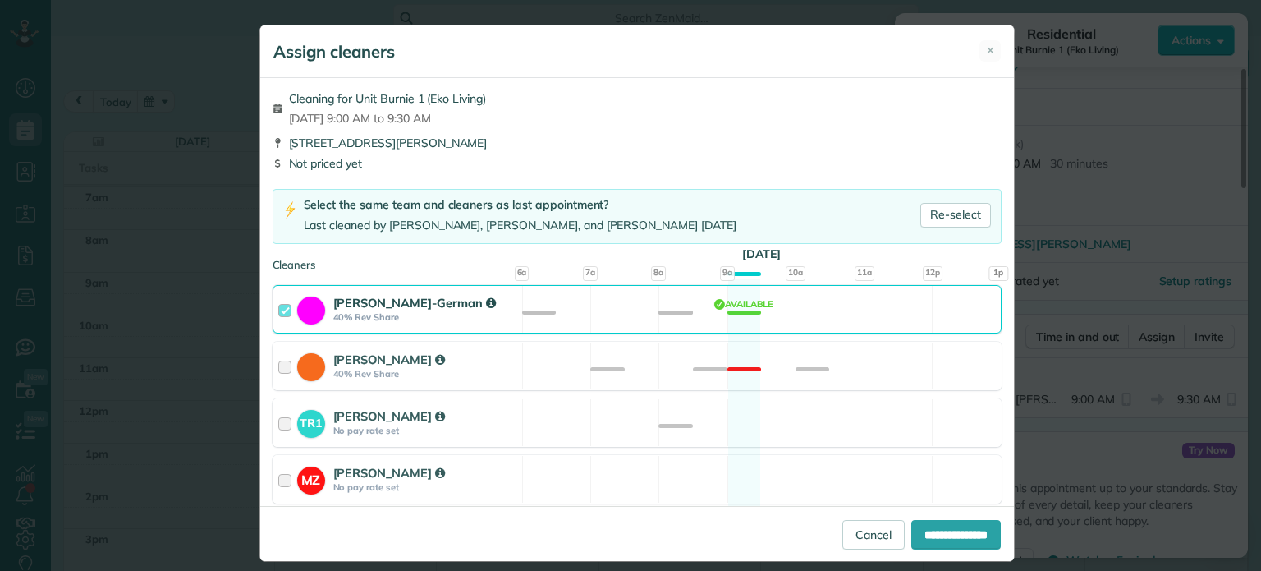
click at [962, 516] on div "**********" at bounding box center [637, 533] width 754 height 55
click at [969, 530] on input "**********" at bounding box center [955, 535] width 89 height 30
type input "**********"
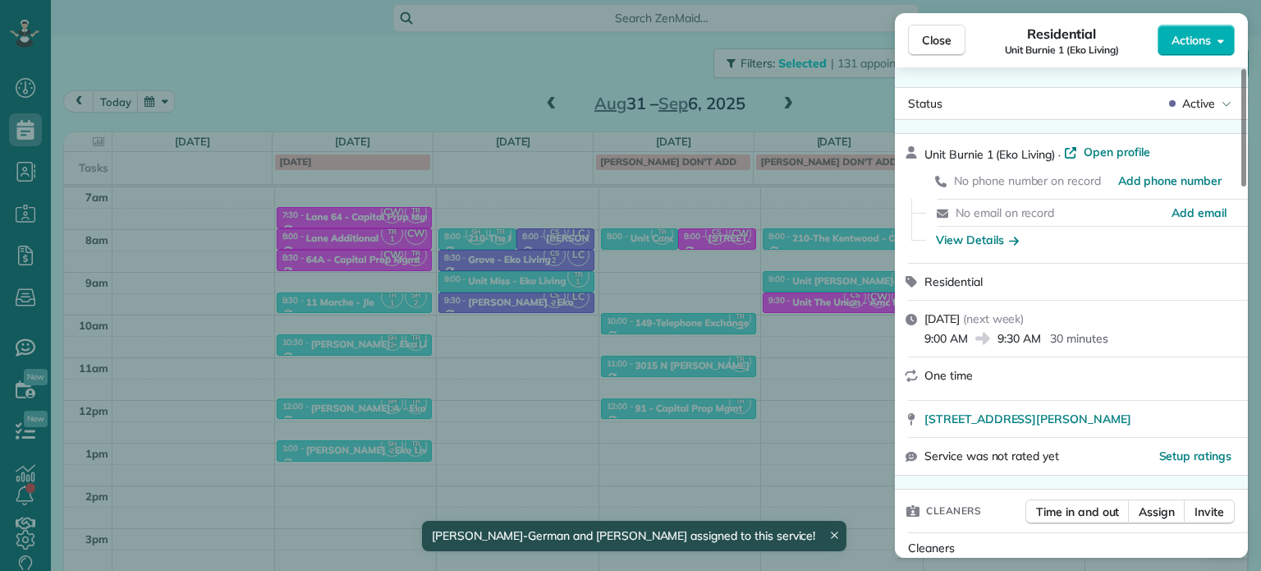
click at [854, 360] on div "Close Residential Unit Burnie 1 (Eko Living) Actions Status Active Unit Burnie …" at bounding box center [630, 285] width 1261 height 571
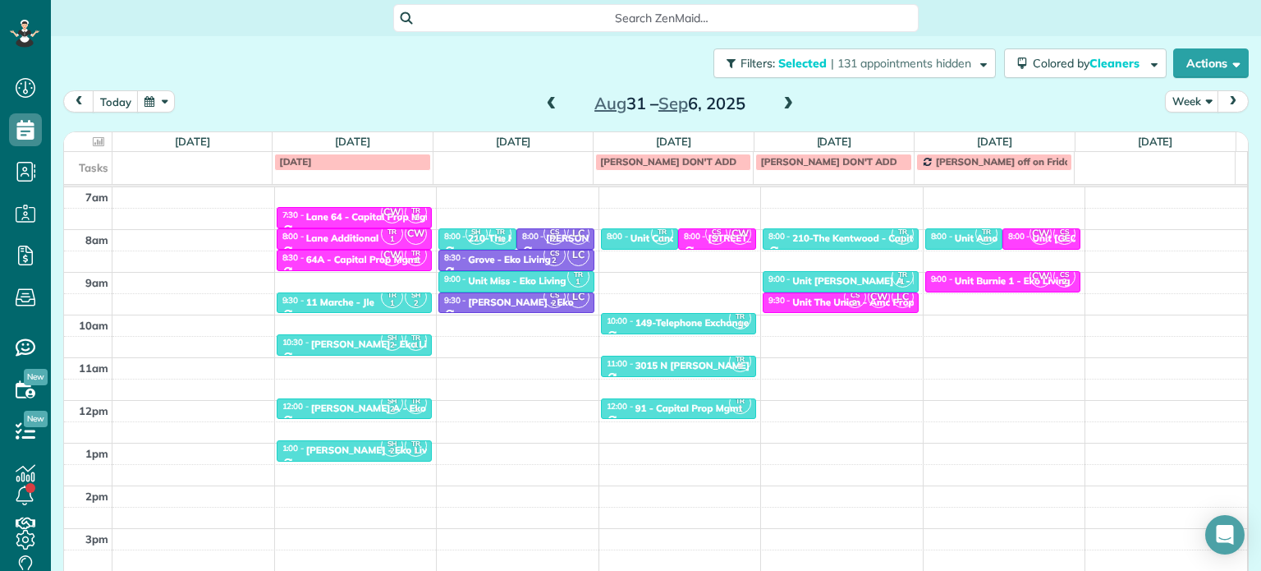
click at [546, 103] on span at bounding box center [552, 104] width 18 height 15
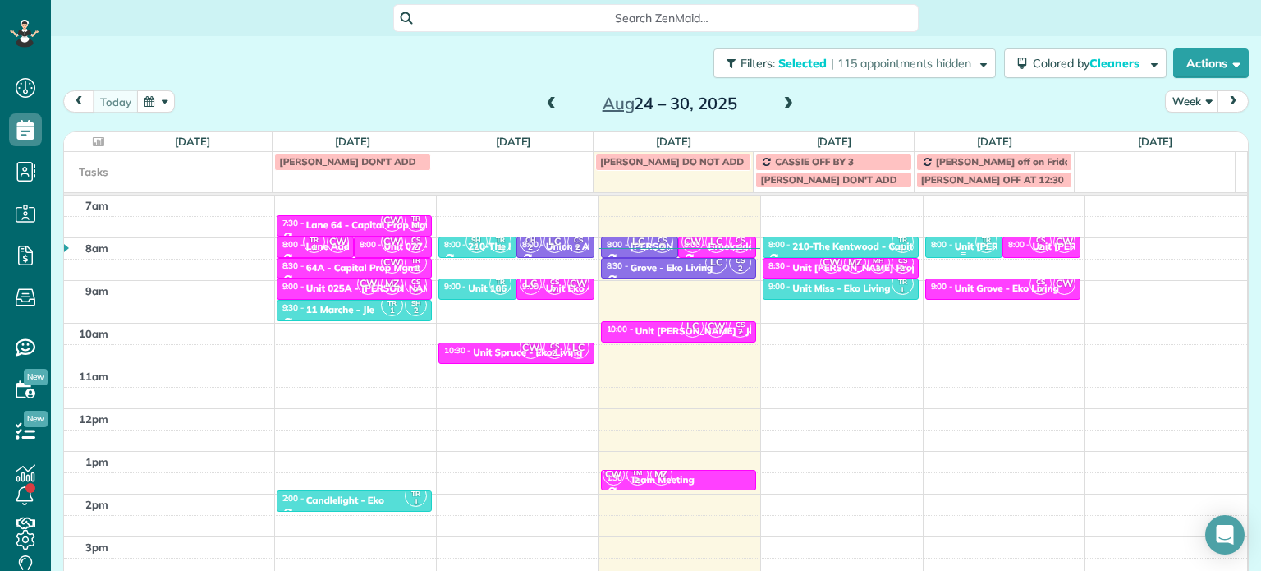
click at [955, 242] on div "Unit Rosa A - Eko Living" at bounding box center [1038, 246] width 167 height 11
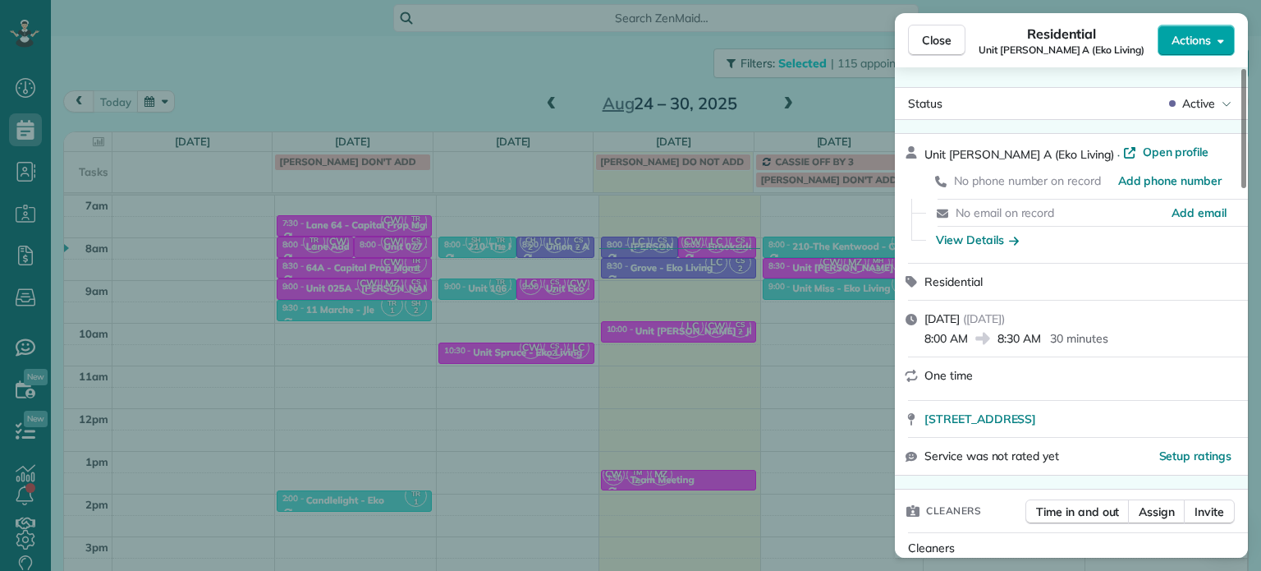
click at [1203, 39] on span "Actions" at bounding box center [1191, 40] width 39 height 16
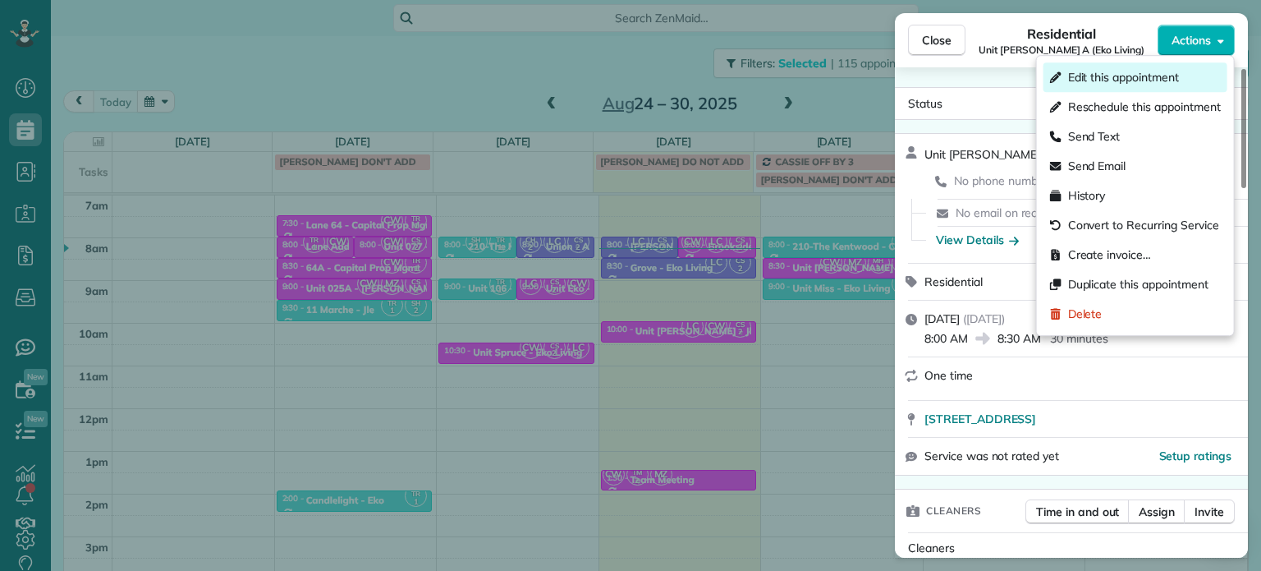
click at [1169, 79] on span "Edit this appointment" at bounding box center [1123, 77] width 111 height 16
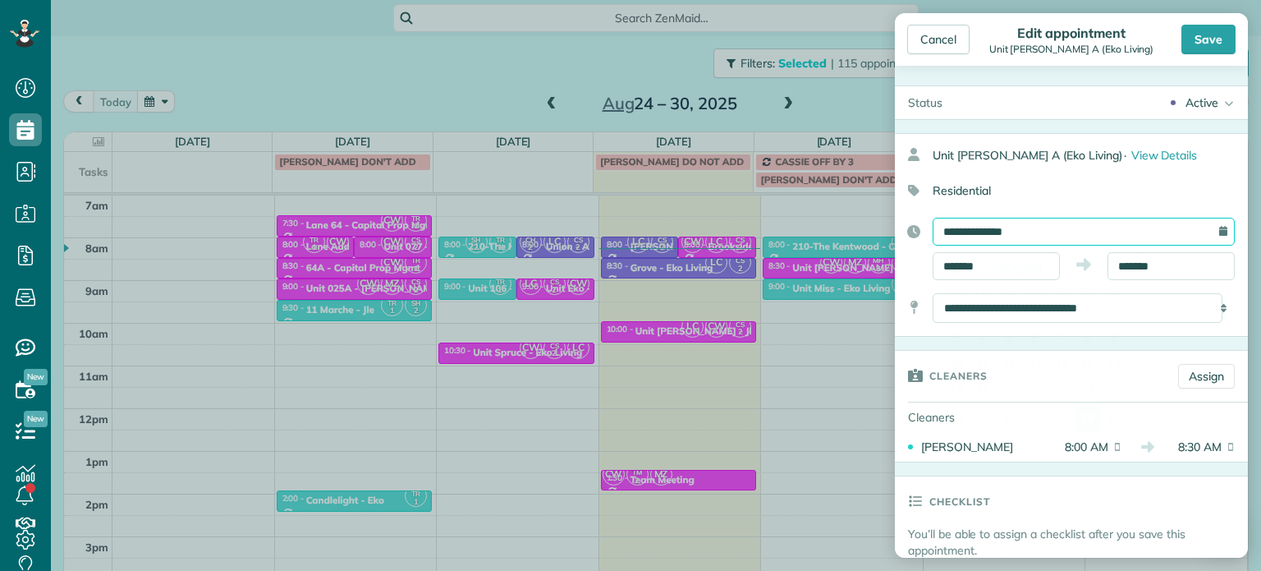
click at [1068, 235] on input "**********" at bounding box center [1084, 232] width 302 height 28
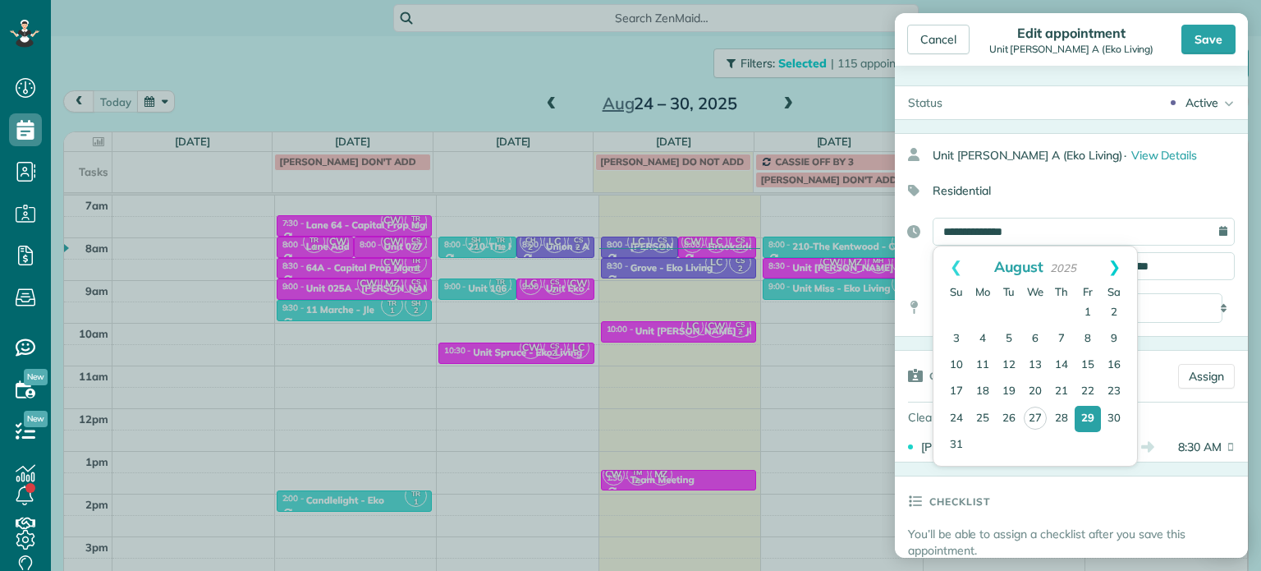
click at [1113, 268] on link "Next" at bounding box center [1114, 266] width 45 height 41
click at [1082, 314] on link "5" at bounding box center [1088, 313] width 26 height 26
type input "**********"
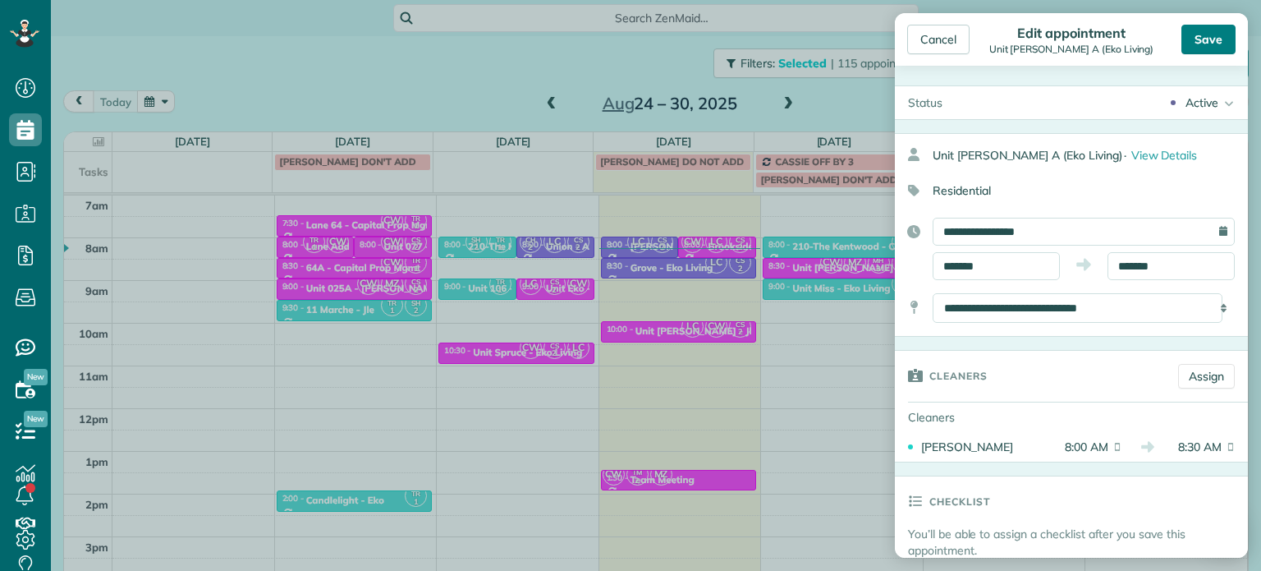
click at [1206, 48] on div "Save" at bounding box center [1209, 40] width 54 height 30
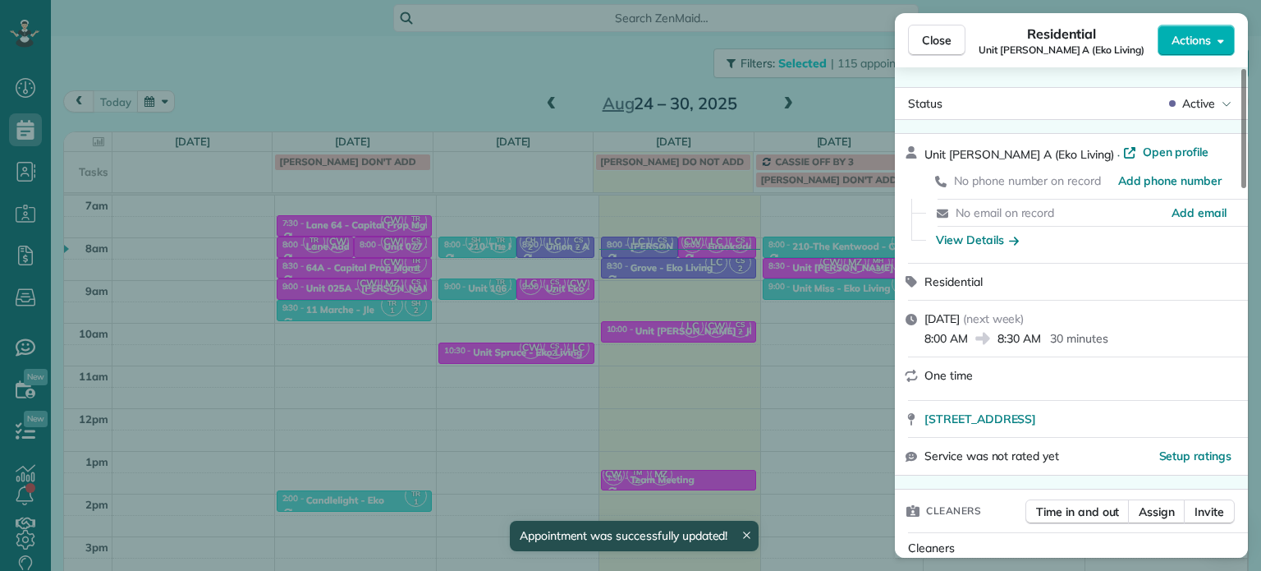
click at [829, 215] on div "Close Residential Unit Rosa A (Eko Living) Actions Status Active Unit Rosa A (E…" at bounding box center [630, 285] width 1261 height 571
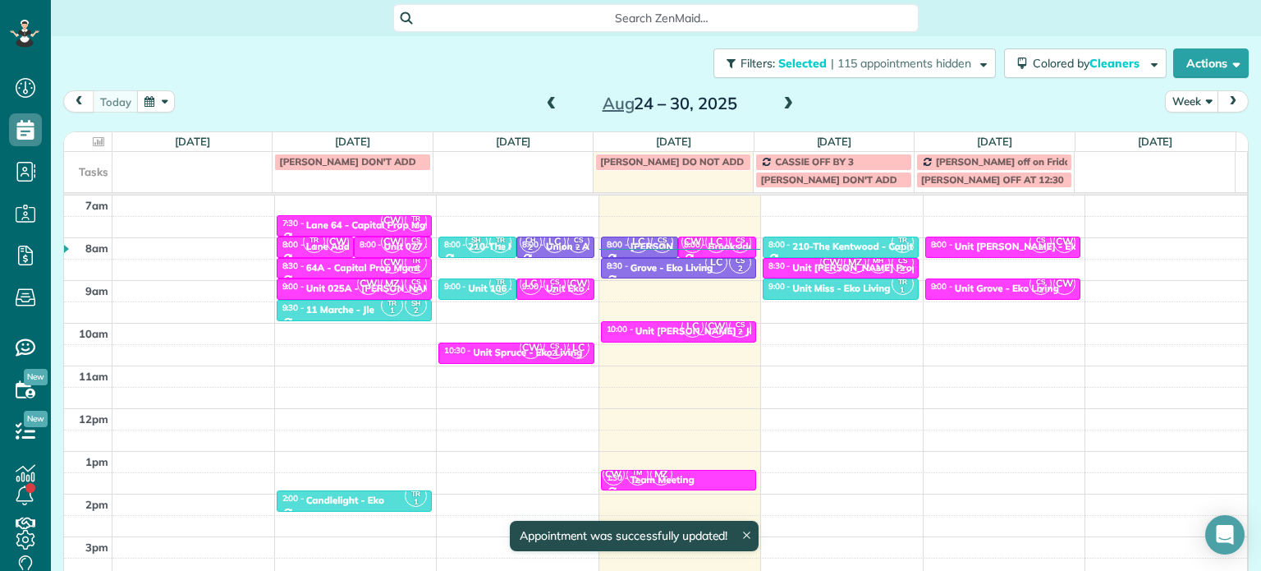
click at [779, 103] on span at bounding box center [788, 104] width 18 height 15
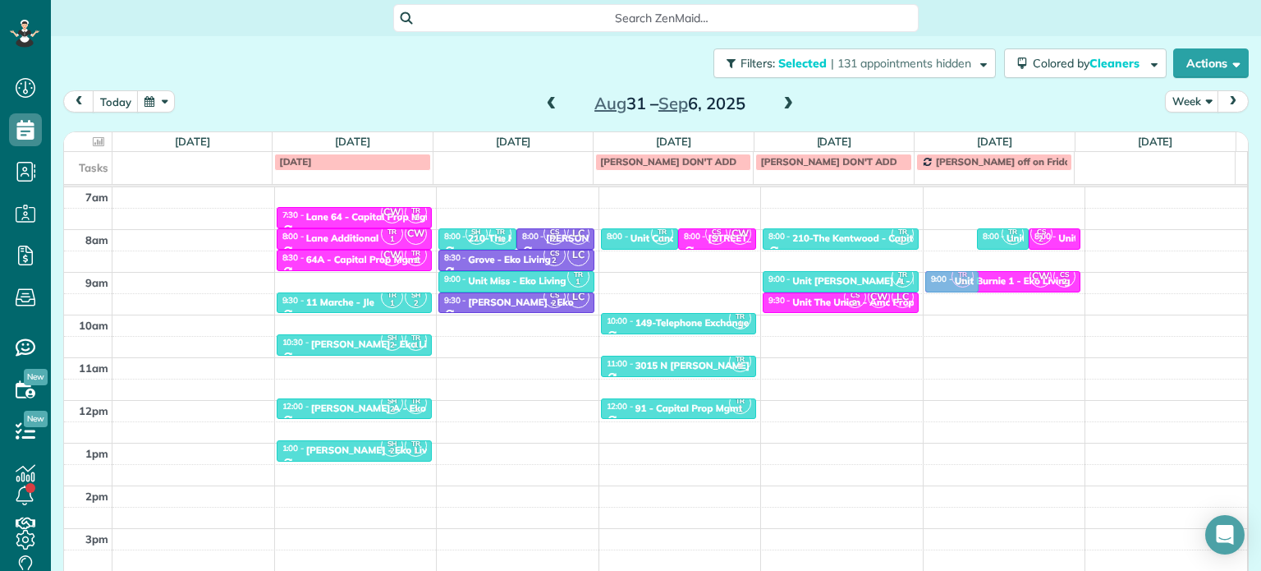
drag, startPoint x: 943, startPoint y: 235, endPoint x: 955, endPoint y: 280, distance: 46.8
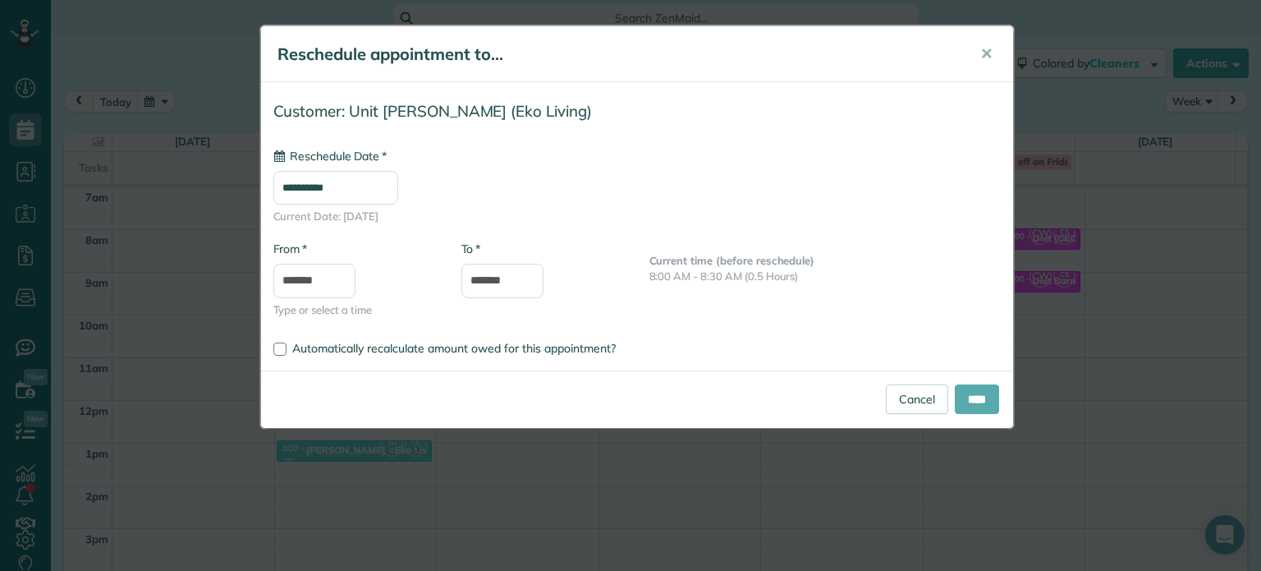
type input "**********"
click at [969, 397] on input "****" at bounding box center [977, 399] width 44 height 30
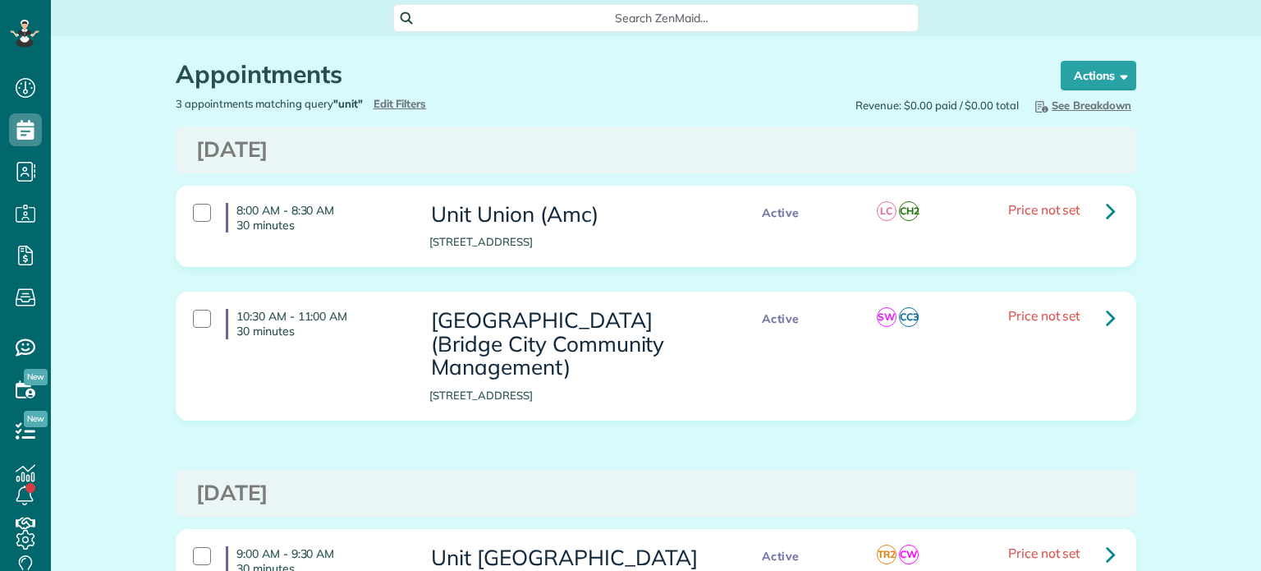
scroll to position [7, 7]
